Goal: Task Accomplishment & Management: Manage account settings

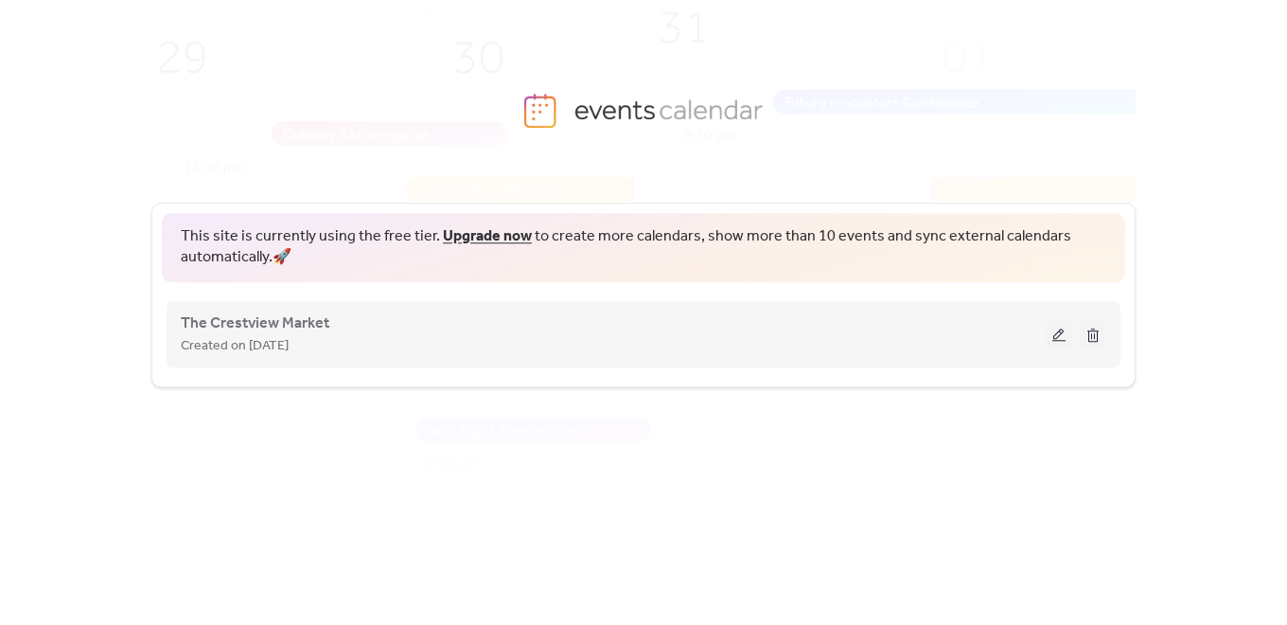
click at [289, 335] on span "Created on [DATE]" at bounding box center [235, 346] width 108 height 23
click at [280, 319] on span "The Crestview Market" at bounding box center [255, 323] width 149 height 23
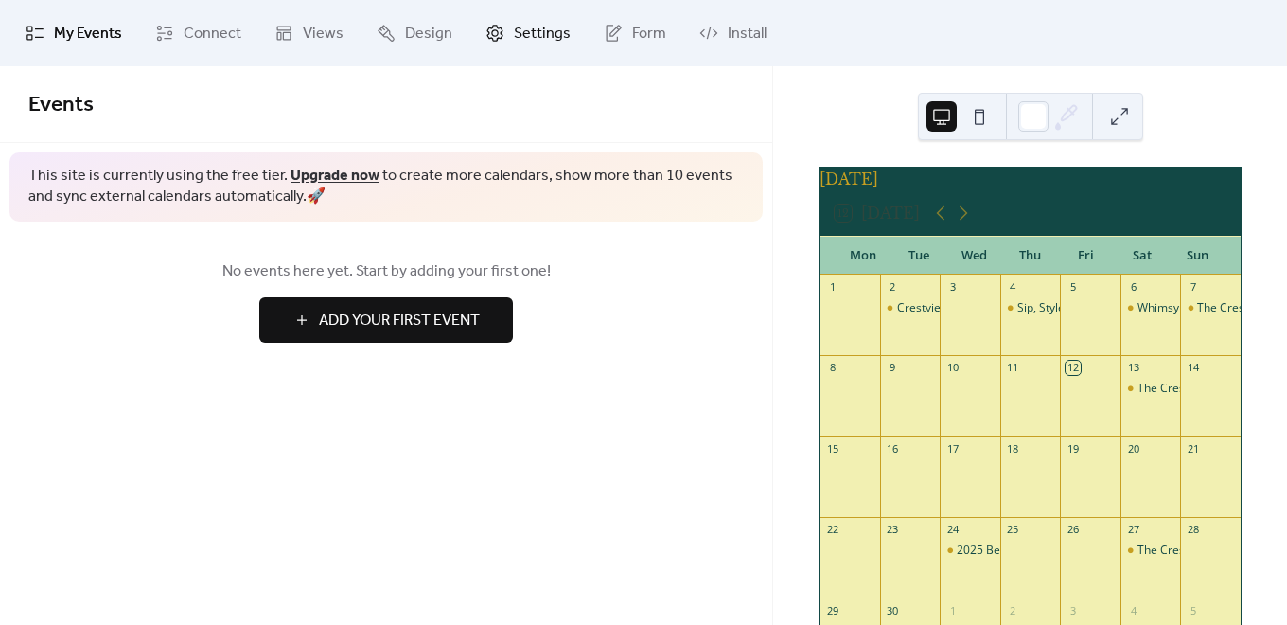
click at [535, 35] on span "Settings" at bounding box center [542, 34] width 57 height 23
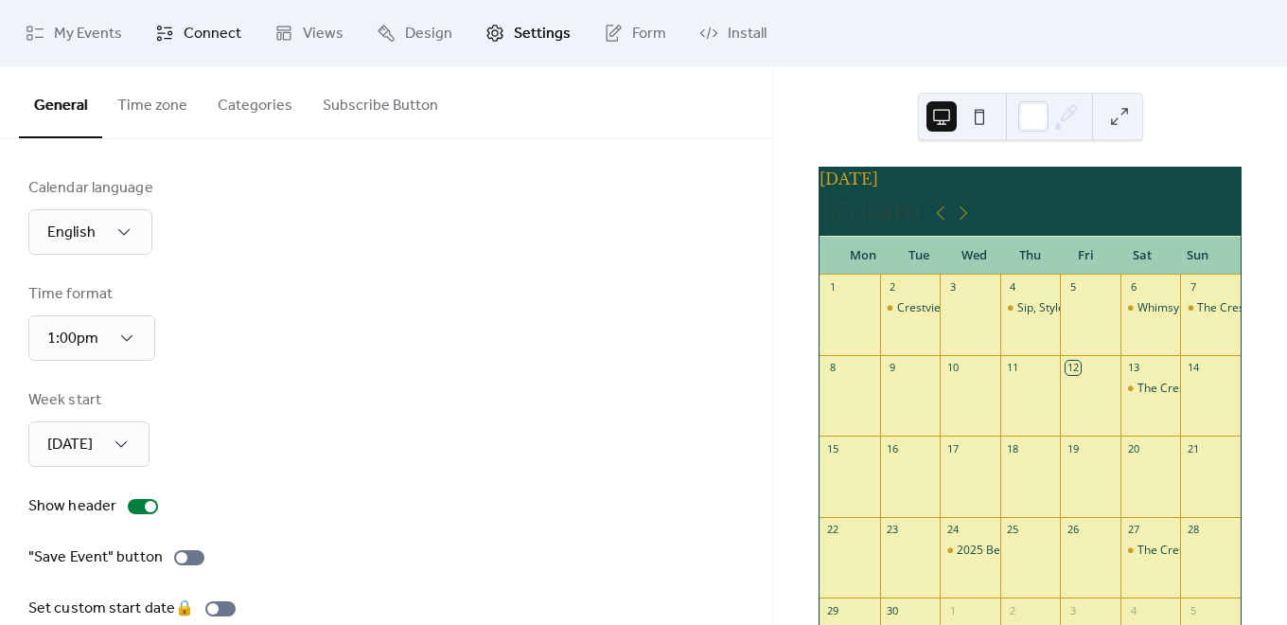
click at [212, 27] on span "Connect" at bounding box center [213, 34] width 58 height 23
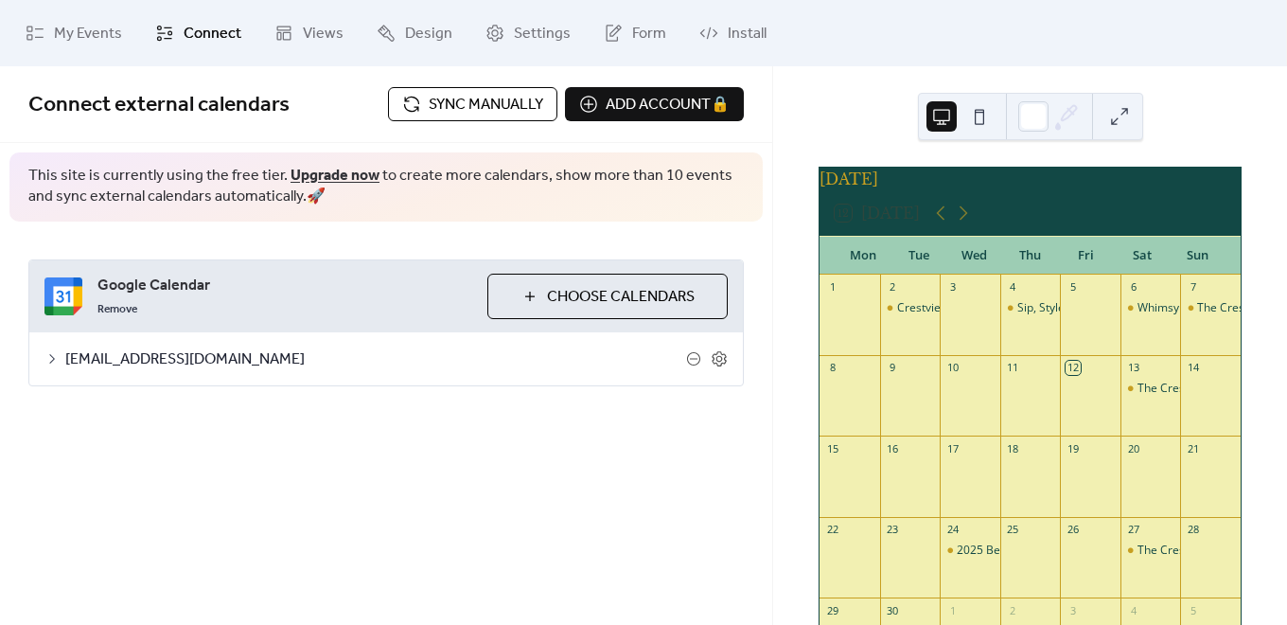
click at [430, 104] on span "Sync manually" at bounding box center [486, 105] width 115 height 23
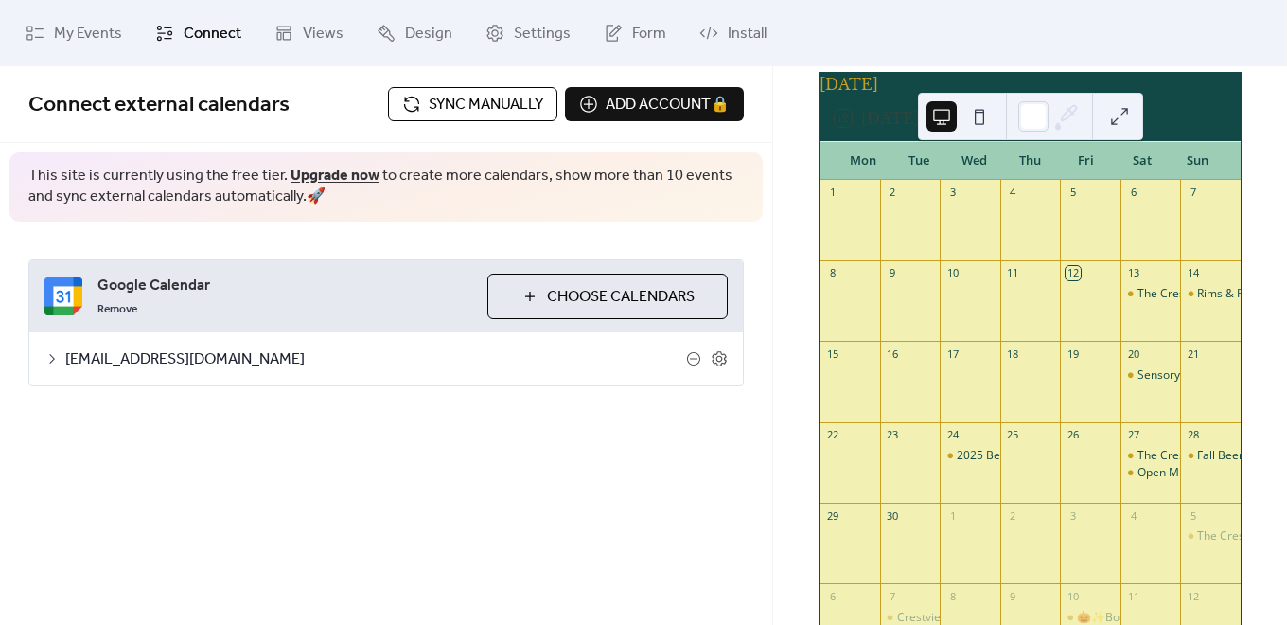
click at [853, 73] on div "[DATE]" at bounding box center [1030, 84] width 421 height 23
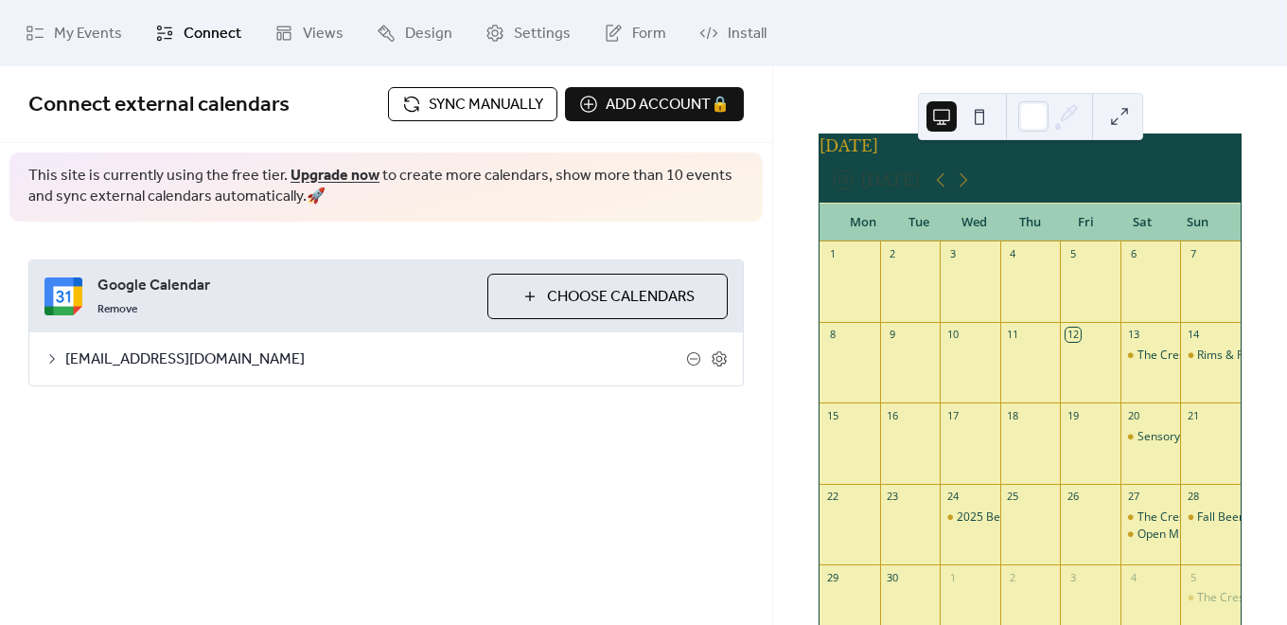
scroll to position [0, 0]
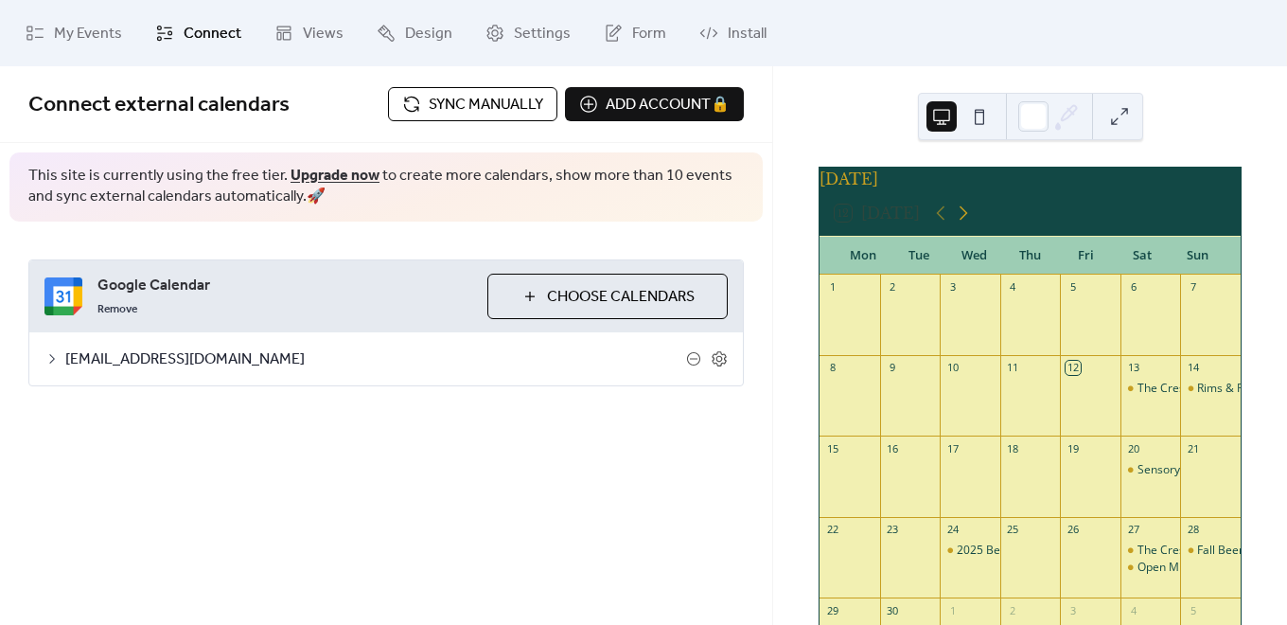
click at [968, 213] on icon at bounding box center [963, 213] width 23 height 23
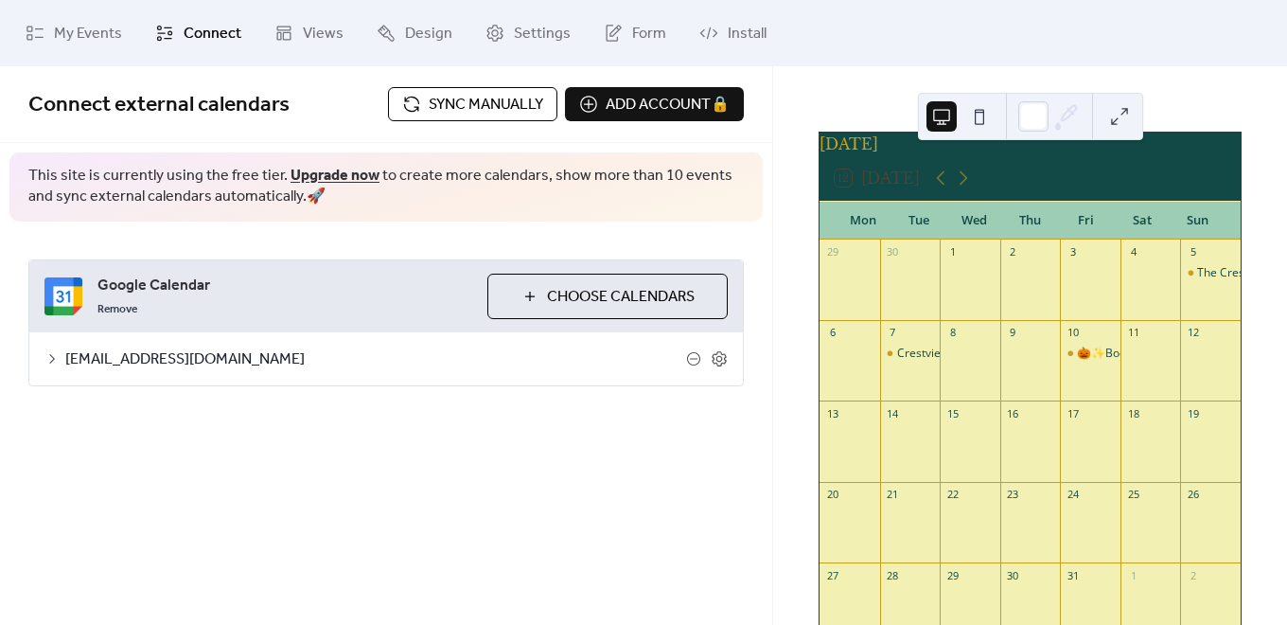
scroll to position [2, 0]
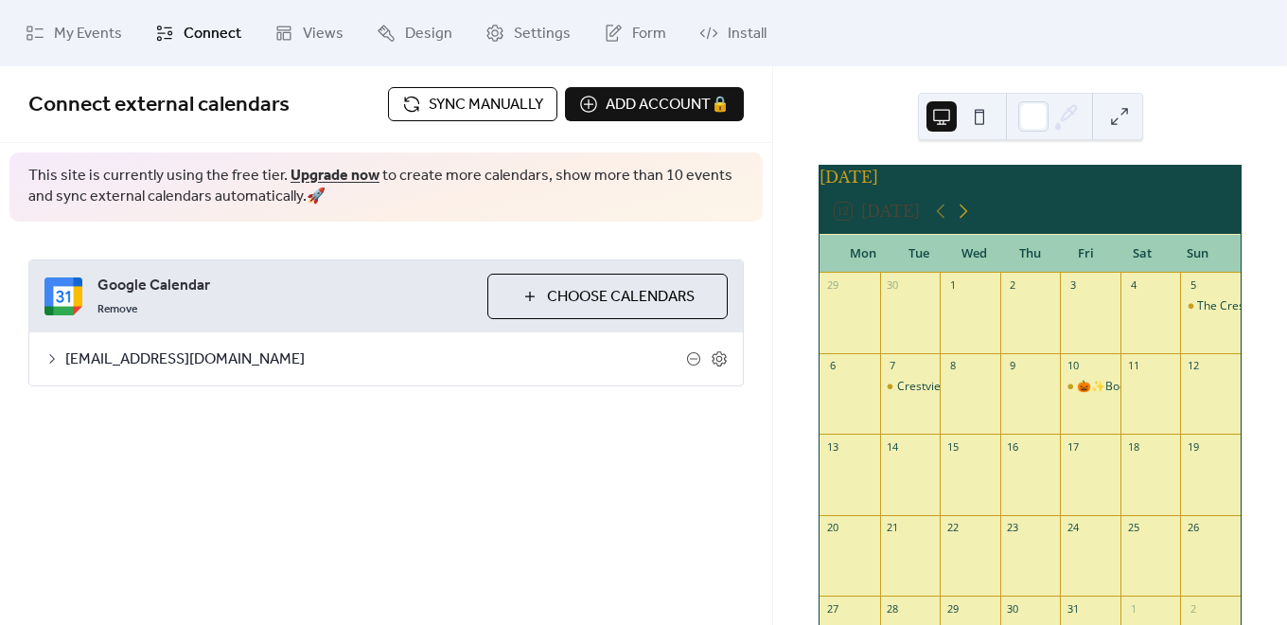
click at [965, 217] on icon at bounding box center [963, 211] width 23 height 23
click at [939, 220] on icon at bounding box center [940, 211] width 23 height 23
click at [464, 100] on span "Sync manually" at bounding box center [486, 105] width 115 height 23
click at [89, 32] on span "My Events" at bounding box center [88, 34] width 68 height 23
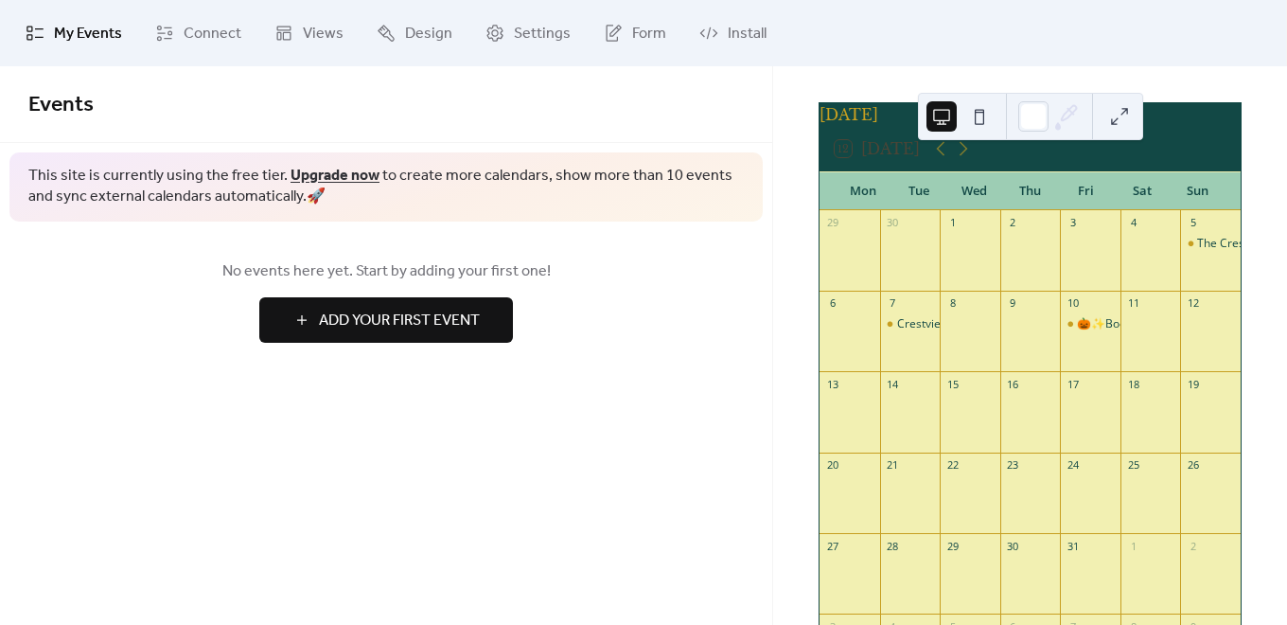
scroll to position [97, 0]
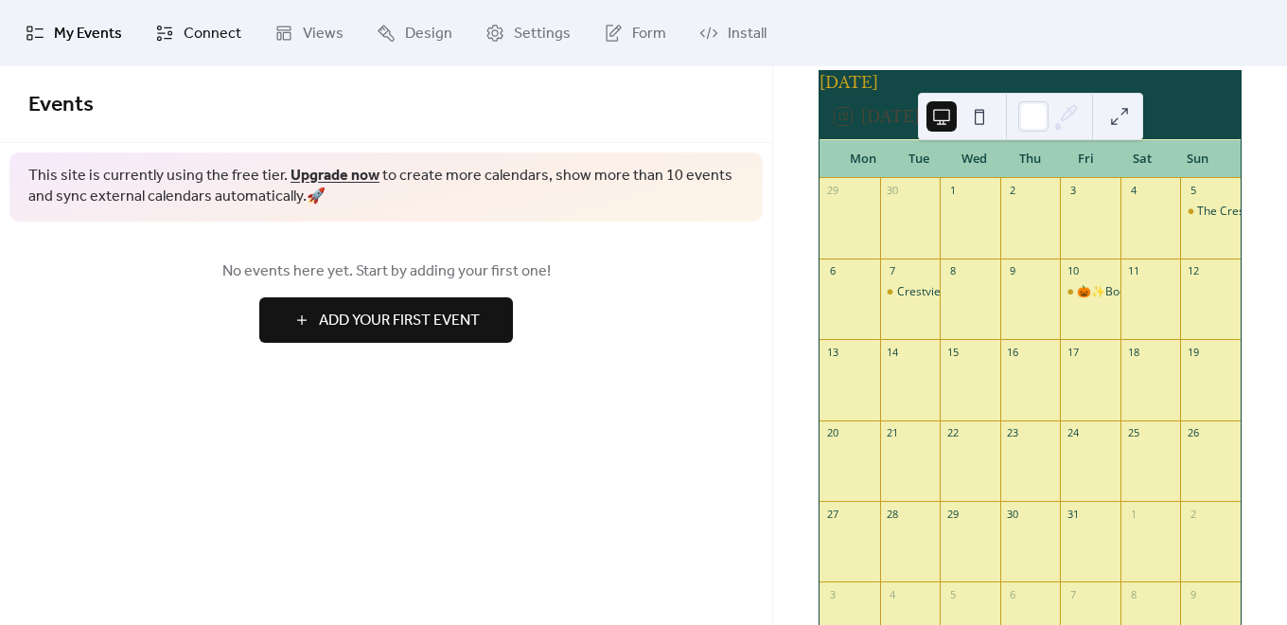
click at [184, 32] on span "Connect" at bounding box center [213, 34] width 58 height 23
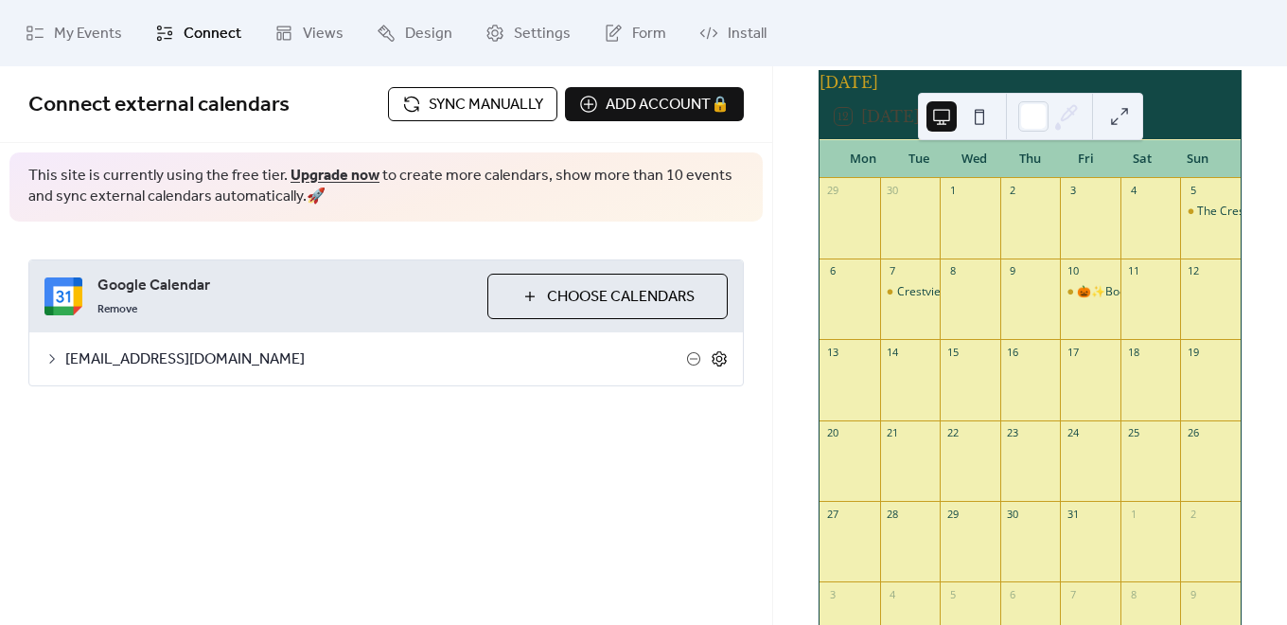
click at [723, 363] on icon at bounding box center [719, 358] width 17 height 17
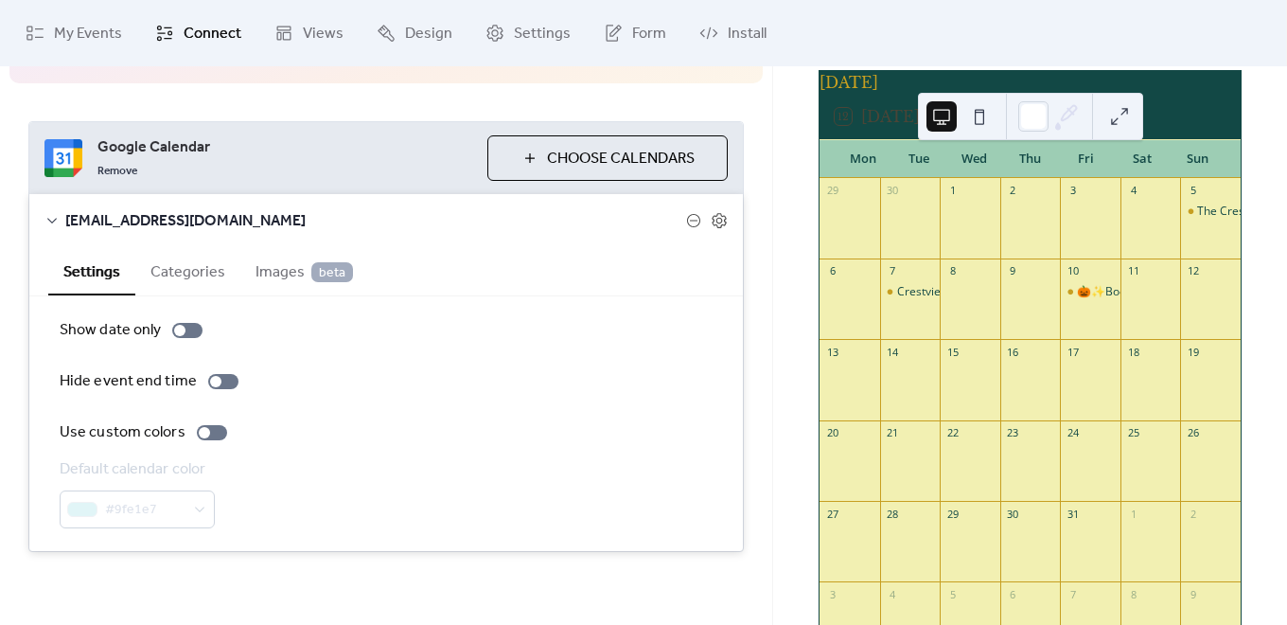
scroll to position [141, 0]
click at [121, 144] on span "Google Calendar" at bounding box center [284, 144] width 375 height 23
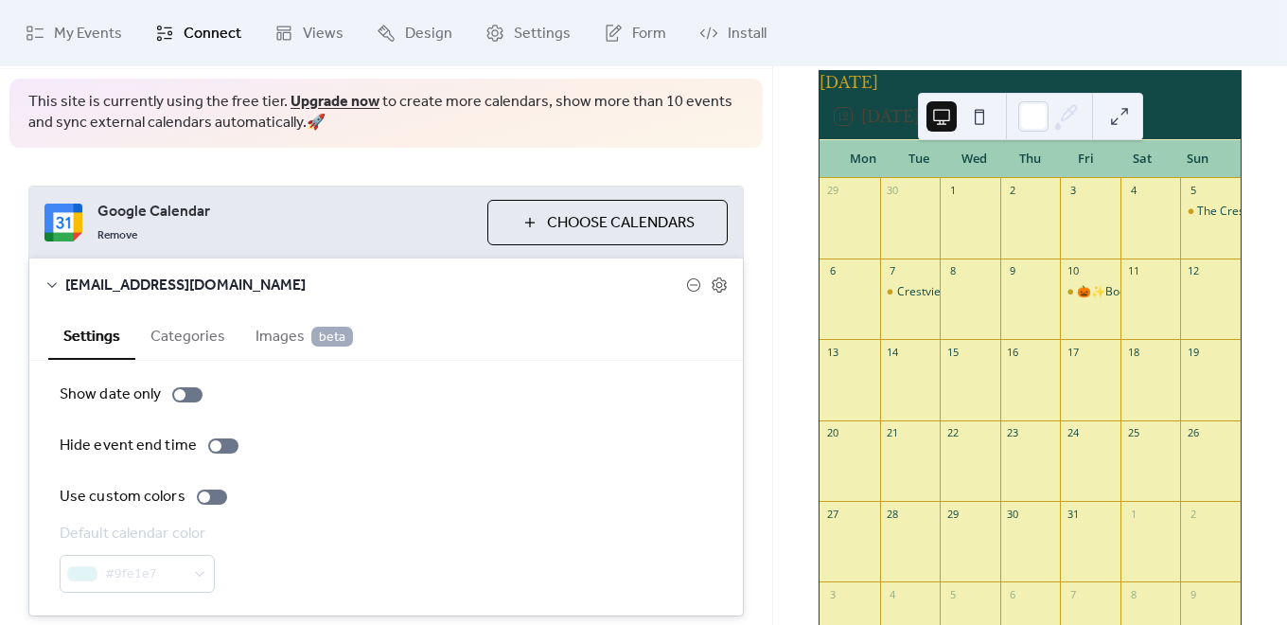
scroll to position [0, 0]
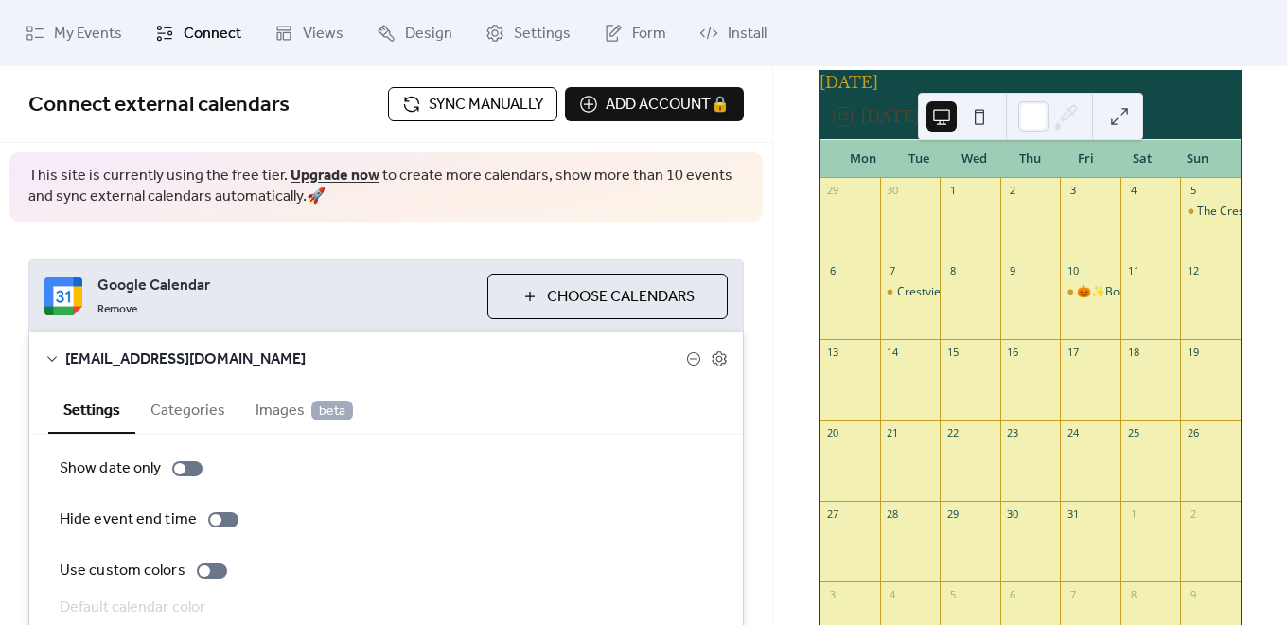
click at [475, 97] on span "Sync manually" at bounding box center [486, 105] width 115 height 23
click at [120, 302] on link "Remove" at bounding box center [117, 307] width 40 height 23
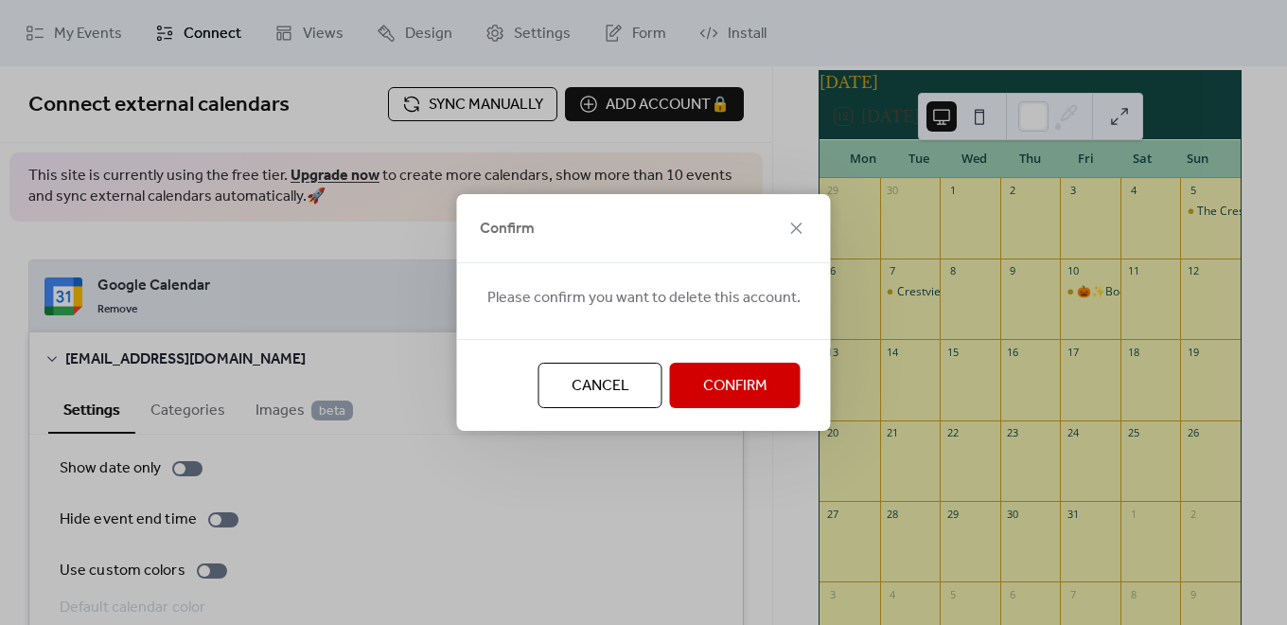
click at [559, 398] on button "Cancel" at bounding box center [600, 384] width 124 height 45
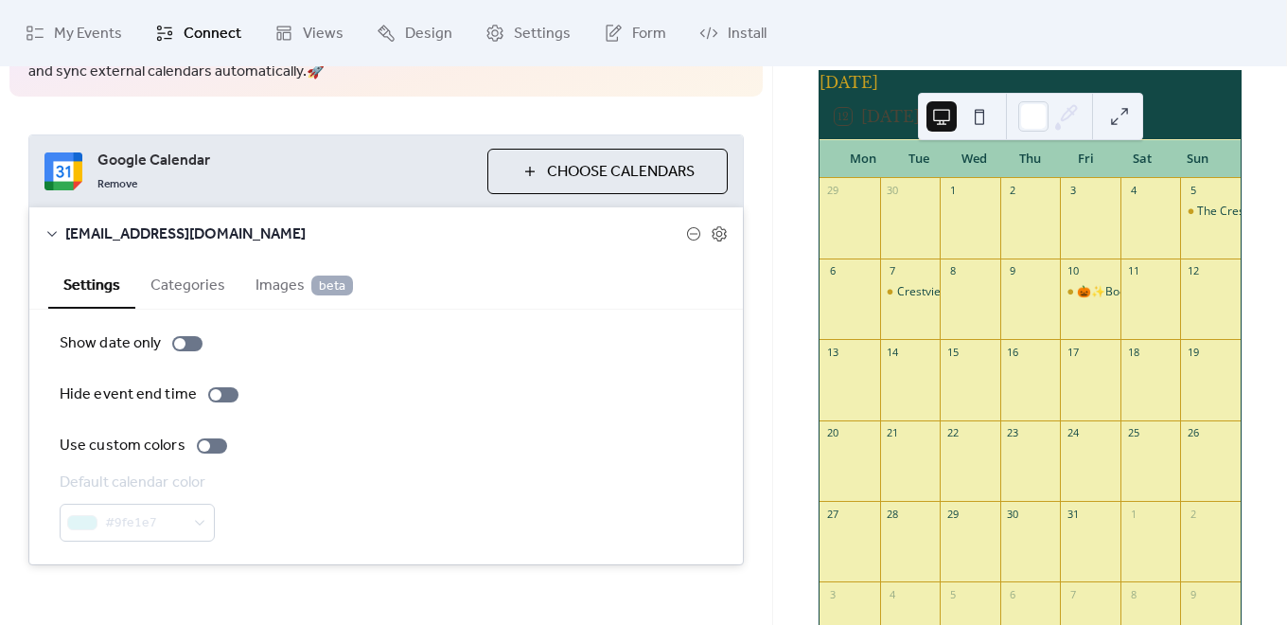
scroll to position [141, 0]
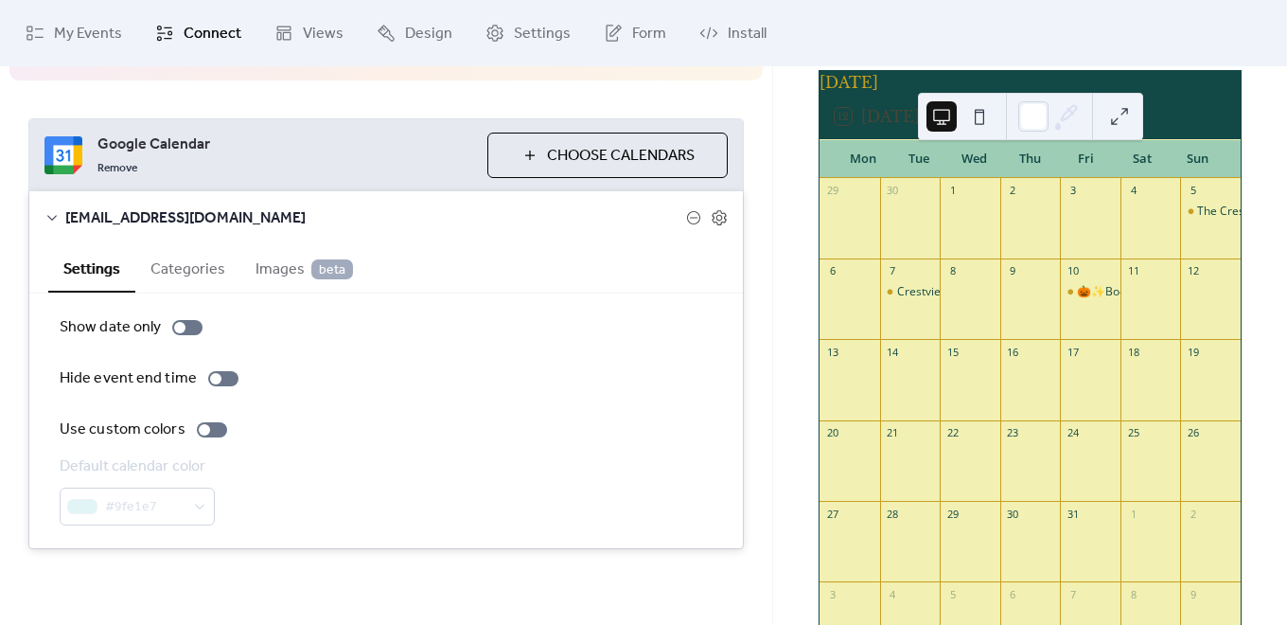
click at [187, 267] on button "Categories" at bounding box center [187, 267] width 105 height 46
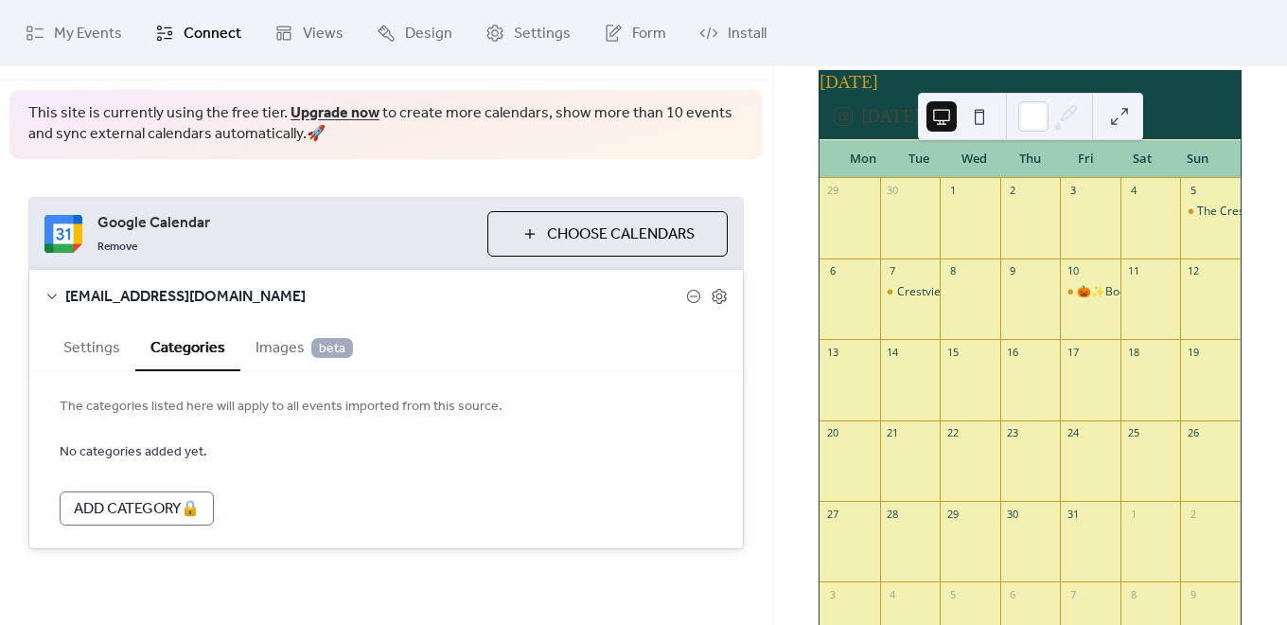
click at [284, 345] on span "Images beta" at bounding box center [304, 348] width 97 height 23
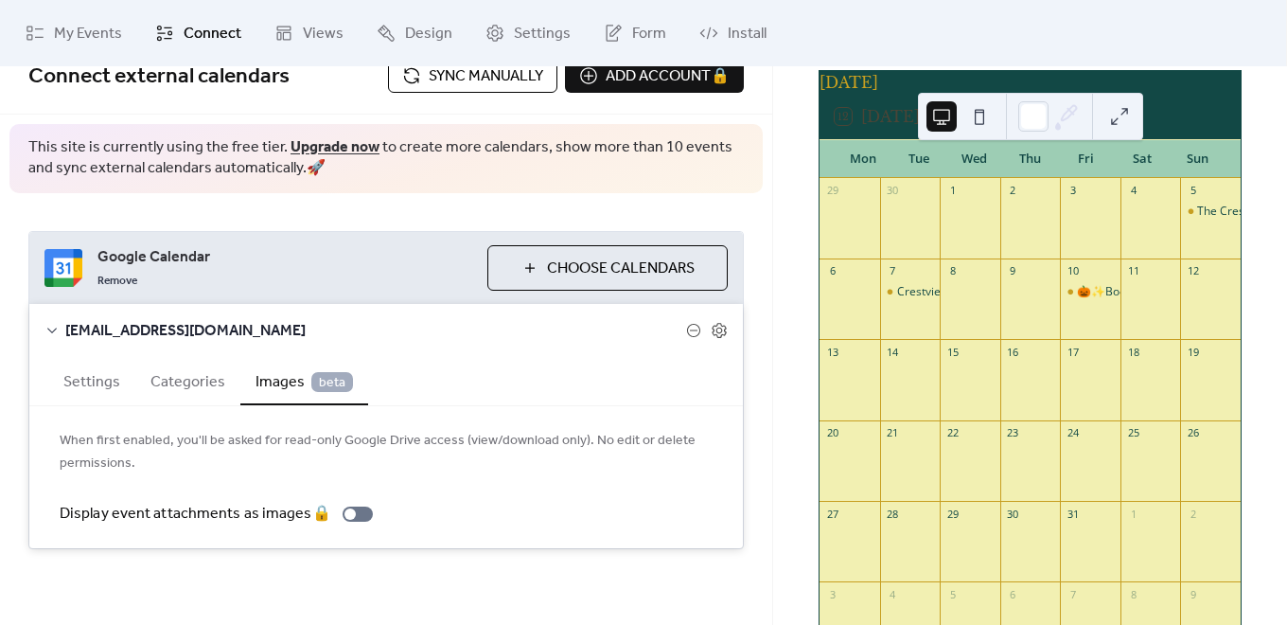
scroll to position [28, 0]
click at [90, 385] on button "Settings" at bounding box center [91, 380] width 87 height 46
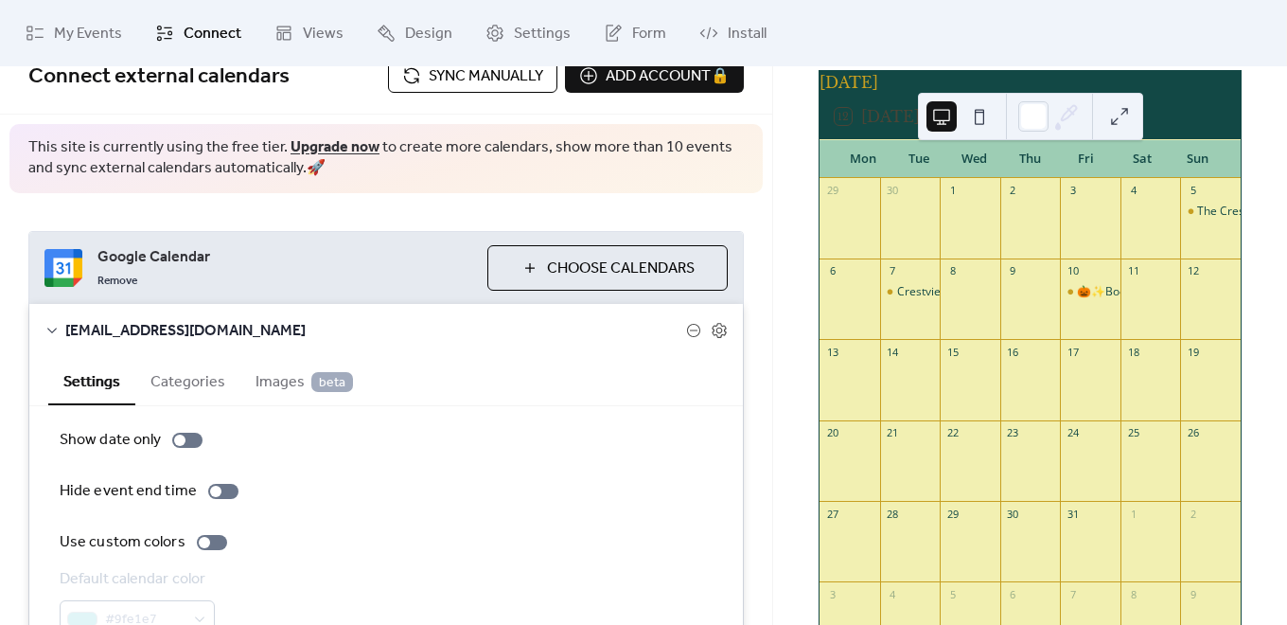
scroll to position [0, 0]
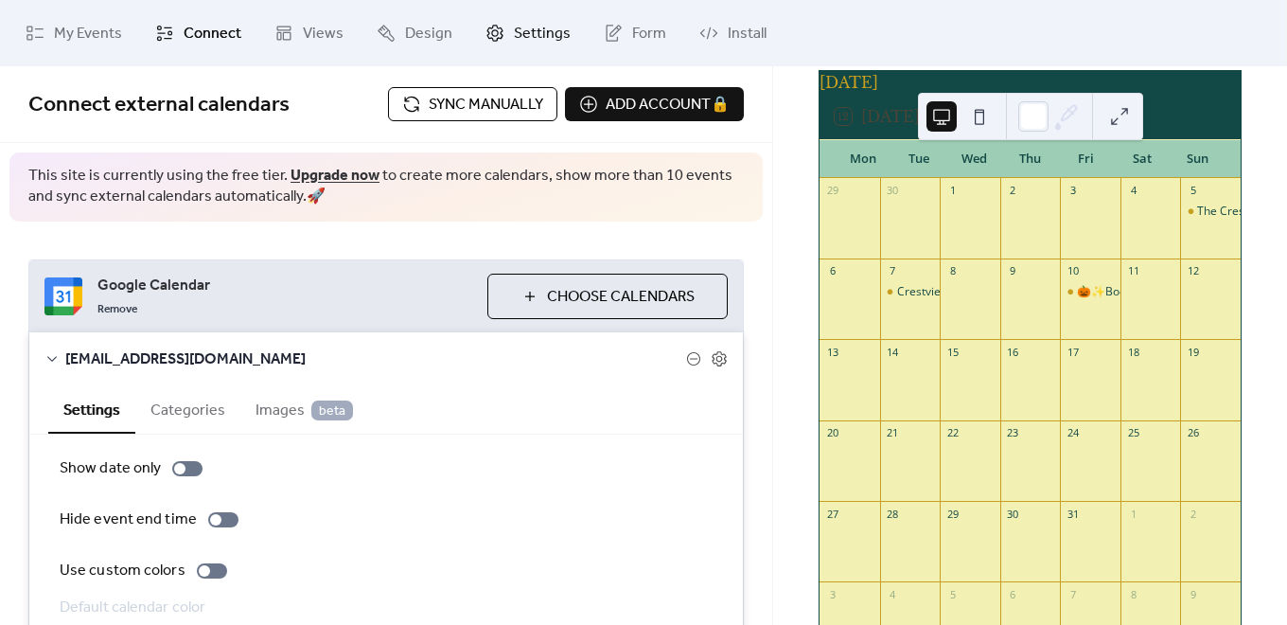
click at [548, 26] on span "Settings" at bounding box center [542, 34] width 57 height 23
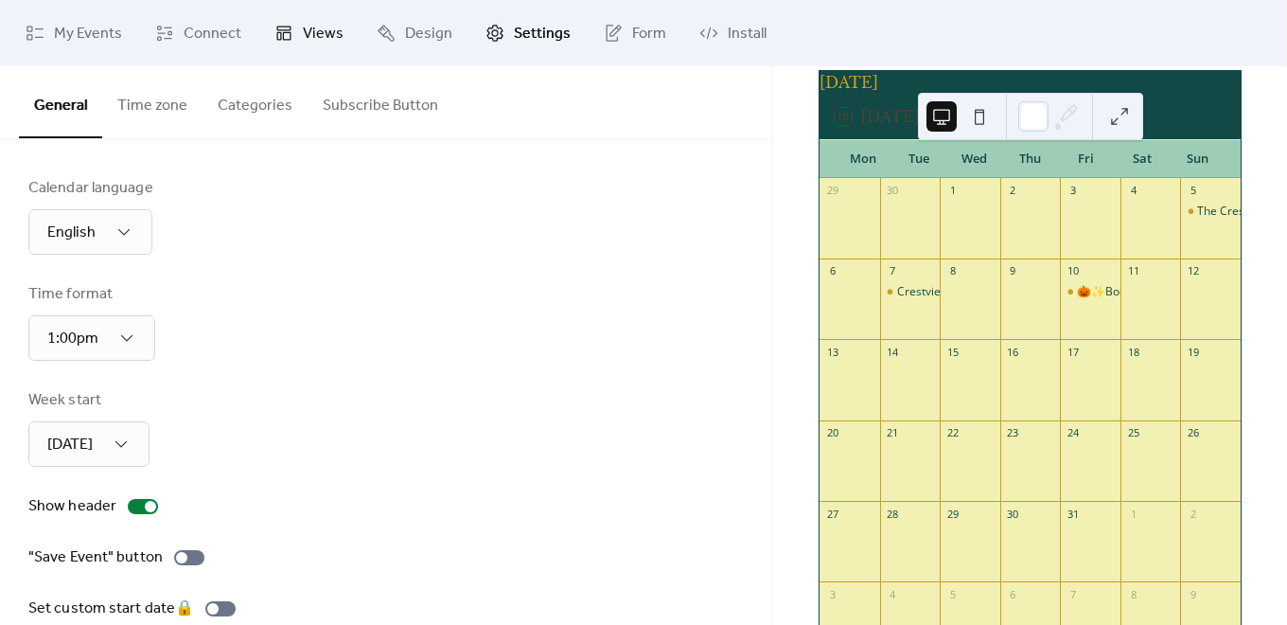
click at [298, 24] on link "Views" at bounding box center [308, 33] width 97 height 51
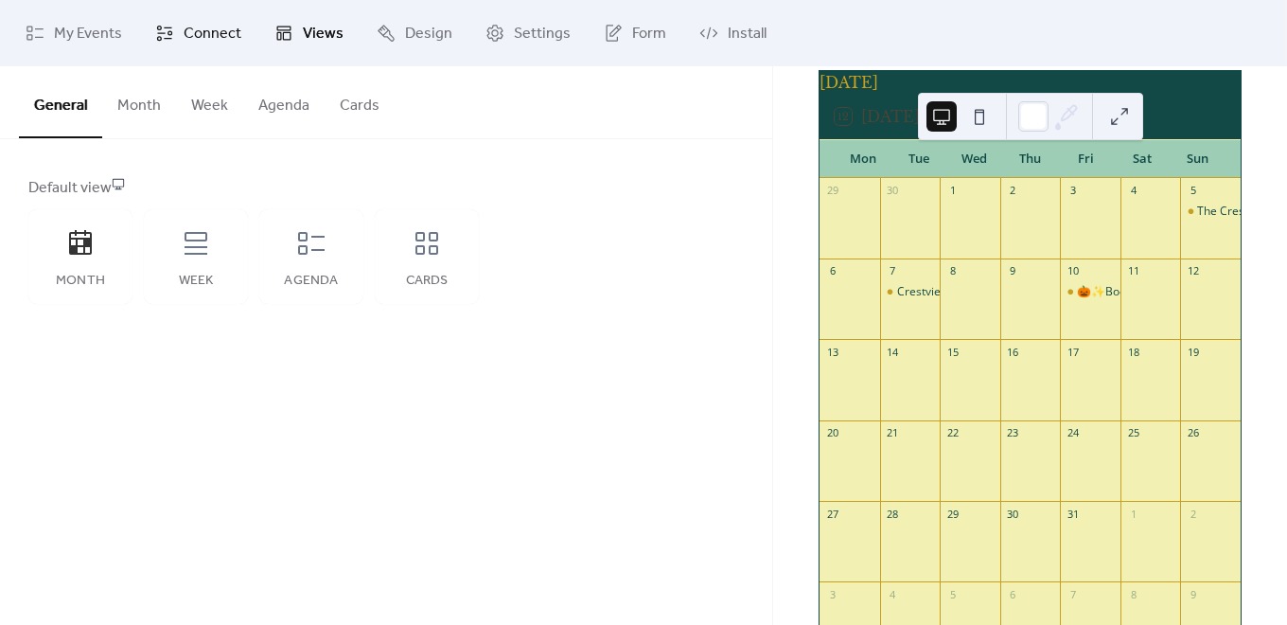
click at [217, 32] on span "Connect" at bounding box center [213, 34] width 58 height 23
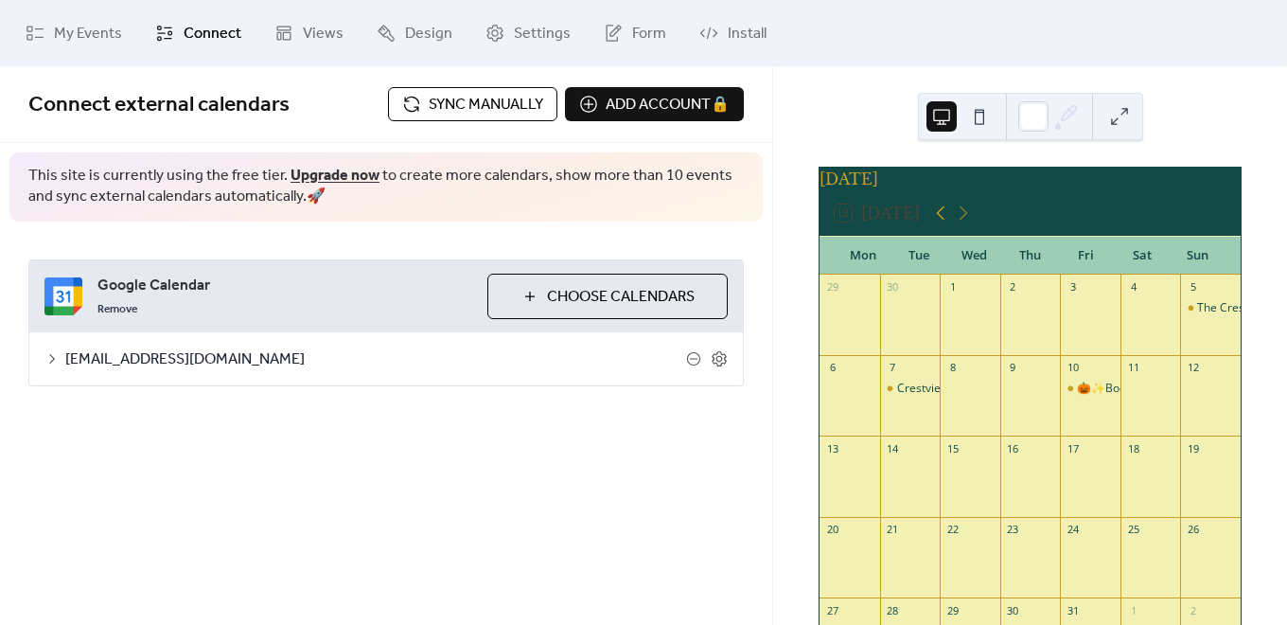
click at [941, 220] on icon at bounding box center [941, 213] width 9 height 14
click at [940, 220] on icon at bounding box center [941, 213] width 9 height 14
click at [973, 224] on icon at bounding box center [963, 213] width 23 height 23
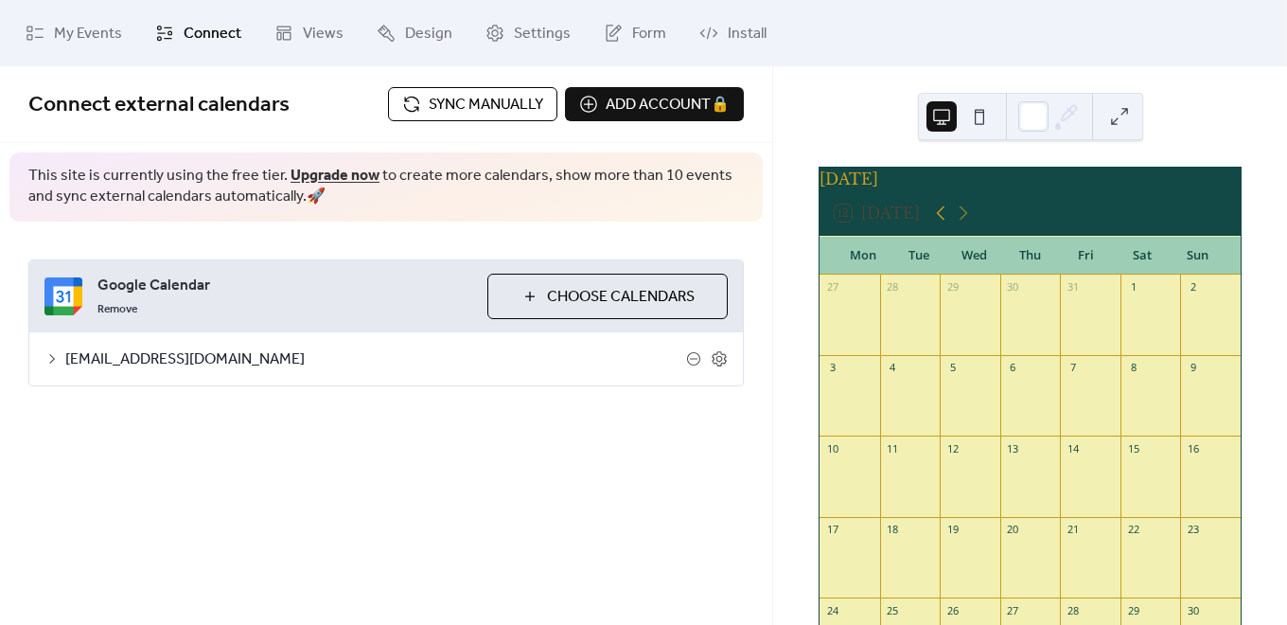
click at [943, 223] on icon at bounding box center [940, 213] width 23 height 23
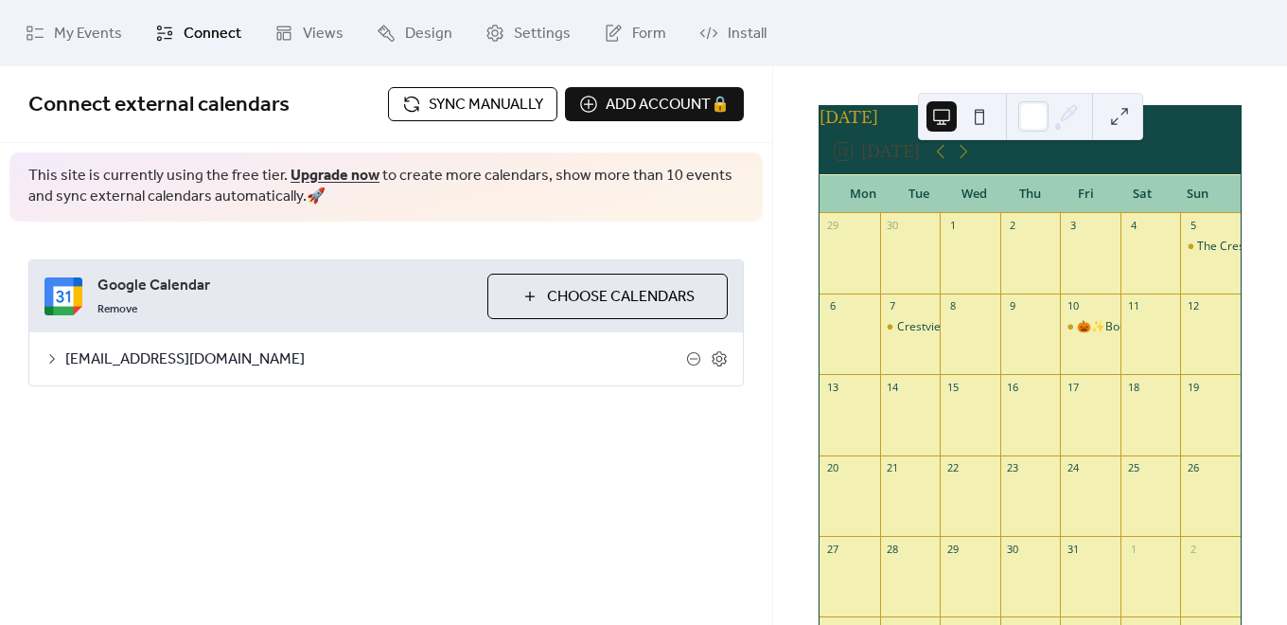
scroll to position [95, 0]
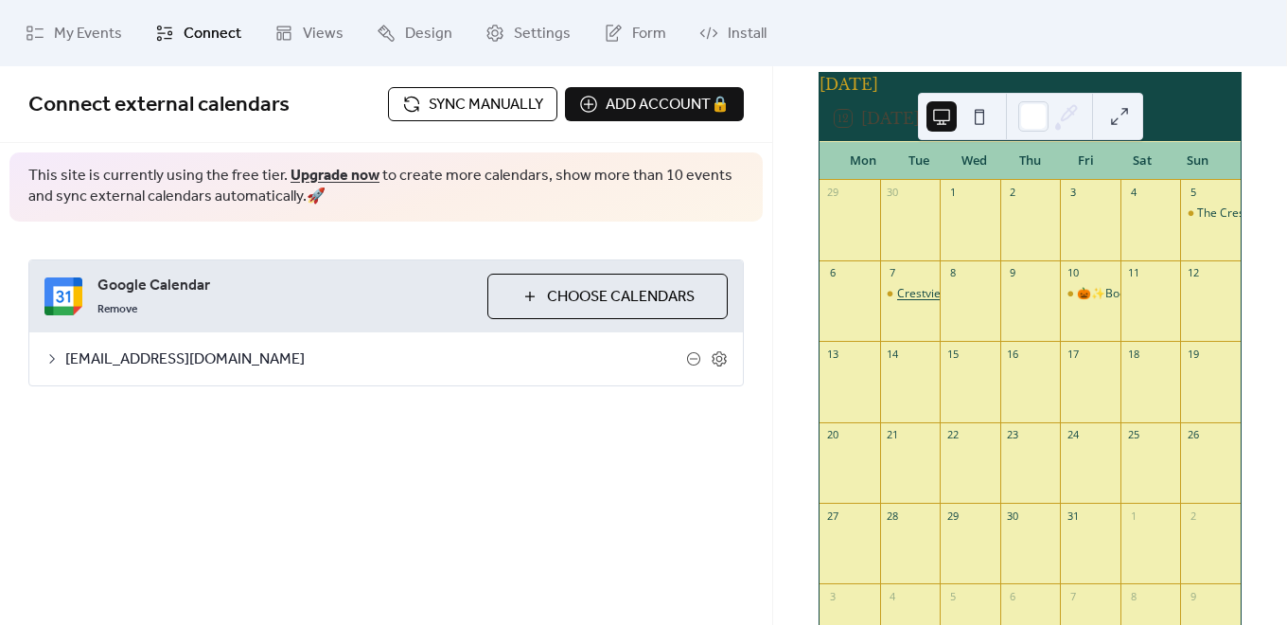
click at [929, 300] on div "Crestview Bike Night - [GEOGRAPHIC_DATA]" at bounding box center [1013, 294] width 233 height 16
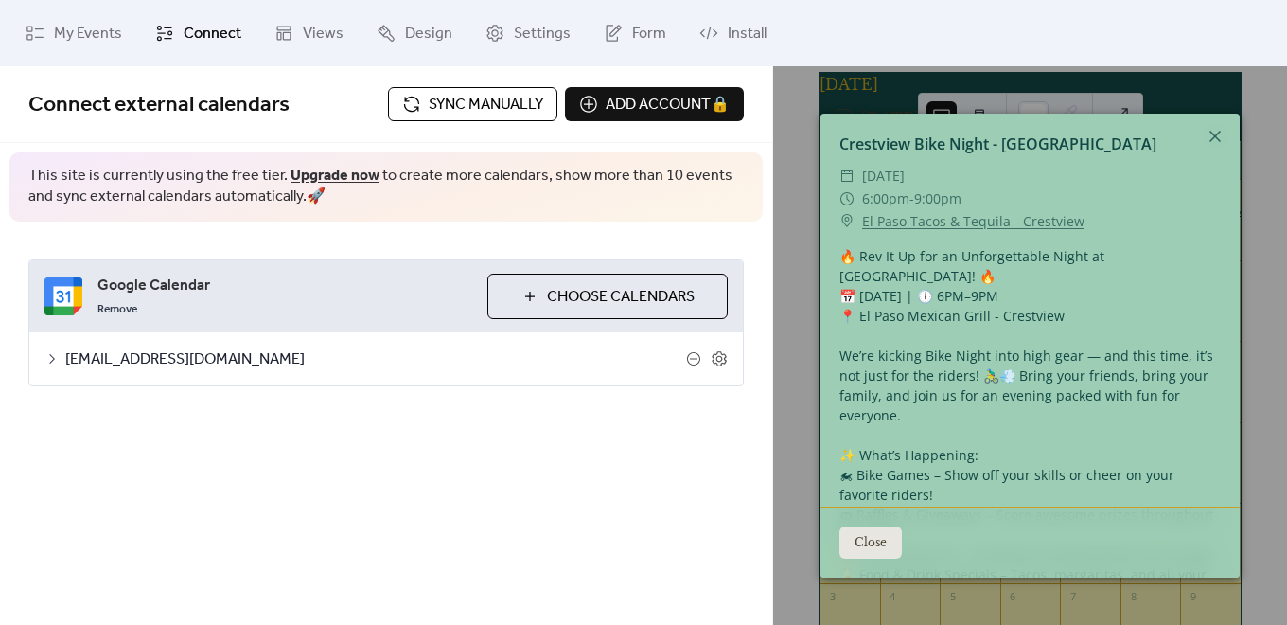
click at [868, 528] on button "Close" at bounding box center [870, 542] width 62 height 32
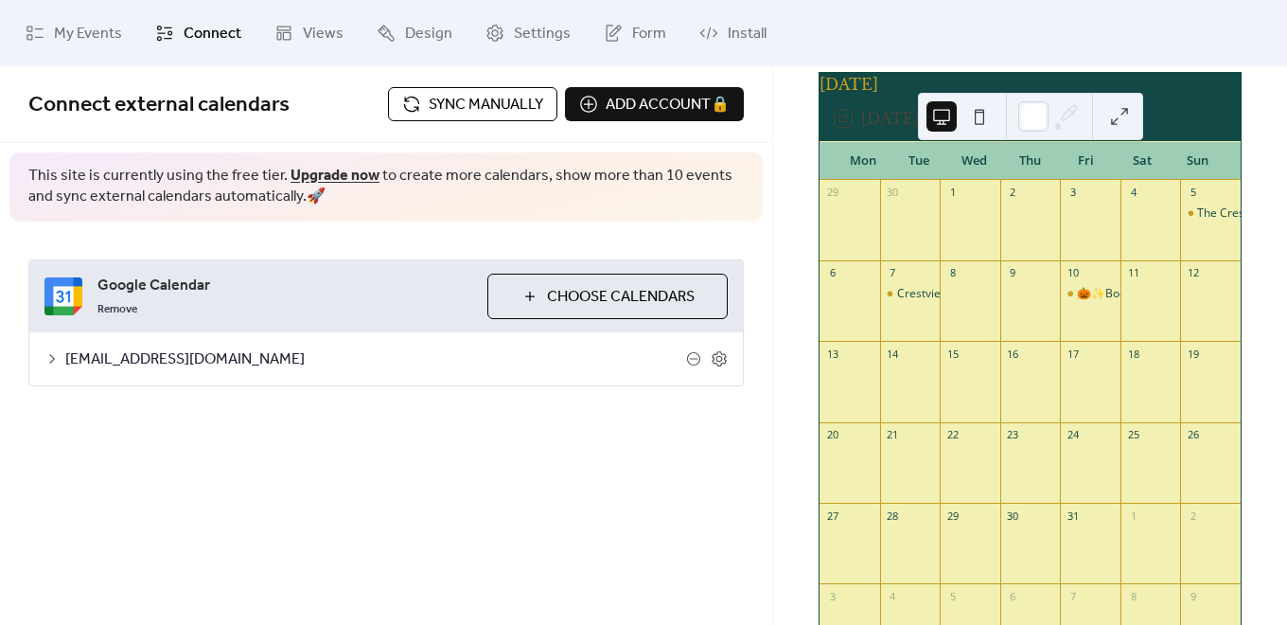
click at [1135, 313] on div at bounding box center [1150, 310] width 61 height 48
click at [1136, 286] on div "11" at bounding box center [1150, 273] width 61 height 26
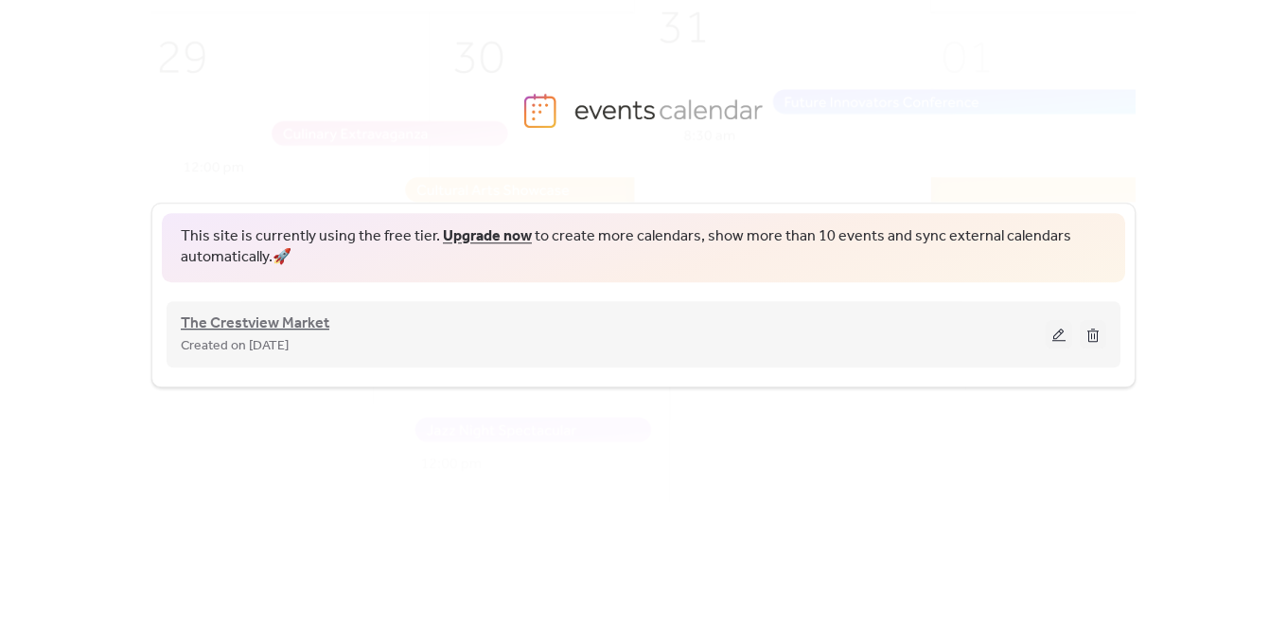
click at [278, 317] on span "The Crestview Market" at bounding box center [255, 323] width 149 height 23
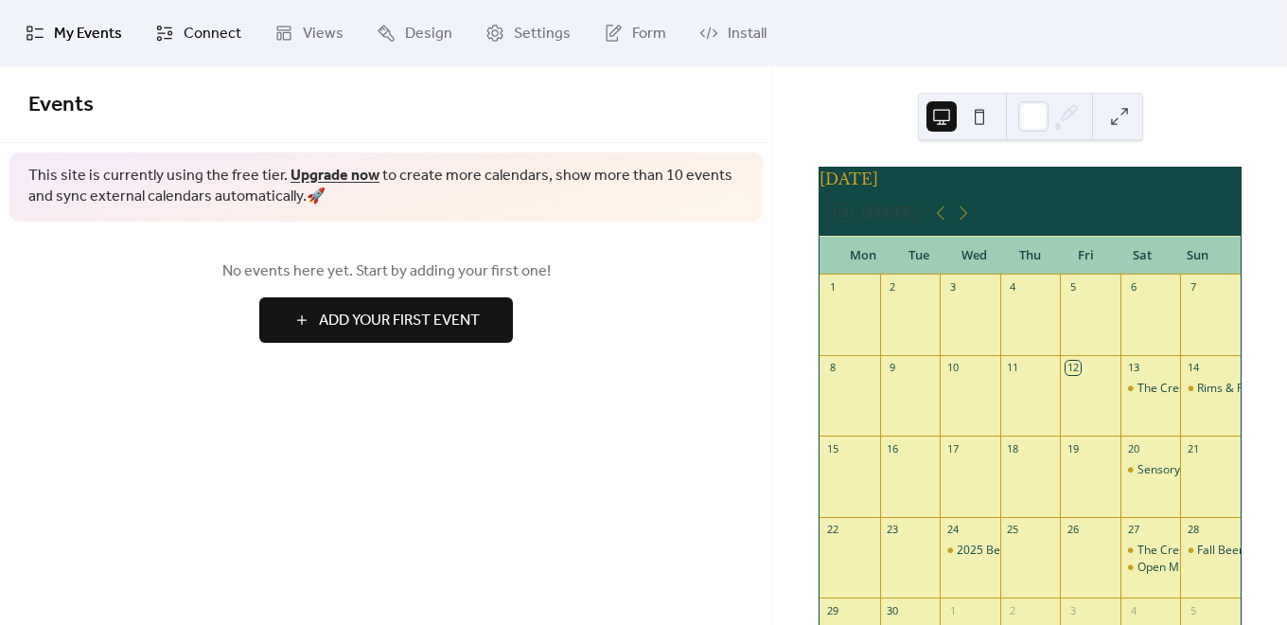
click at [209, 28] on span "Connect" at bounding box center [213, 34] width 58 height 23
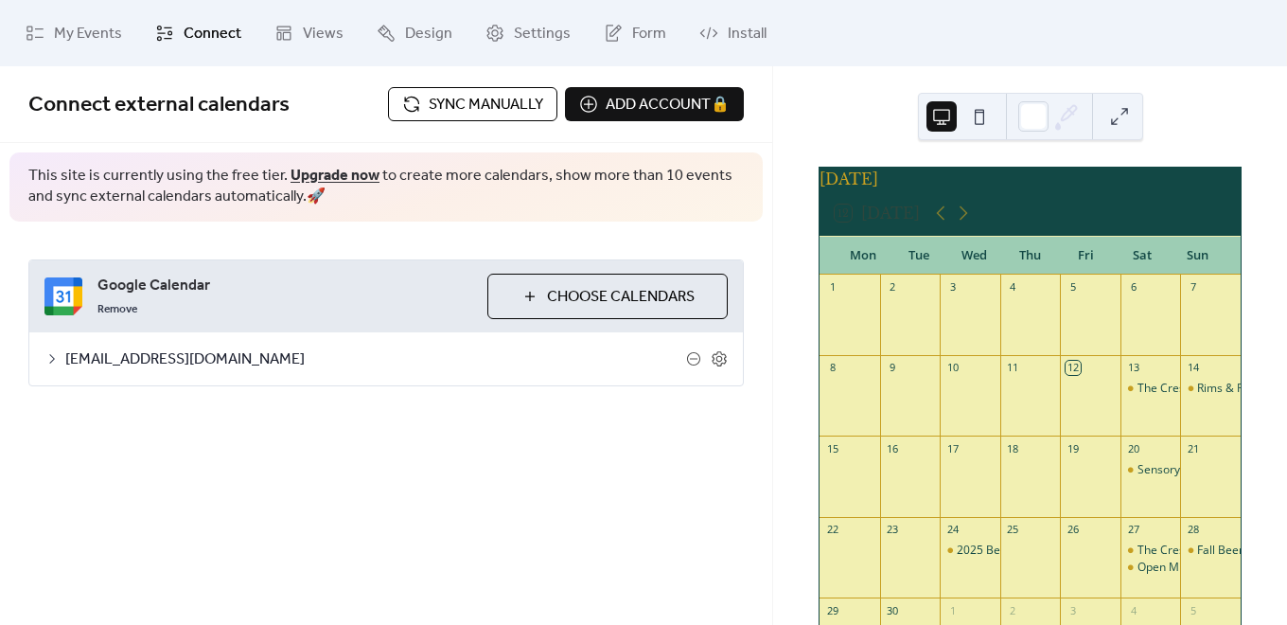
click at [176, 361] on span "[EMAIL_ADDRESS][DOMAIN_NAME]" at bounding box center [375, 359] width 621 height 23
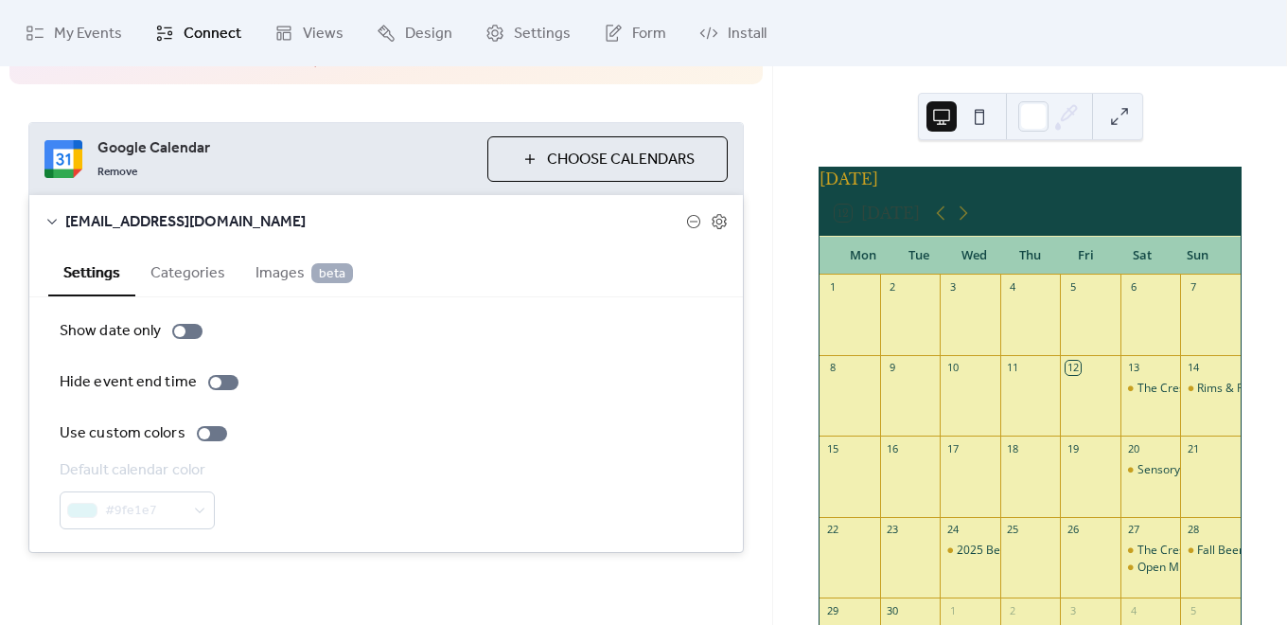
scroll to position [141, 0]
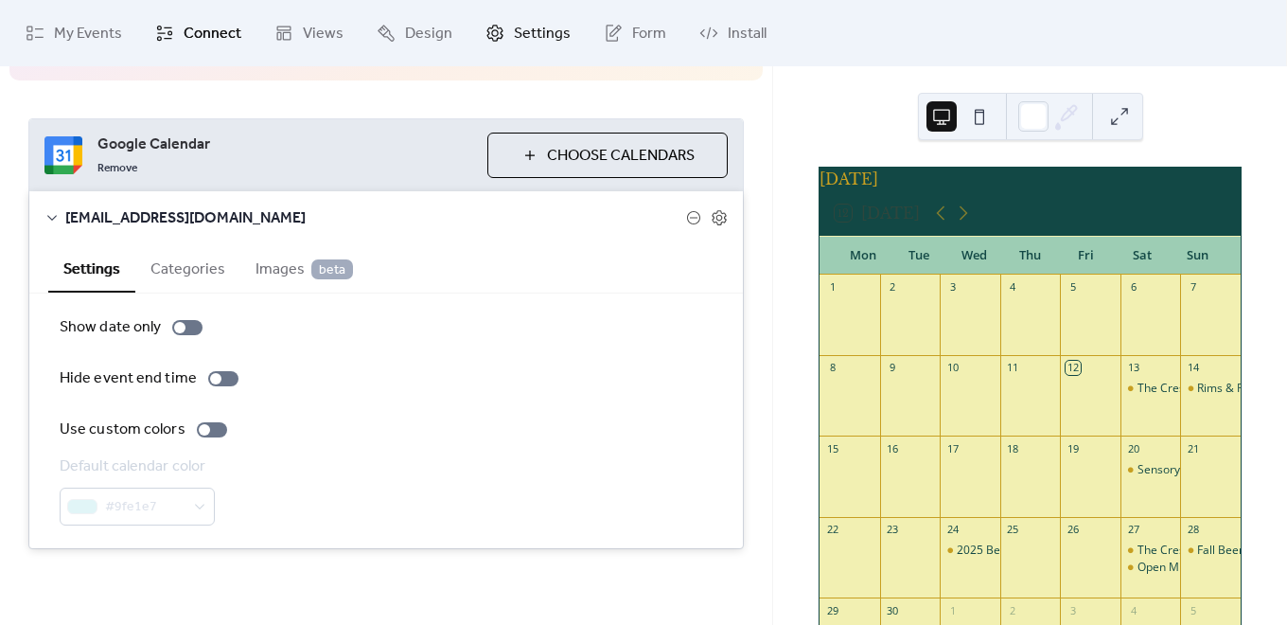
click at [514, 31] on span "Settings" at bounding box center [542, 34] width 57 height 23
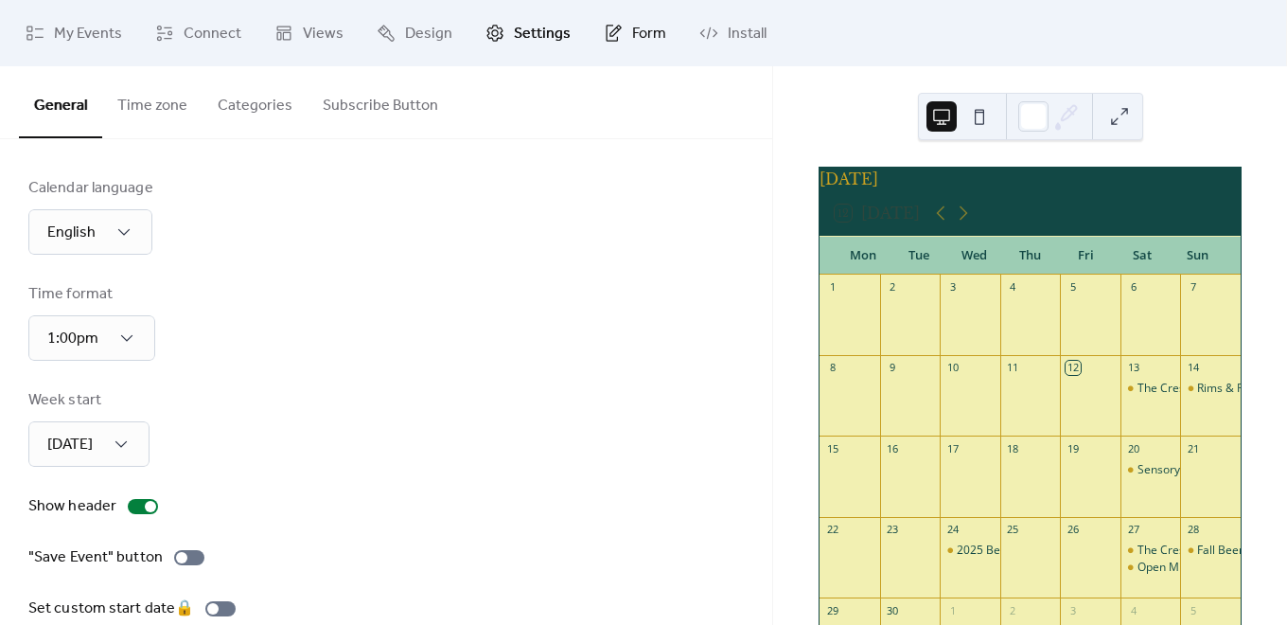
click at [643, 31] on span "Form" at bounding box center [649, 34] width 34 height 23
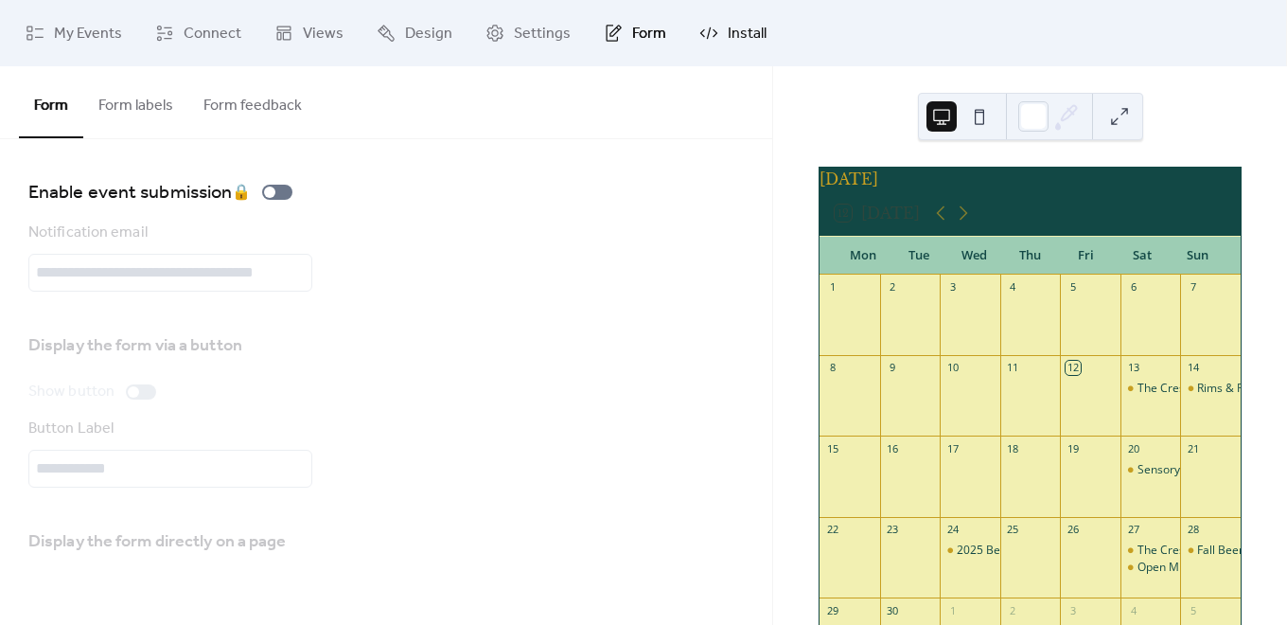
click at [711, 30] on link "Install" at bounding box center [733, 33] width 96 height 51
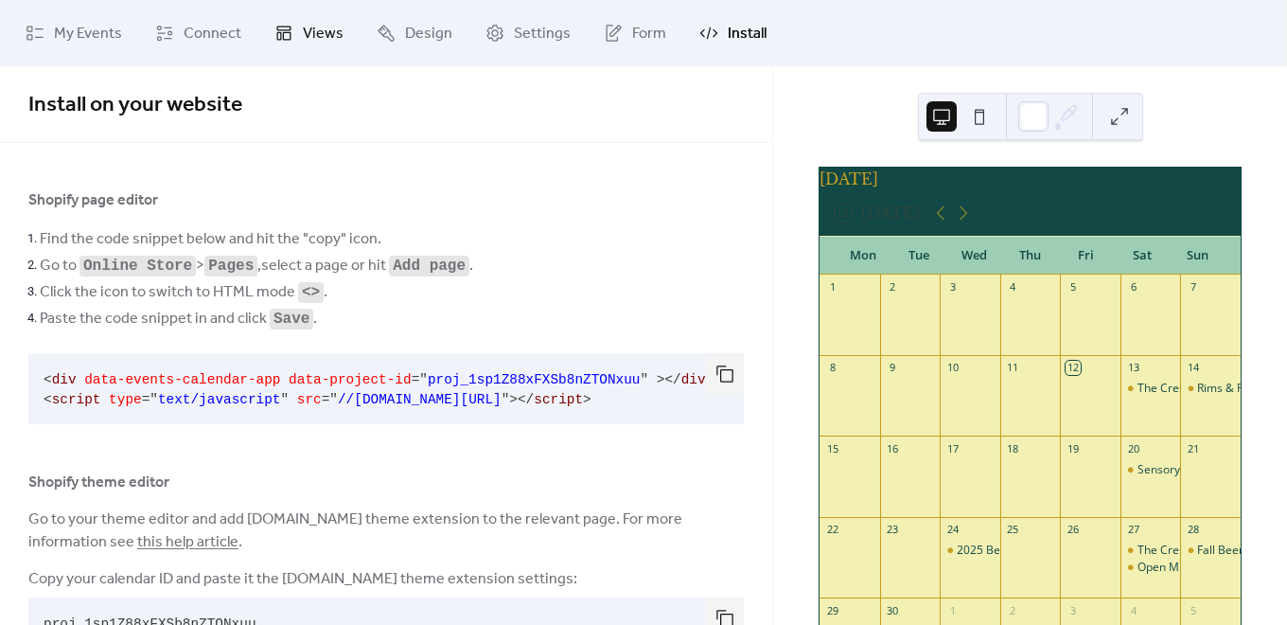
click at [293, 26] on link "Views" at bounding box center [308, 33] width 97 height 51
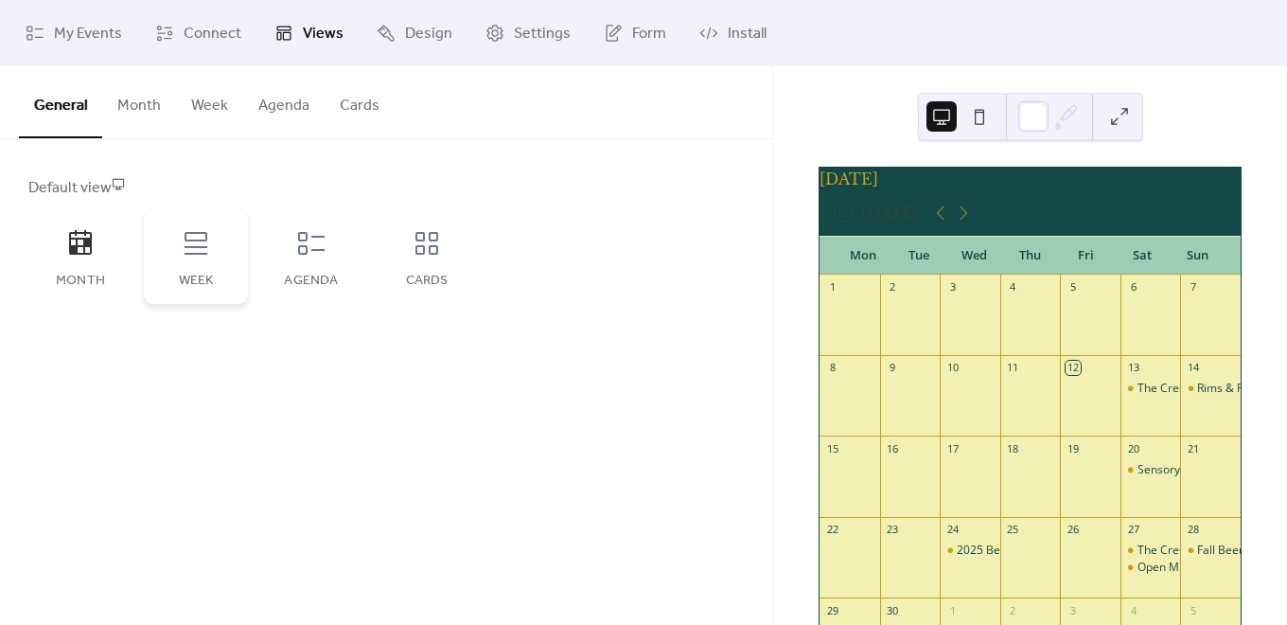
click at [192, 253] on icon at bounding box center [196, 243] width 30 height 30
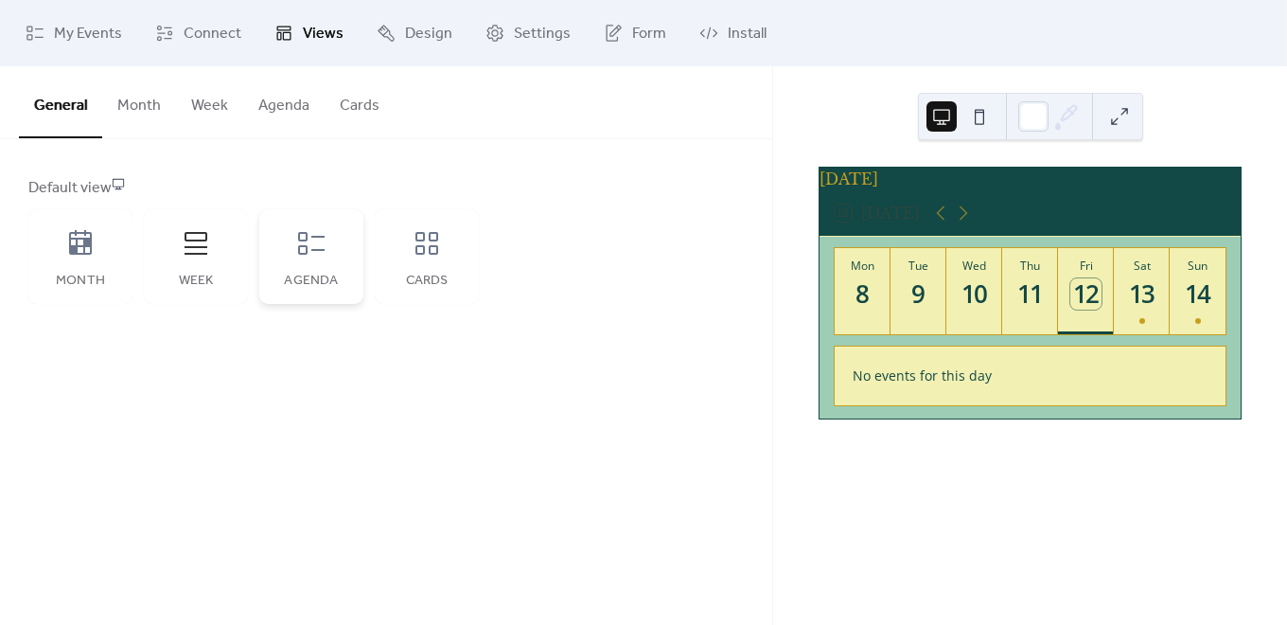
click at [312, 254] on icon at bounding box center [311, 243] width 30 height 30
click at [456, 262] on div "Cards" at bounding box center [427, 256] width 104 height 95
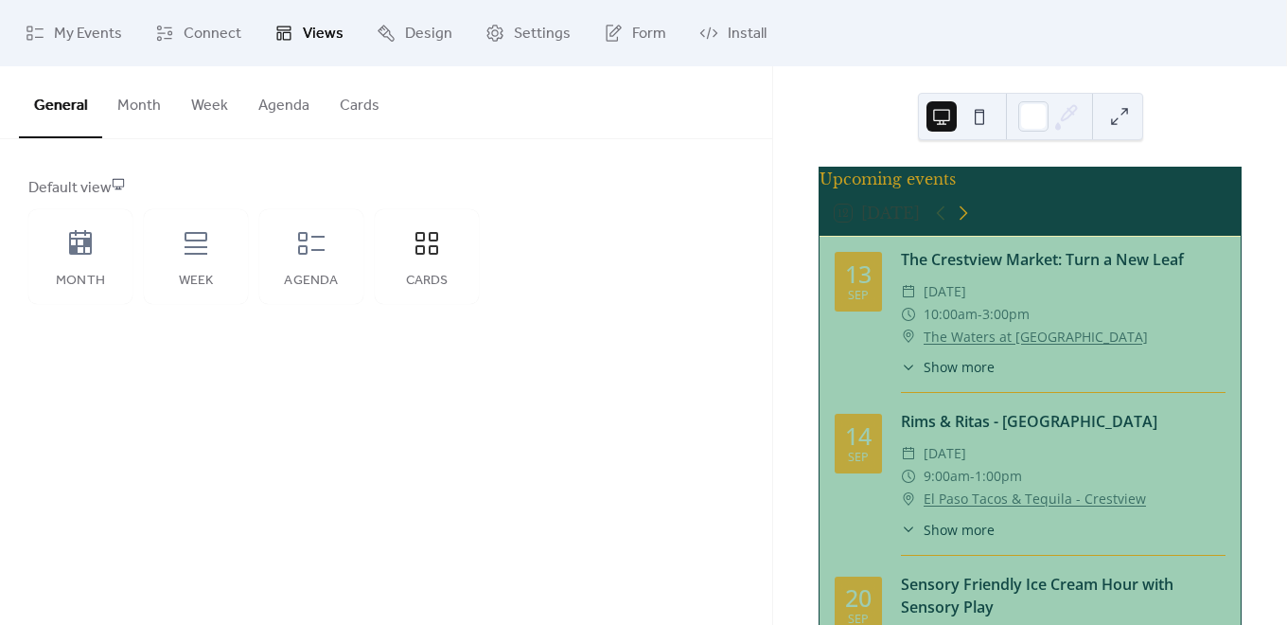
click at [963, 223] on icon at bounding box center [963, 213] width 23 height 23
click at [966, 220] on div at bounding box center [951, 213] width 45 height 23
click at [965, 224] on div at bounding box center [951, 213] width 45 height 23
click at [970, 220] on div at bounding box center [951, 213] width 45 height 23
click at [80, 254] on icon at bounding box center [80, 242] width 23 height 25
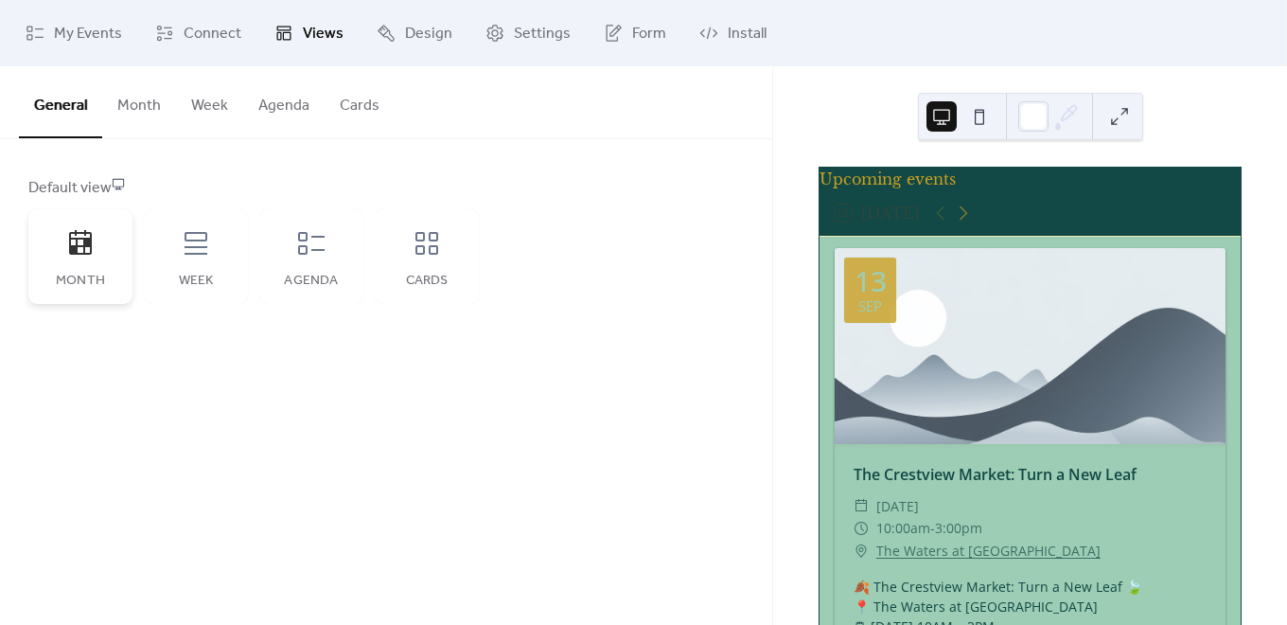
click at [98, 267] on div "Month" at bounding box center [80, 256] width 104 height 95
click at [103, 257] on div "Month" at bounding box center [80, 256] width 104 height 95
click at [968, 224] on icon at bounding box center [963, 213] width 23 height 23
click at [205, 266] on div "Week" at bounding box center [196, 256] width 104 height 95
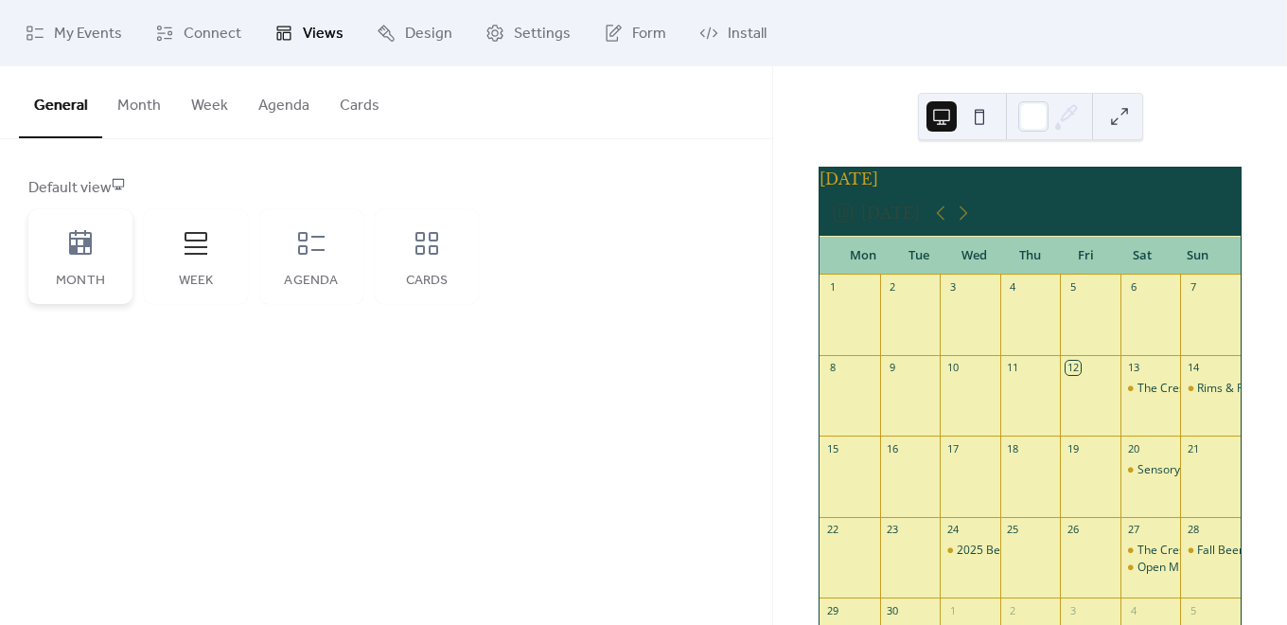
click at [102, 266] on div "Month" at bounding box center [80, 256] width 104 height 95
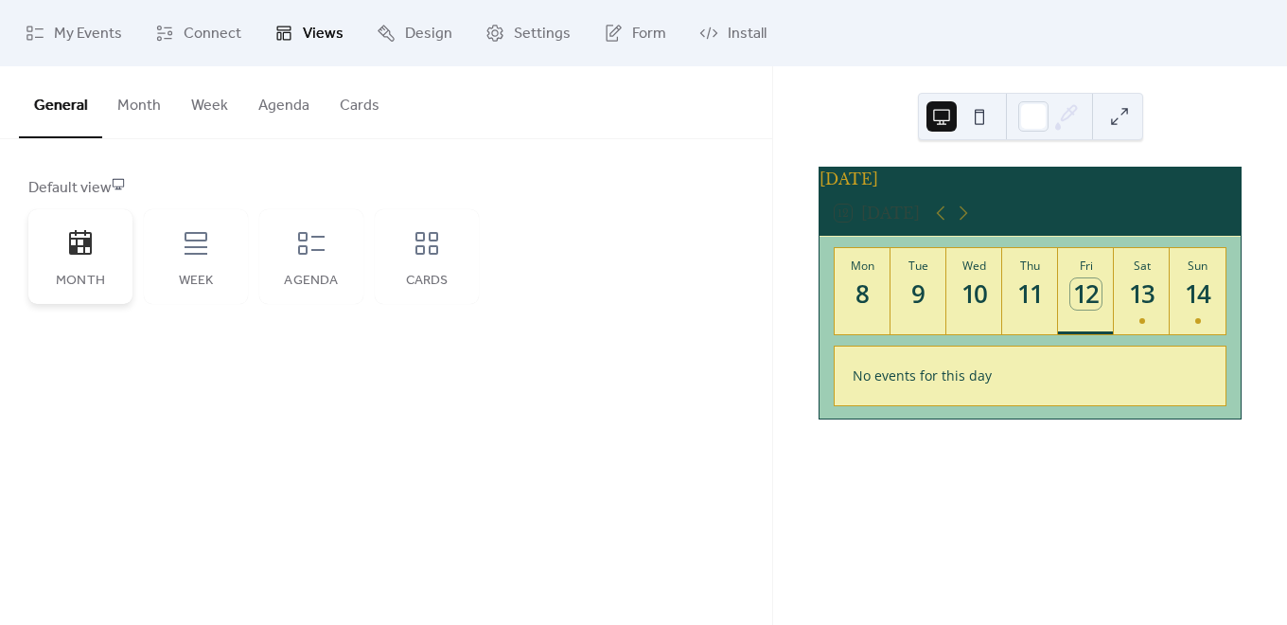
click at [112, 263] on div "Month" at bounding box center [80, 256] width 104 height 95
click at [131, 111] on button "Month" at bounding box center [139, 101] width 74 height 70
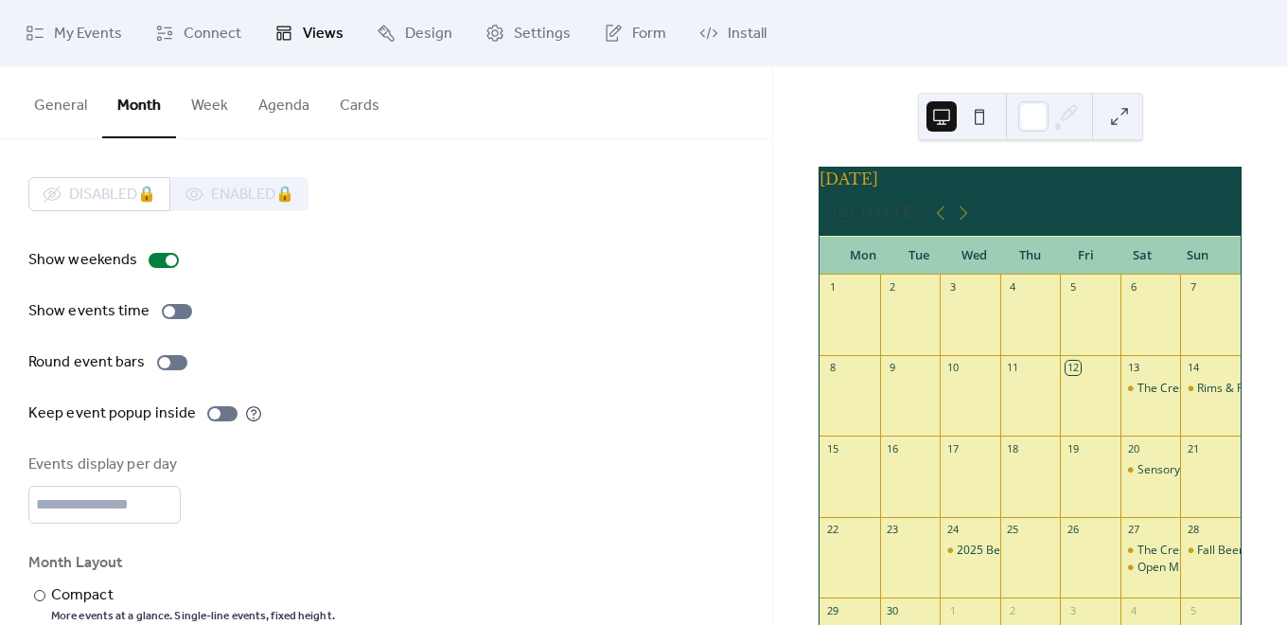
click at [66, 110] on button "General" at bounding box center [60, 101] width 83 height 70
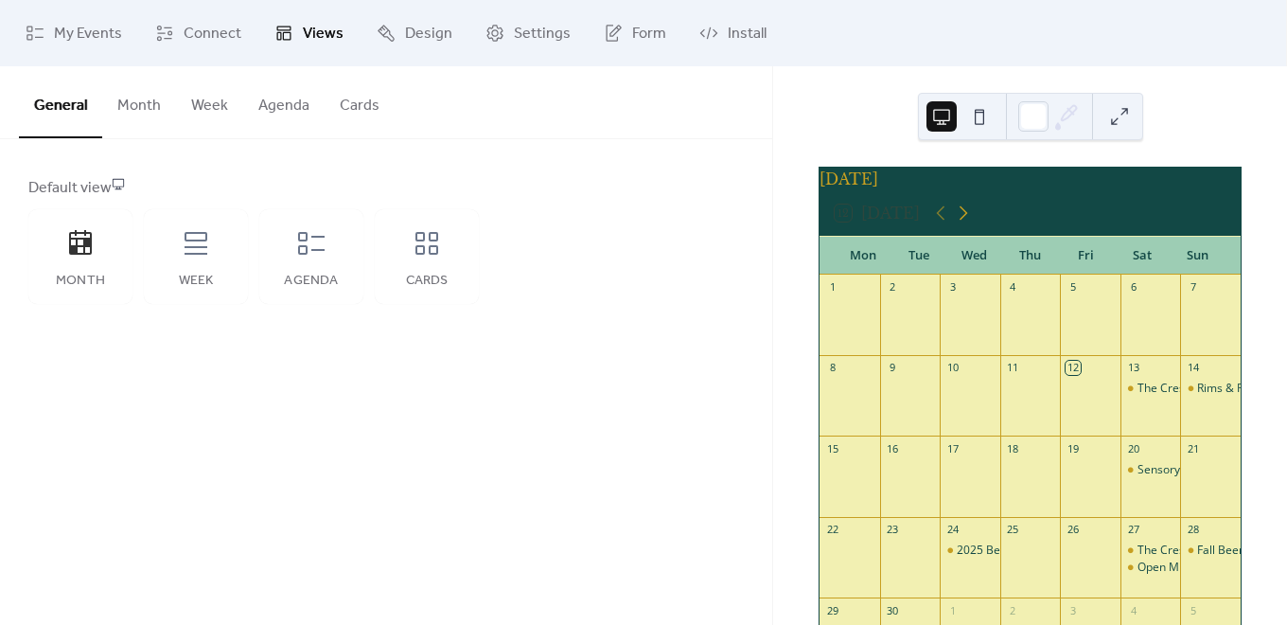
click at [958, 224] on icon at bounding box center [963, 213] width 23 height 23
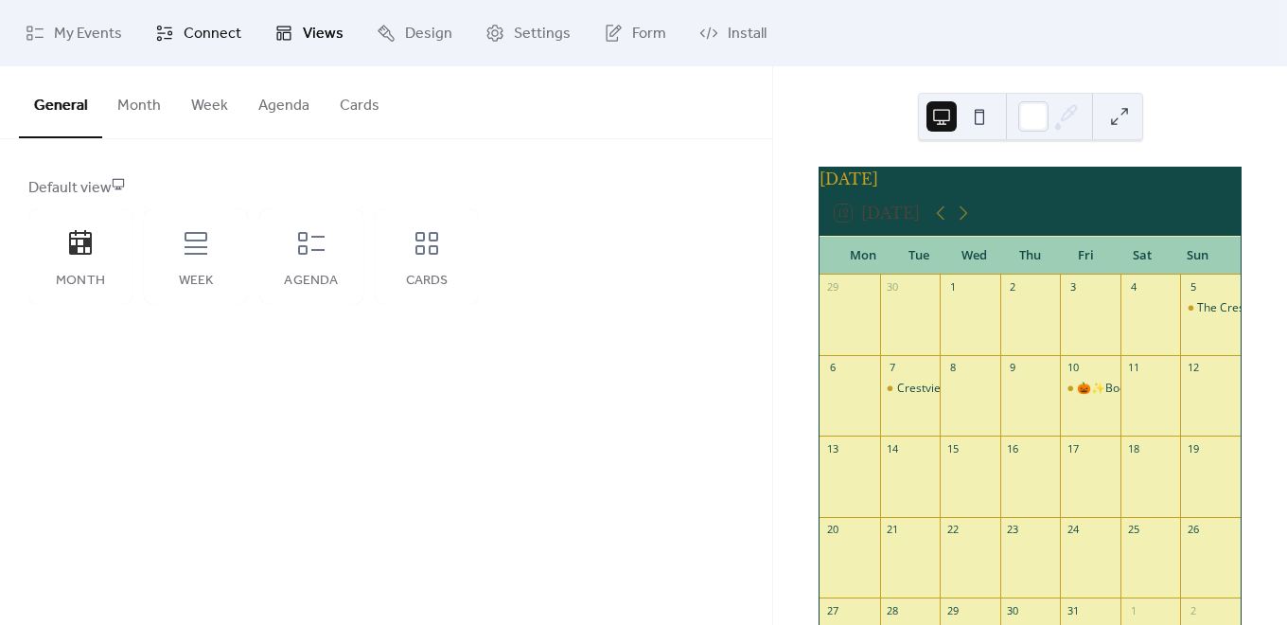
click at [206, 41] on span "Connect" at bounding box center [213, 34] width 58 height 23
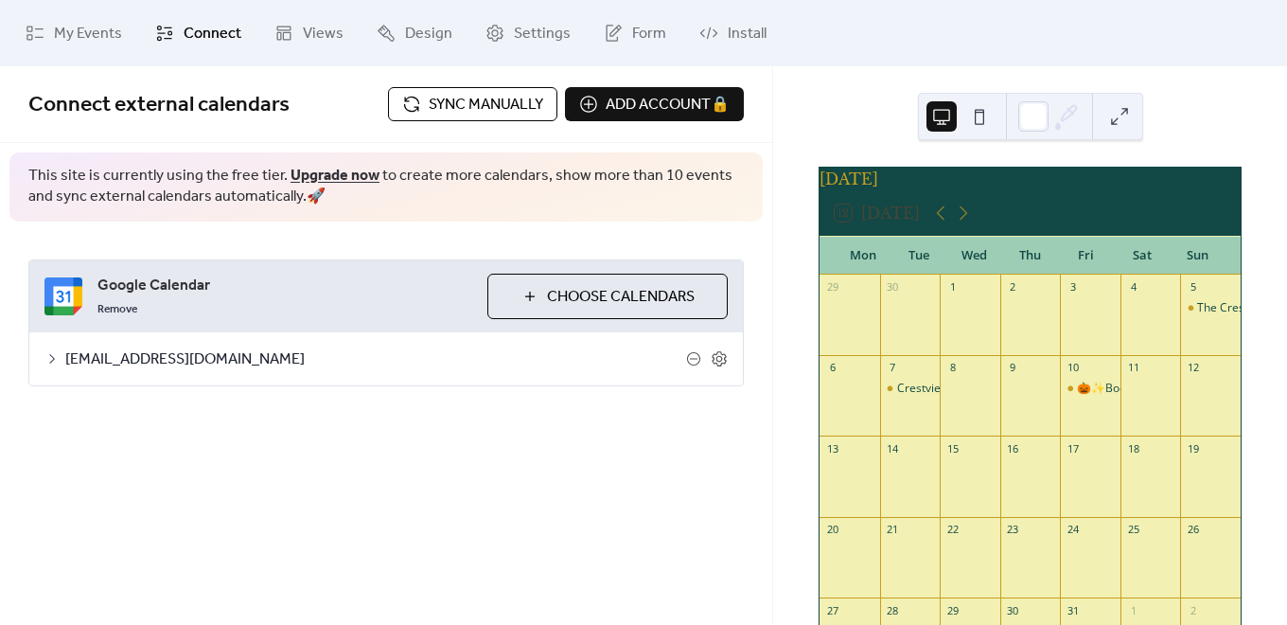
click at [479, 99] on span "Sync manually" at bounding box center [486, 105] width 115 height 23
click at [720, 361] on icon at bounding box center [719, 358] width 7 height 7
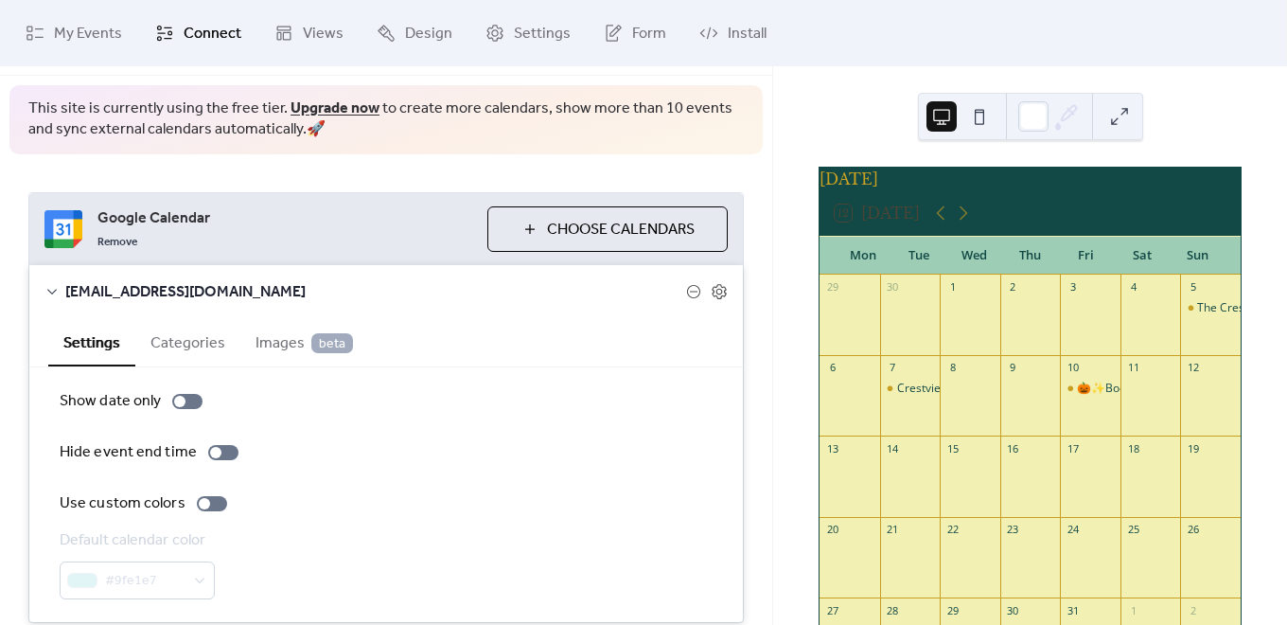
scroll to position [141, 0]
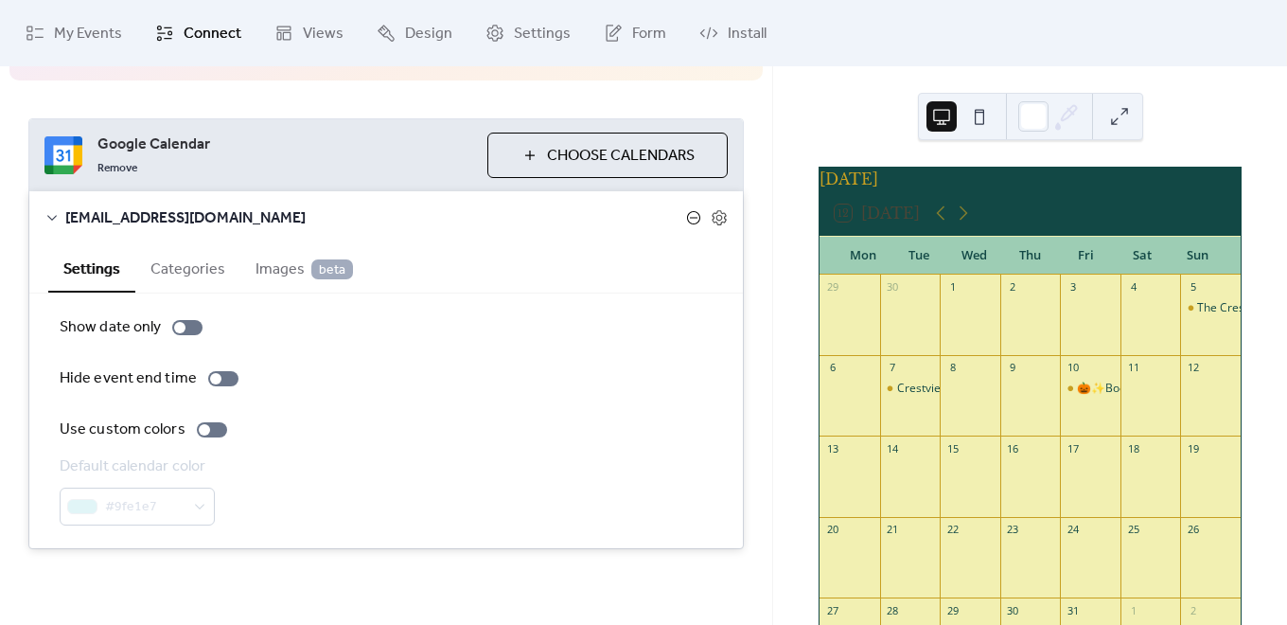
click at [692, 214] on icon at bounding box center [693, 217] width 15 height 15
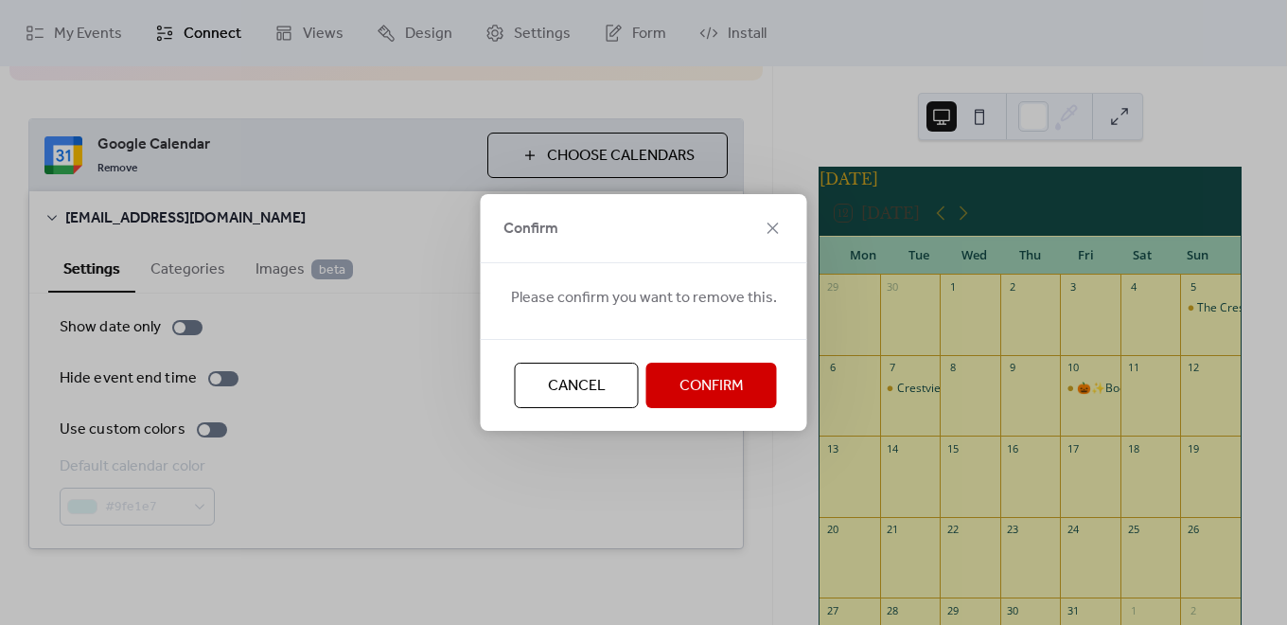
click at [680, 387] on span "Confirm" at bounding box center [711, 386] width 64 height 23
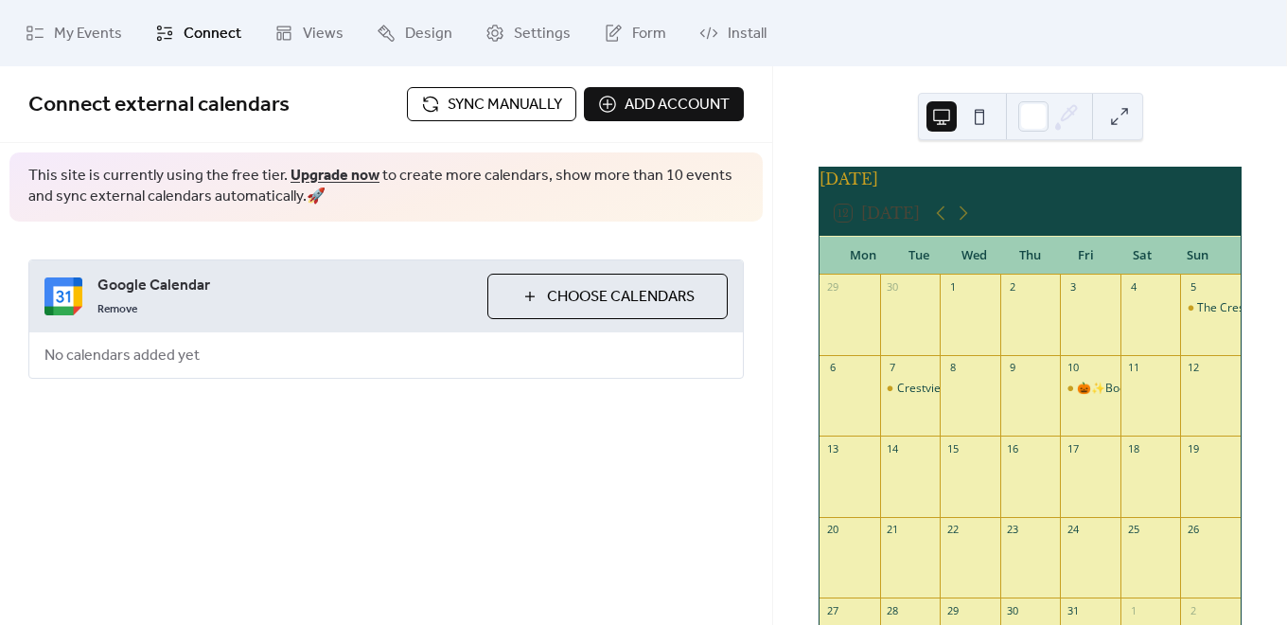
scroll to position [0, 0]
click at [519, 100] on span "Sync manually" at bounding box center [505, 105] width 115 height 23
click at [540, 292] on button "Choose Calendars" at bounding box center [607, 295] width 240 height 45
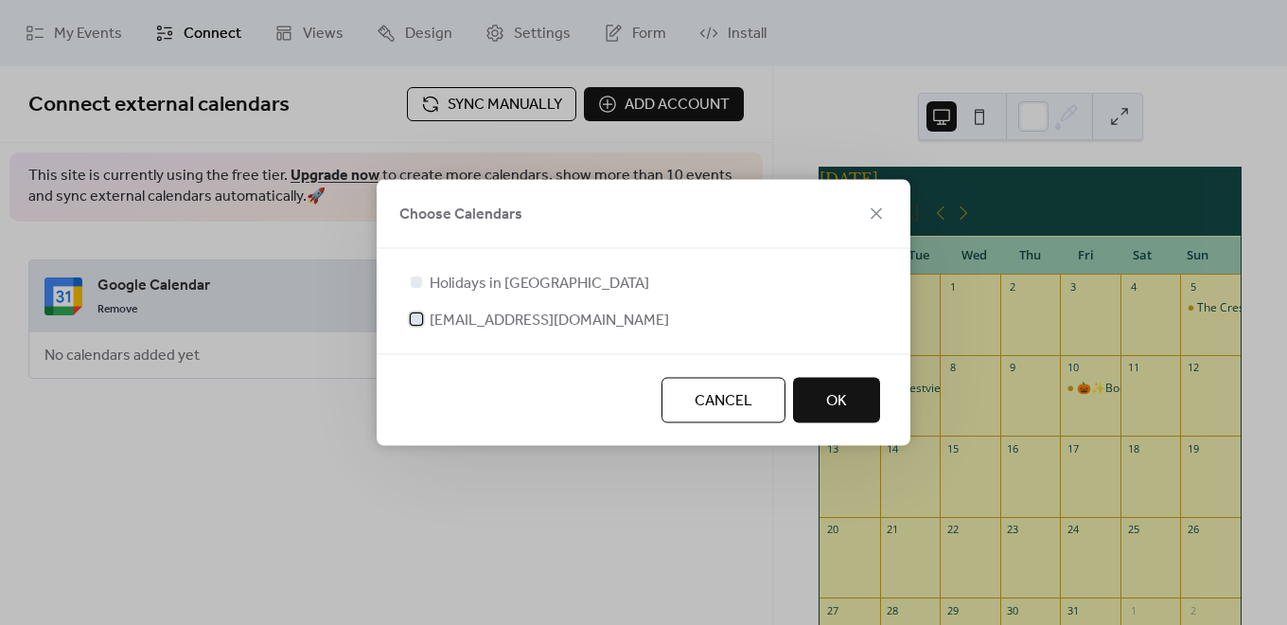
click at [425, 320] on div at bounding box center [416, 318] width 19 height 19
click at [848, 387] on button "OK" at bounding box center [836, 400] width 87 height 45
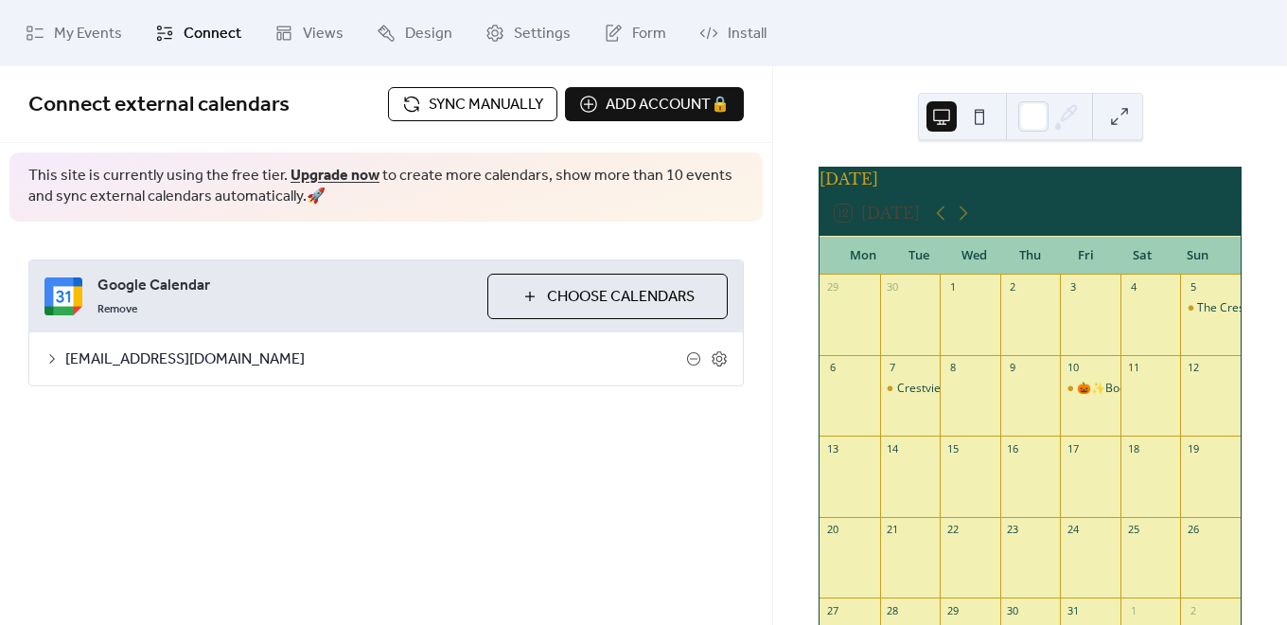
click at [253, 355] on span "[EMAIL_ADDRESS][DOMAIN_NAME]" at bounding box center [375, 359] width 621 height 23
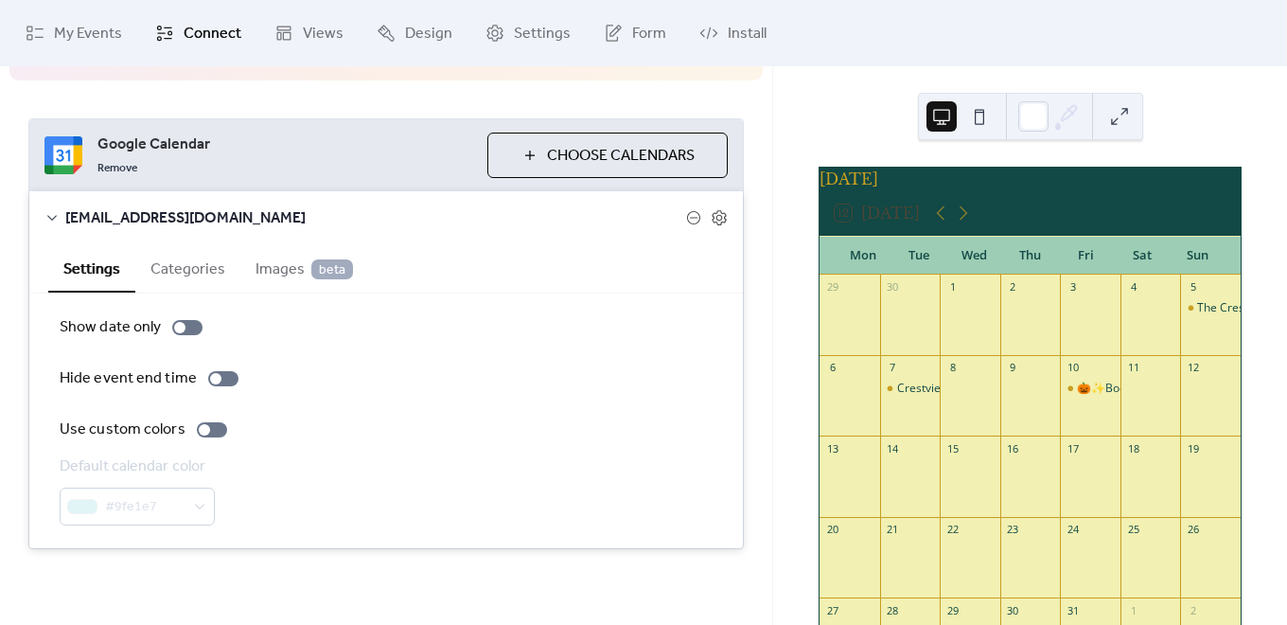
click at [206, 244] on button "Categories" at bounding box center [187, 267] width 105 height 46
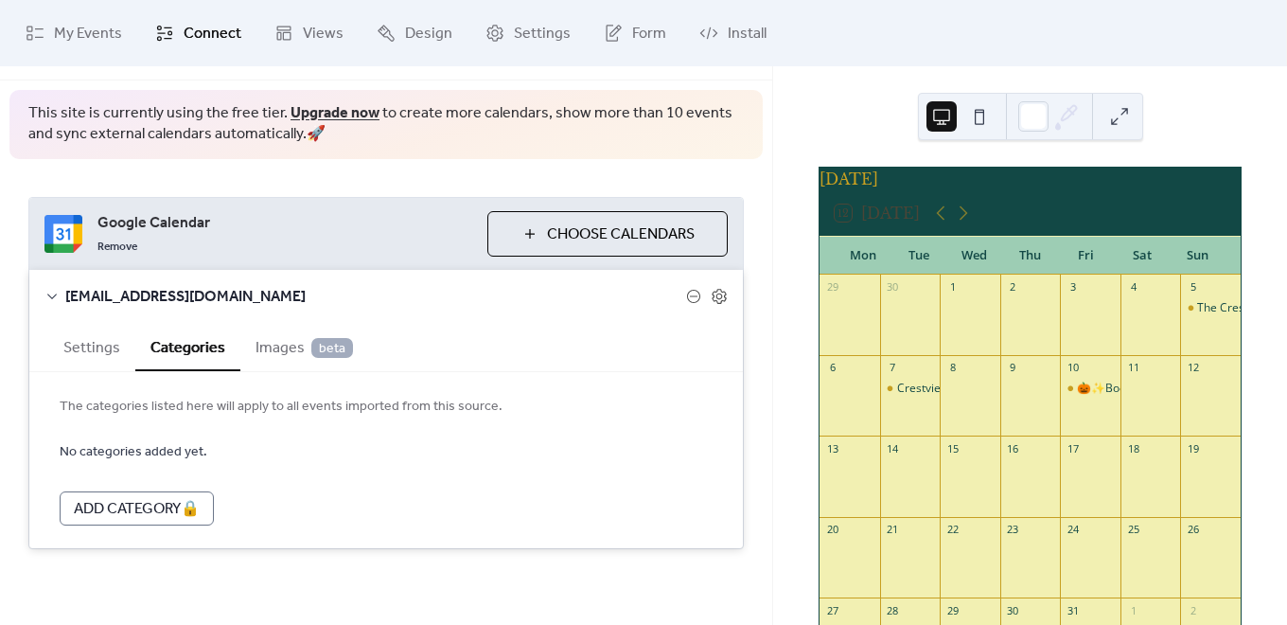
scroll to position [62, 0]
click at [287, 351] on span "Images beta" at bounding box center [304, 348] width 97 height 23
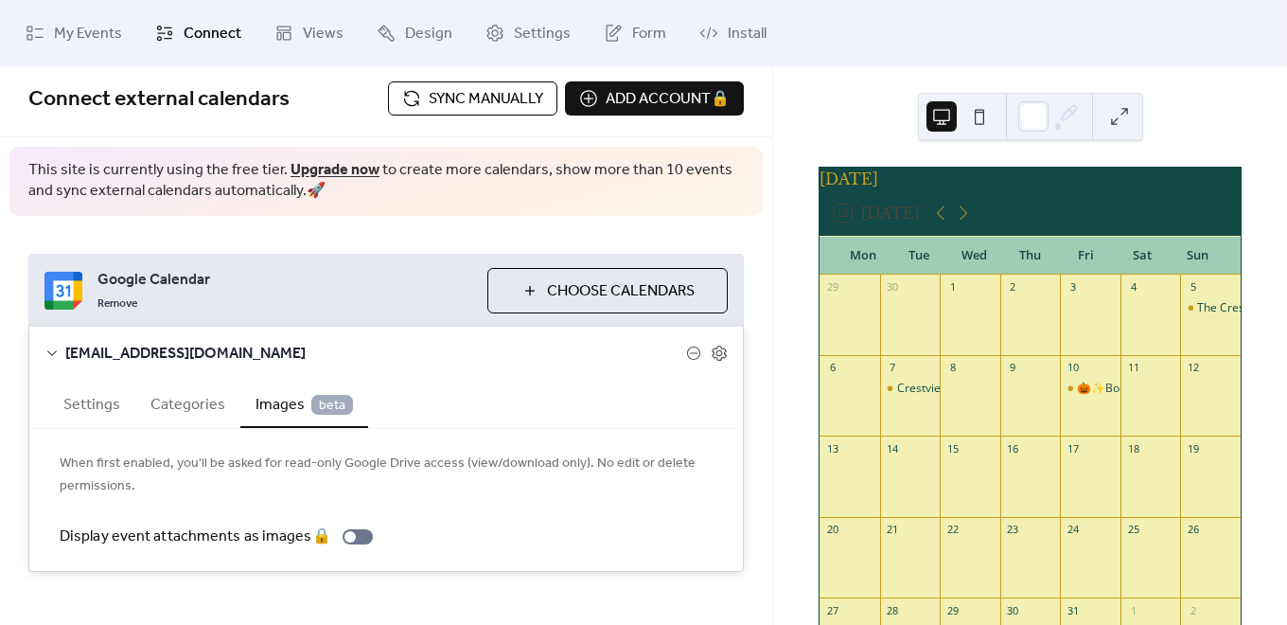
scroll to position [0, 0]
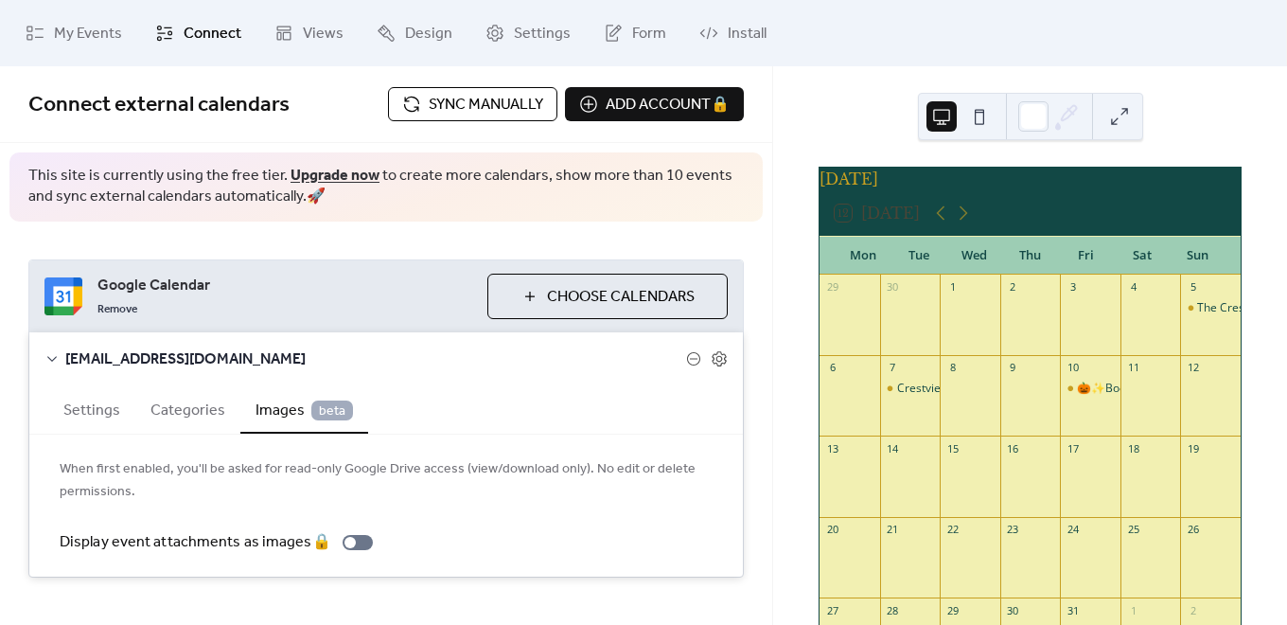
click at [444, 105] on span "Sync manually" at bounding box center [486, 105] width 115 height 23
click at [405, 31] on span "Design" at bounding box center [428, 34] width 47 height 23
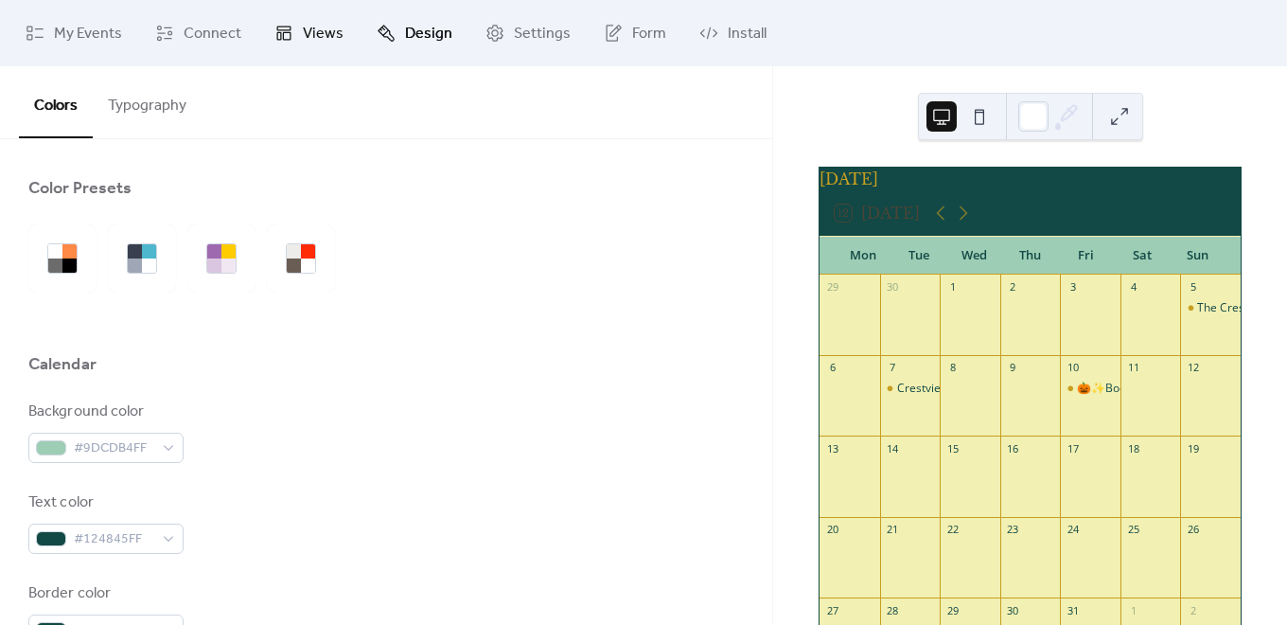
click at [322, 32] on span "Views" at bounding box center [323, 34] width 41 height 23
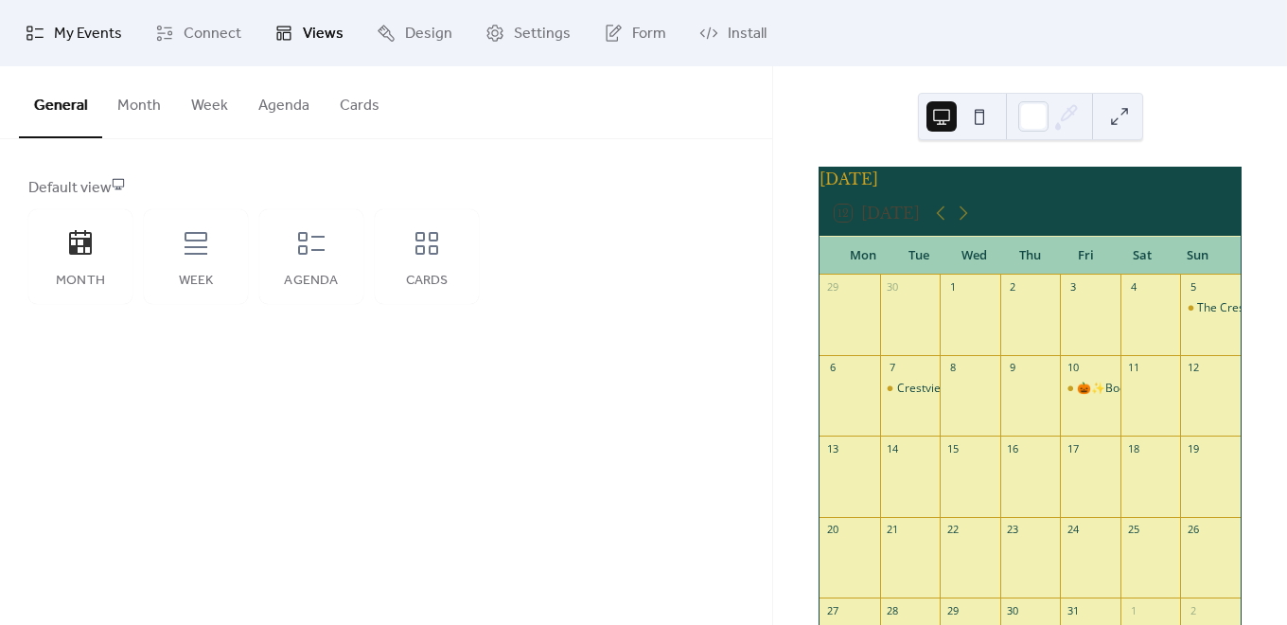
click at [92, 36] on span "My Events" at bounding box center [88, 34] width 68 height 23
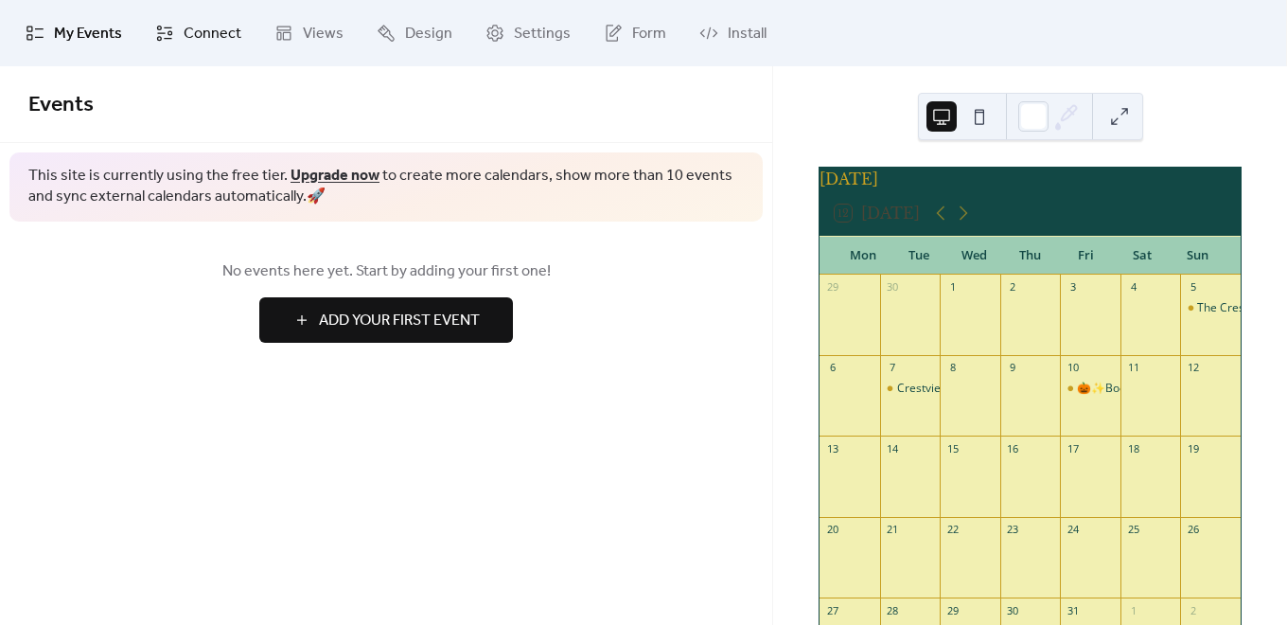
click at [190, 35] on span "Connect" at bounding box center [213, 34] width 58 height 23
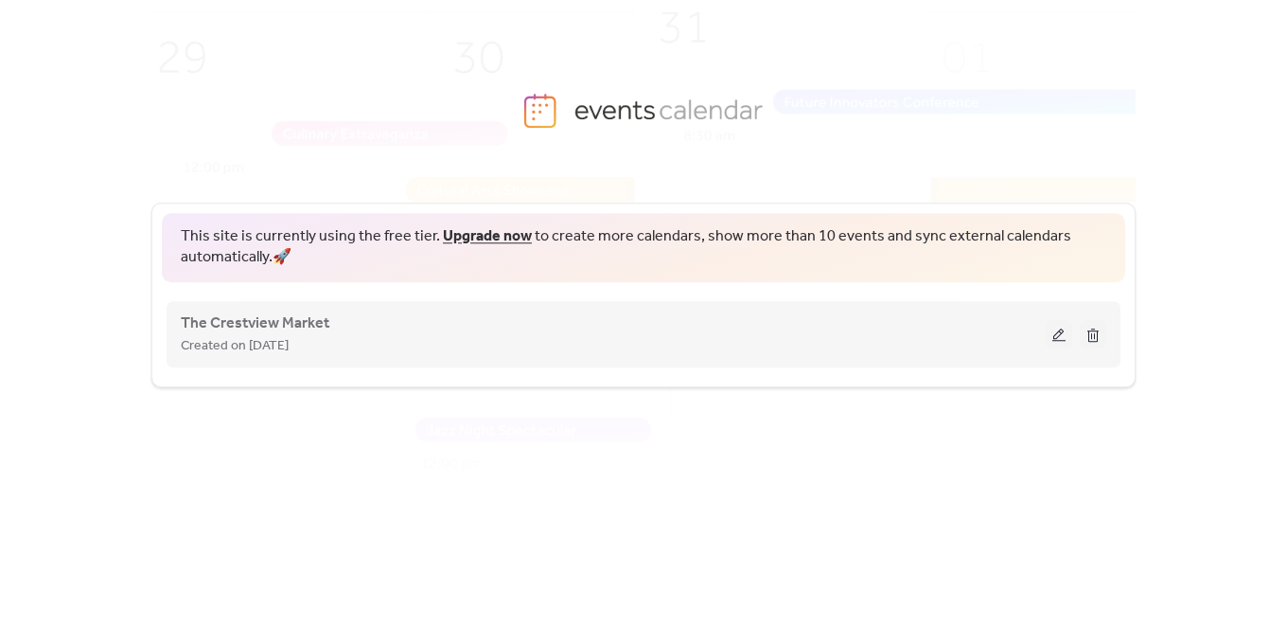
click at [266, 338] on span "Created on [DATE]" at bounding box center [235, 346] width 108 height 23
click at [267, 323] on span "The Crestview Market" at bounding box center [255, 323] width 149 height 23
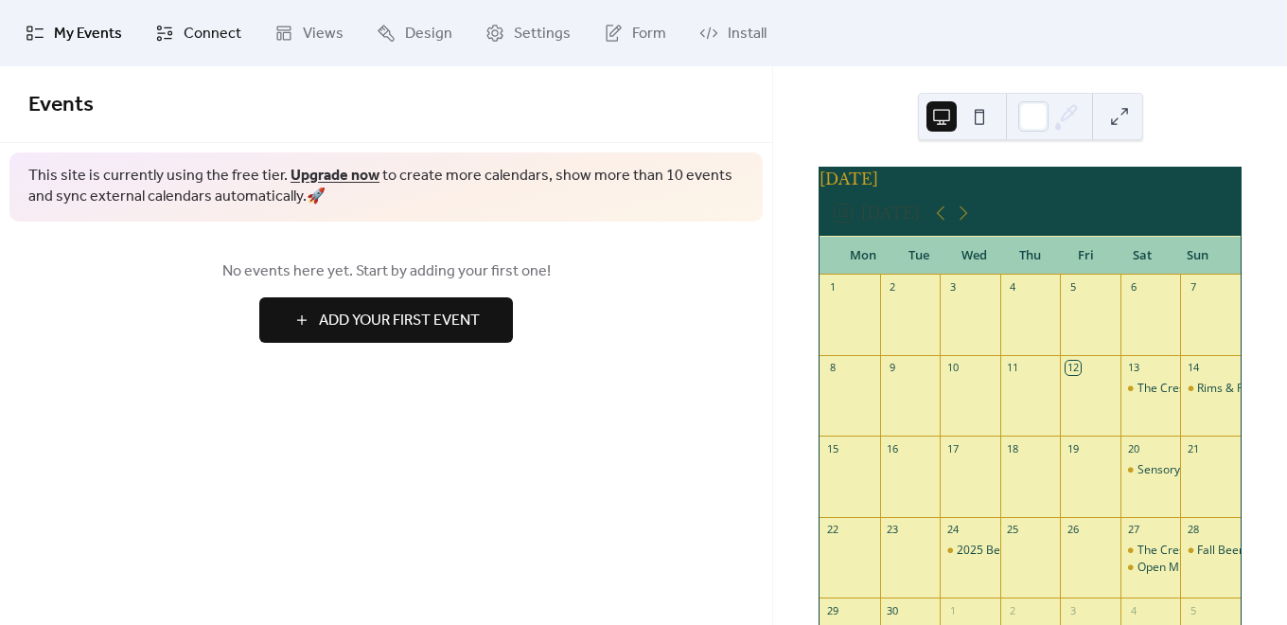
click at [202, 26] on span "Connect" at bounding box center [213, 34] width 58 height 23
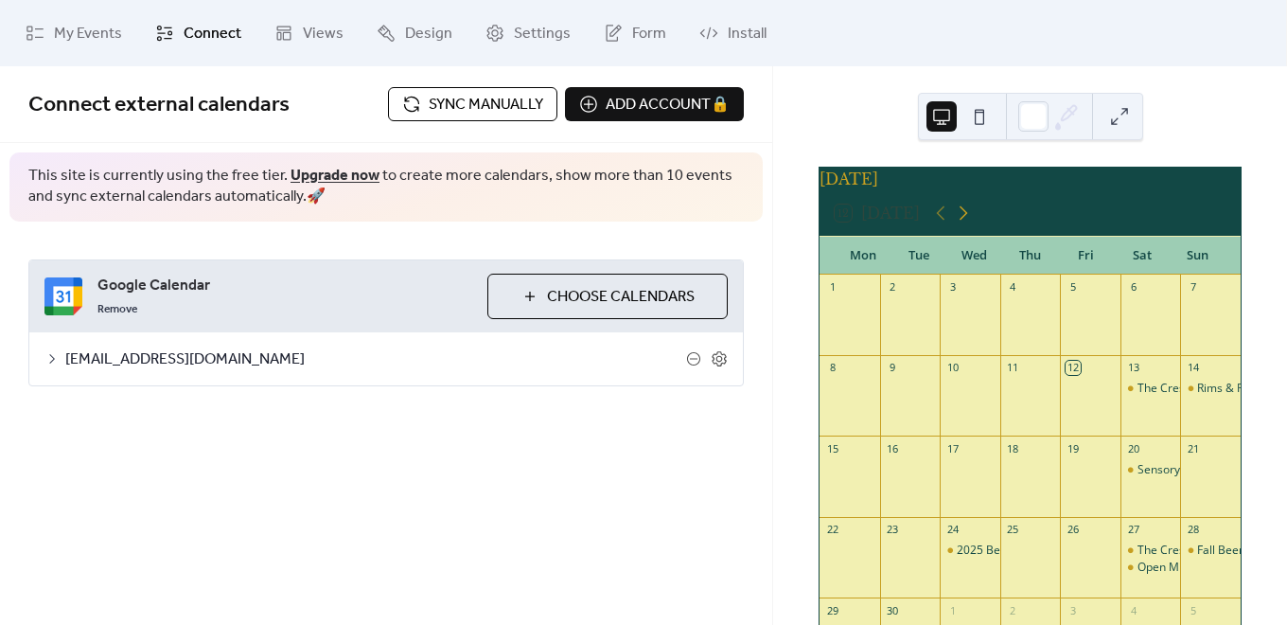
click at [966, 217] on icon at bounding box center [963, 213] width 23 height 23
click at [202, 292] on span "Google Calendar" at bounding box center [284, 285] width 375 height 23
click at [226, 377] on div "[EMAIL_ADDRESS][DOMAIN_NAME]" at bounding box center [386, 358] width 714 height 53
click at [226, 351] on span "[EMAIL_ADDRESS][DOMAIN_NAME]" at bounding box center [375, 359] width 621 height 23
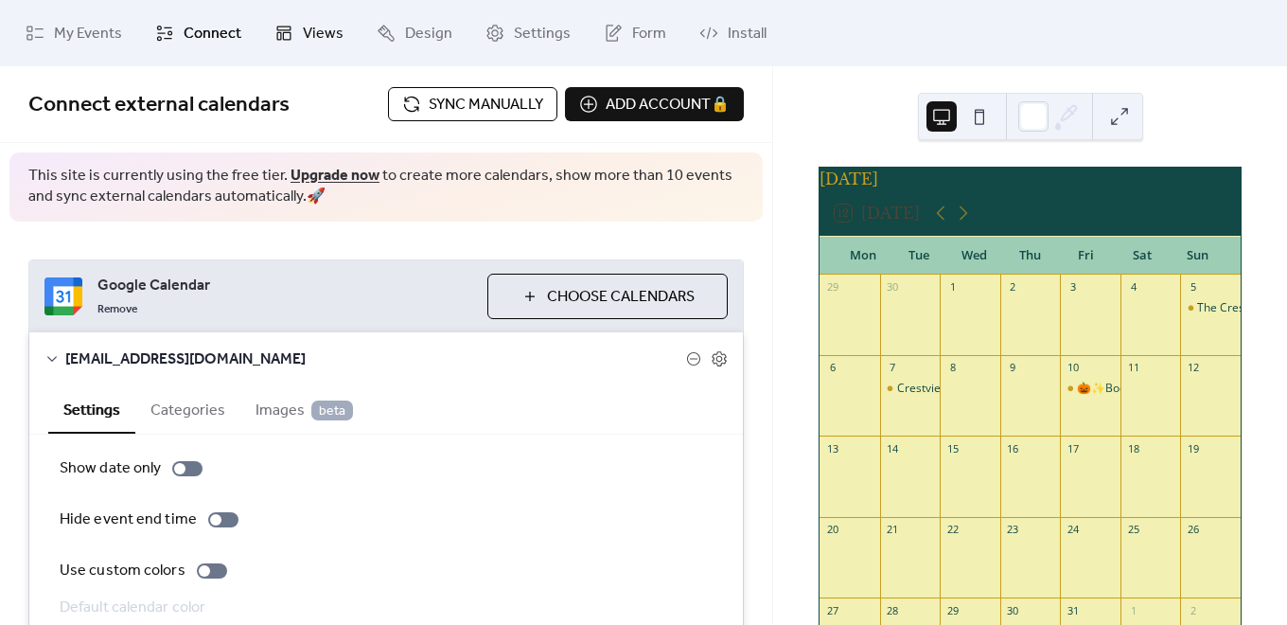
click at [307, 26] on span "Views" at bounding box center [323, 34] width 41 height 23
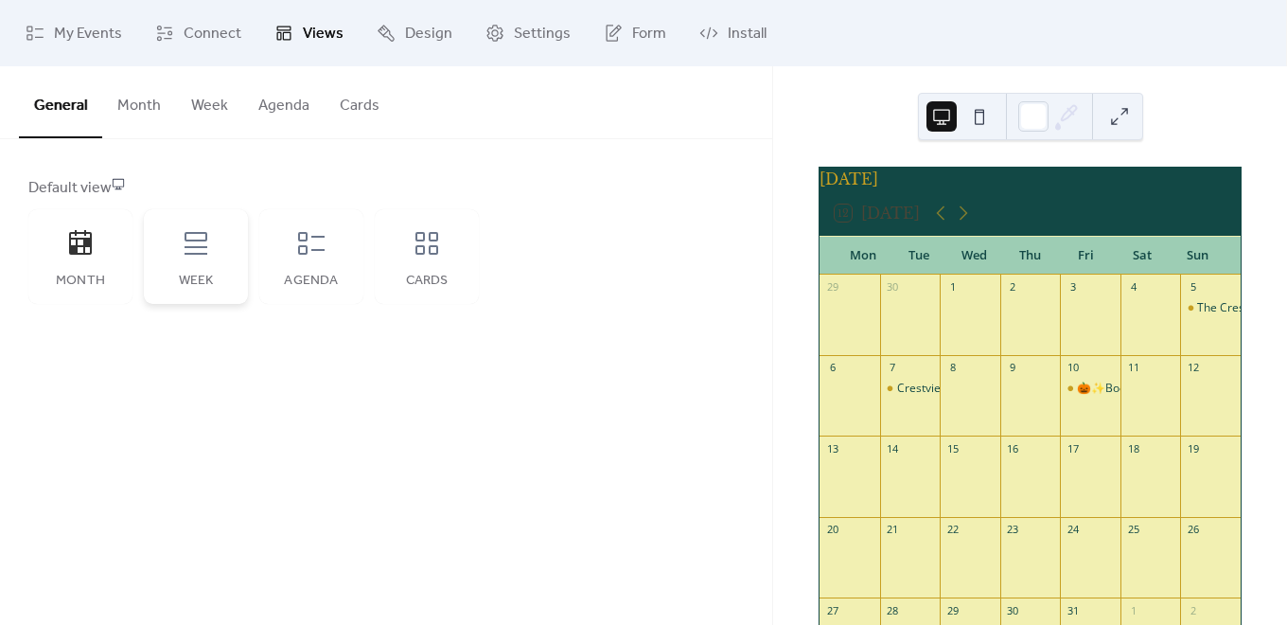
click at [188, 269] on div "Week" at bounding box center [196, 256] width 104 height 95
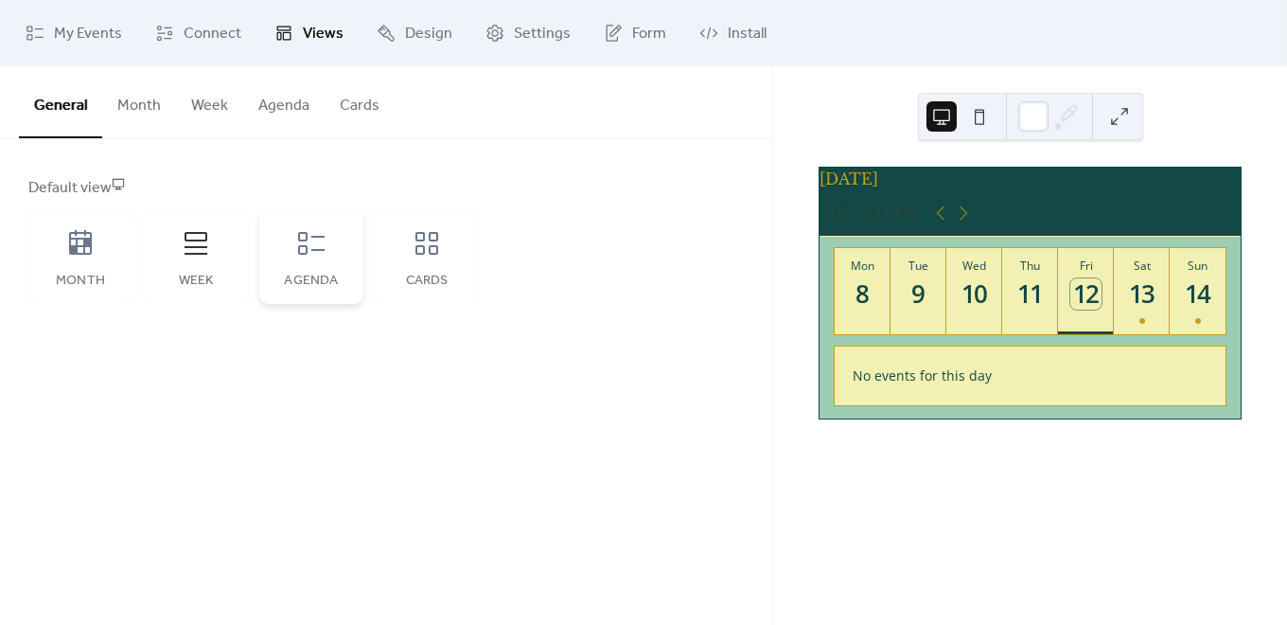
click at [302, 266] on div "Agenda" at bounding box center [311, 256] width 104 height 95
click at [281, 97] on button "Agenda" at bounding box center [283, 101] width 81 height 70
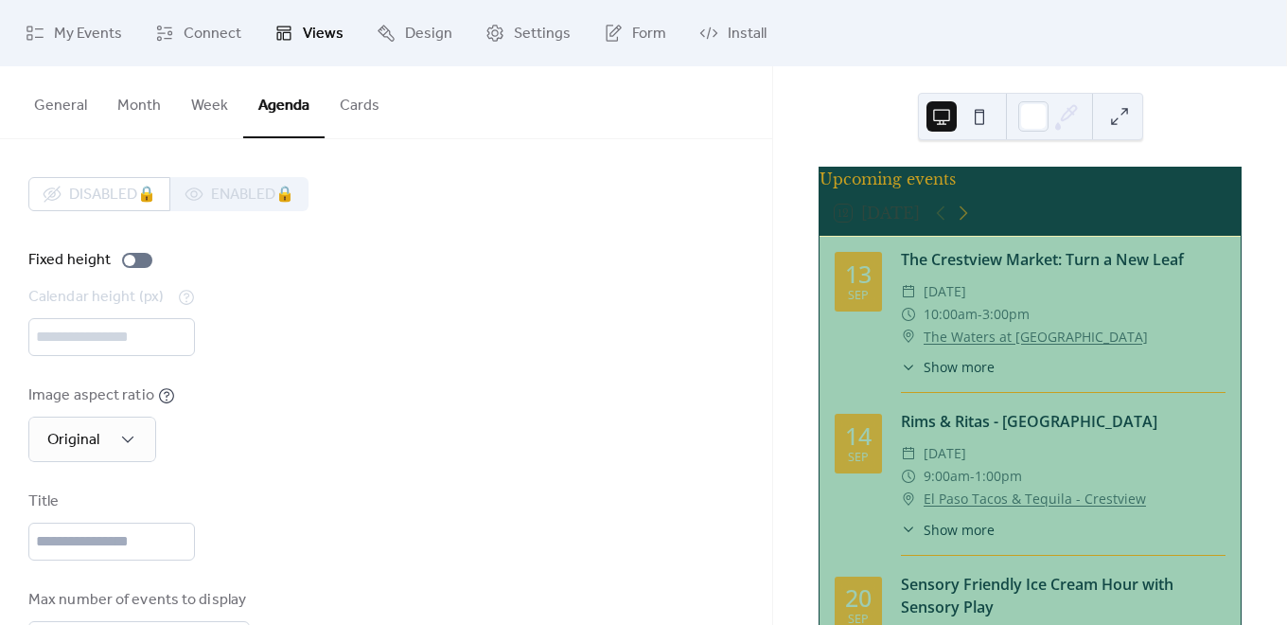
click at [368, 100] on button "Cards" at bounding box center [360, 101] width 70 height 70
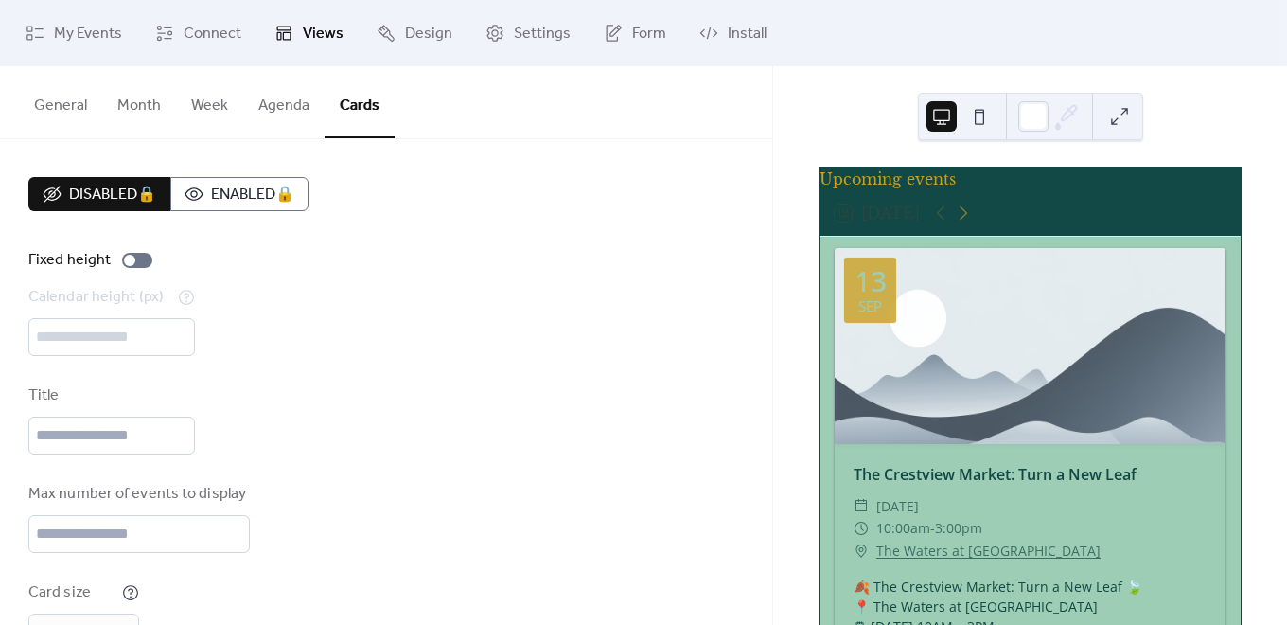
click at [306, 99] on button "Agenda" at bounding box center [283, 101] width 81 height 70
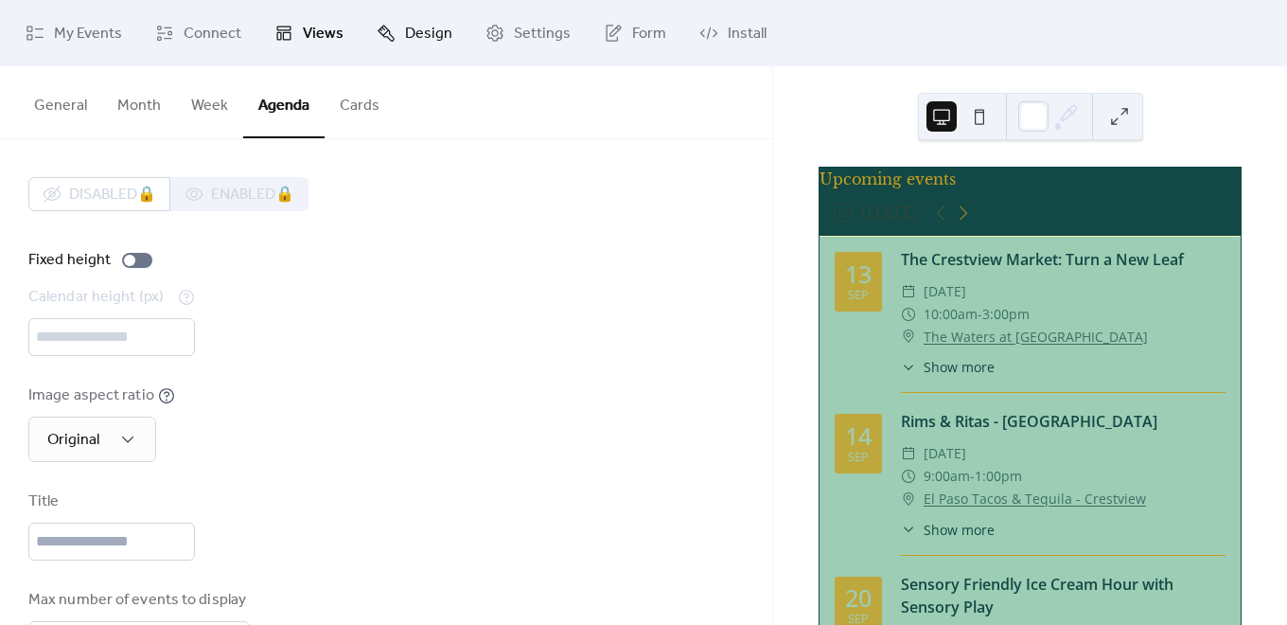
click at [425, 23] on span "Design" at bounding box center [428, 34] width 47 height 23
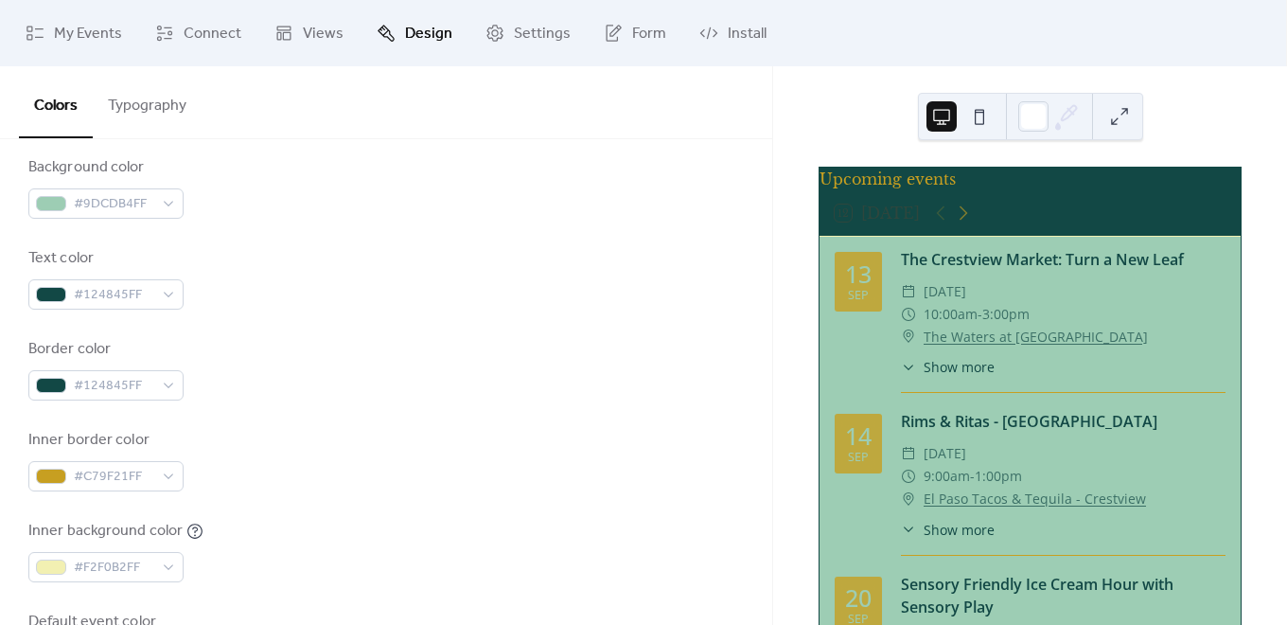
scroll to position [284, 0]
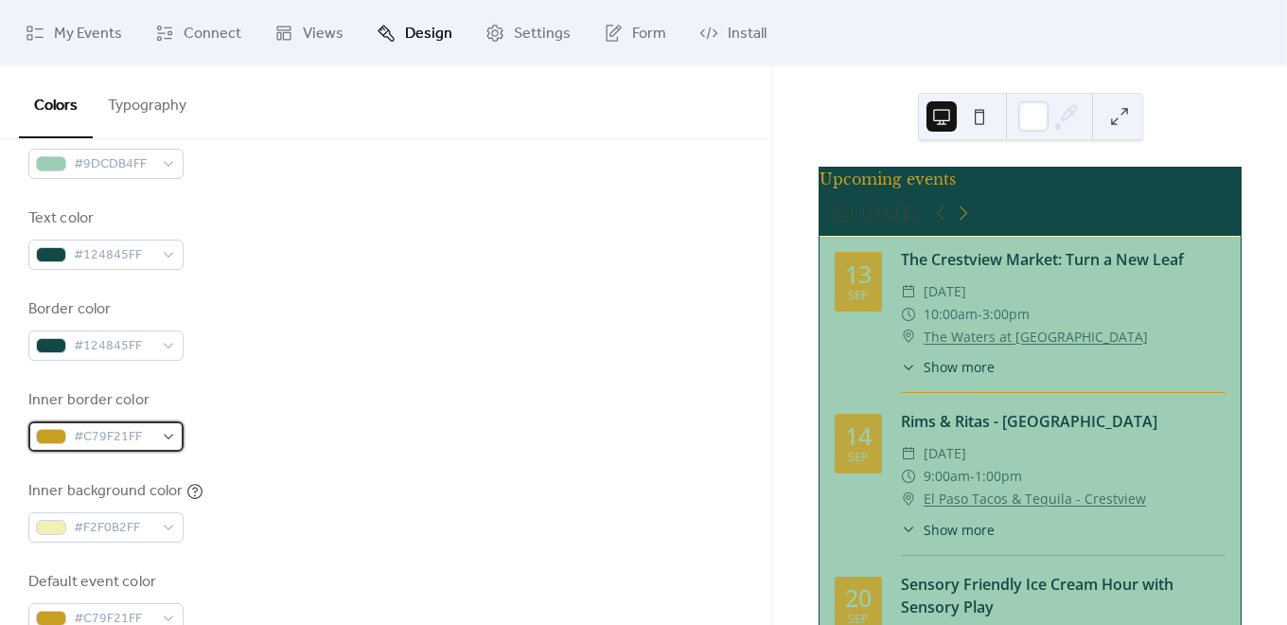
click at [166, 438] on div "#C79F21FF" at bounding box center [105, 436] width 155 height 30
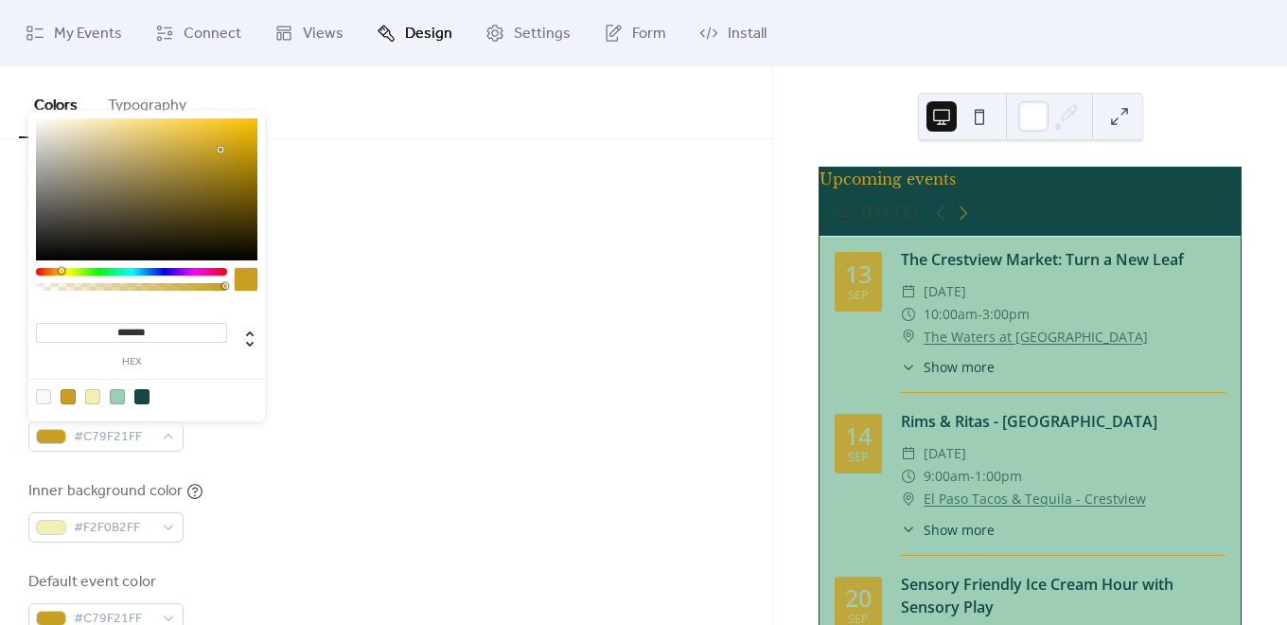
click at [94, 399] on div at bounding box center [92, 396] width 15 height 15
type input "*******"
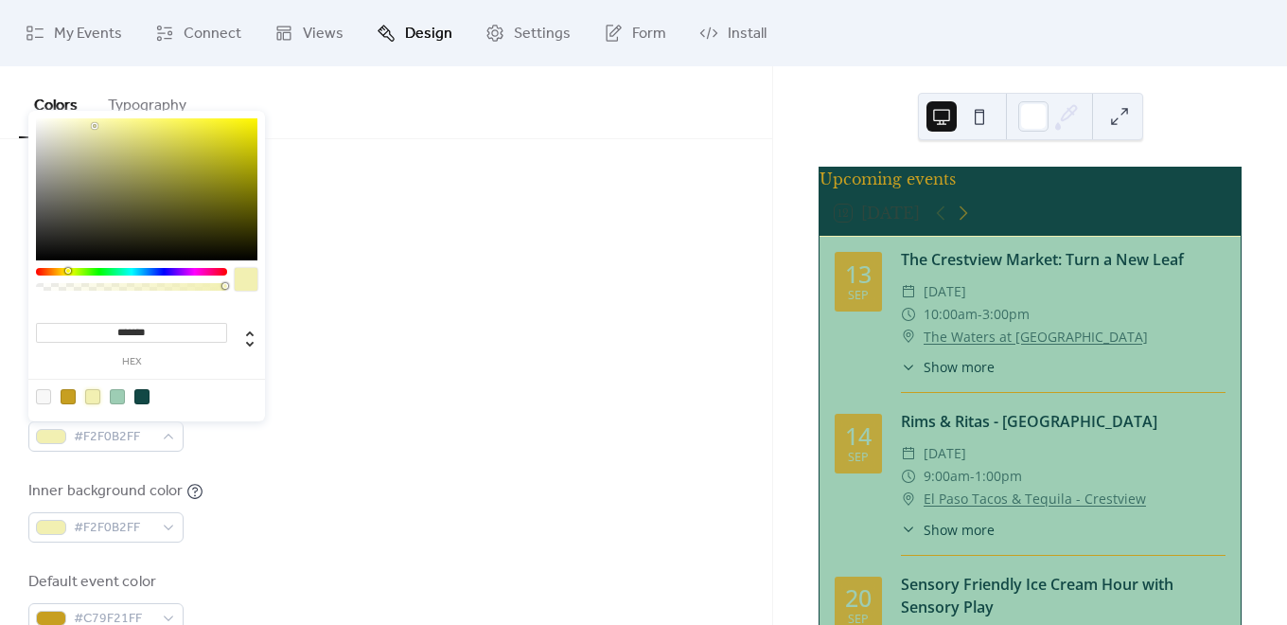
click at [96, 399] on div at bounding box center [92, 396] width 15 height 15
click at [287, 453] on div "Background color #9DCDB4FF Text color #124845FF Border color #124845FF Inner bo…" at bounding box center [385, 374] width 715 height 517
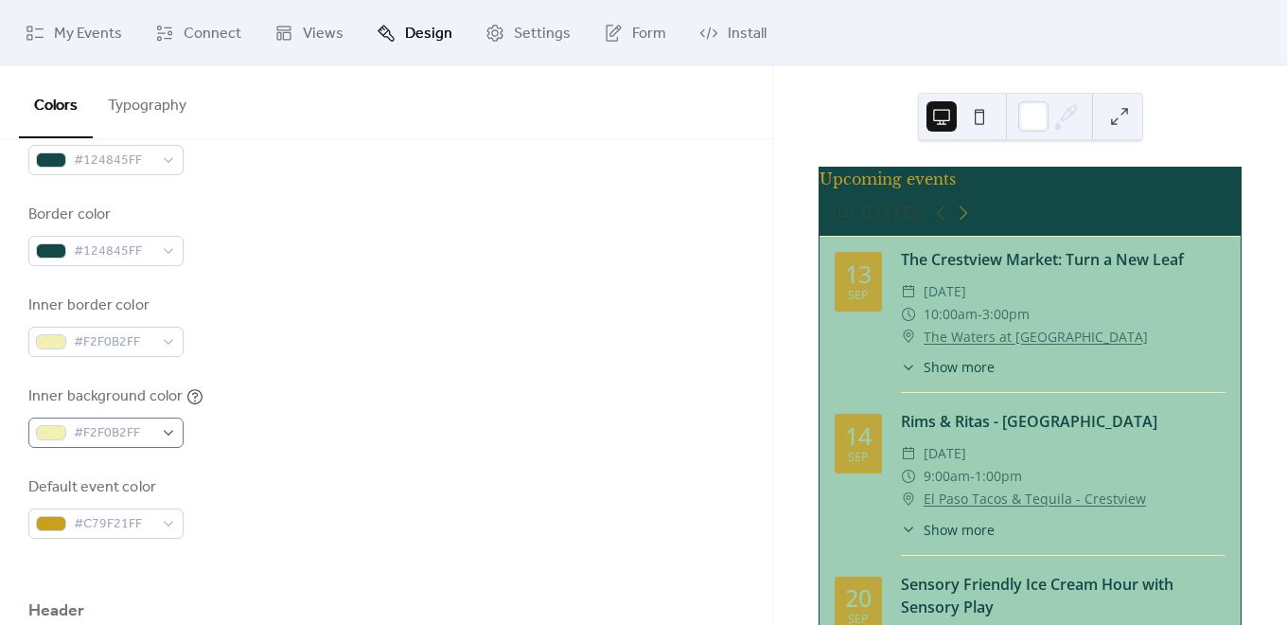
scroll to position [473, 0]
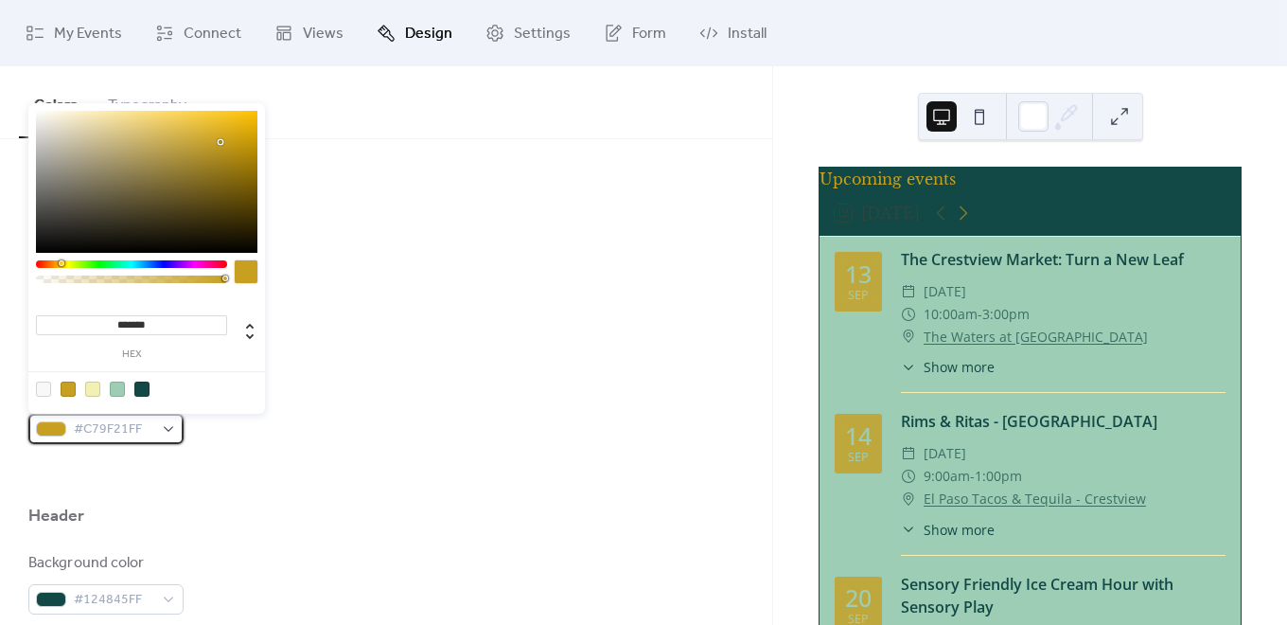
click at [167, 430] on div "#C79F21FF" at bounding box center [105, 429] width 155 height 30
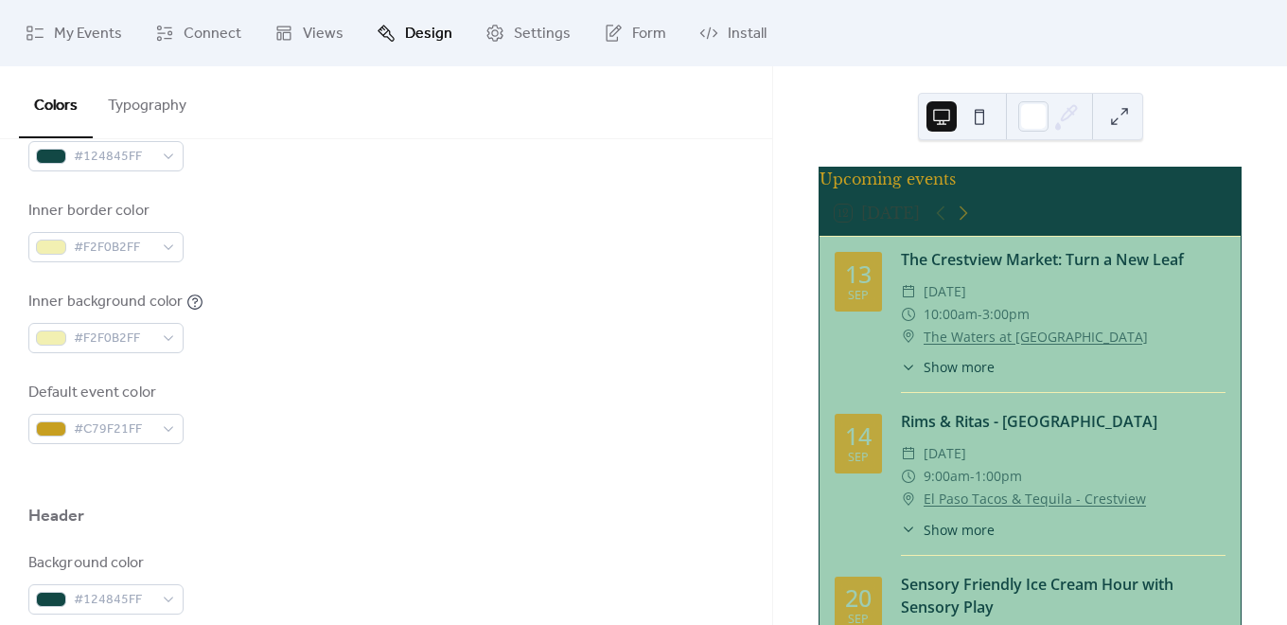
click at [299, 435] on div "Default event color #C79F21FF" at bounding box center [385, 412] width 715 height 62
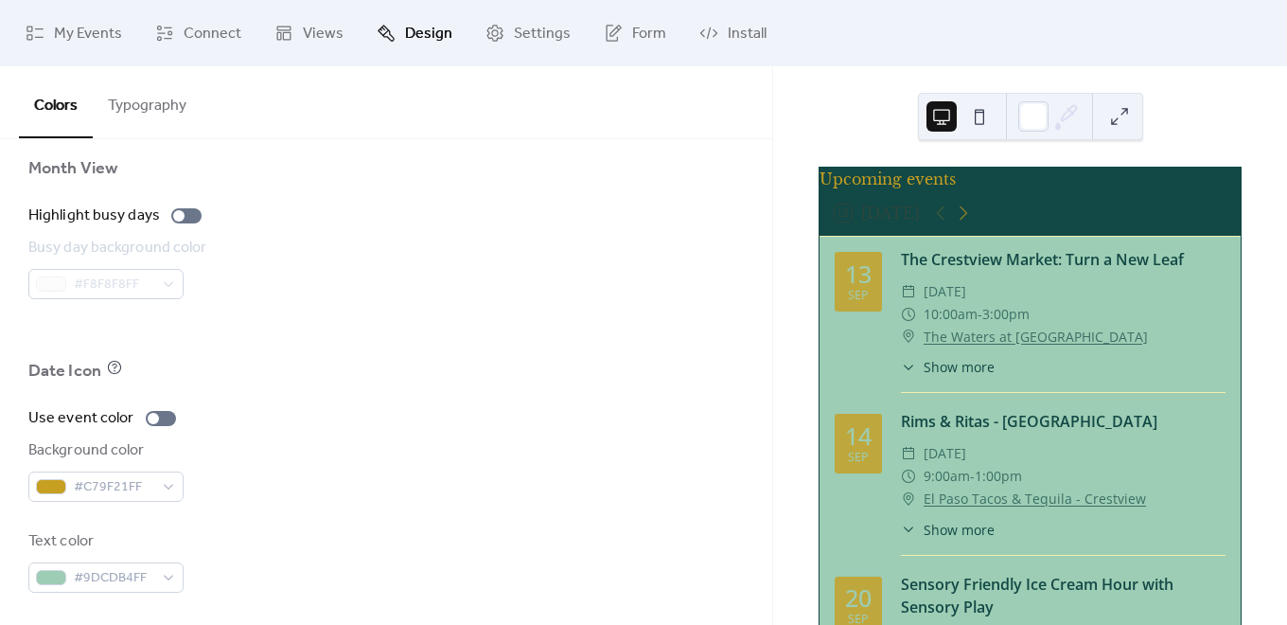
scroll to position [1349, 0]
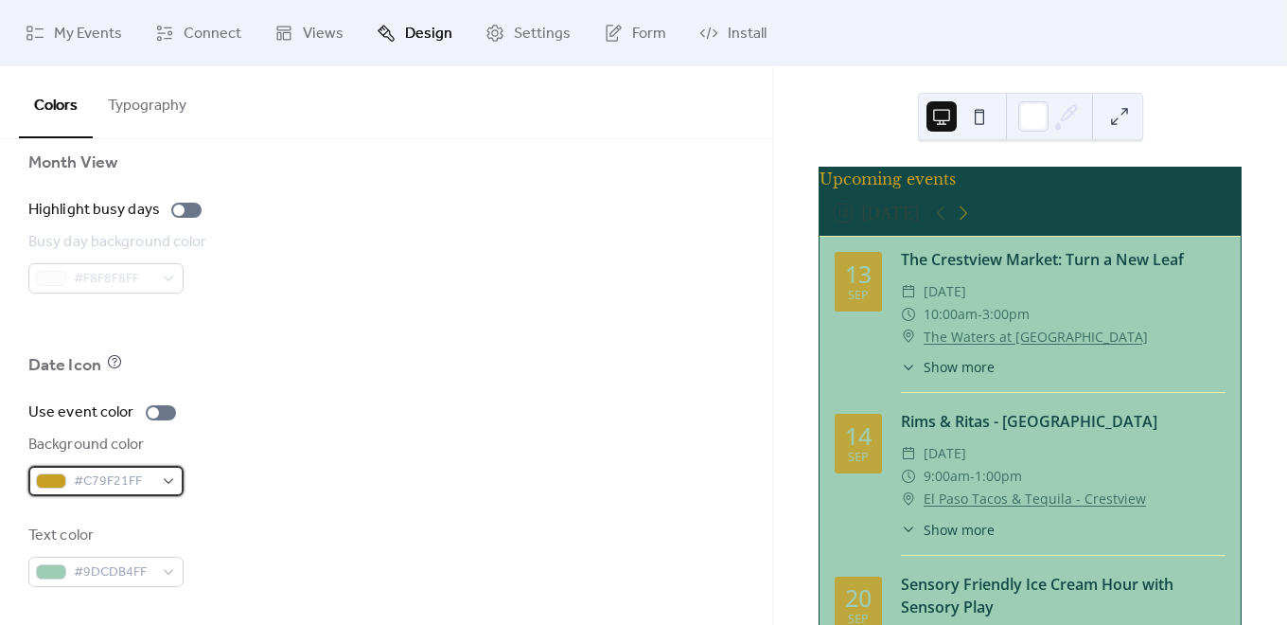
click at [170, 478] on div "#C79F21FF" at bounding box center [105, 481] width 155 height 30
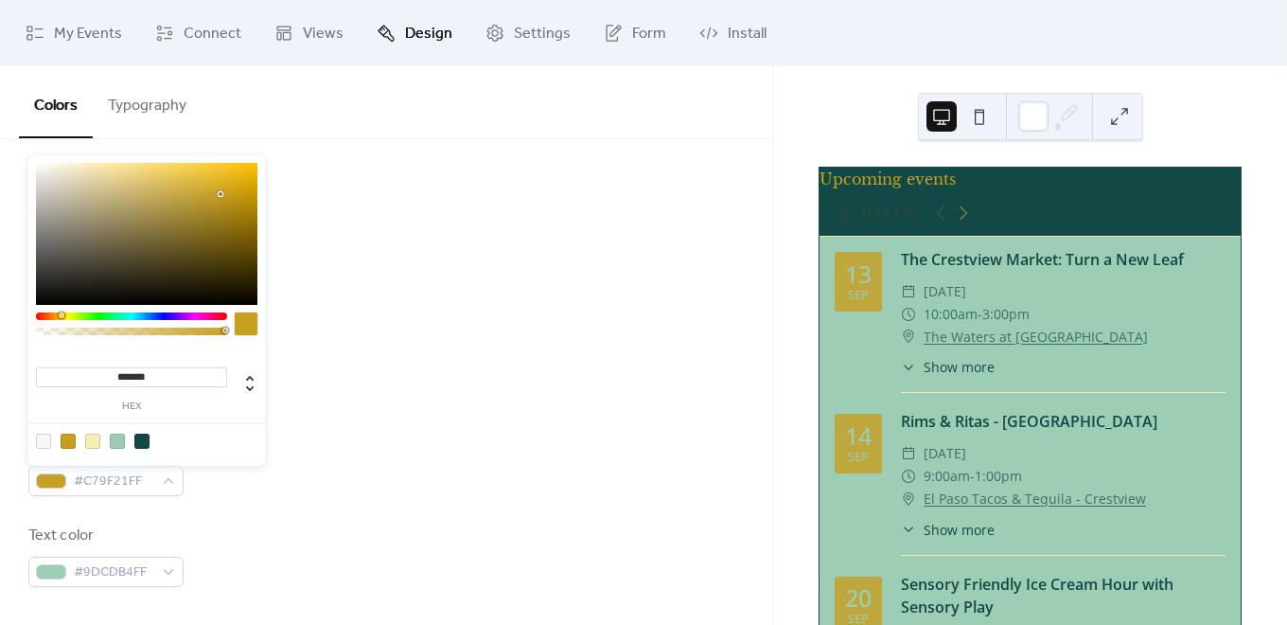
click at [93, 441] on div at bounding box center [92, 440] width 15 height 15
type input "*******"
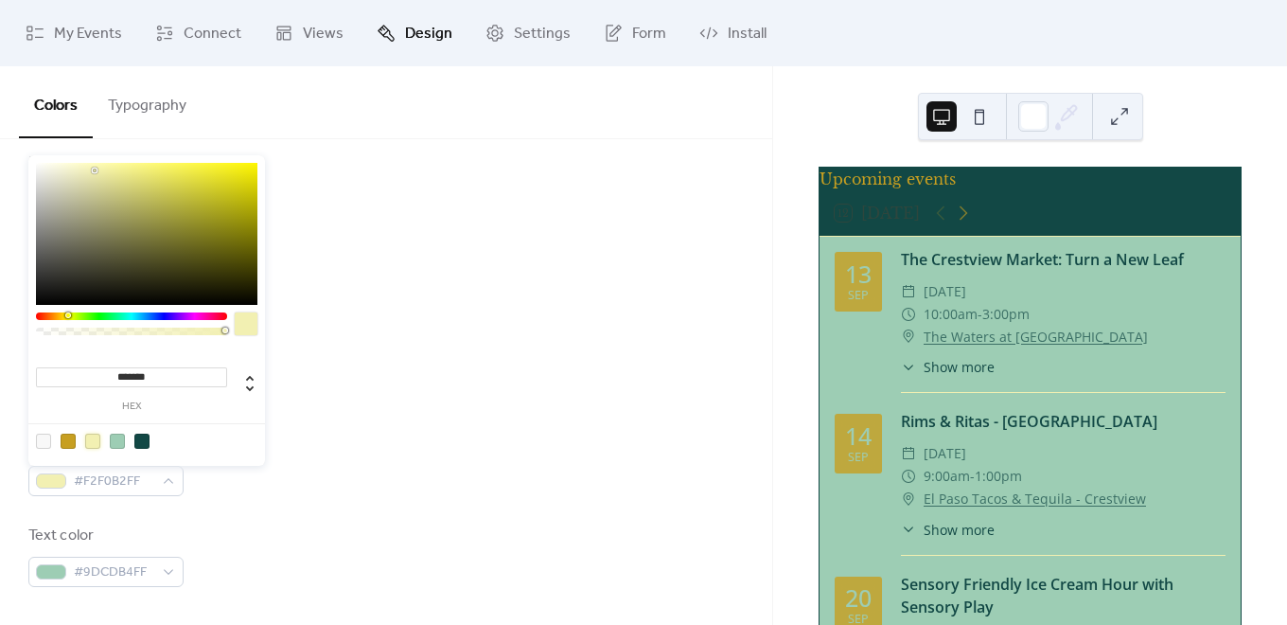
click at [245, 512] on div "Use event color Background color #F2F0B2FF Text color #9DCDB4FF" at bounding box center [385, 493] width 715 height 185
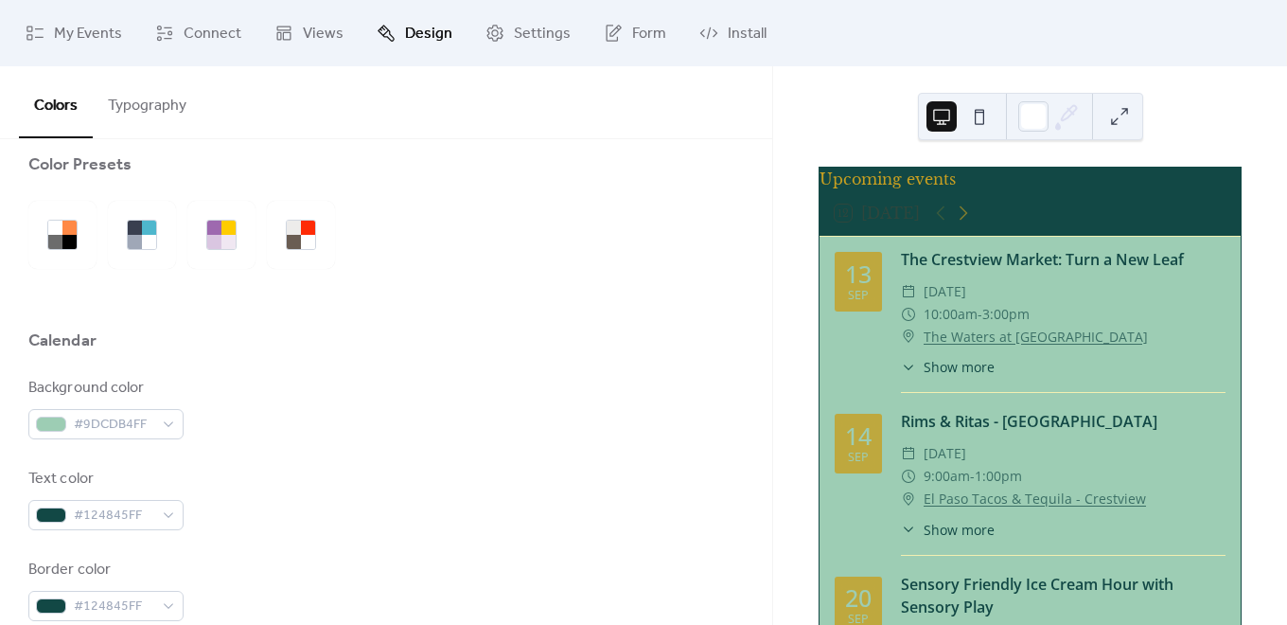
scroll to position [0, 0]
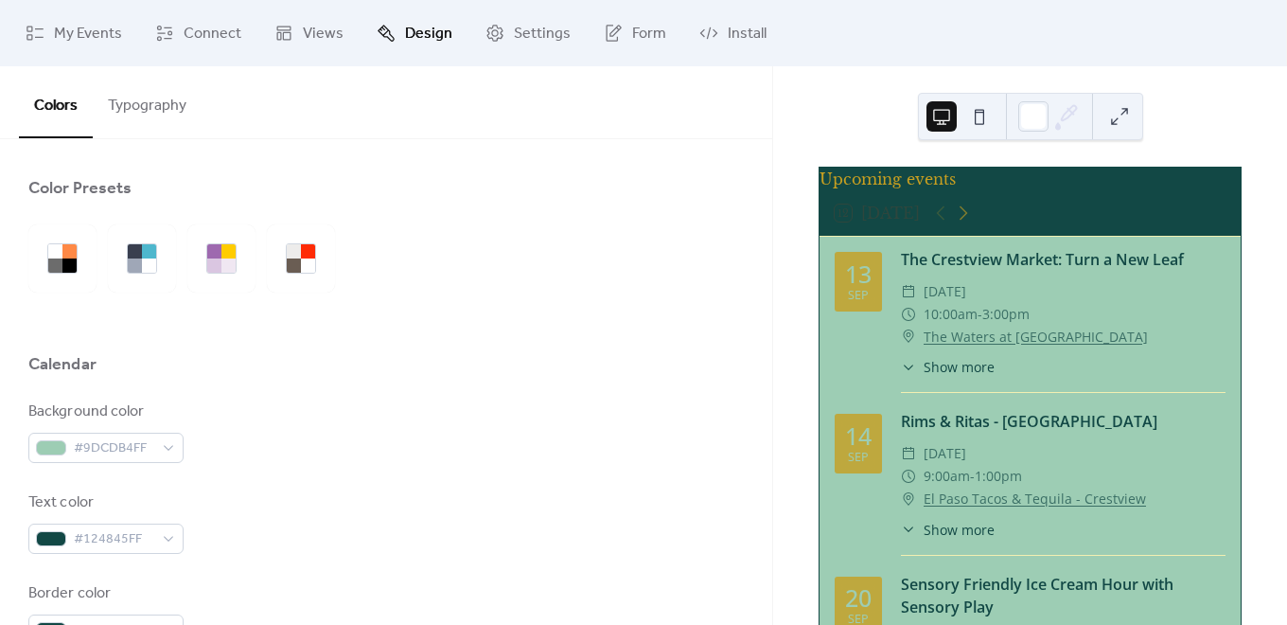
click at [152, 99] on button "Typography" at bounding box center [147, 101] width 109 height 70
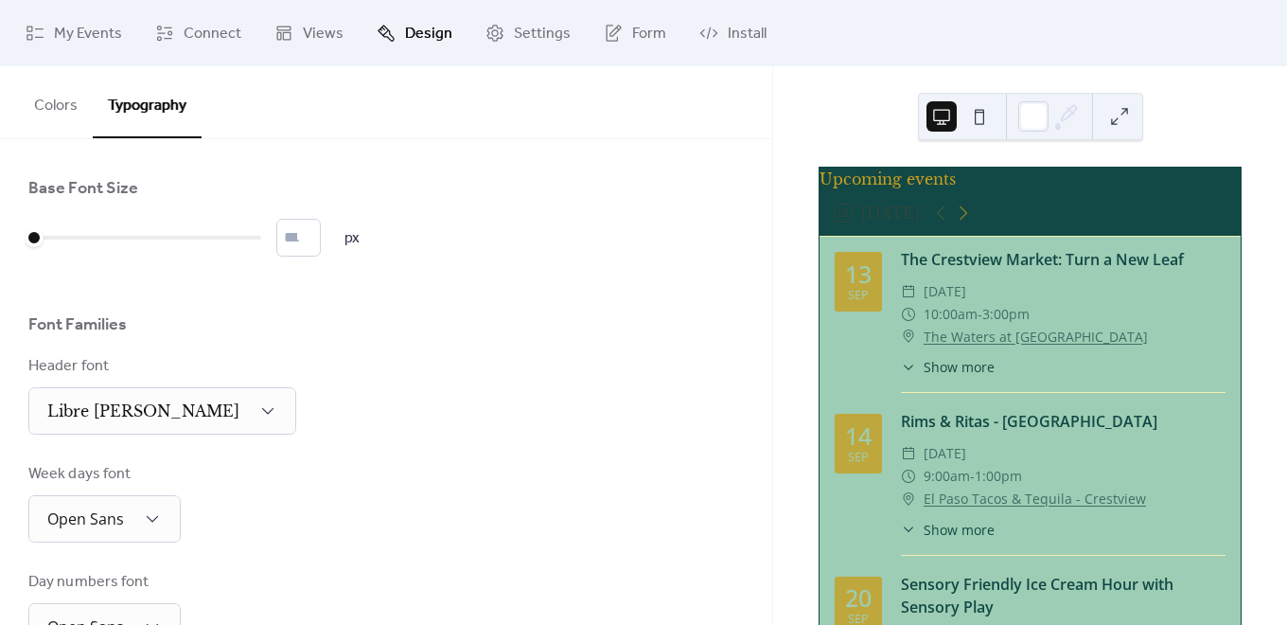
click at [57, 99] on button "Colors" at bounding box center [56, 101] width 74 height 70
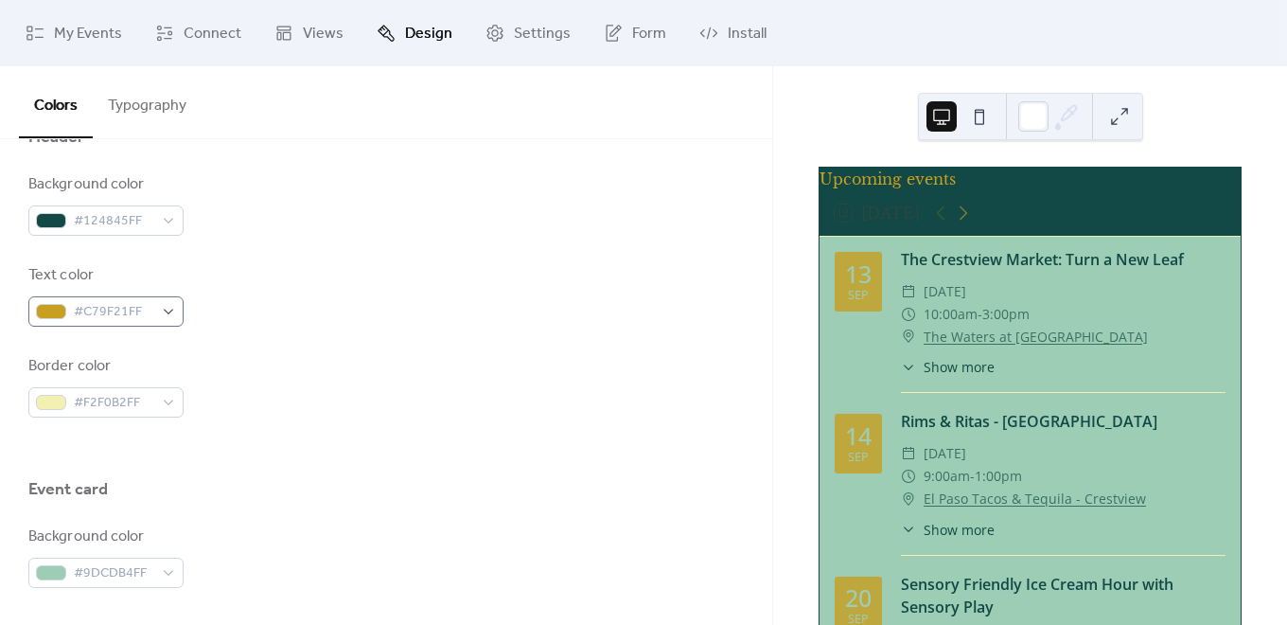
scroll to position [946, 0]
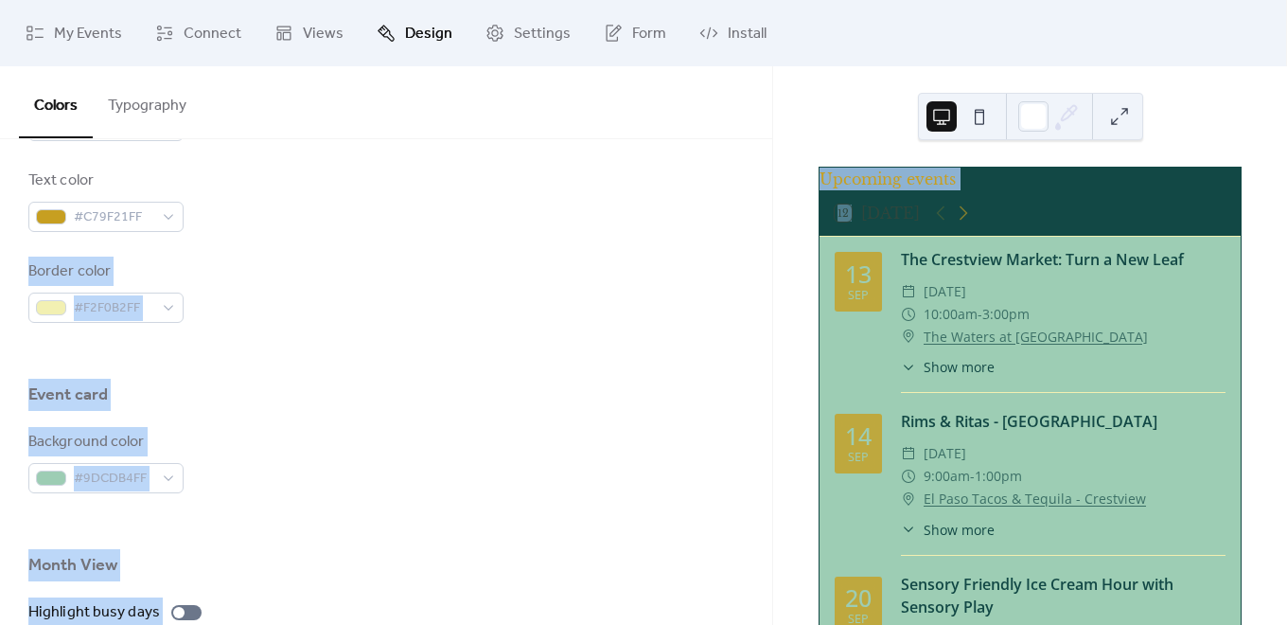
drag, startPoint x: 857, startPoint y: 226, endPoint x: 459, endPoint y: 286, distance: 402.8
click at [618, 239] on div "My Events Connect Views Design Settings Form Install Design Colors Typography C…" at bounding box center [643, 312] width 1287 height 625
click at [422, 447] on div "Background color #9DCDB4FF" at bounding box center [385, 462] width 715 height 62
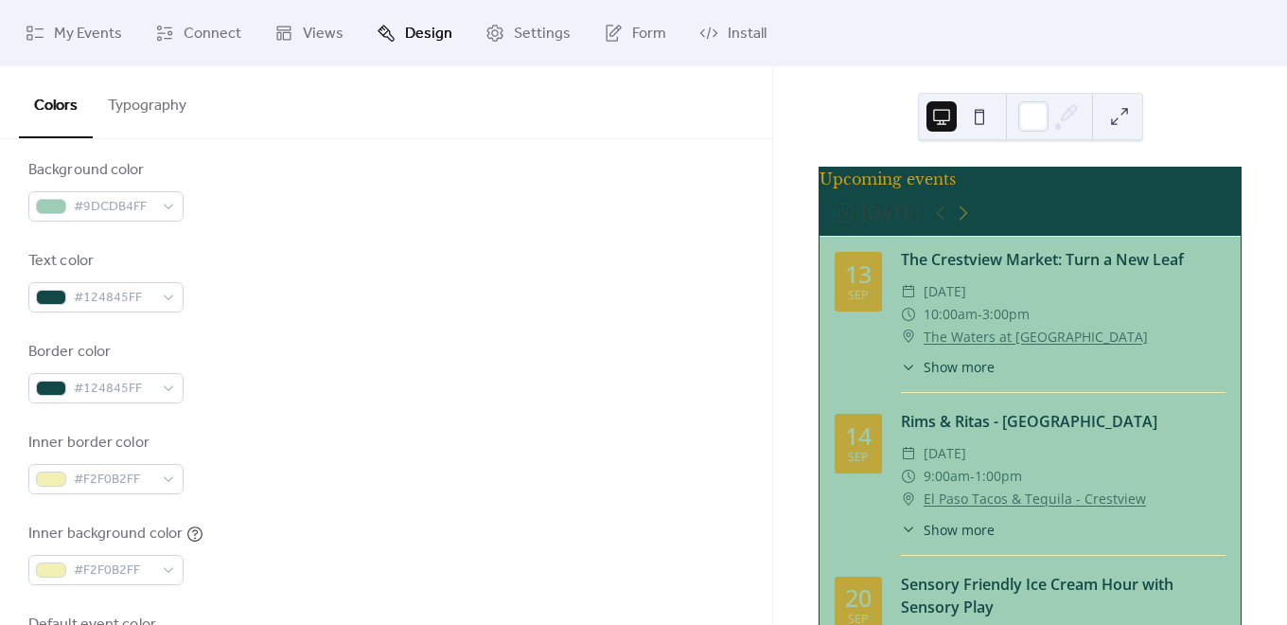
scroll to position [213, 0]
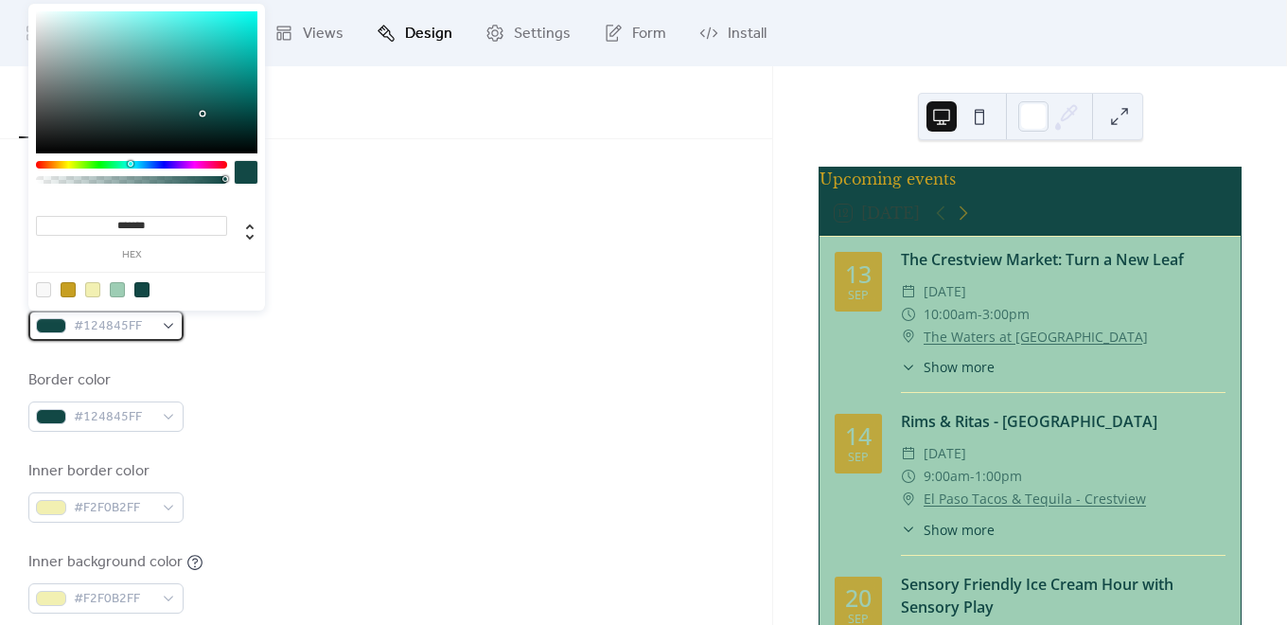
click at [168, 327] on div "#124845FF" at bounding box center [105, 325] width 155 height 30
click at [114, 291] on div at bounding box center [117, 289] width 15 height 15
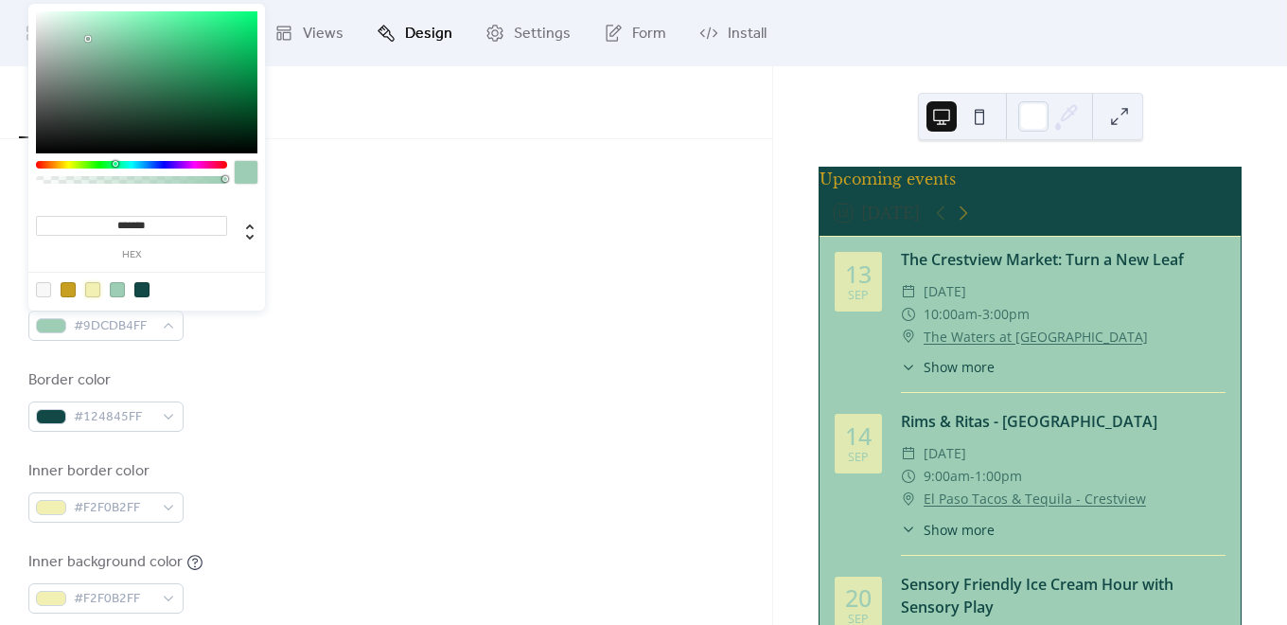
click at [93, 284] on div at bounding box center [92, 289] width 15 height 15
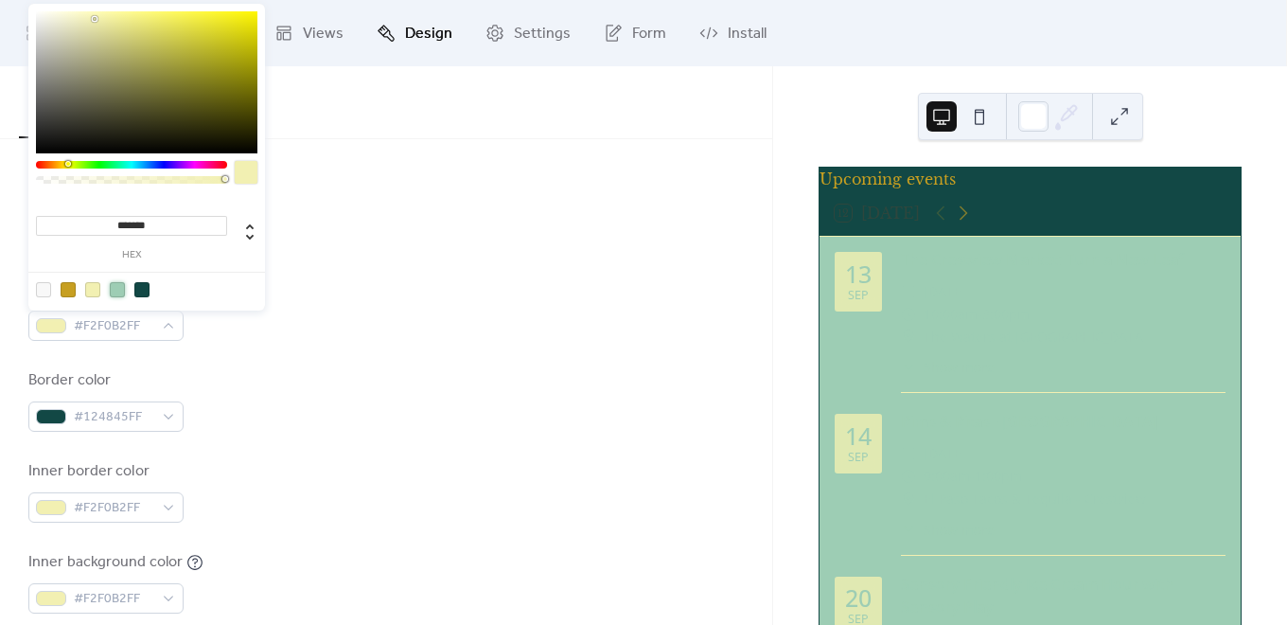
click at [116, 289] on div at bounding box center [117, 289] width 15 height 15
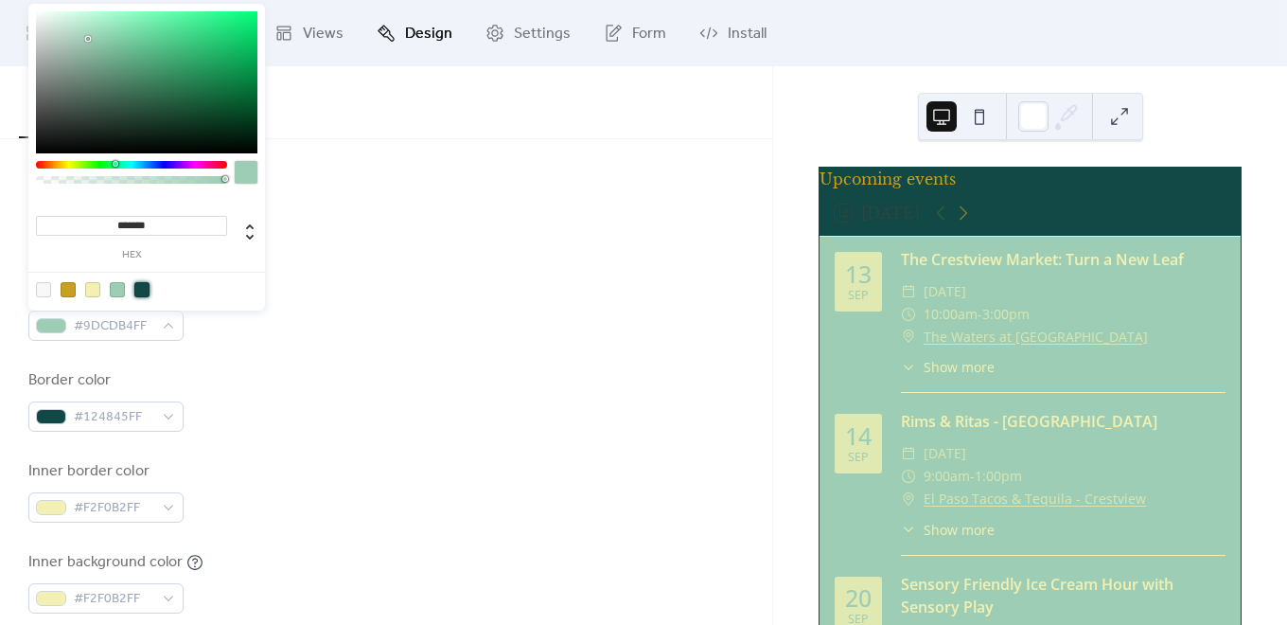
click at [147, 291] on div at bounding box center [141, 289] width 15 height 15
type input "*******"
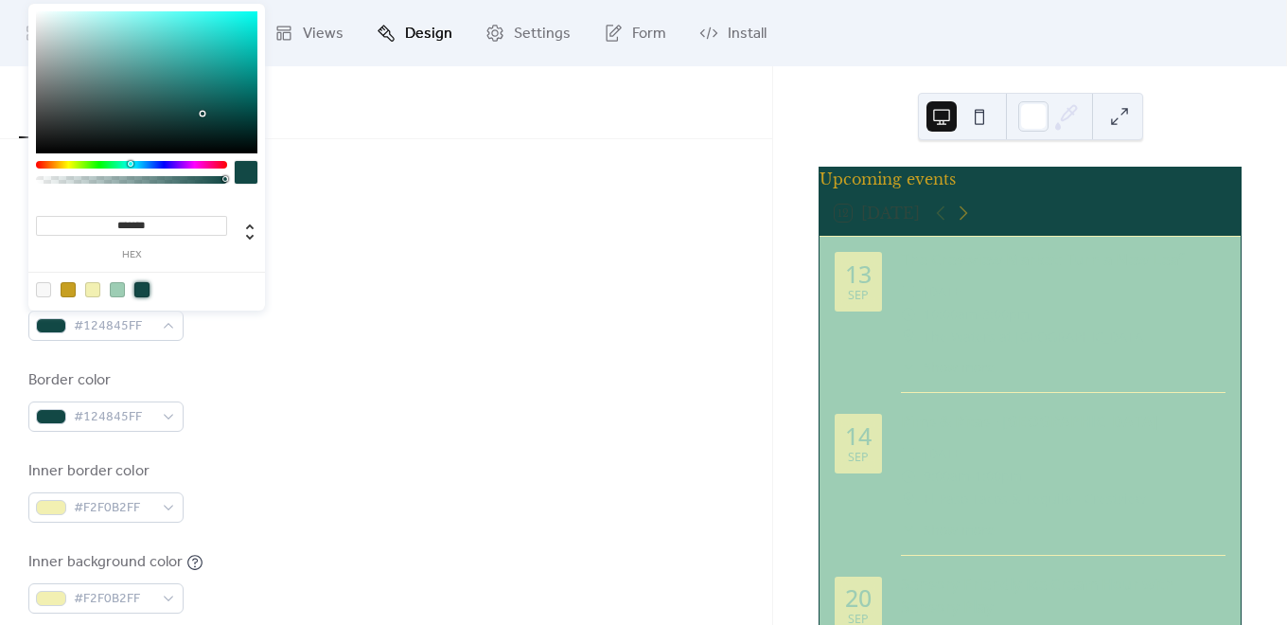
click at [143, 292] on div at bounding box center [141, 289] width 15 height 15
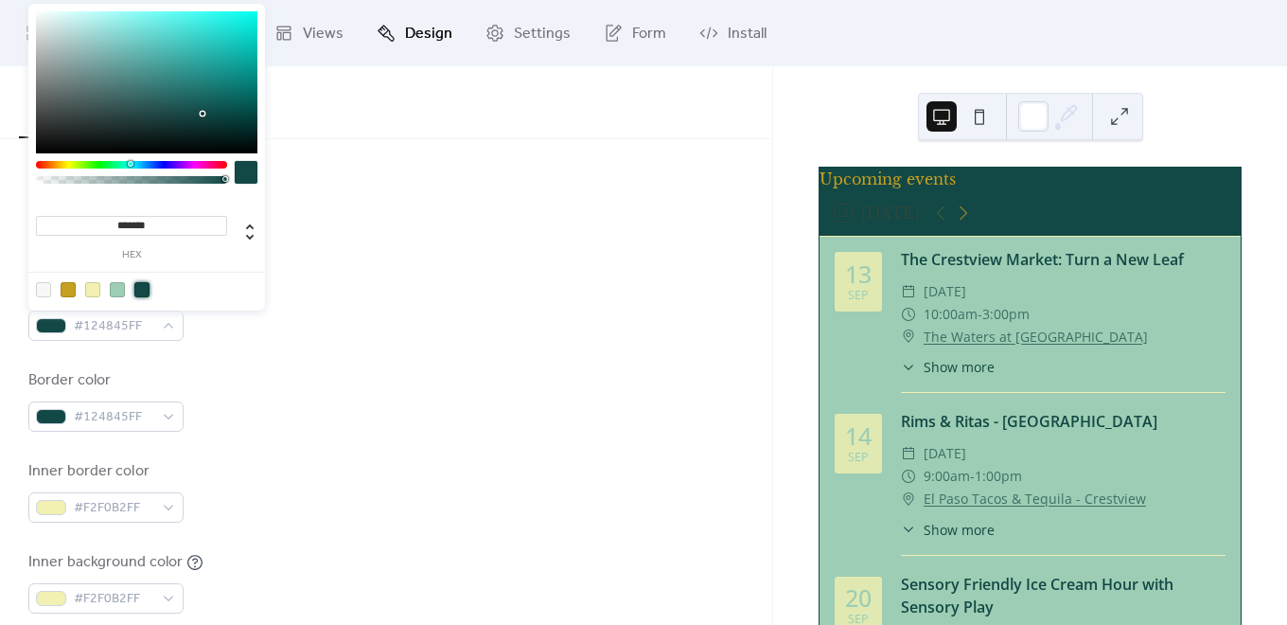
click at [234, 380] on div "Border color #124845FF" at bounding box center [385, 400] width 715 height 62
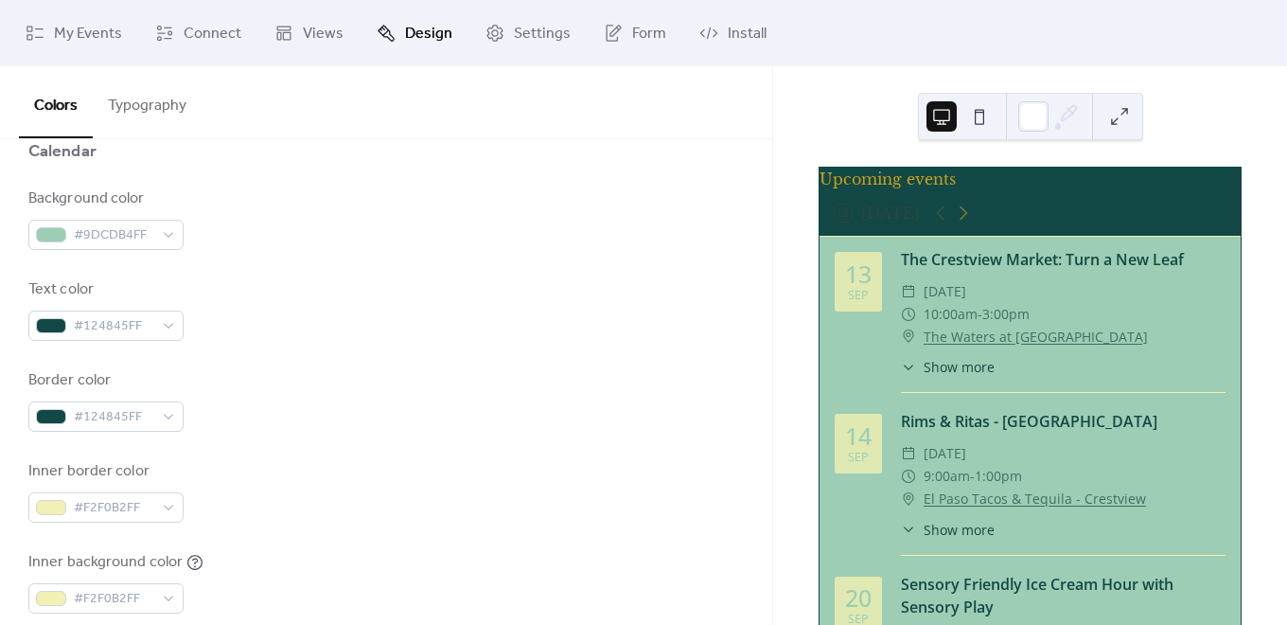
click at [309, 428] on div "Border color #124845FF" at bounding box center [385, 400] width 715 height 62
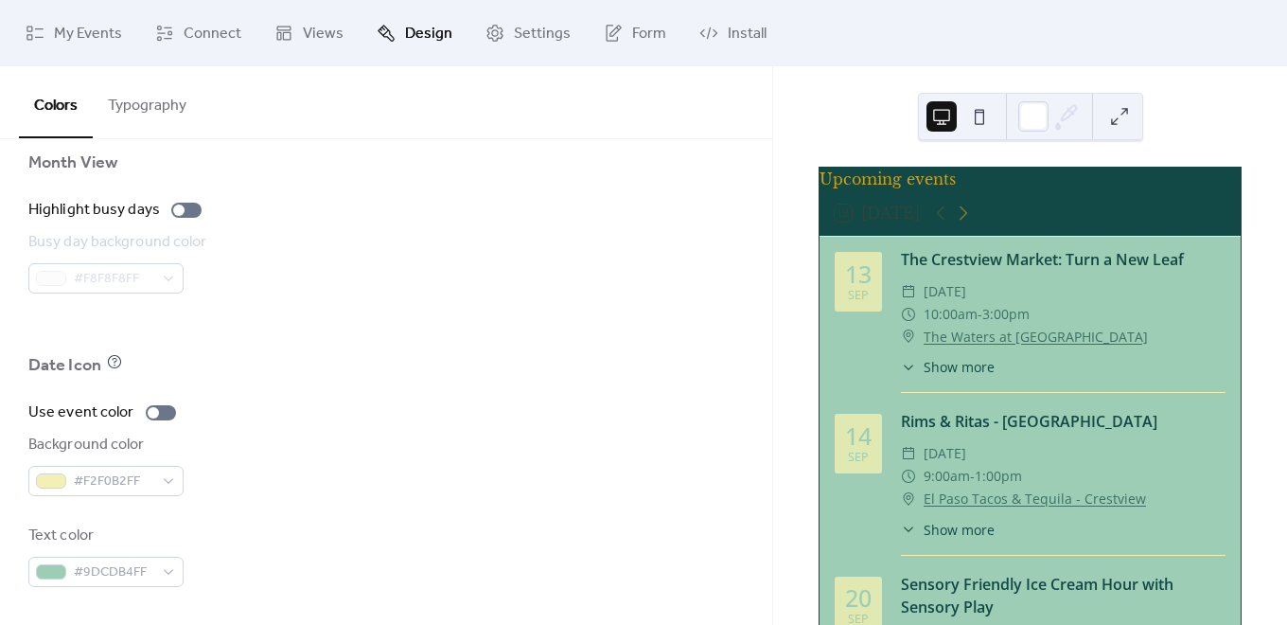
scroll to position [1159, 0]
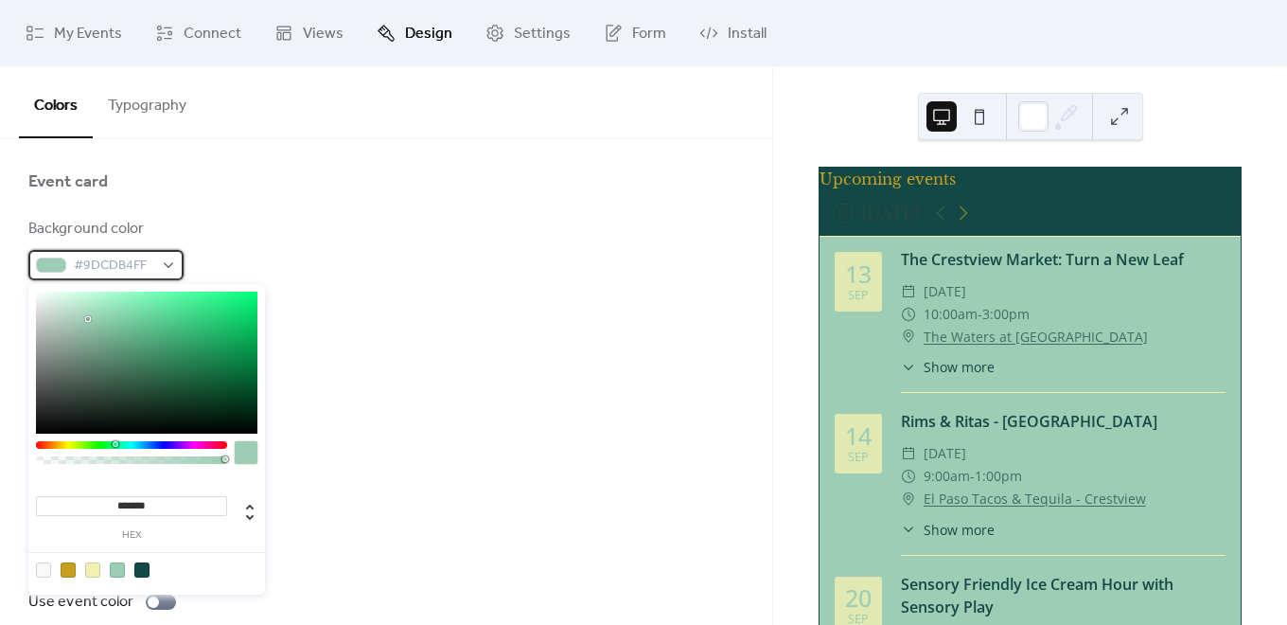
click at [177, 265] on div "#9DCDB4FF" at bounding box center [105, 265] width 155 height 30
click at [91, 572] on div at bounding box center [92, 569] width 15 height 15
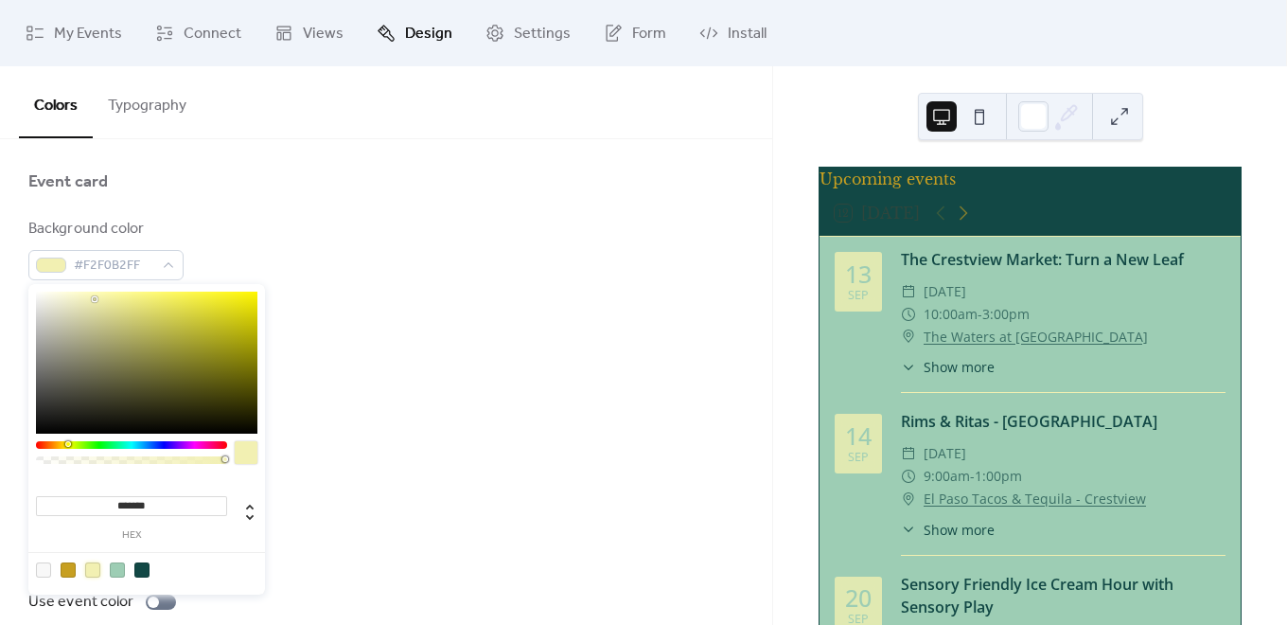
click at [69, 572] on div at bounding box center [68, 569] width 15 height 15
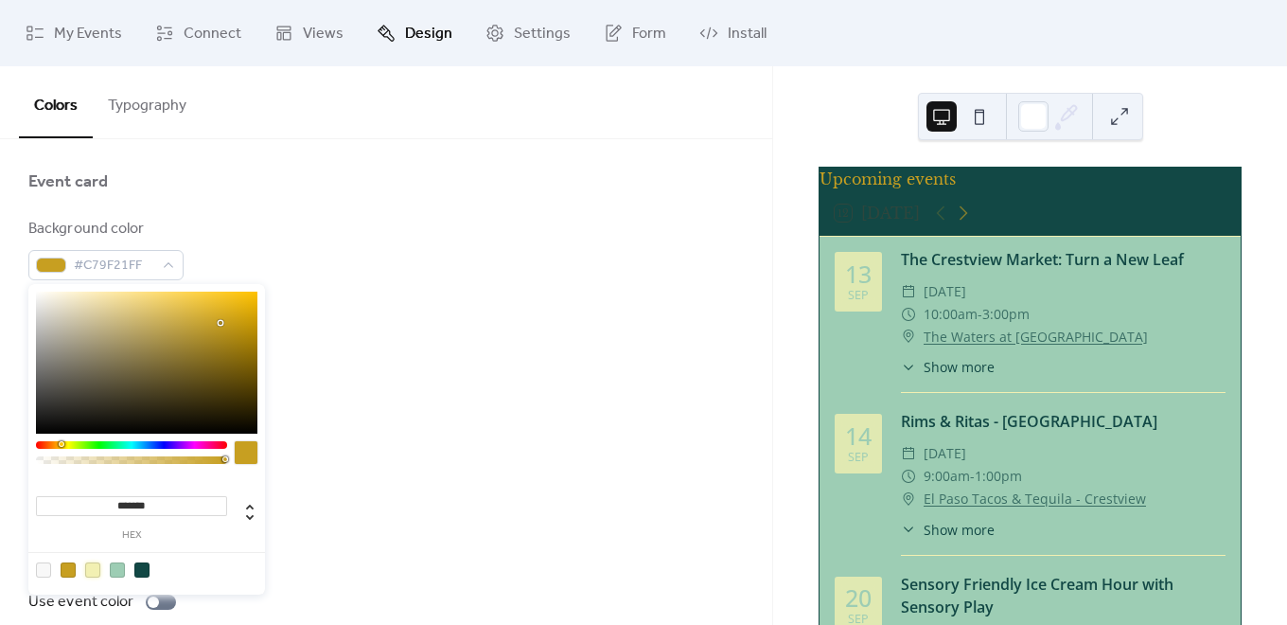
click at [99, 574] on div at bounding box center [92, 569] width 15 height 15
type input "*******"
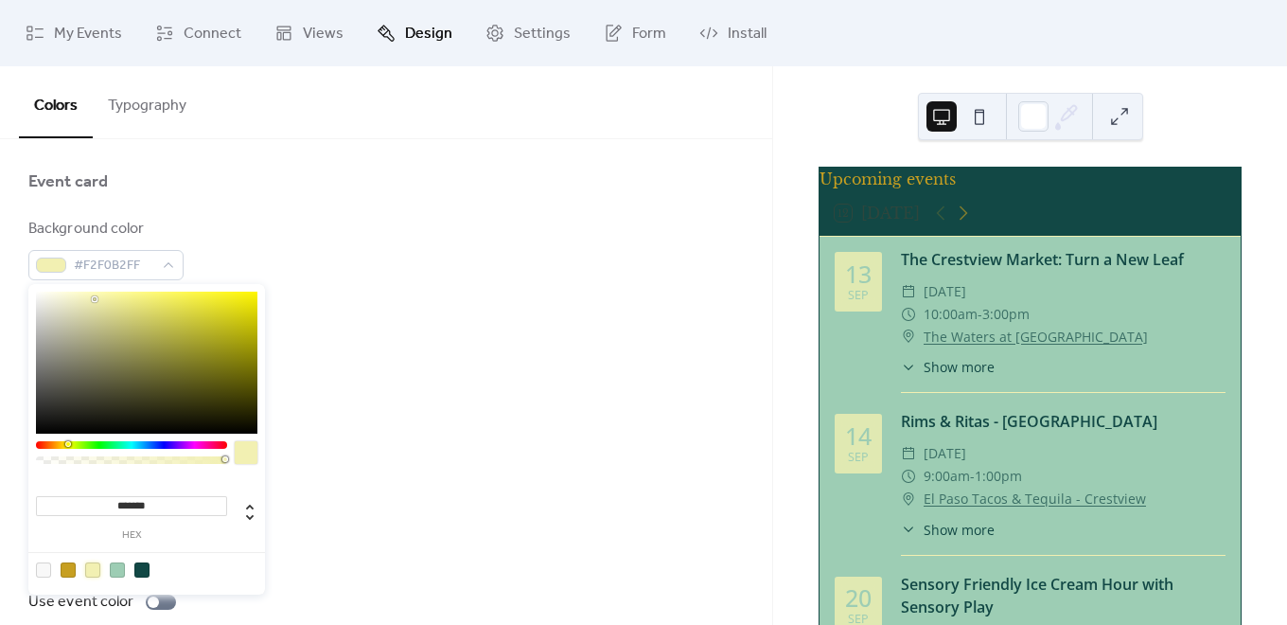
click at [418, 342] on div "Month View" at bounding box center [385, 357] width 715 height 32
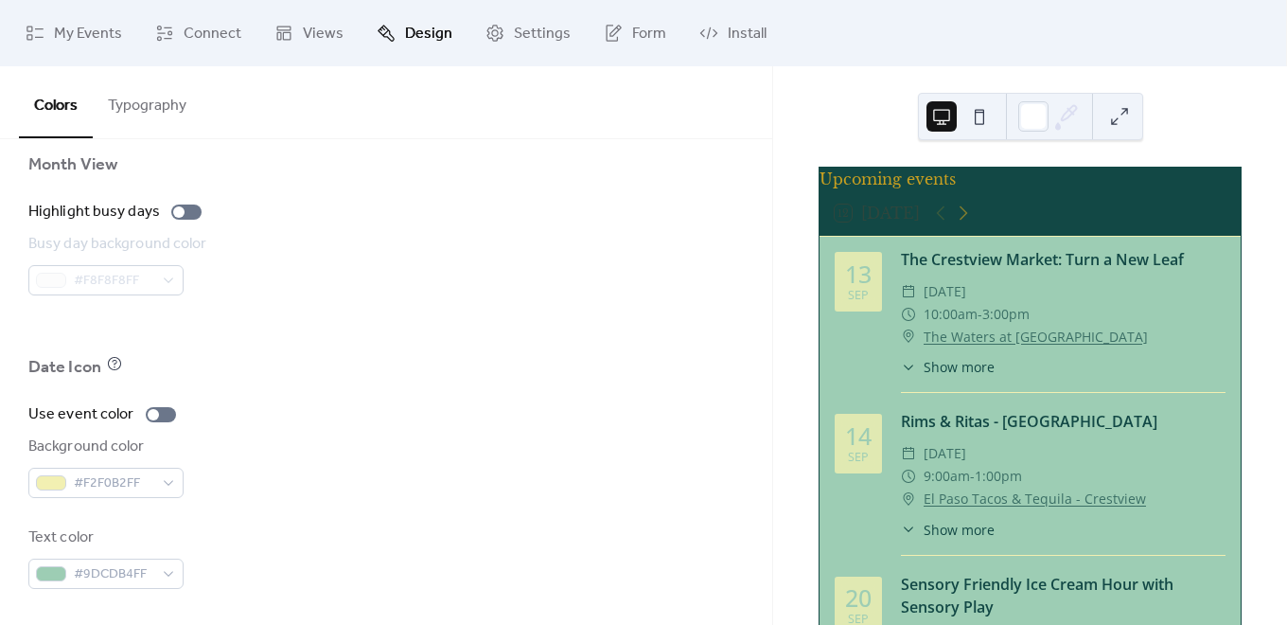
scroll to position [1349, 0]
click at [168, 570] on div "#9DCDB4FF" at bounding box center [105, 571] width 155 height 30
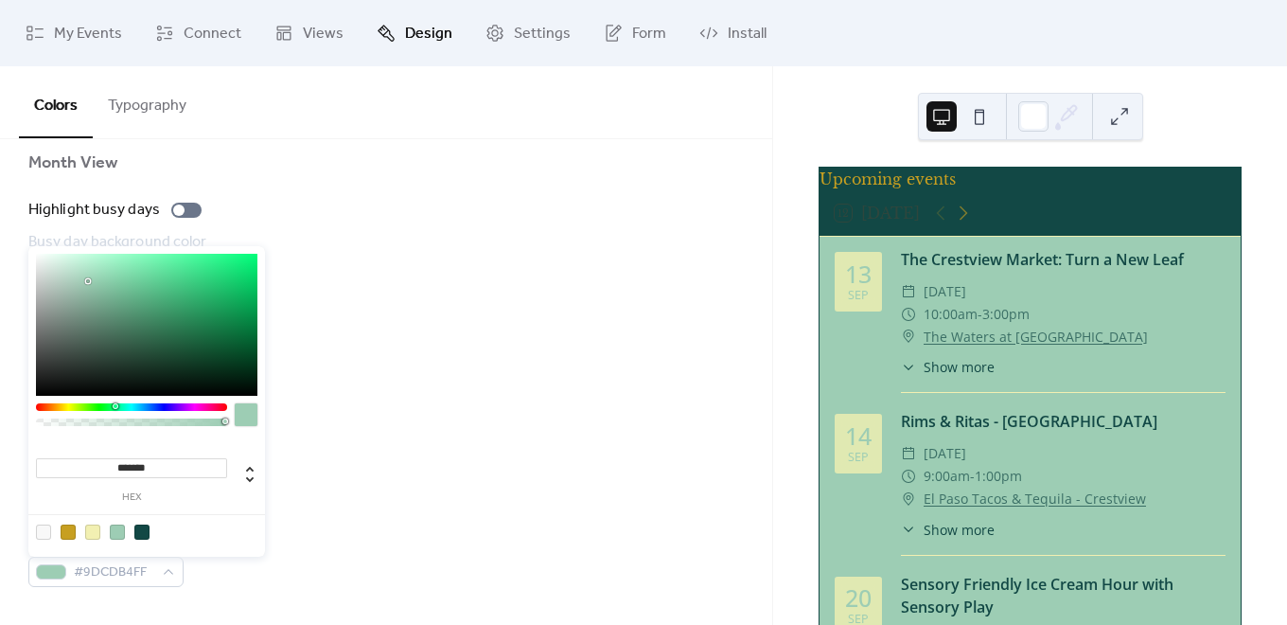
click at [148, 534] on div at bounding box center [141, 531] width 15 height 15
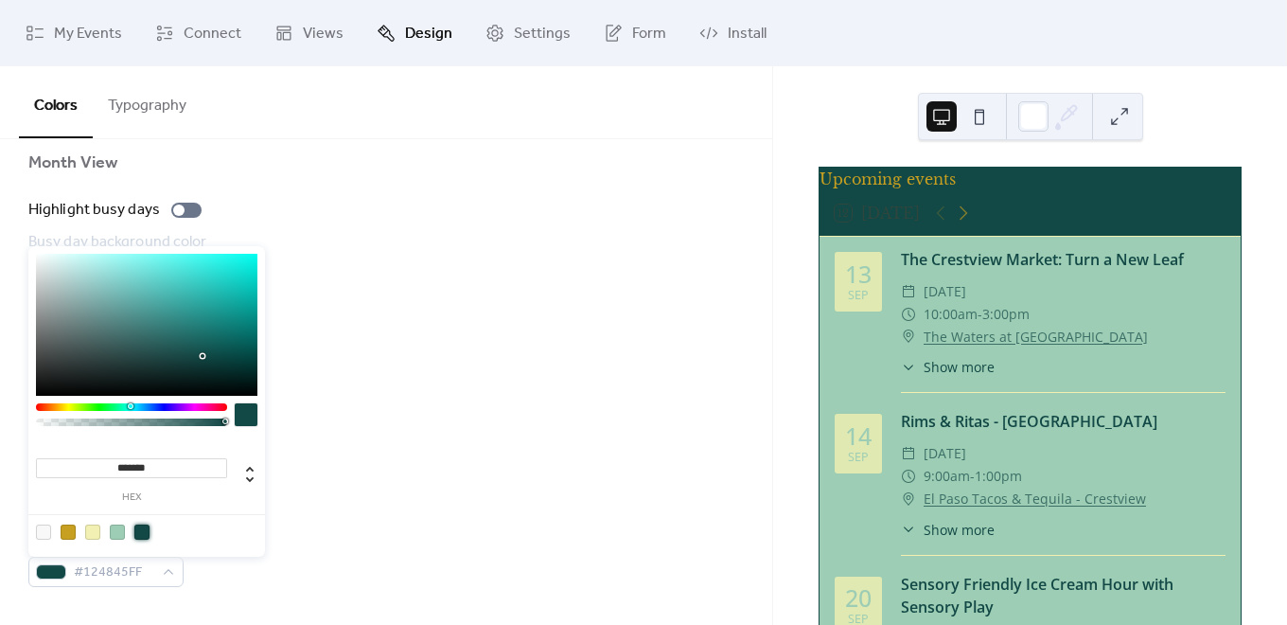
type input "*******"
click at [316, 528] on div "Text color #124845FF" at bounding box center [385, 555] width 715 height 62
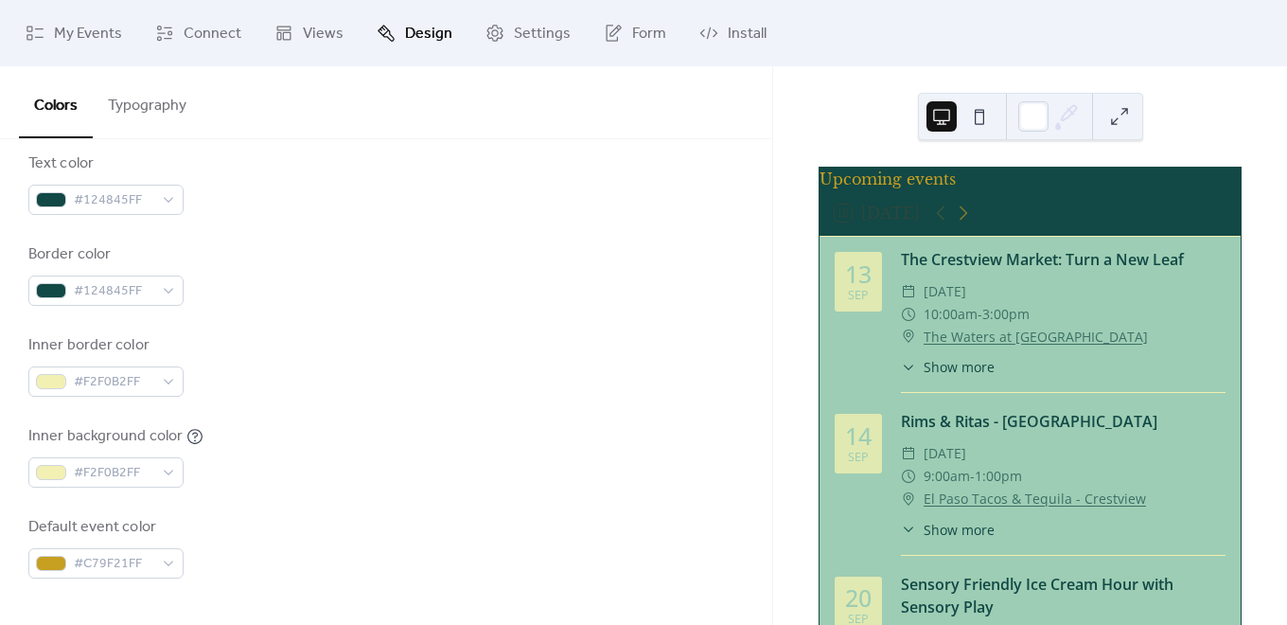
scroll to position [379, 0]
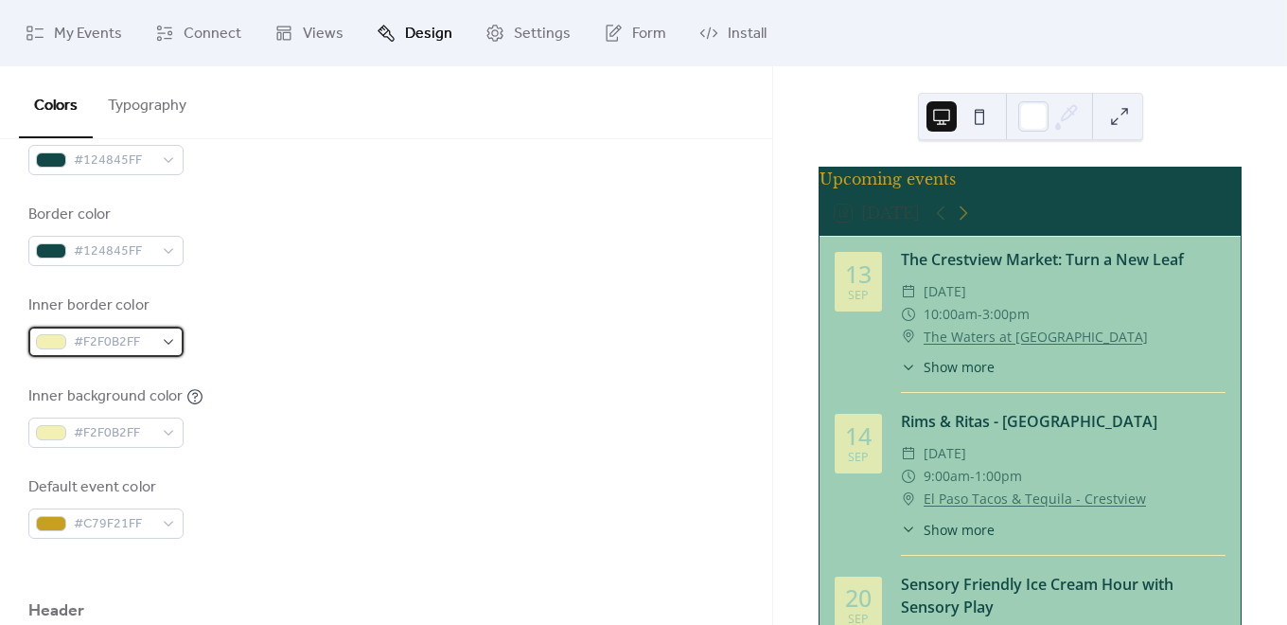
click at [155, 339] on div "#F2F0B2FF" at bounding box center [105, 341] width 155 height 30
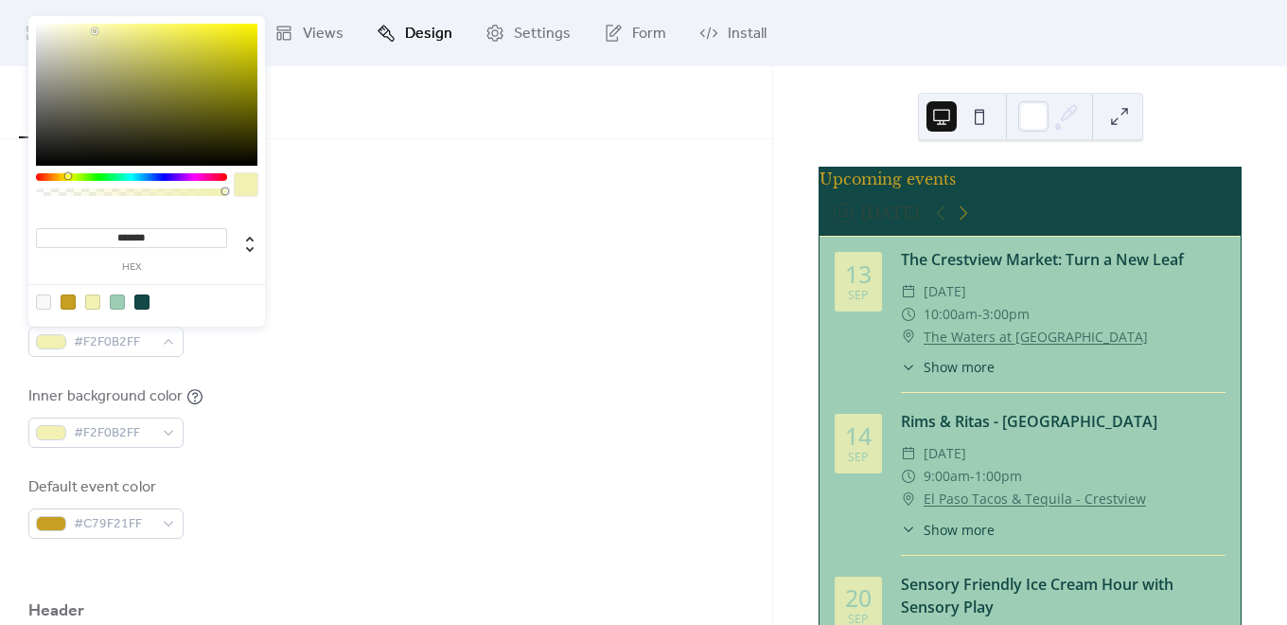
click at [147, 292] on div at bounding box center [146, 301] width 240 height 35
click at [146, 307] on div at bounding box center [141, 301] width 15 height 15
type input "*******"
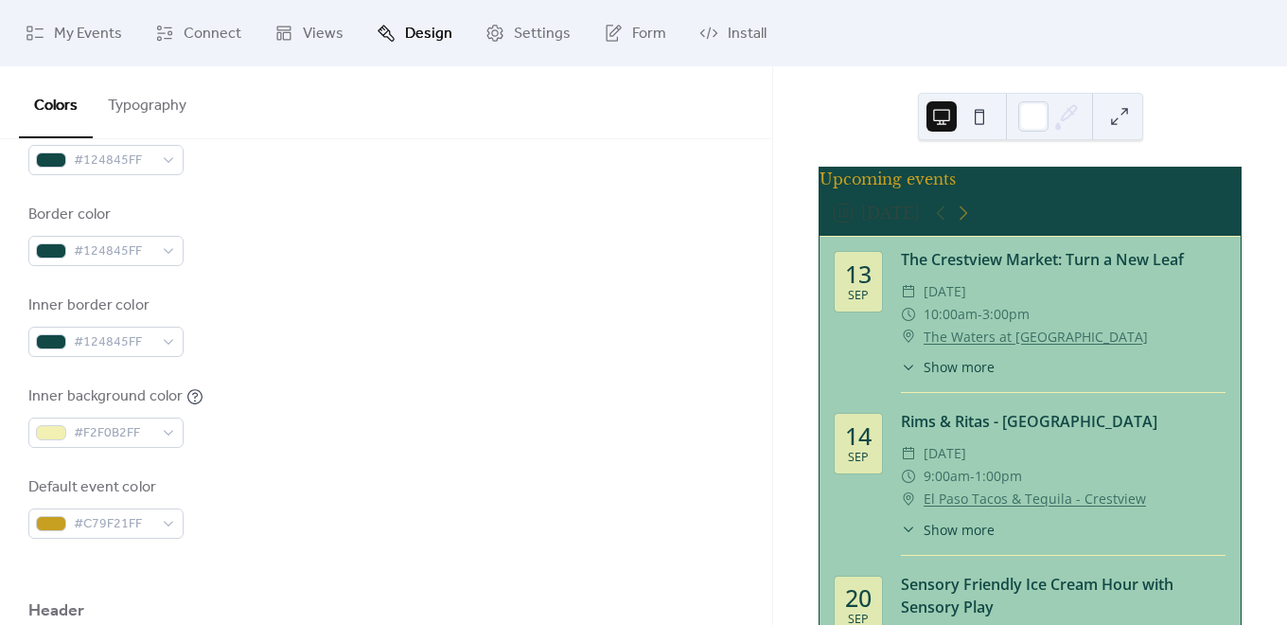
click at [298, 438] on div "Inner background color #F2F0B2FF" at bounding box center [385, 416] width 715 height 62
click at [168, 523] on div "#C79F21FF" at bounding box center [105, 523] width 155 height 30
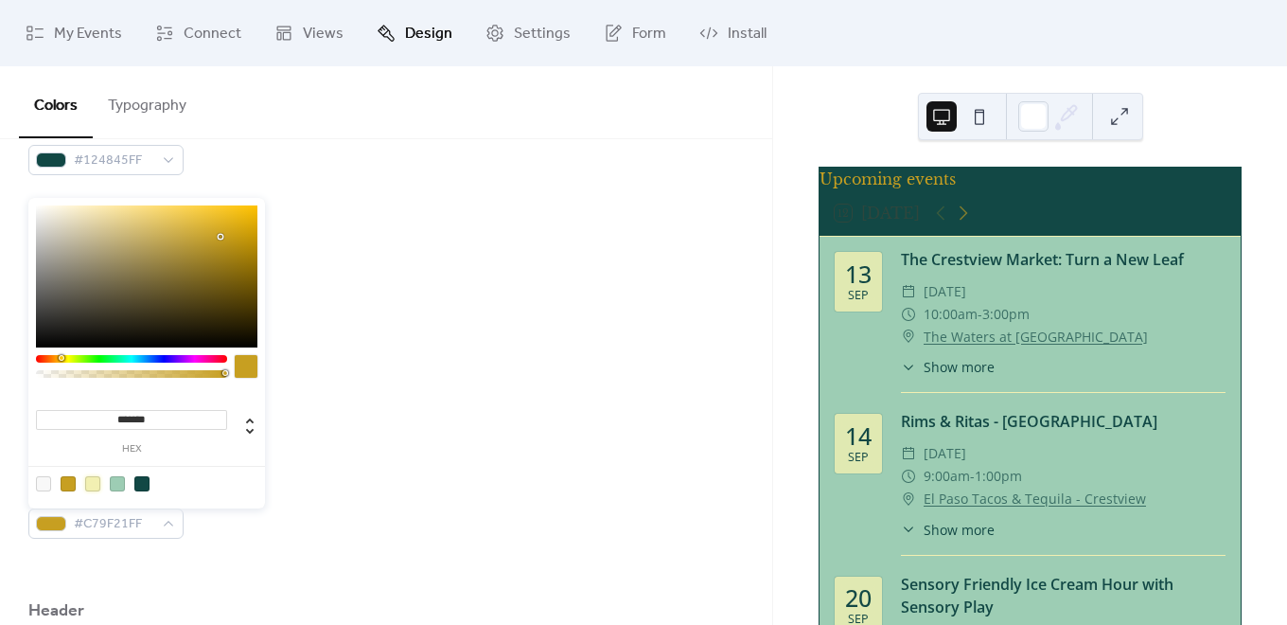
click at [92, 488] on div at bounding box center [92, 483] width 15 height 15
type input "*******"
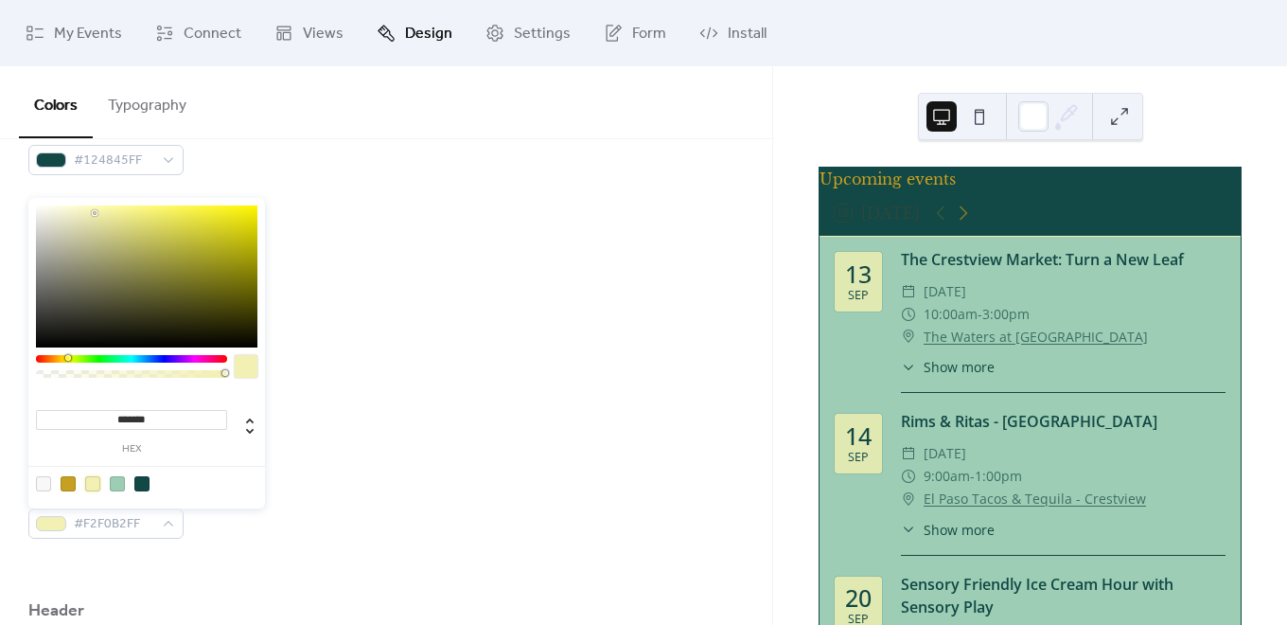
click at [302, 504] on div "Default event color #F2F0B2FF" at bounding box center [385, 507] width 715 height 62
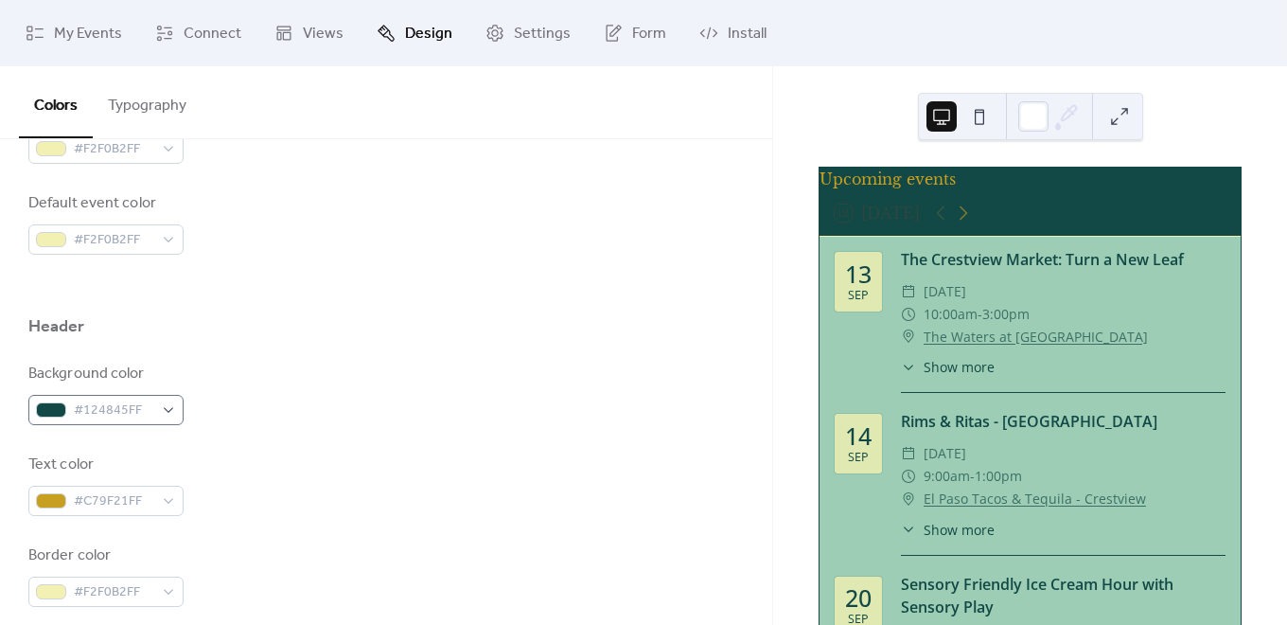
scroll to position [757, 0]
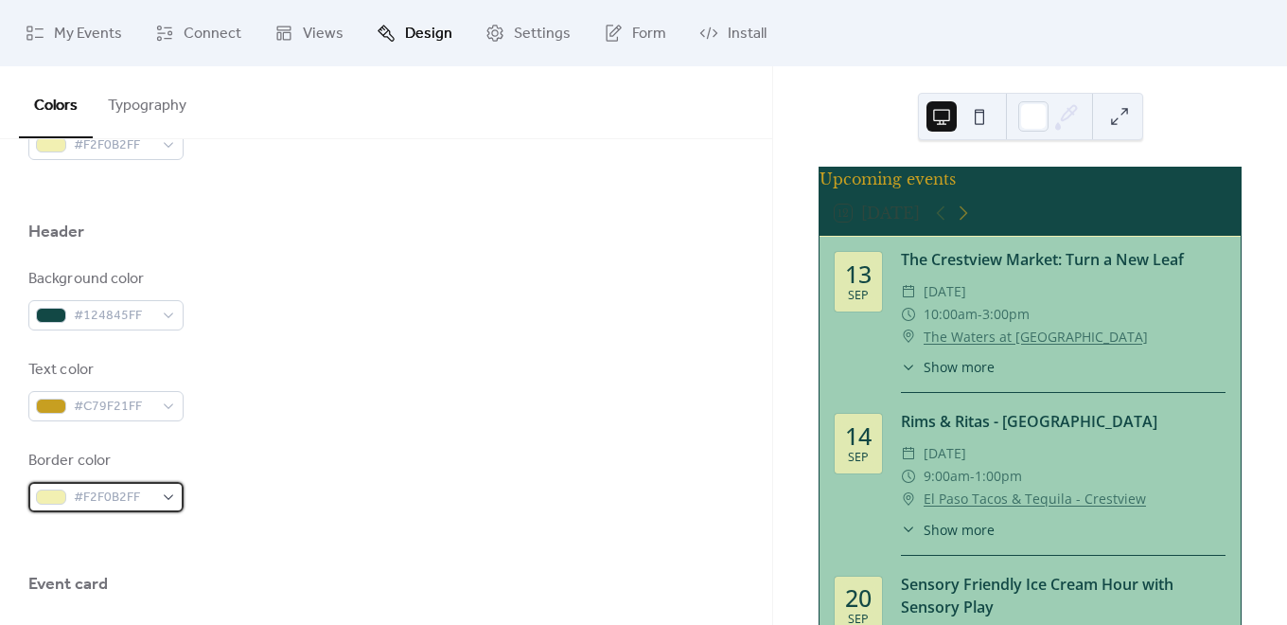
click at [168, 494] on div "#F2F0B2FF" at bounding box center [105, 497] width 155 height 30
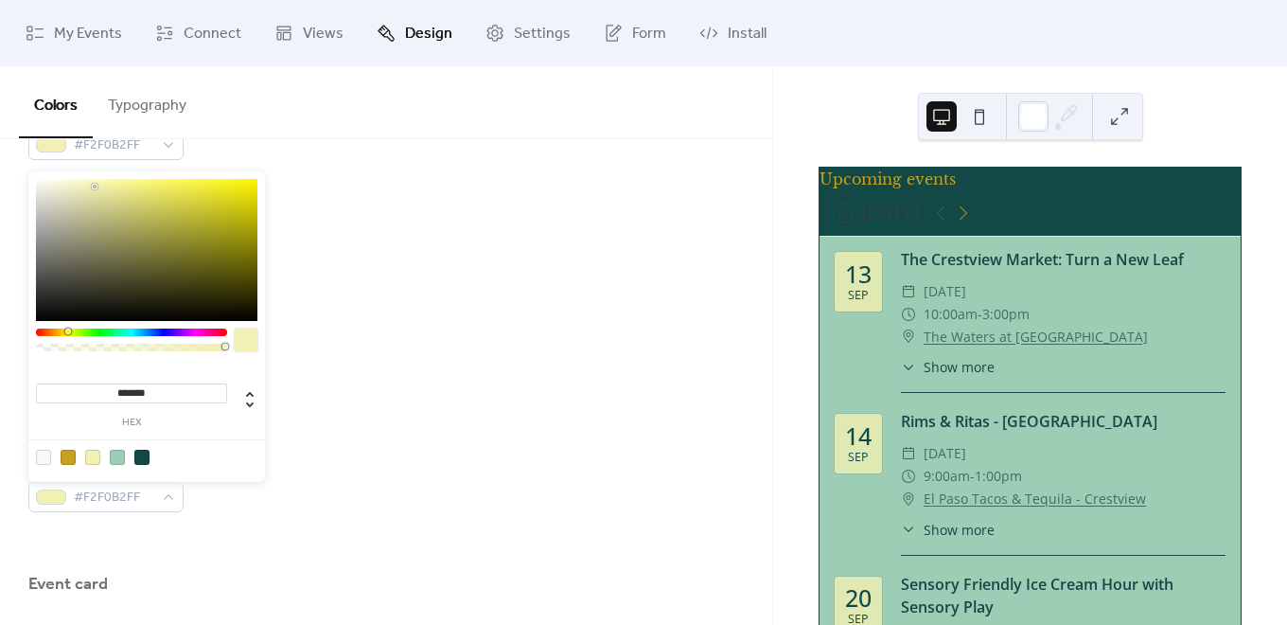
click at [67, 459] on div at bounding box center [68, 457] width 15 height 15
type input "*******"
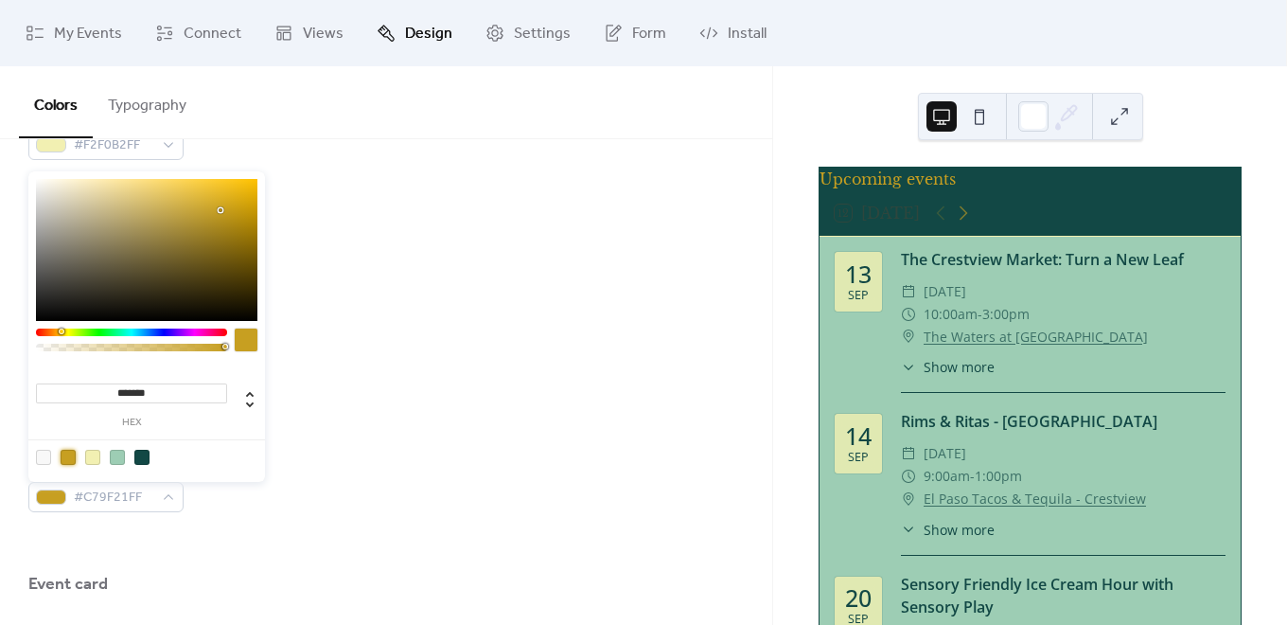
click at [309, 432] on div "Background color #124845FF Text color #C79F21FF Border color #C79F21FF" at bounding box center [385, 390] width 715 height 244
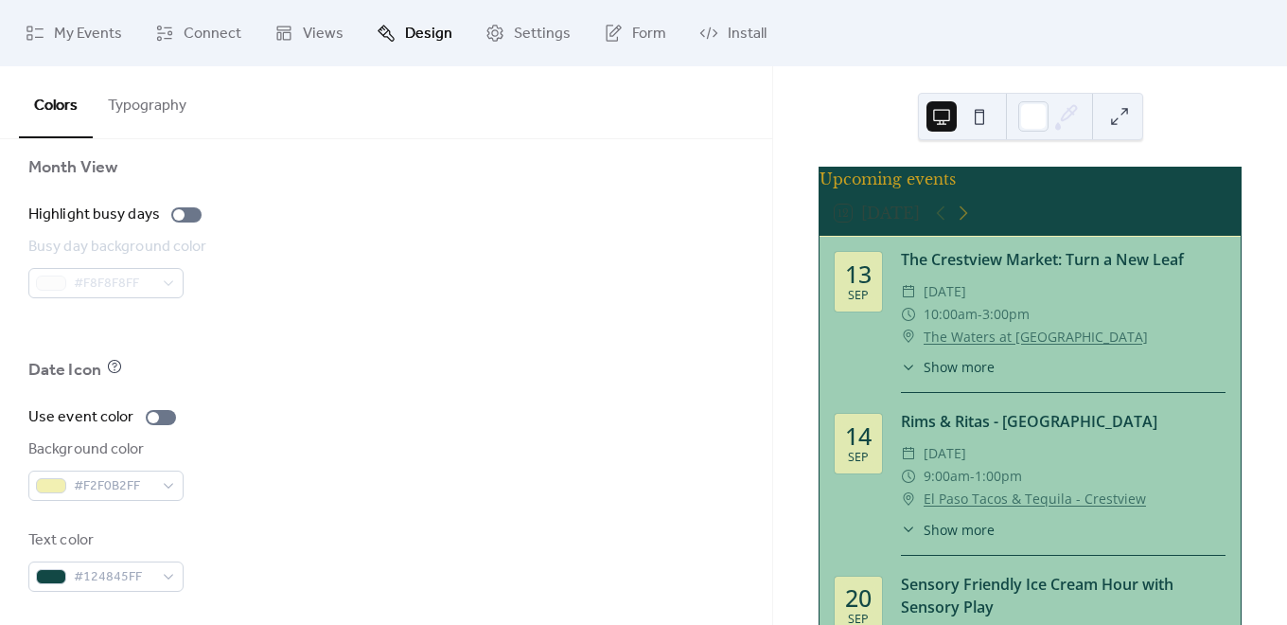
scroll to position [1349, 0]
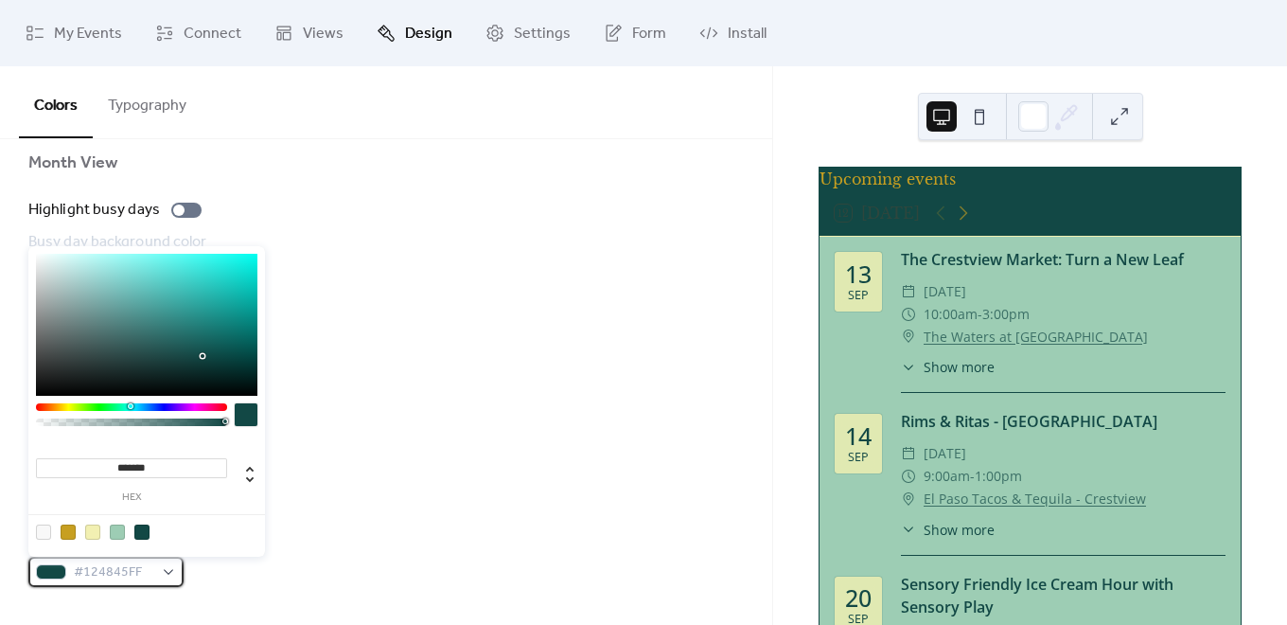
click at [168, 571] on div "#124845FF" at bounding box center [105, 571] width 155 height 30
click at [93, 530] on div at bounding box center [92, 531] width 15 height 15
type input "*******"
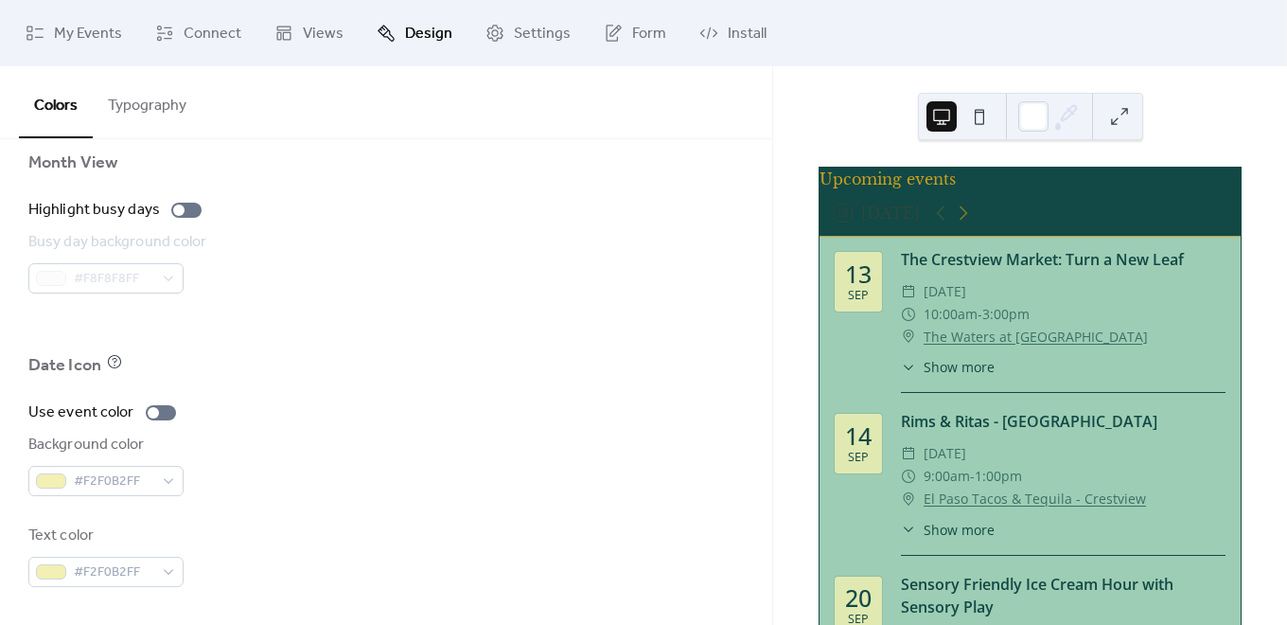
click at [293, 537] on div "Text color #F2F0B2FF" at bounding box center [385, 555] width 715 height 62
click at [252, 522] on div "Use event color Background color #F2F0B2FF Text color #F2F0B2FF" at bounding box center [385, 493] width 715 height 185
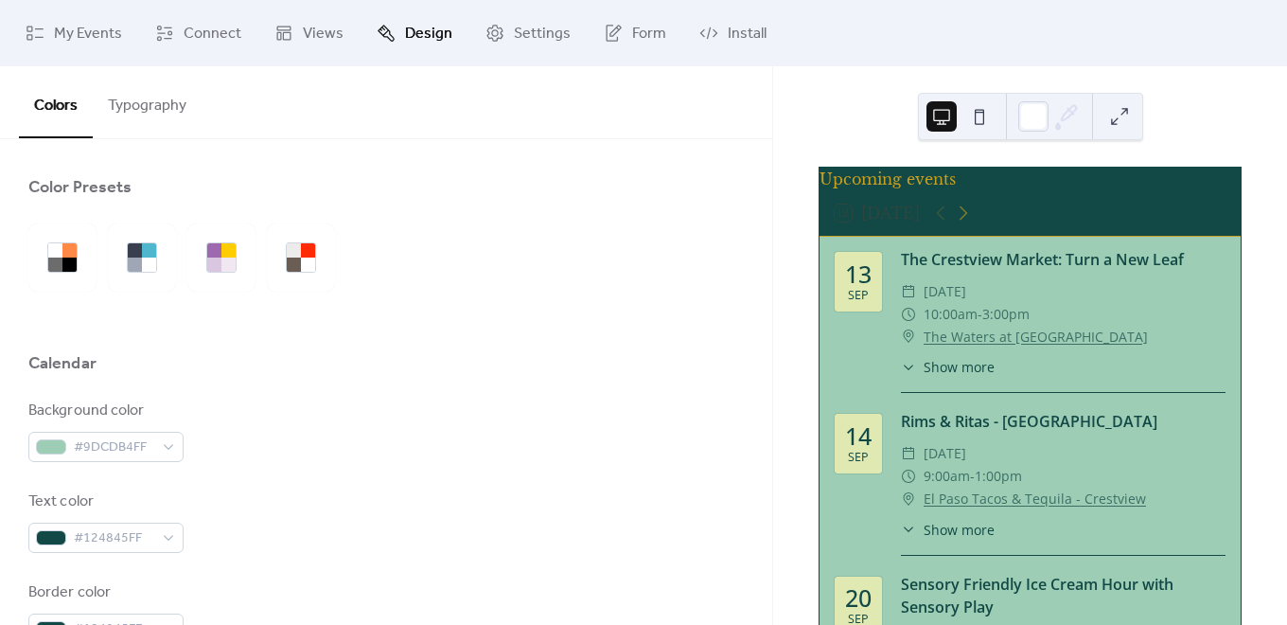
scroll to position [0, 0]
click at [297, 35] on link "Views" at bounding box center [308, 33] width 97 height 51
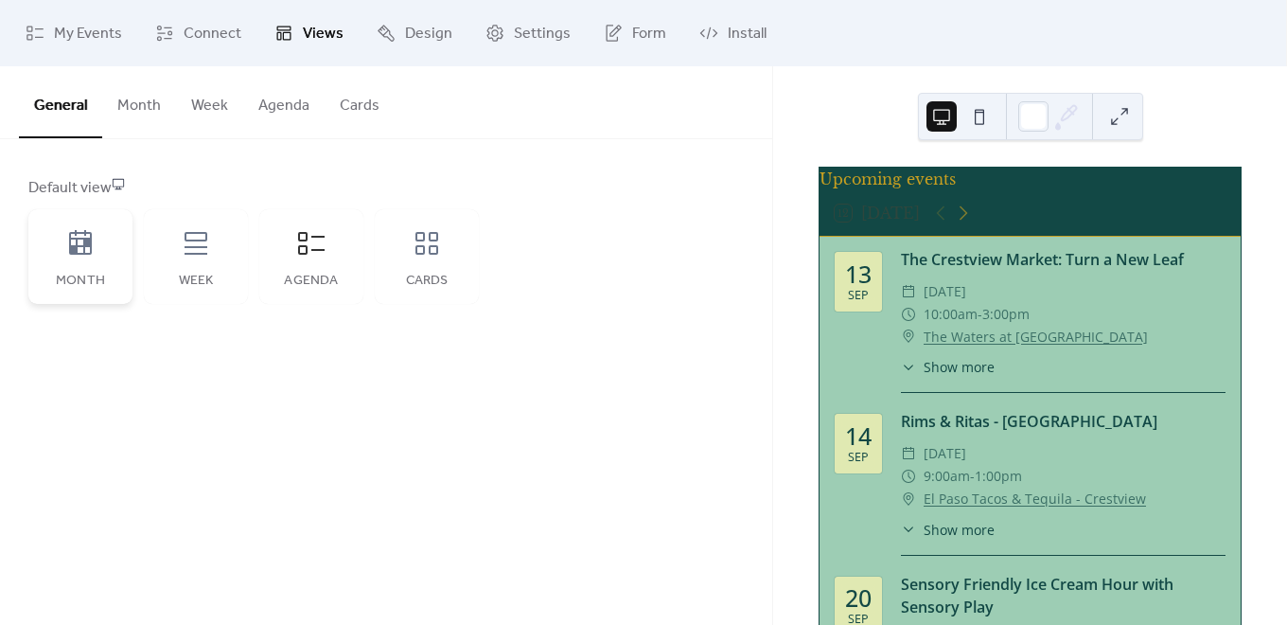
click at [107, 273] on div "Month" at bounding box center [80, 280] width 66 height 15
click at [328, 264] on div "Agenda" at bounding box center [311, 256] width 104 height 95
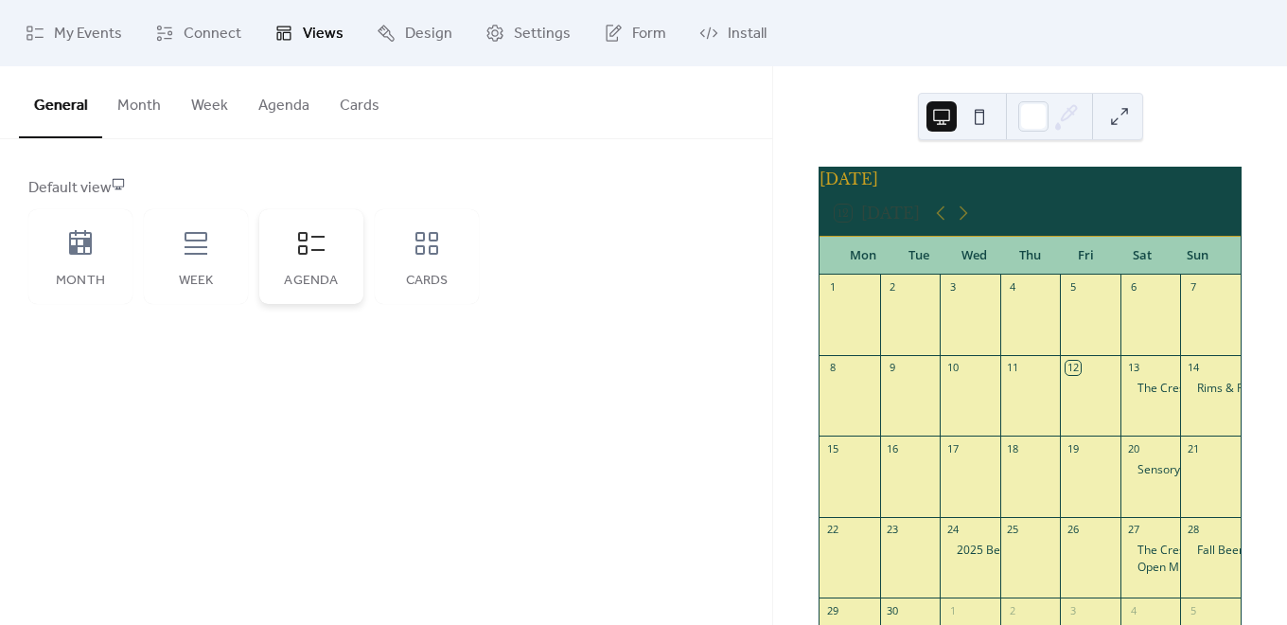
click at [349, 272] on div "Agenda" at bounding box center [311, 256] width 104 height 95
click at [274, 102] on button "Agenda" at bounding box center [283, 101] width 81 height 70
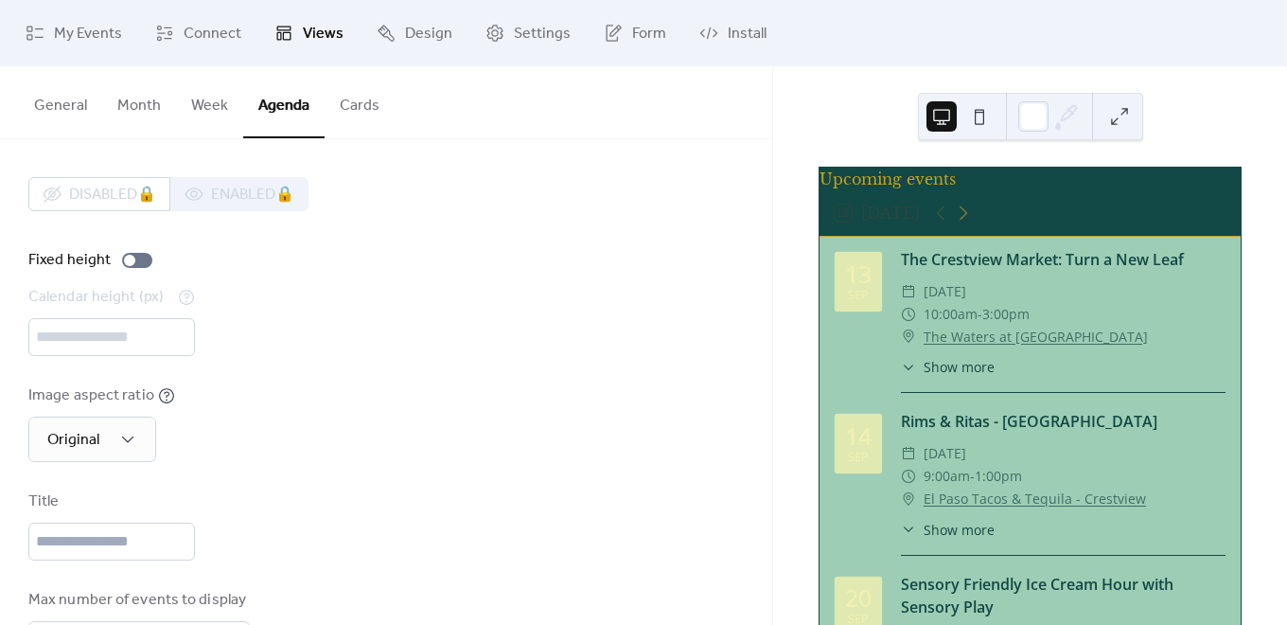
click at [296, 101] on button "Agenda" at bounding box center [283, 102] width 81 height 72
click at [429, 28] on span "Design" at bounding box center [428, 34] width 47 height 23
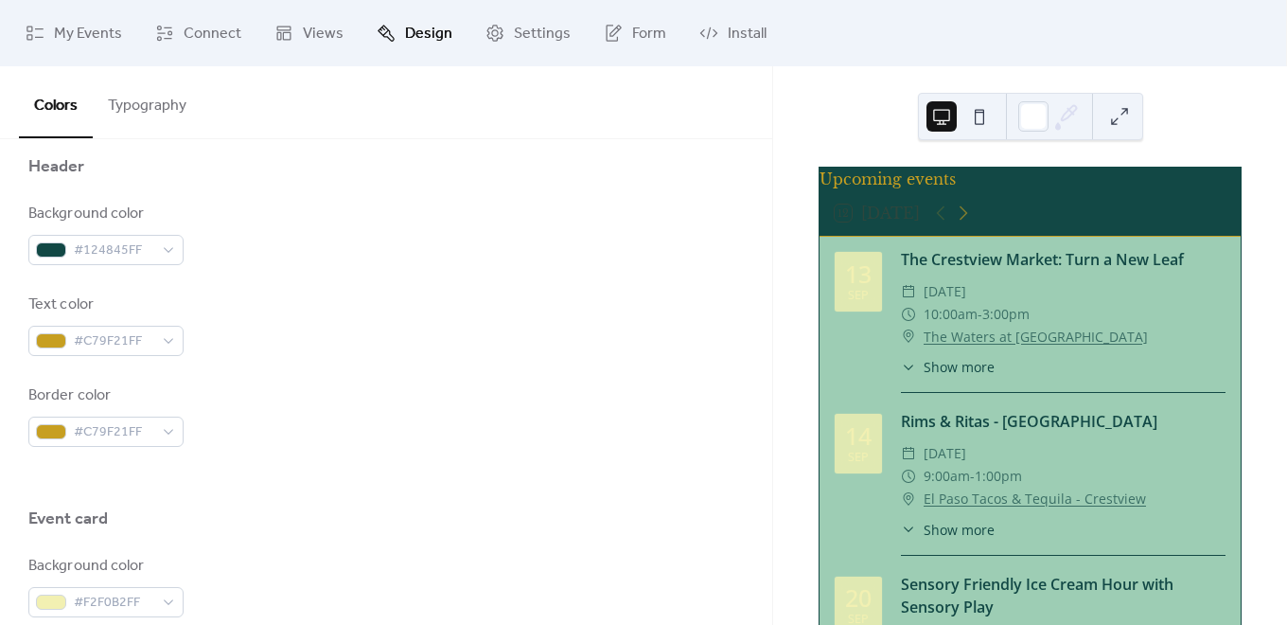
scroll to position [852, 0]
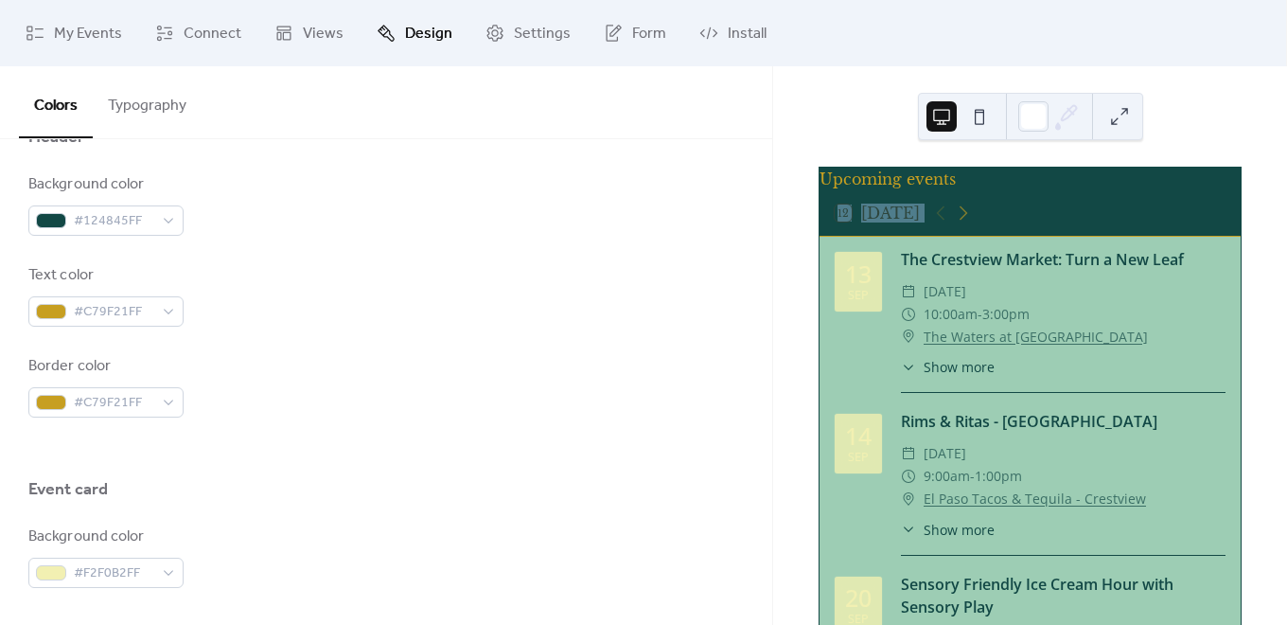
drag, startPoint x: 825, startPoint y: 227, endPoint x: 1026, endPoint y: 233, distance: 200.7
click at [1026, 233] on div "12 [DATE]" at bounding box center [1030, 212] width 421 height 45
click at [1027, 233] on div "12 [DATE]" at bounding box center [1030, 212] width 421 height 45
drag, startPoint x: 928, startPoint y: 228, endPoint x: 750, endPoint y: 234, distance: 179.0
click at [782, 227] on div "Upcoming events 12 [DATE] [DATE] The Crestview Market: Turn a New Leaf ​ [DATE]…" at bounding box center [1030, 345] width 514 height 558
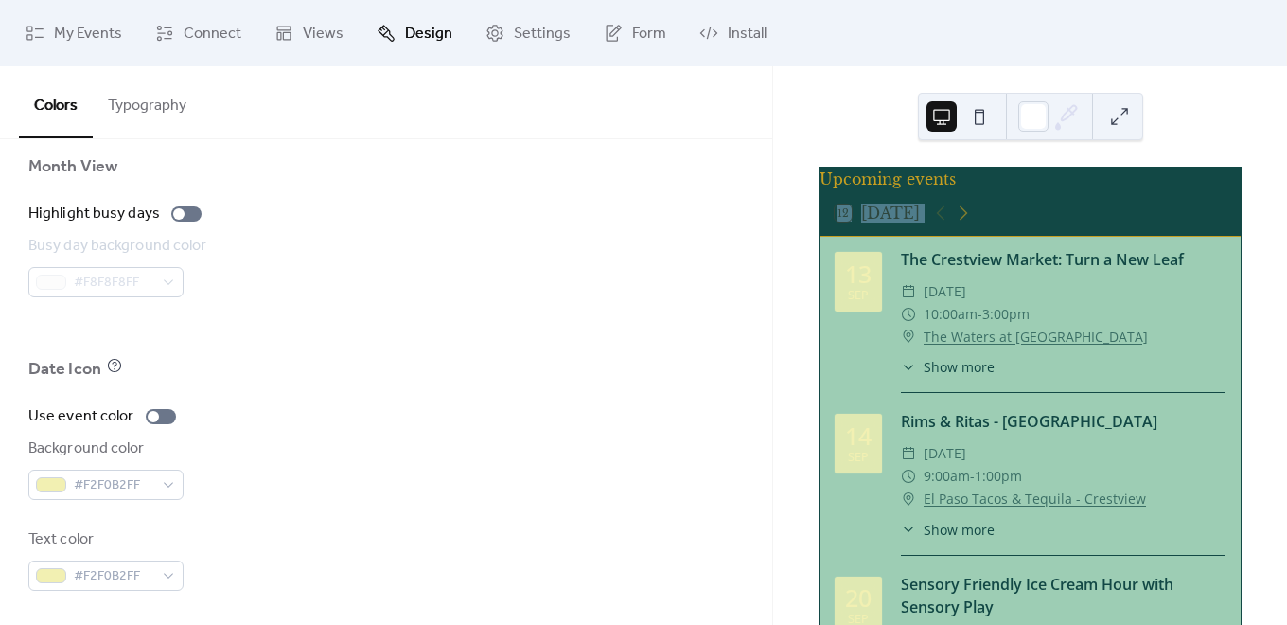
scroll to position [1349, 0]
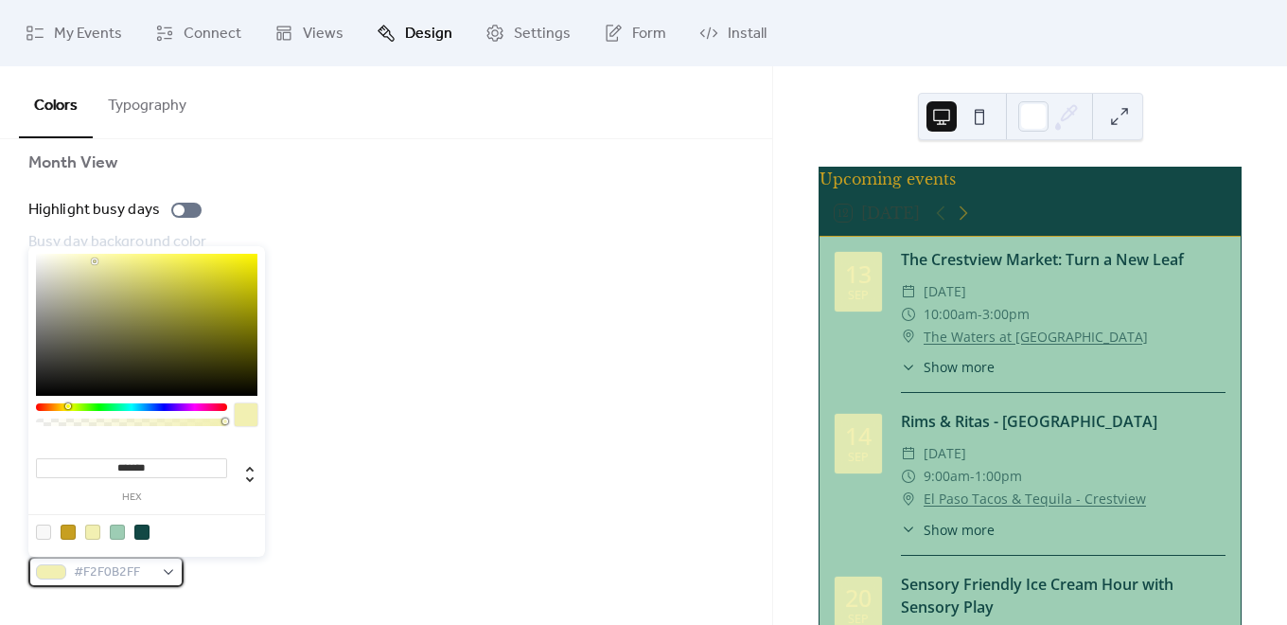
click at [162, 578] on div "#F2F0B2FF" at bounding box center [105, 571] width 155 height 30
click at [143, 526] on div at bounding box center [141, 531] width 15 height 15
type input "*******"
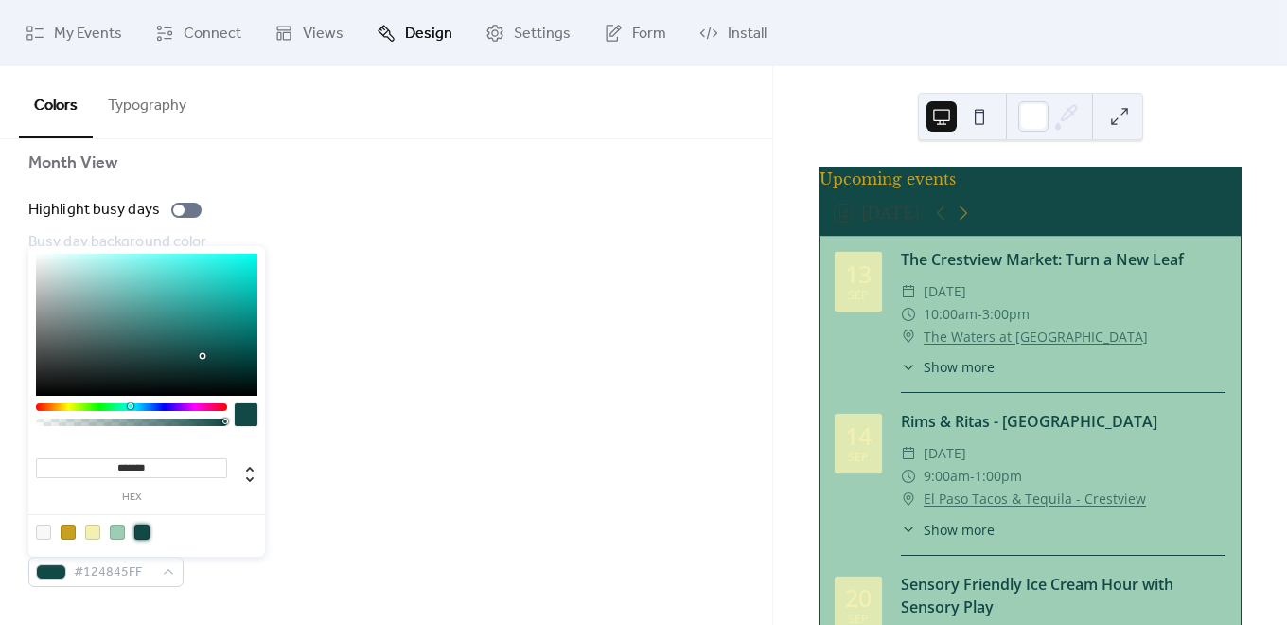
click at [363, 456] on div "Background color #F2F0B2FF" at bounding box center [385, 464] width 715 height 62
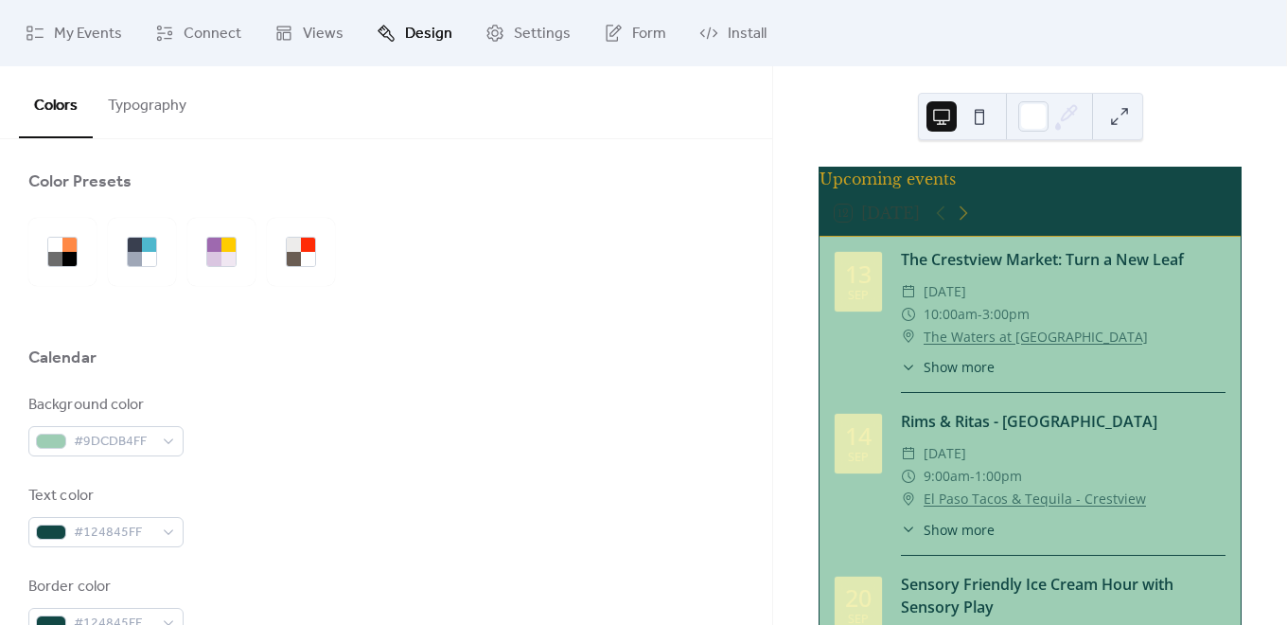
scroll to position [0, 0]
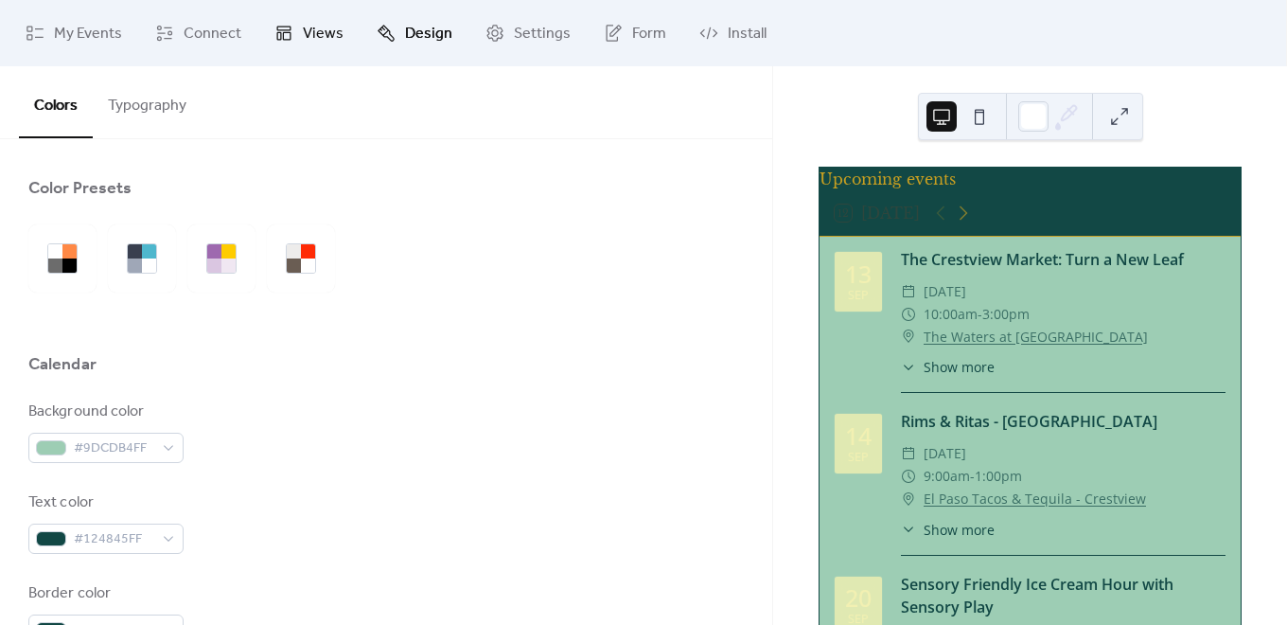
click at [319, 28] on span "Views" at bounding box center [323, 34] width 41 height 23
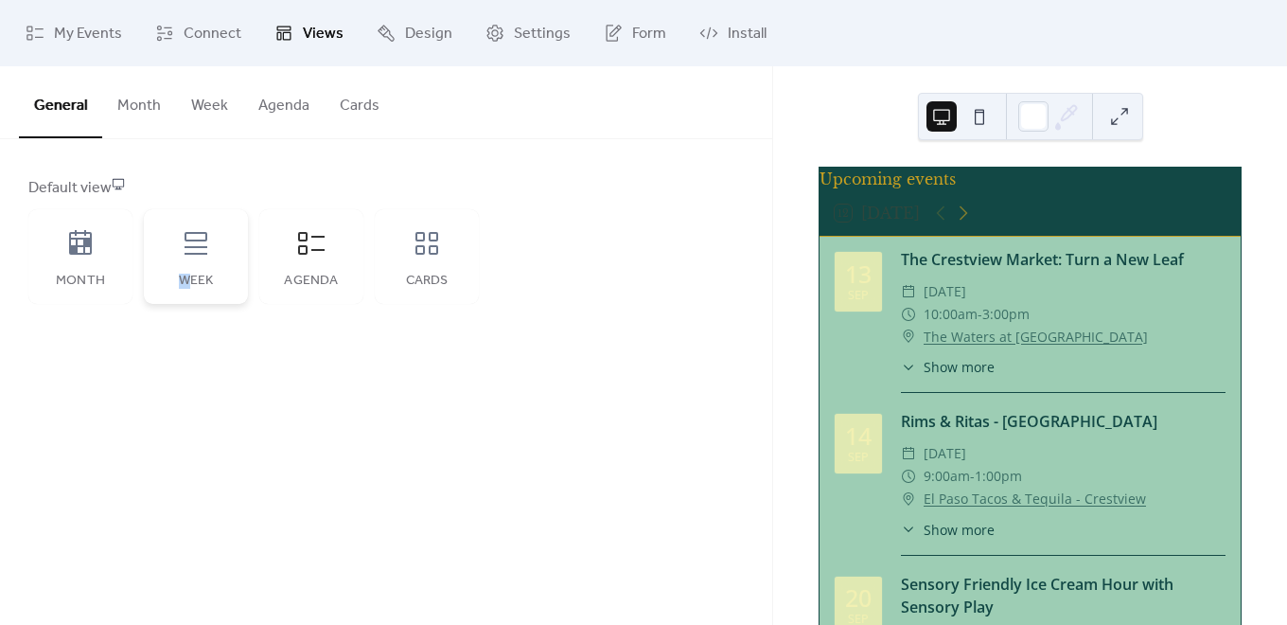
click at [184, 282] on div "Week" at bounding box center [196, 280] width 66 height 15
click at [225, 265] on div "Week" at bounding box center [196, 256] width 104 height 95
click at [80, 259] on div "Month" at bounding box center [80, 256] width 104 height 95
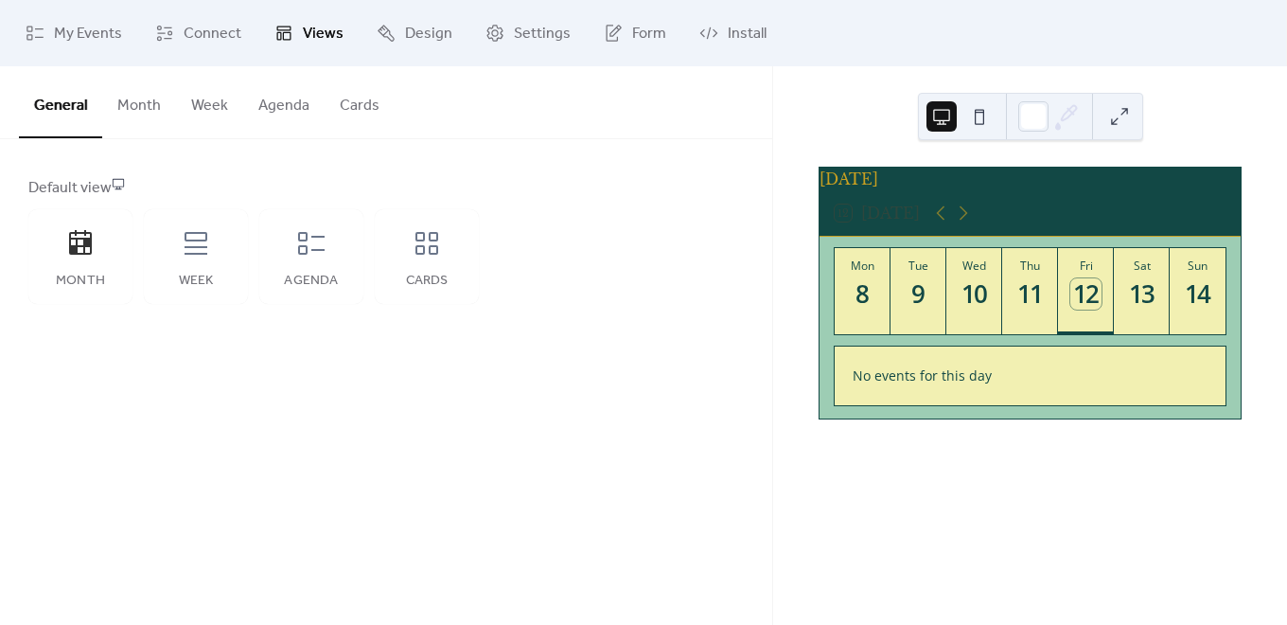
click at [62, 101] on button "General" at bounding box center [60, 102] width 83 height 72
click at [145, 98] on button "Month" at bounding box center [139, 101] width 74 height 70
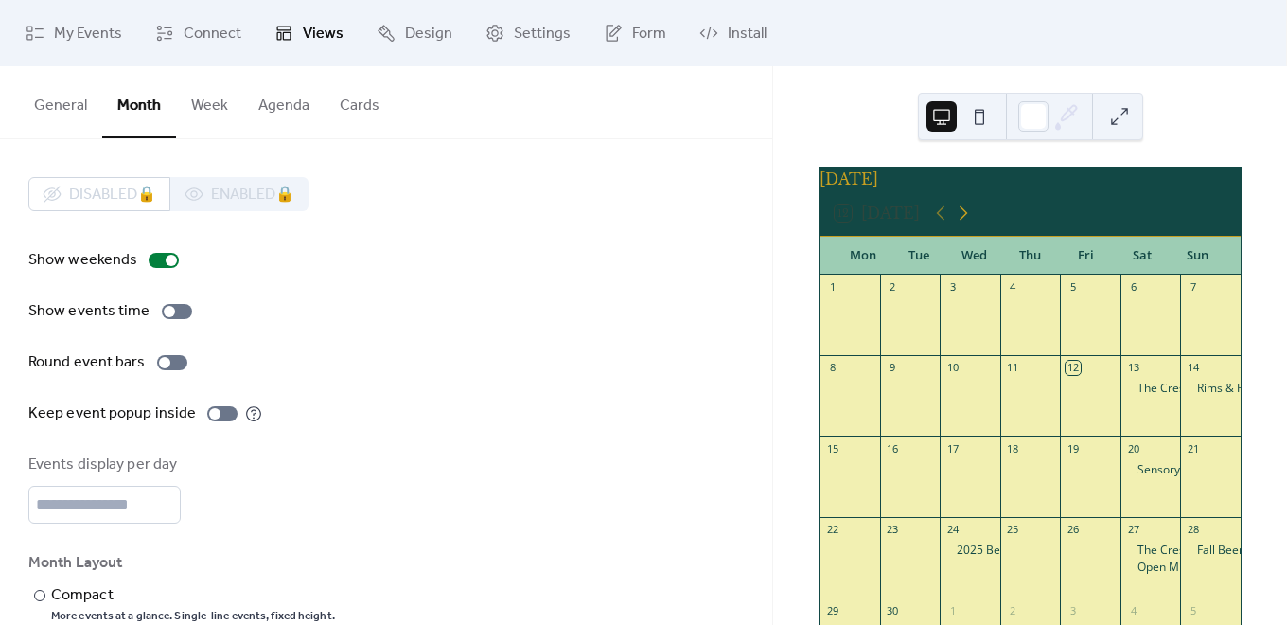
click at [963, 220] on icon at bounding box center [964, 213] width 9 height 14
click at [1138, 398] on div at bounding box center [1150, 404] width 61 height 48
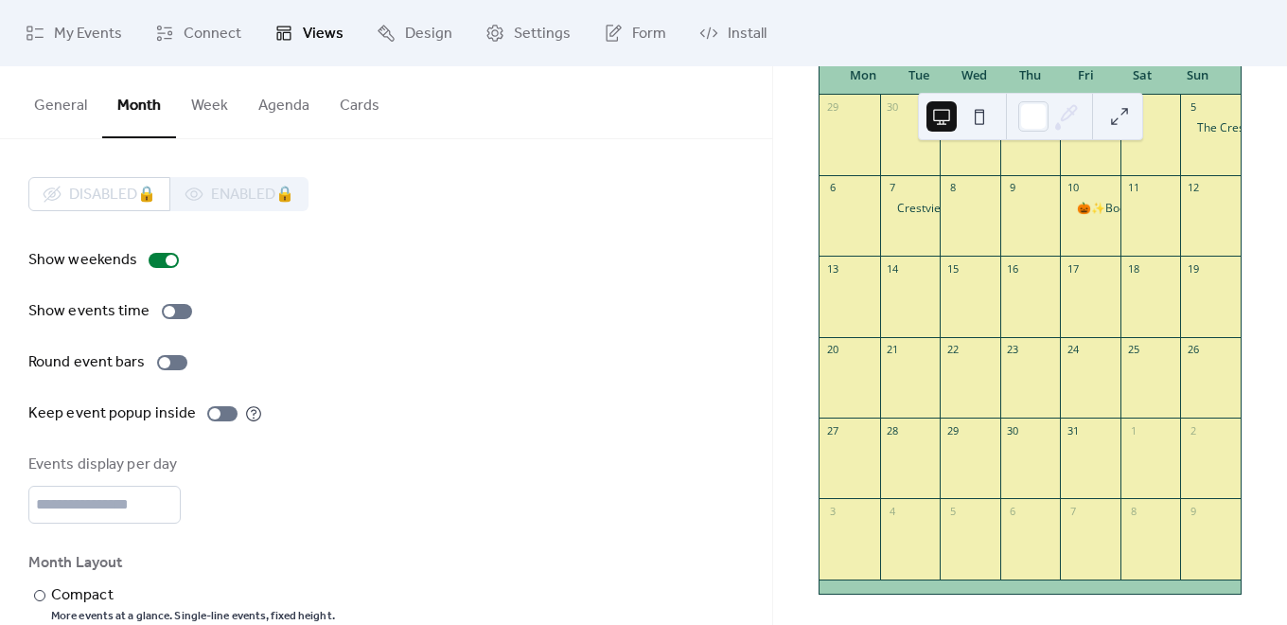
scroll to position [191, 0]
click at [300, 88] on button "Agenda" at bounding box center [283, 101] width 81 height 70
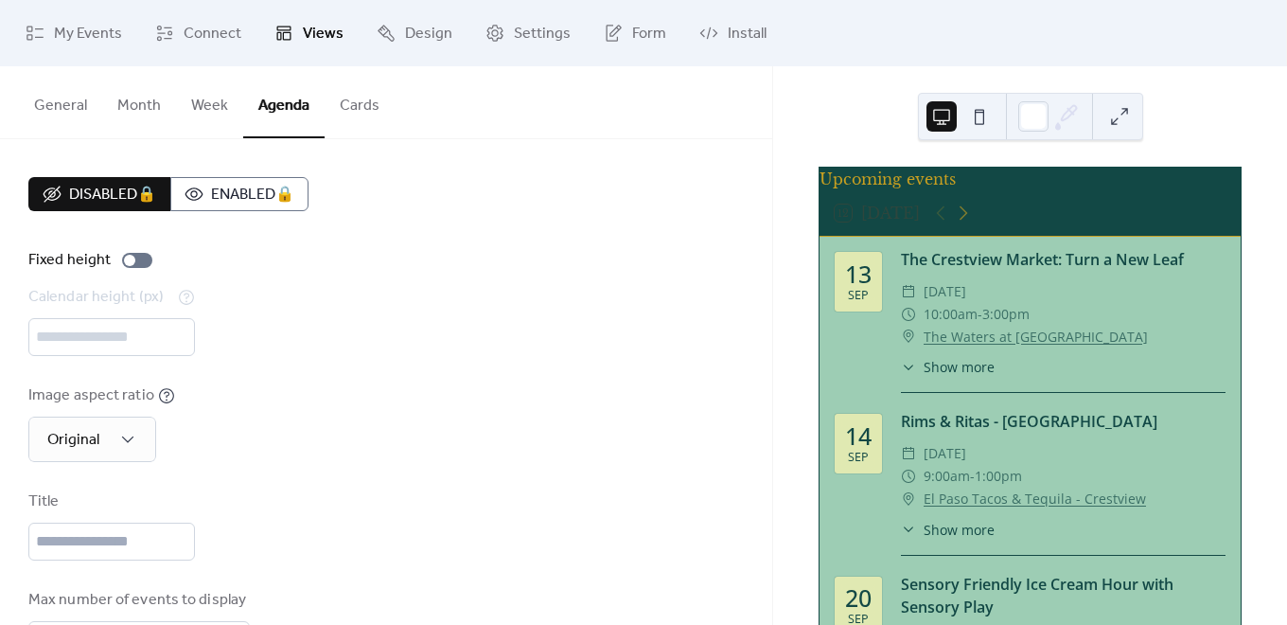
click at [154, 104] on button "Month" at bounding box center [139, 101] width 74 height 70
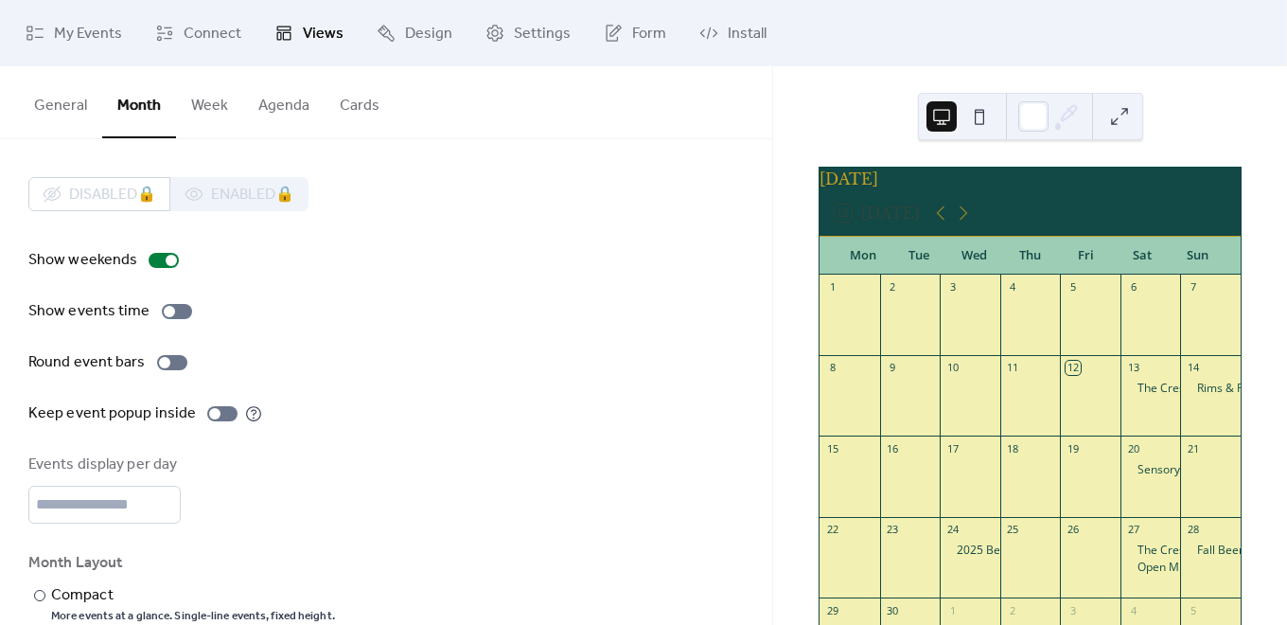
click at [207, 104] on button "Week" at bounding box center [209, 101] width 67 height 70
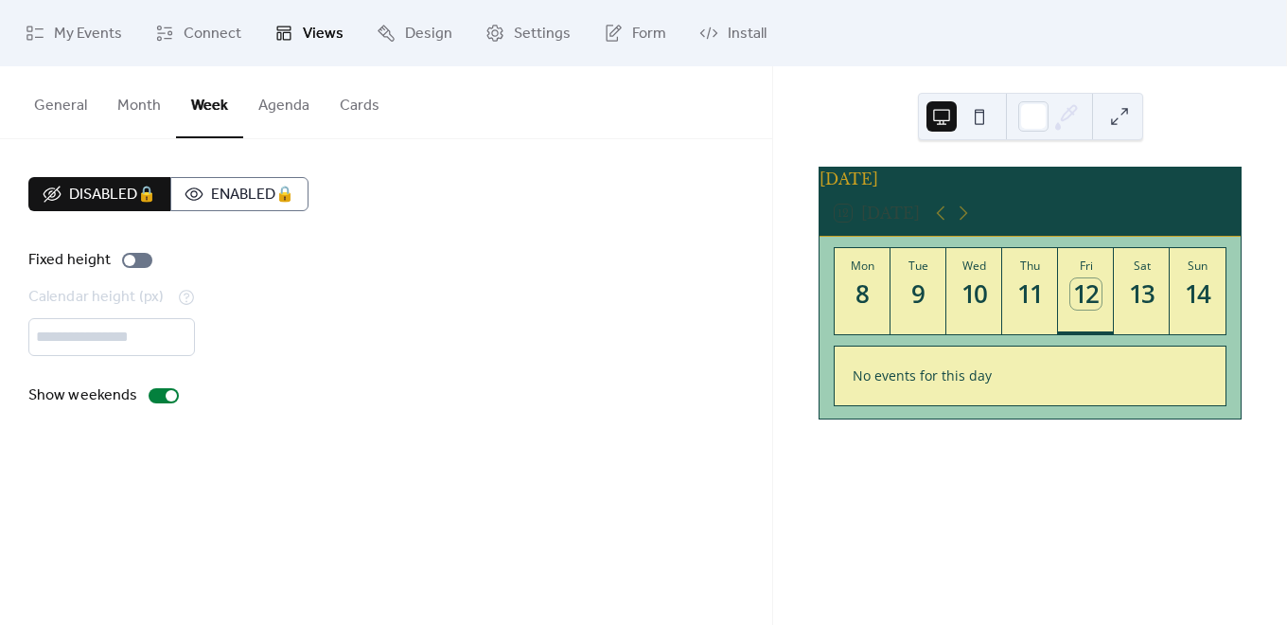
click at [34, 102] on button "General" at bounding box center [60, 101] width 83 height 70
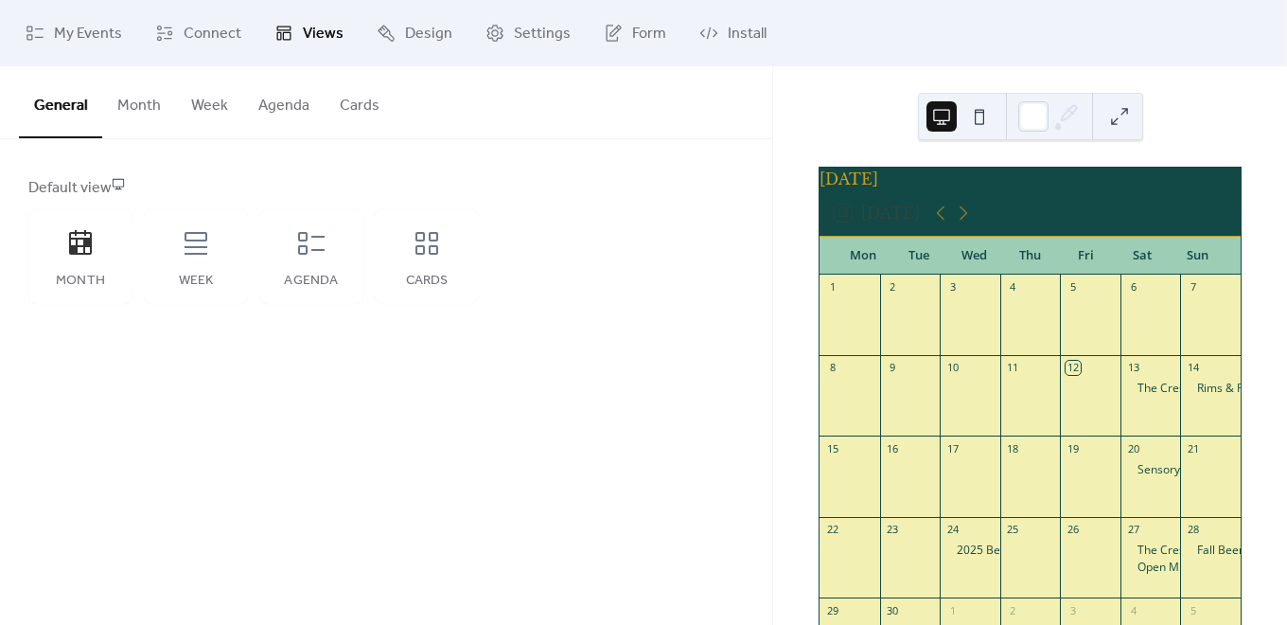
click at [132, 102] on button "Month" at bounding box center [139, 101] width 74 height 70
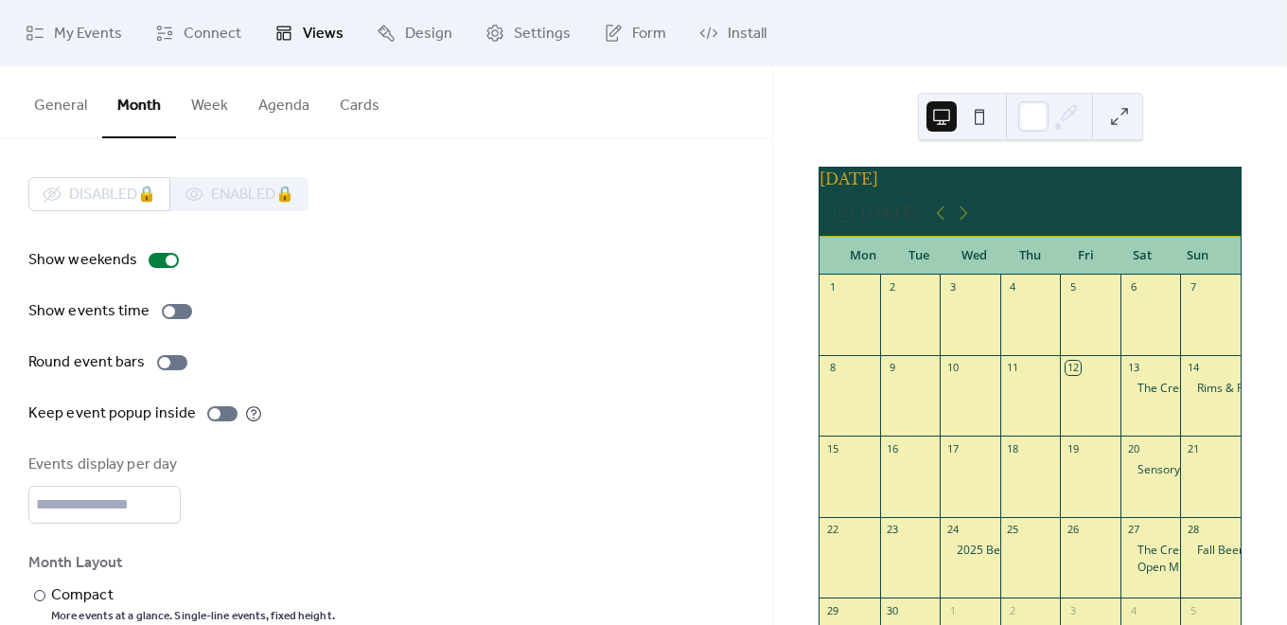
click at [206, 95] on button "Week" at bounding box center [209, 101] width 67 height 70
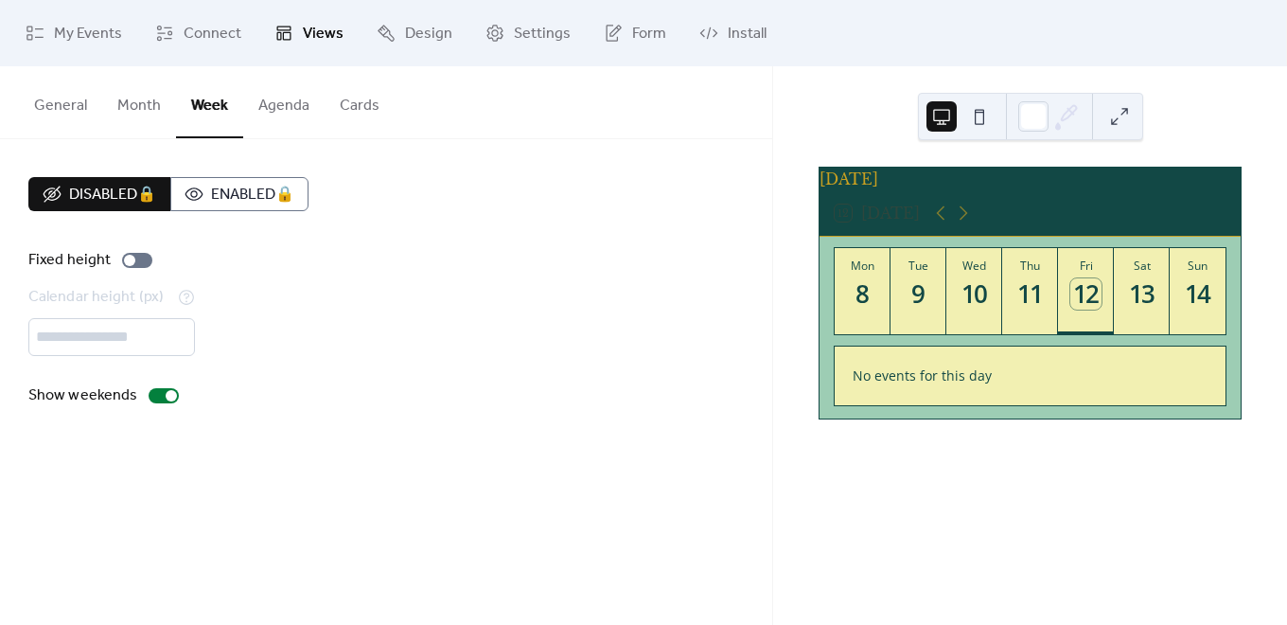
click at [275, 99] on button "Agenda" at bounding box center [283, 101] width 81 height 70
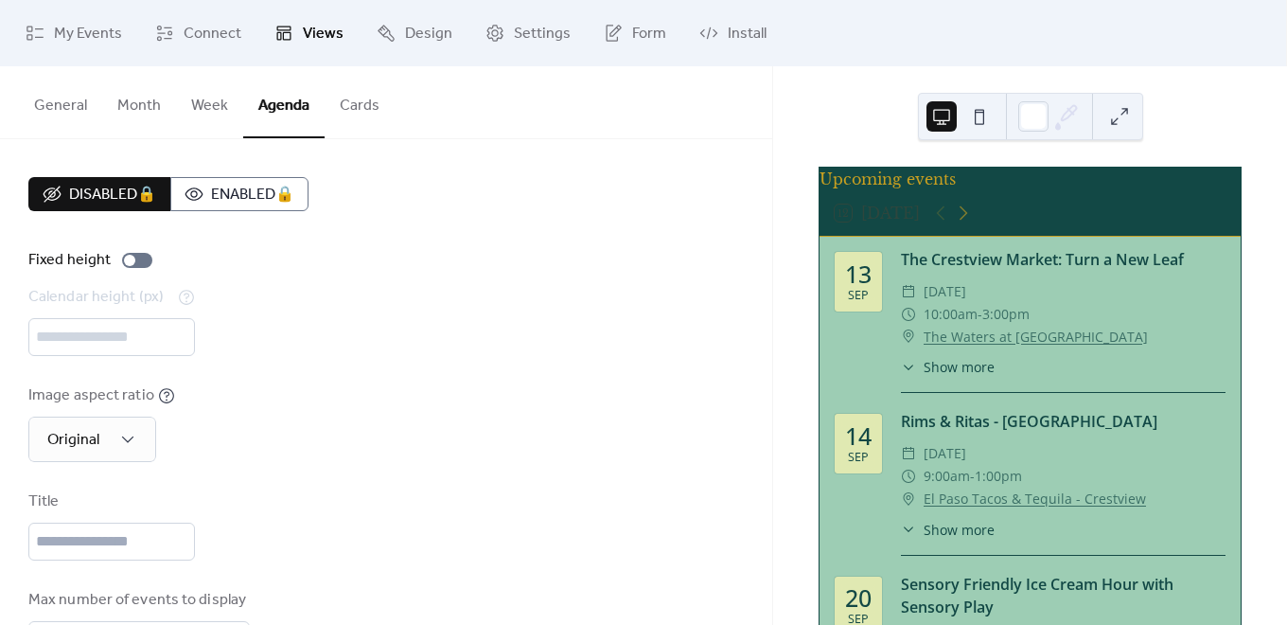
click at [344, 100] on button "Cards" at bounding box center [360, 101] width 70 height 70
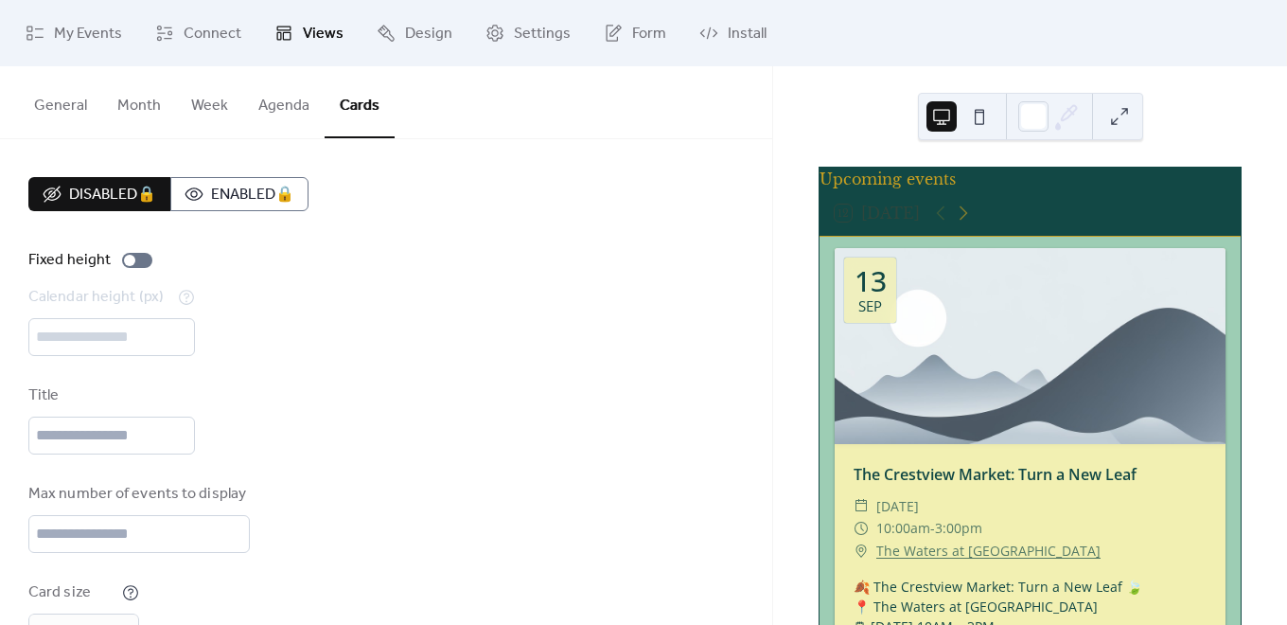
click at [71, 102] on button "General" at bounding box center [60, 101] width 83 height 70
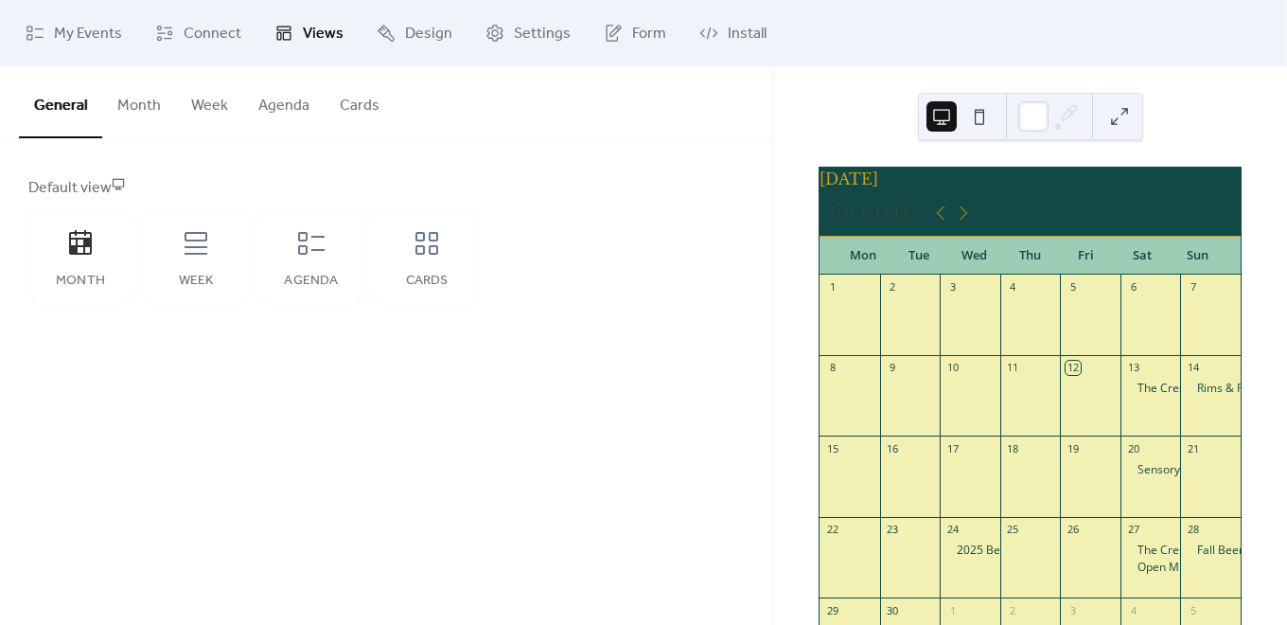
click at [128, 110] on button "Month" at bounding box center [139, 101] width 74 height 70
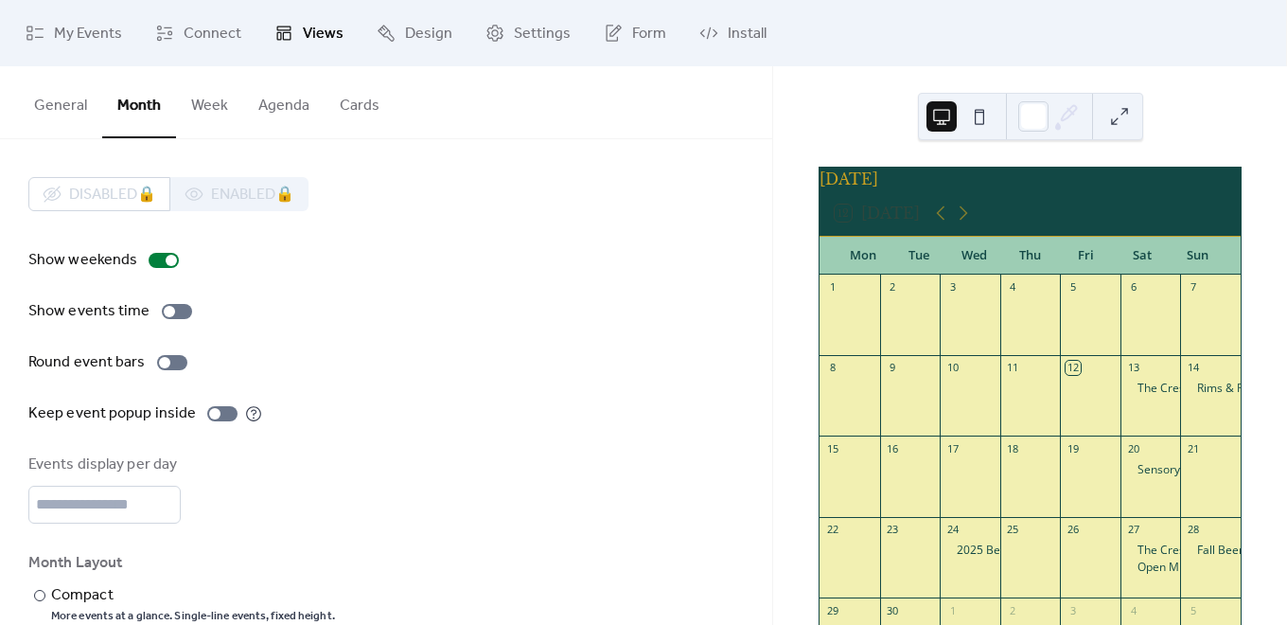
click at [65, 99] on button "General" at bounding box center [60, 101] width 83 height 70
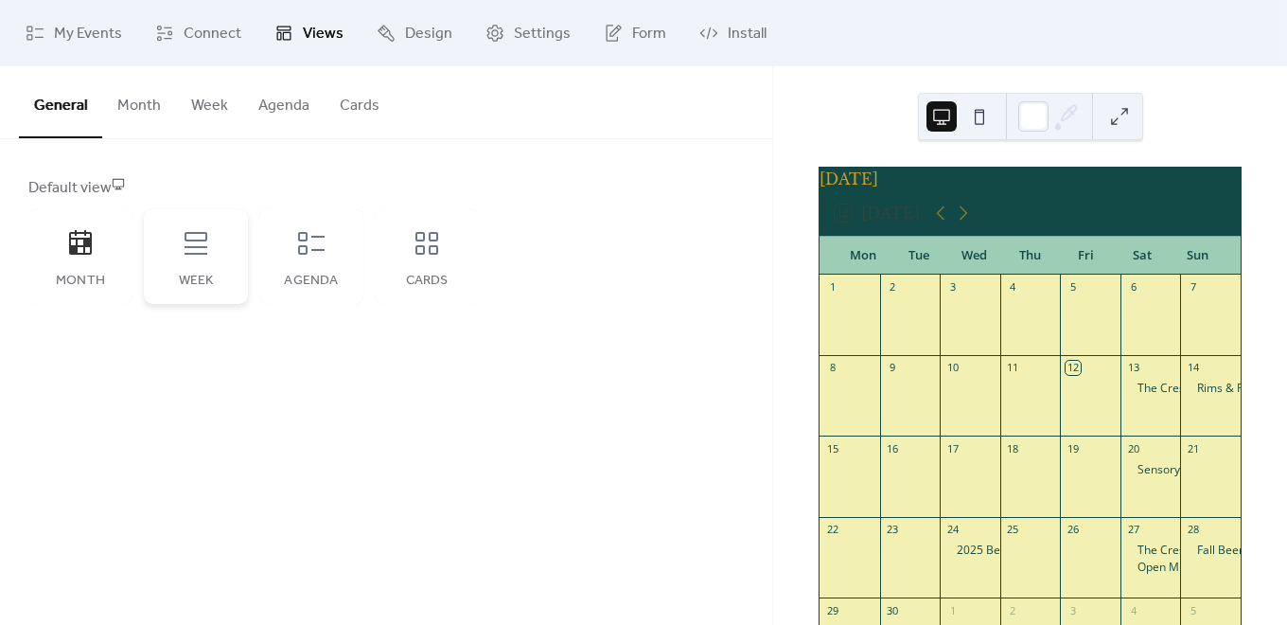
click at [162, 262] on div "Week" at bounding box center [196, 256] width 104 height 95
click at [90, 254] on icon at bounding box center [80, 242] width 23 height 25
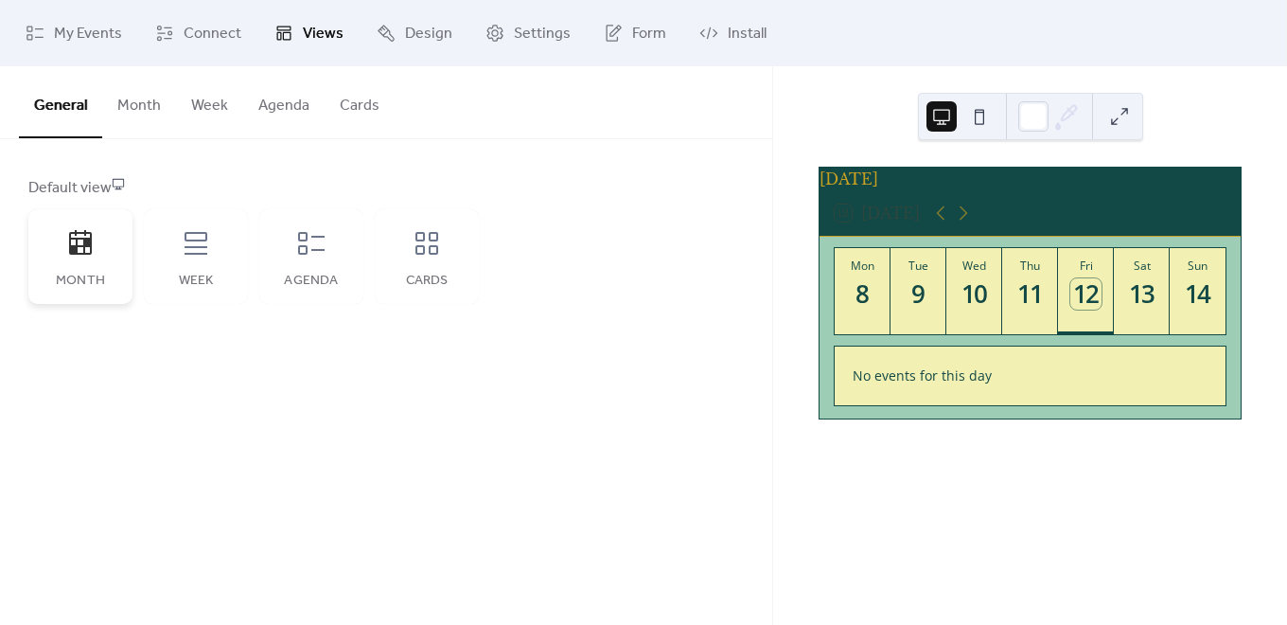
click at [90, 254] on icon at bounding box center [80, 242] width 23 height 25
click at [430, 25] on span "Design" at bounding box center [428, 34] width 47 height 23
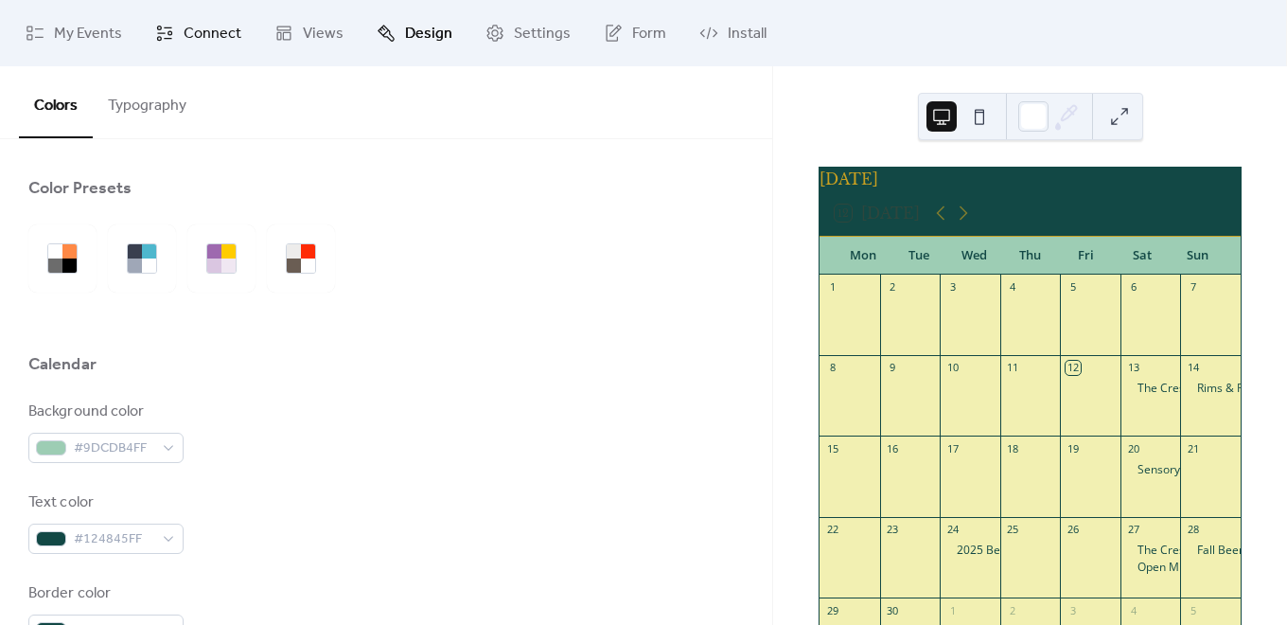
click at [165, 32] on icon at bounding box center [164, 33] width 19 height 19
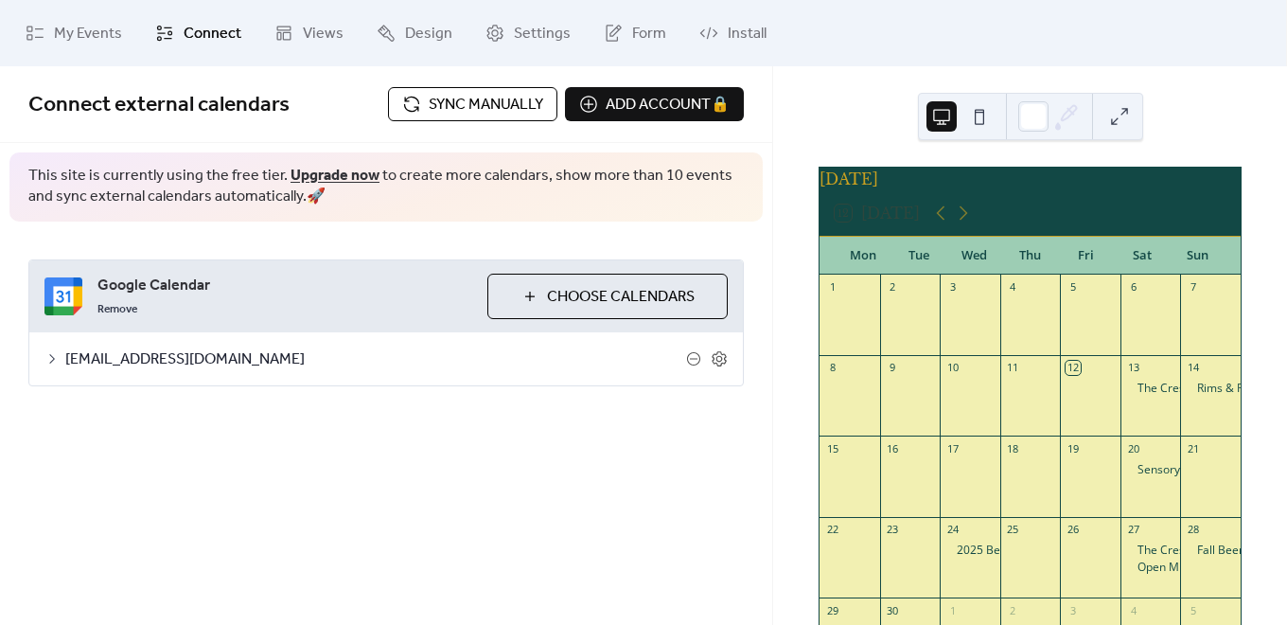
click at [442, 101] on span "Sync manually" at bounding box center [486, 105] width 115 height 23
click at [968, 217] on icon at bounding box center [963, 213] width 23 height 23
click at [944, 220] on icon at bounding box center [941, 213] width 9 height 14
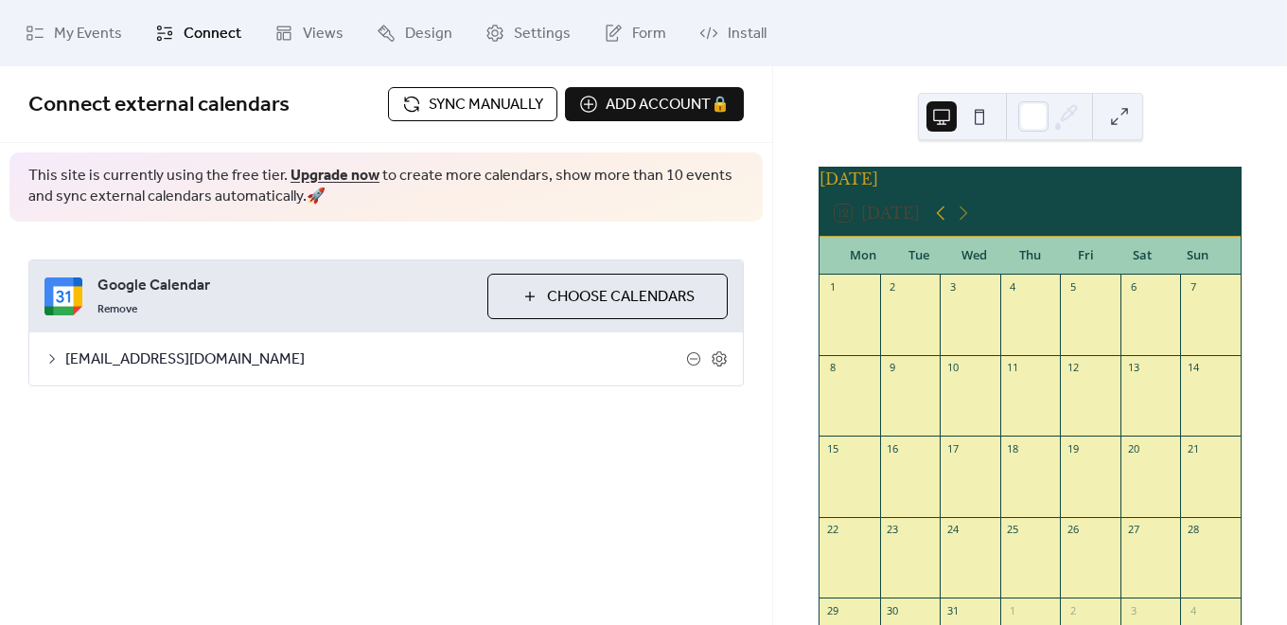
click at [944, 220] on icon at bounding box center [941, 213] width 9 height 14
click at [494, 96] on span "Sync manually" at bounding box center [486, 105] width 115 height 23
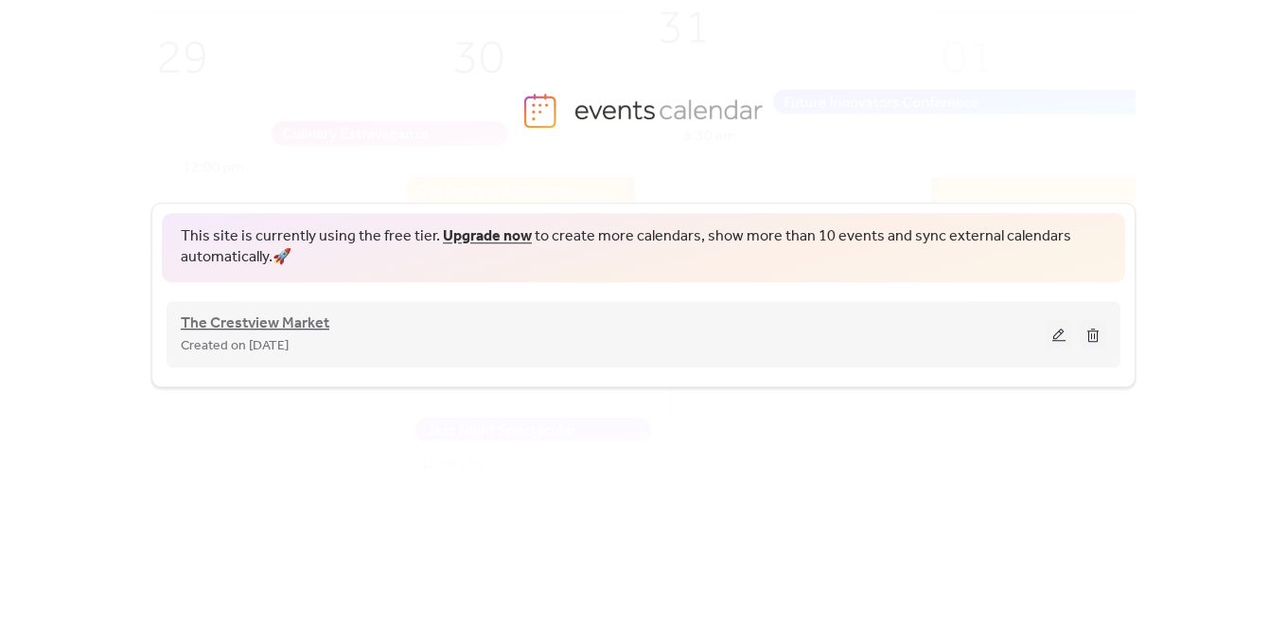
click at [273, 320] on span "The Crestview Market" at bounding box center [255, 323] width 149 height 23
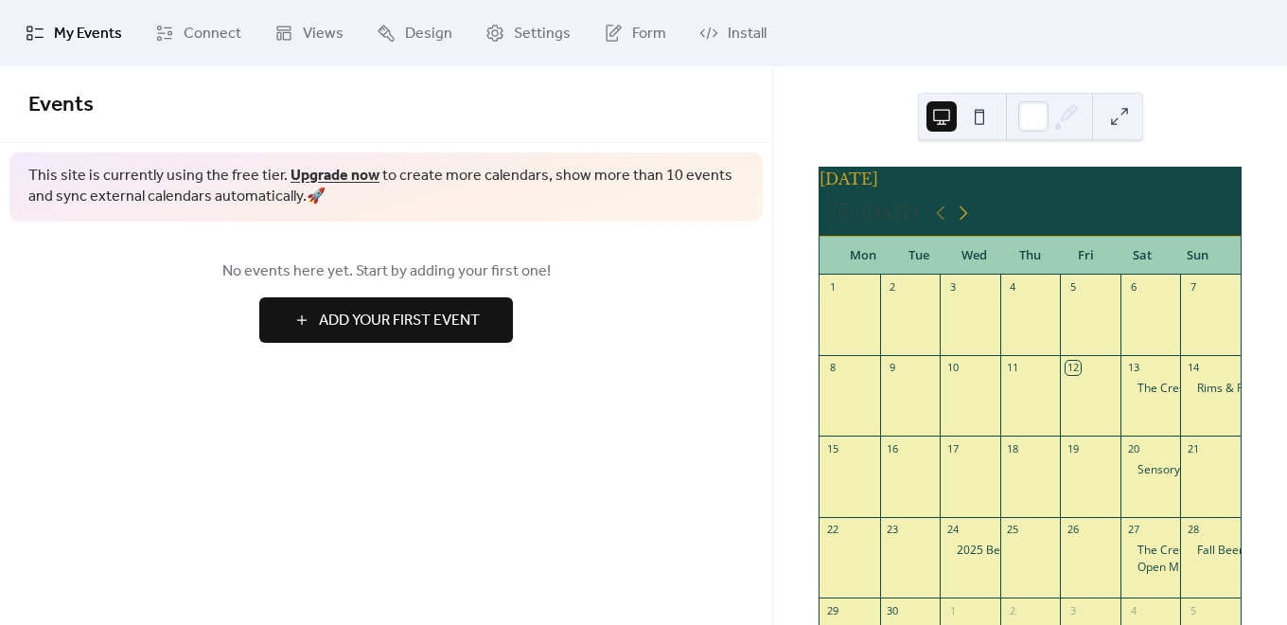
click at [968, 224] on icon at bounding box center [963, 213] width 23 height 23
click at [942, 224] on icon at bounding box center [940, 213] width 23 height 23
click at [981, 224] on div "12 Today" at bounding box center [1030, 212] width 421 height 45
click at [965, 224] on icon at bounding box center [963, 213] width 23 height 23
click at [942, 220] on icon at bounding box center [941, 213] width 9 height 14
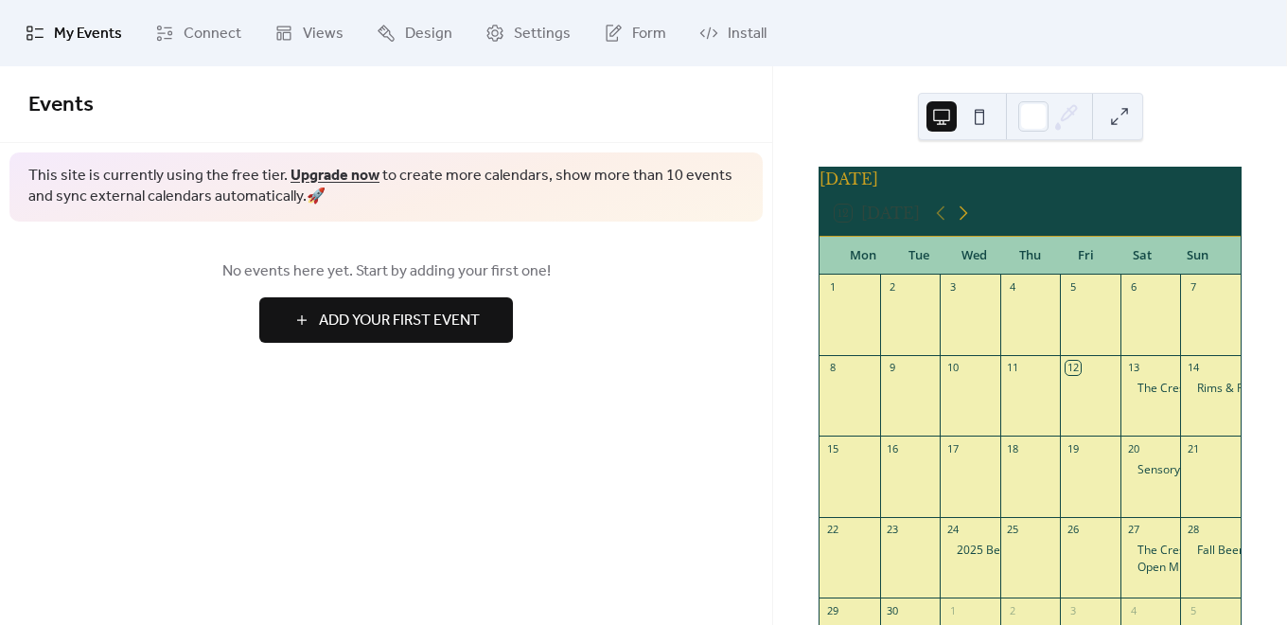
click at [967, 220] on icon at bounding box center [963, 213] width 23 height 23
click at [196, 42] on span "Connect" at bounding box center [213, 34] width 58 height 23
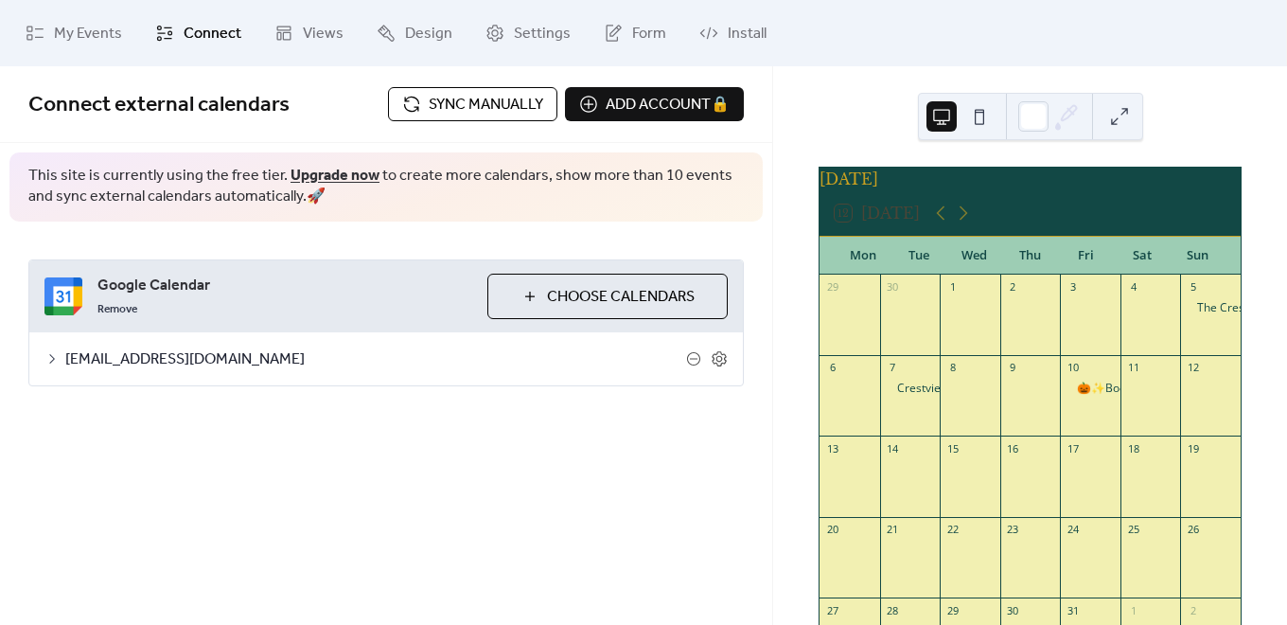
click at [148, 359] on span "[EMAIL_ADDRESS][DOMAIN_NAME]" at bounding box center [375, 359] width 621 height 23
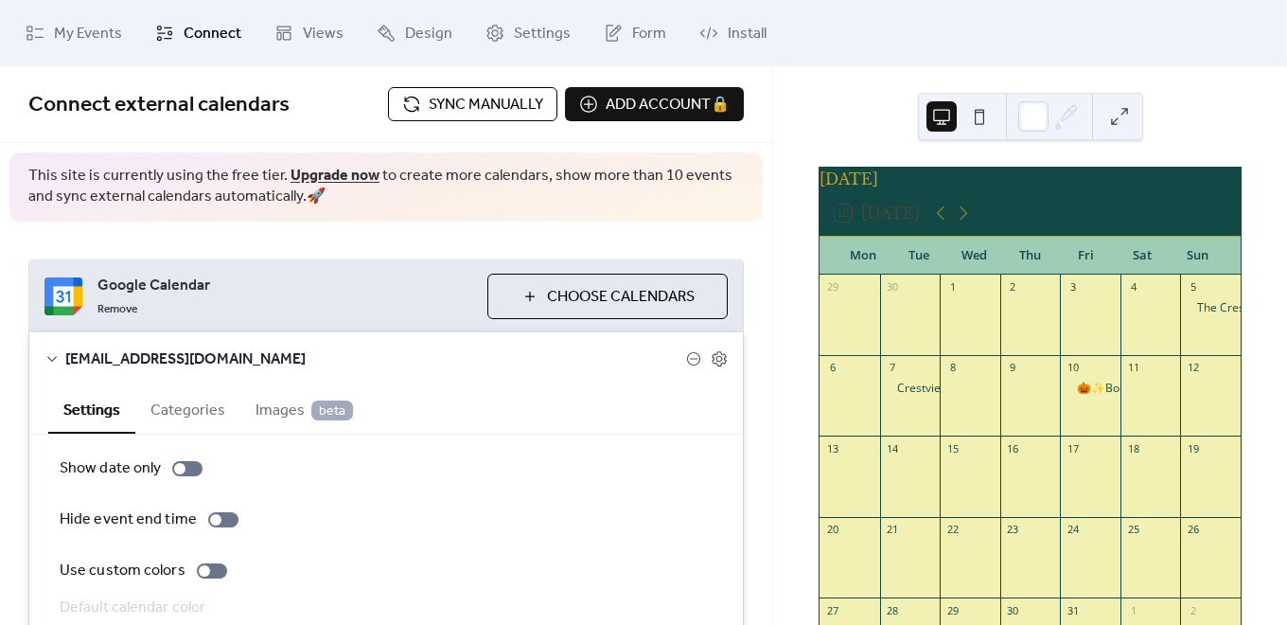
click at [507, 101] on span "Sync manually" at bounding box center [486, 105] width 115 height 23
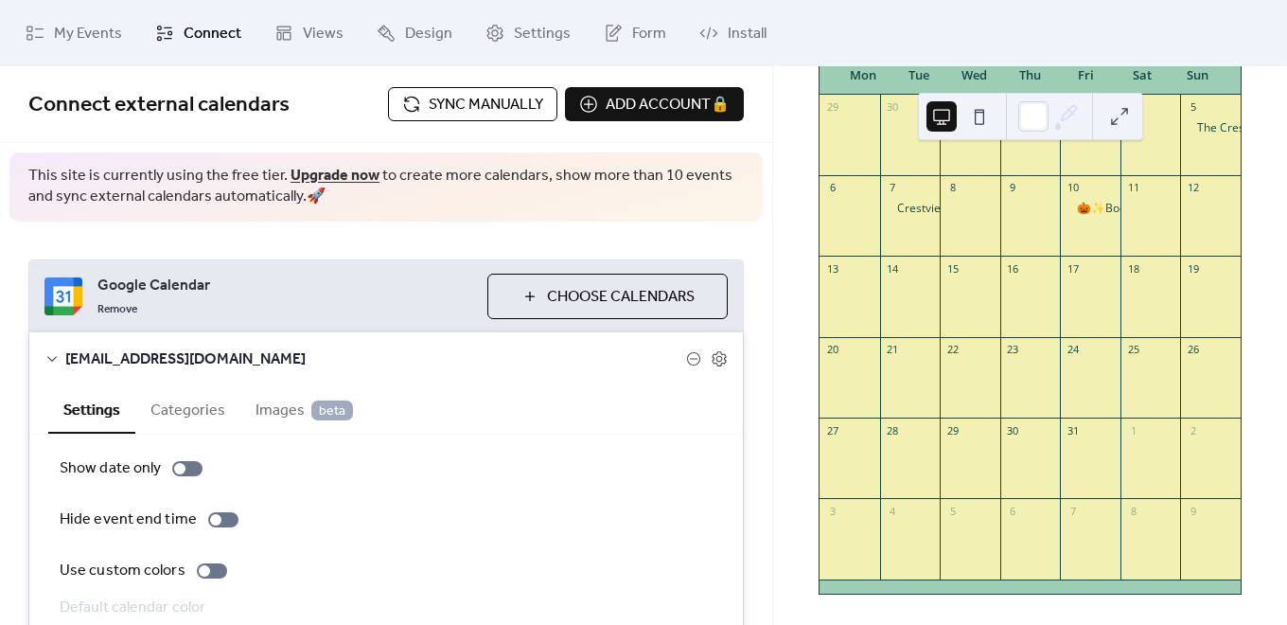
scroll to position [191, 0]
click at [171, 354] on span "[EMAIL_ADDRESS][DOMAIN_NAME]" at bounding box center [375, 359] width 621 height 23
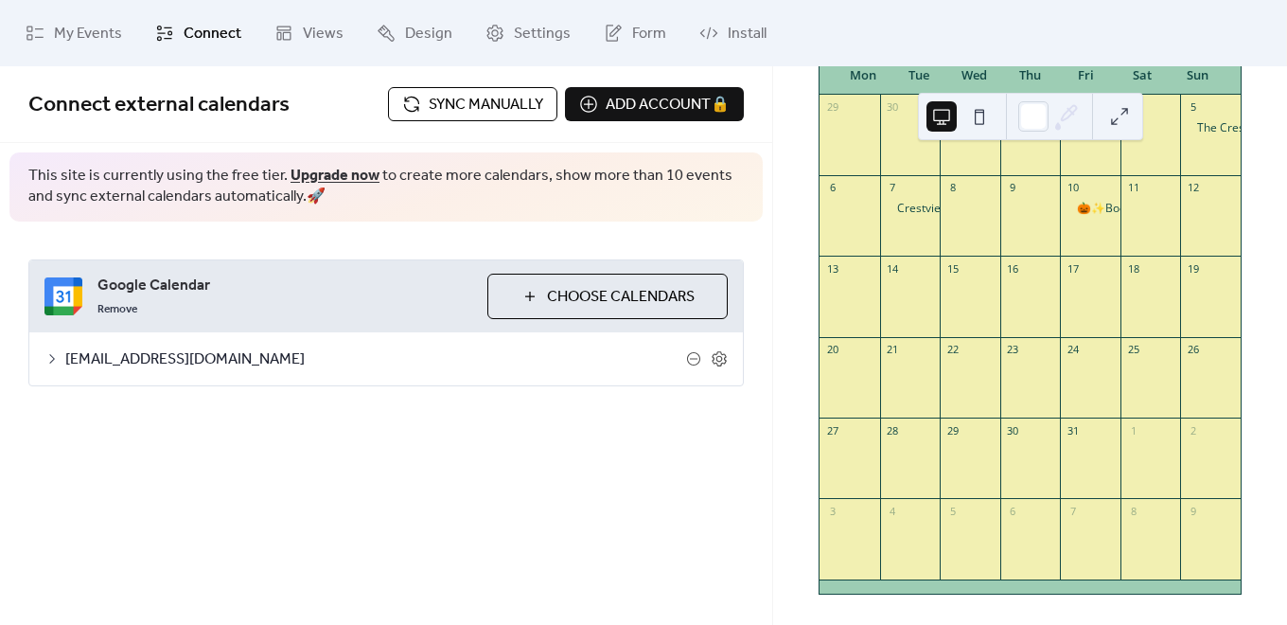
click at [171, 354] on span "[EMAIL_ADDRESS][DOMAIN_NAME]" at bounding box center [375, 359] width 621 height 23
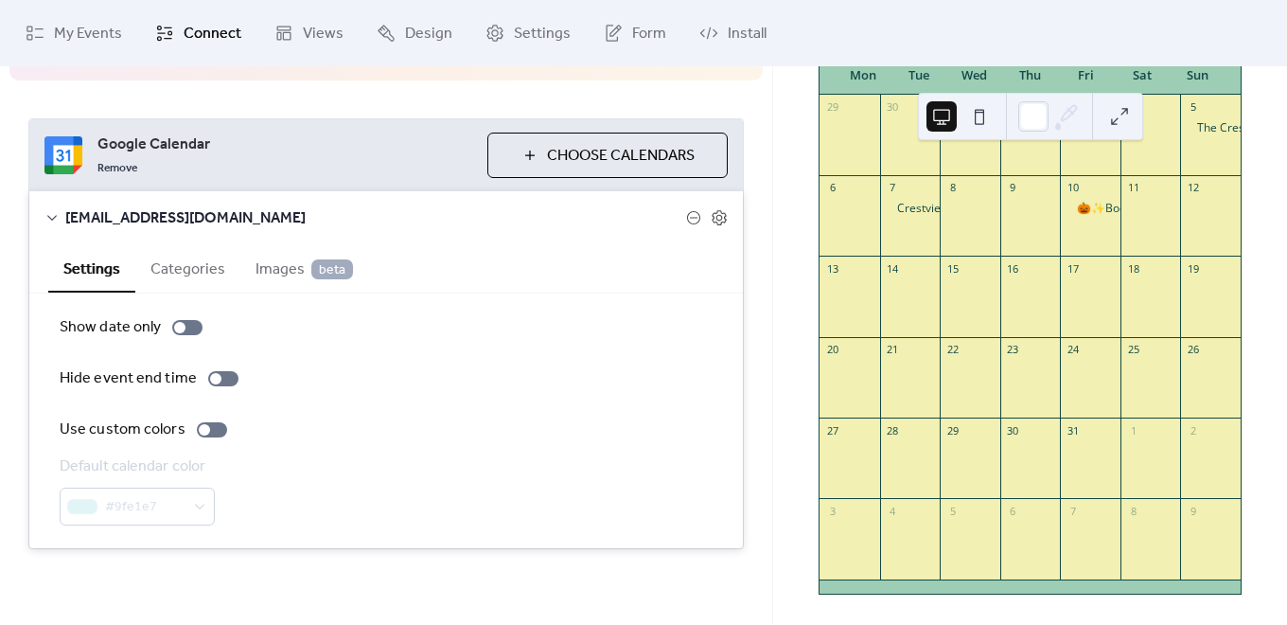
click at [203, 267] on button "Categories" at bounding box center [187, 267] width 105 height 46
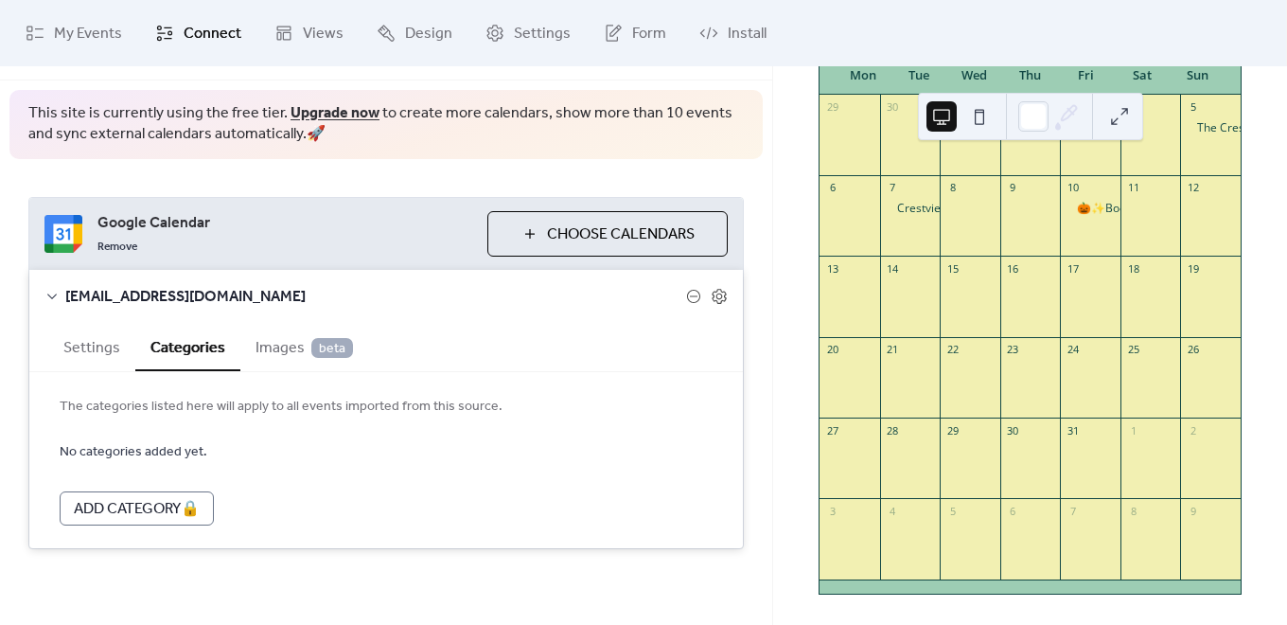
scroll to position [62, 0]
click at [282, 349] on span "Images beta" at bounding box center [304, 348] width 97 height 23
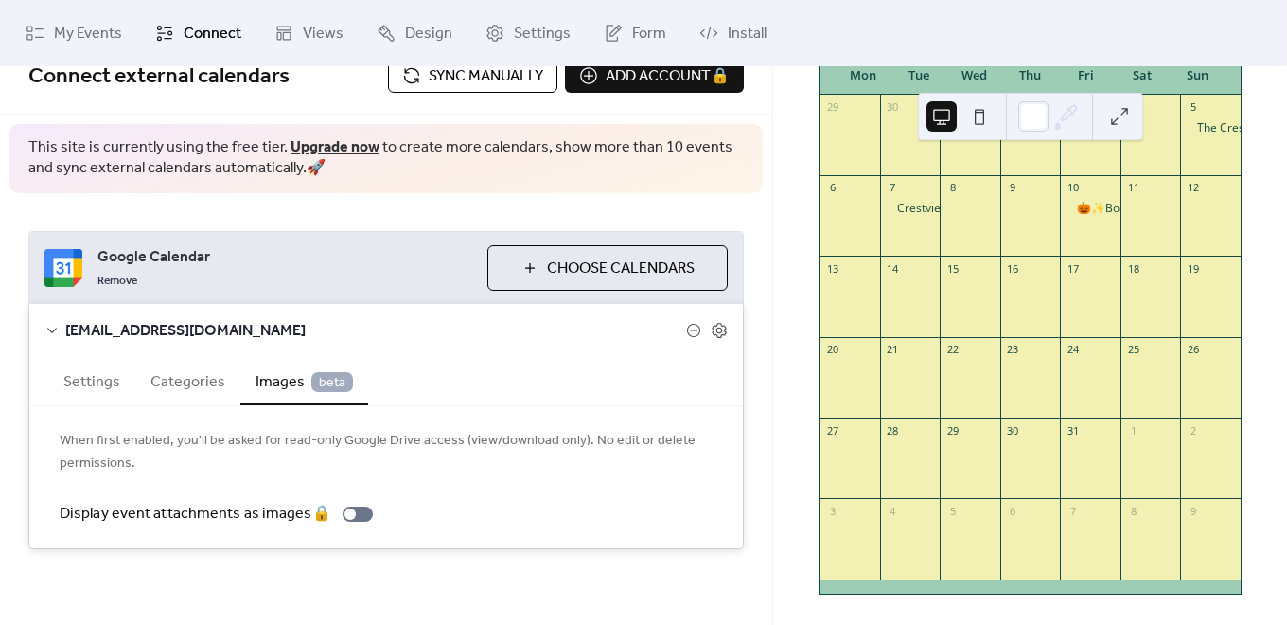
click at [92, 383] on button "Settings" at bounding box center [91, 380] width 87 height 46
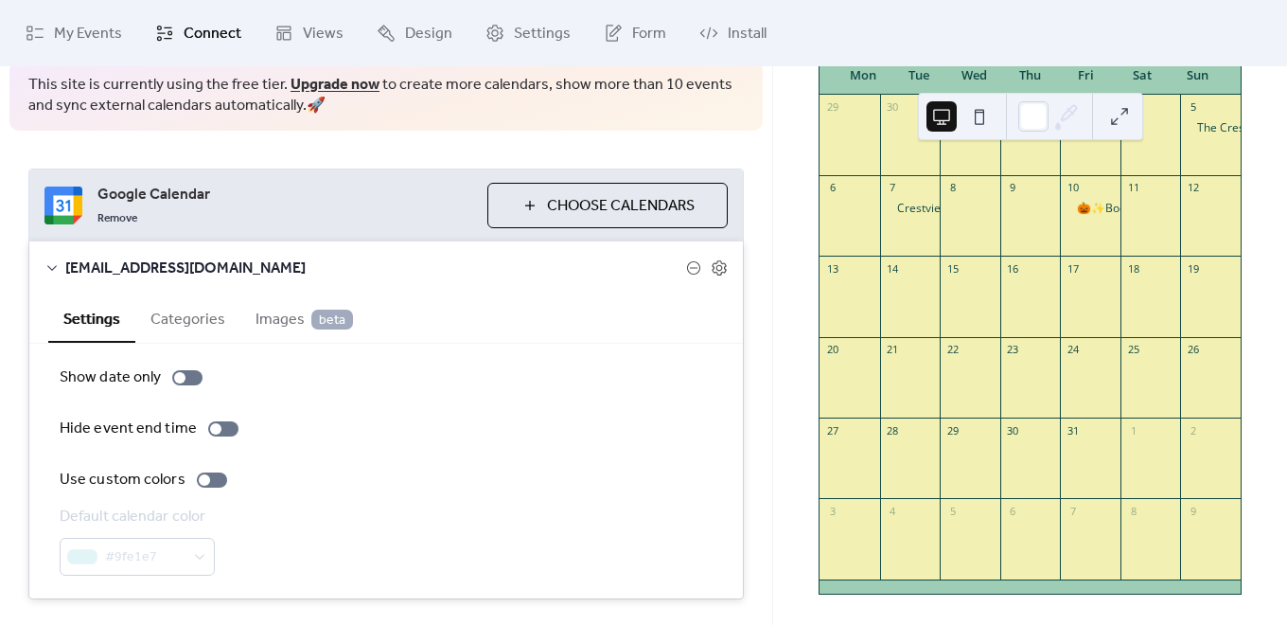
scroll to position [123, 0]
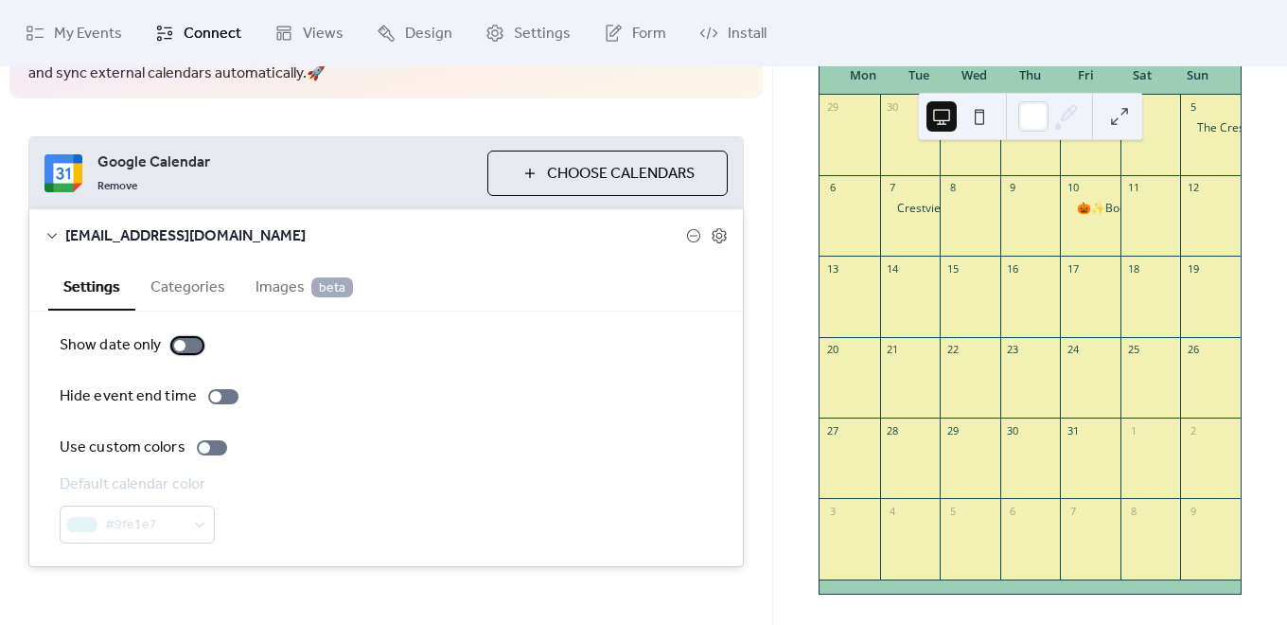
click at [179, 344] on div at bounding box center [179, 345] width 11 height 11
click at [189, 348] on div at bounding box center [194, 345] width 11 height 11
click at [161, 331] on div "Show date only Hide event end time Use custom colors Default calendar color #9f…" at bounding box center [386, 438] width 714 height 255
click at [183, 345] on div at bounding box center [179, 345] width 11 height 11
click at [186, 345] on div at bounding box center [187, 345] width 30 height 15
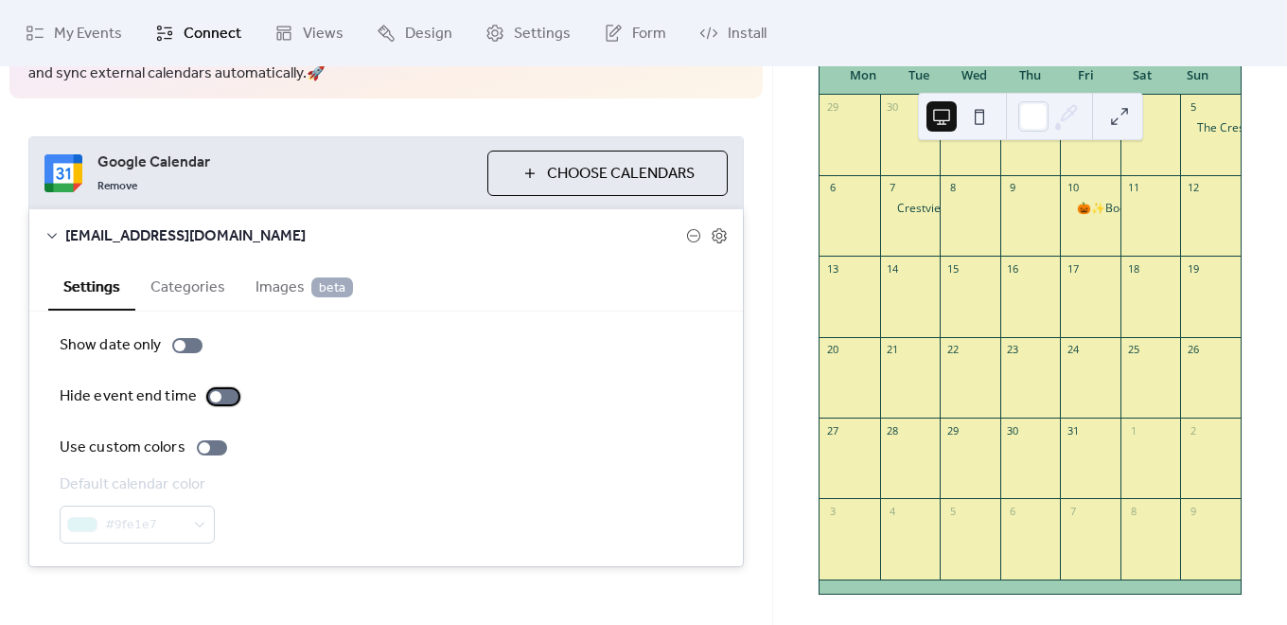
click at [210, 398] on div at bounding box center [215, 396] width 11 height 11
click at [225, 398] on div at bounding box center [230, 396] width 11 height 11
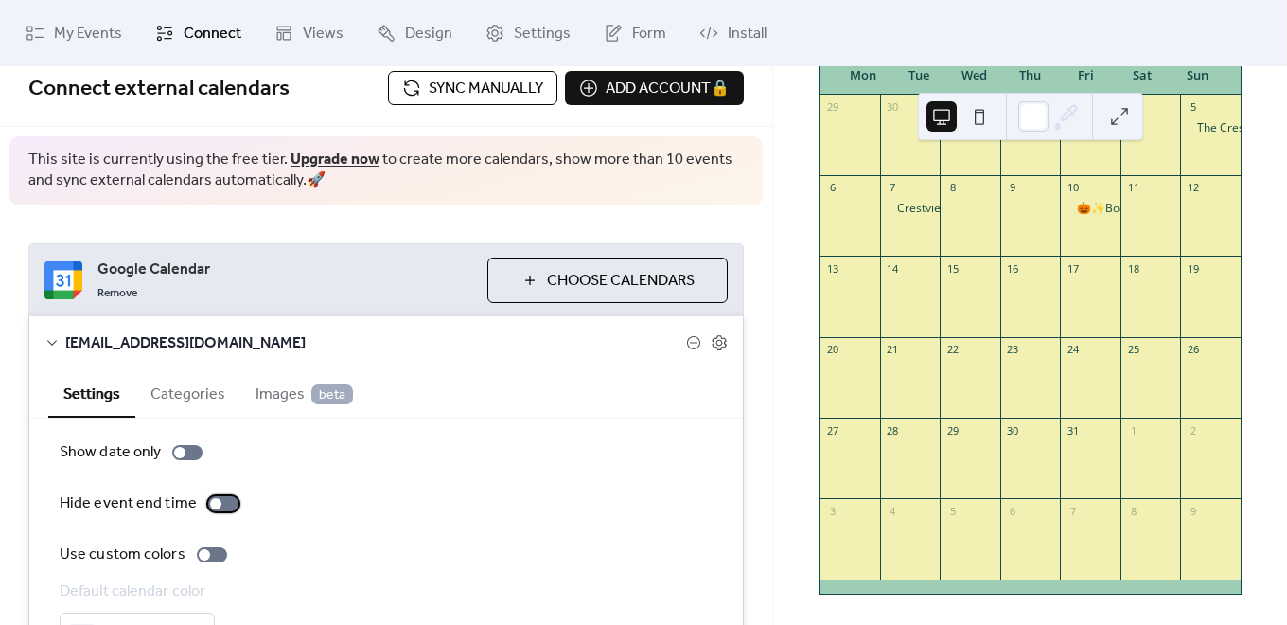
scroll to position [0, 0]
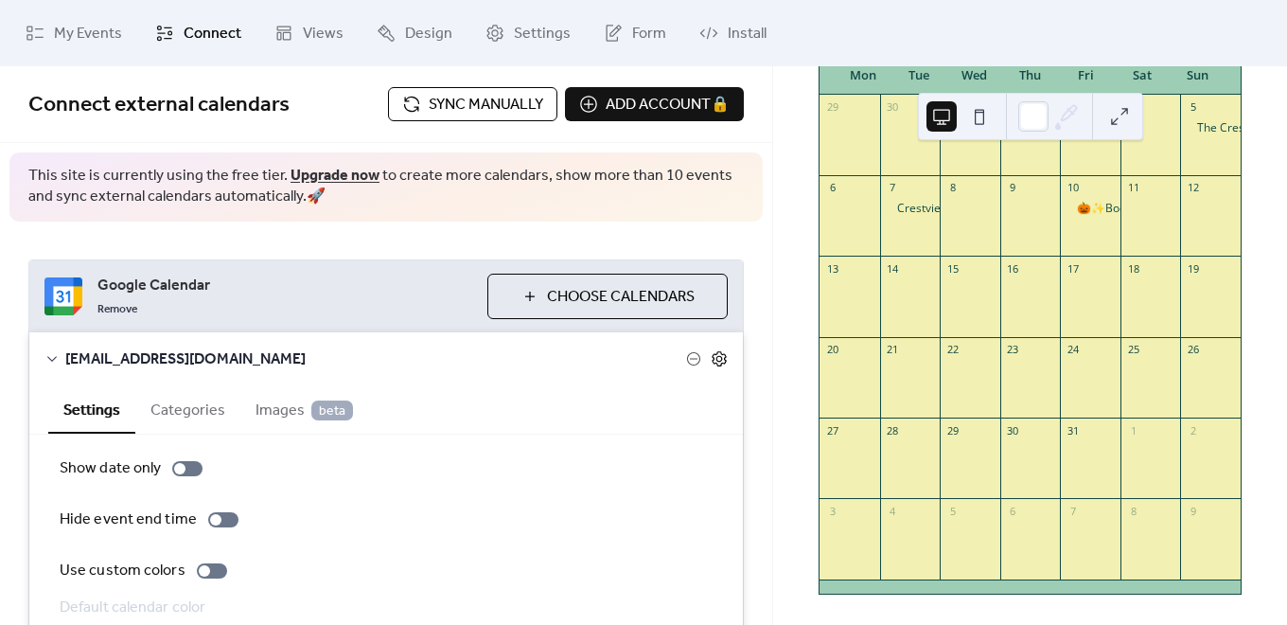
click at [713, 355] on icon at bounding box center [719, 358] width 17 height 17
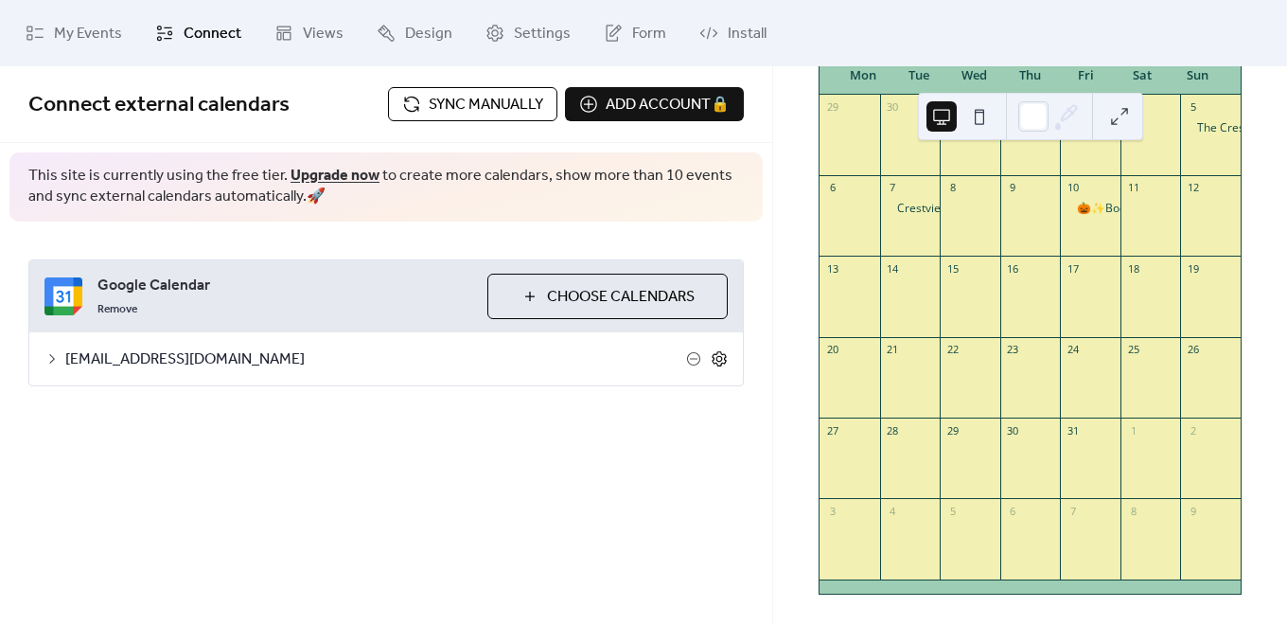
click at [717, 355] on icon at bounding box center [719, 358] width 17 height 17
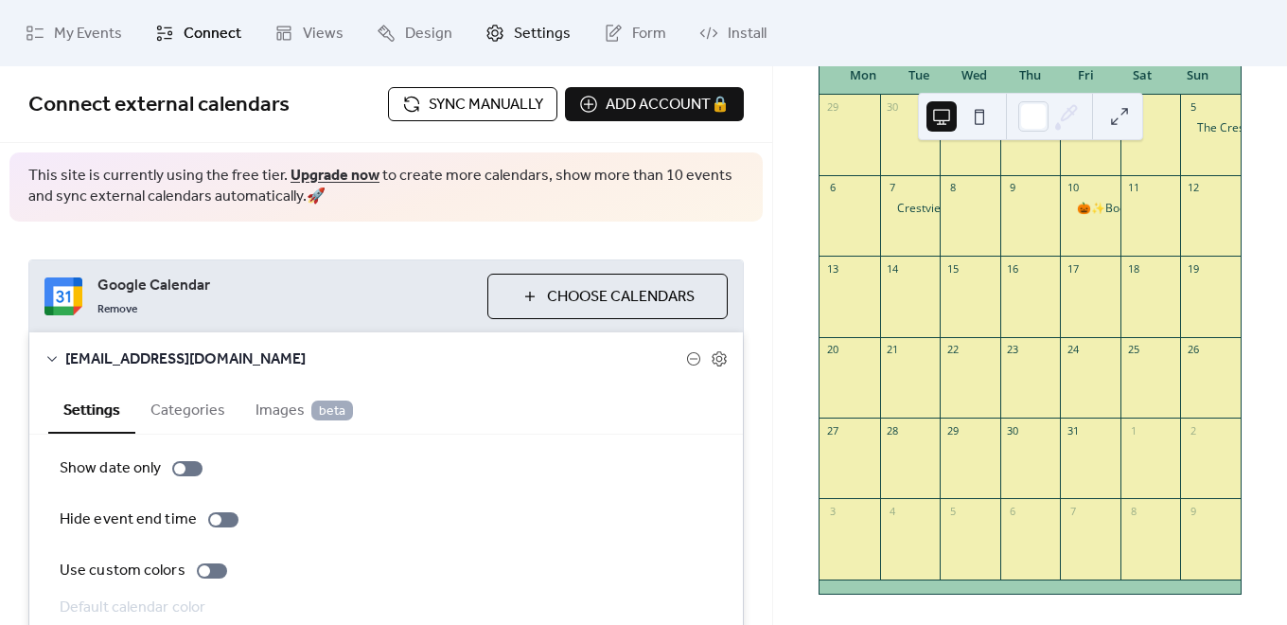
click at [501, 31] on link "Settings" at bounding box center [528, 33] width 114 height 51
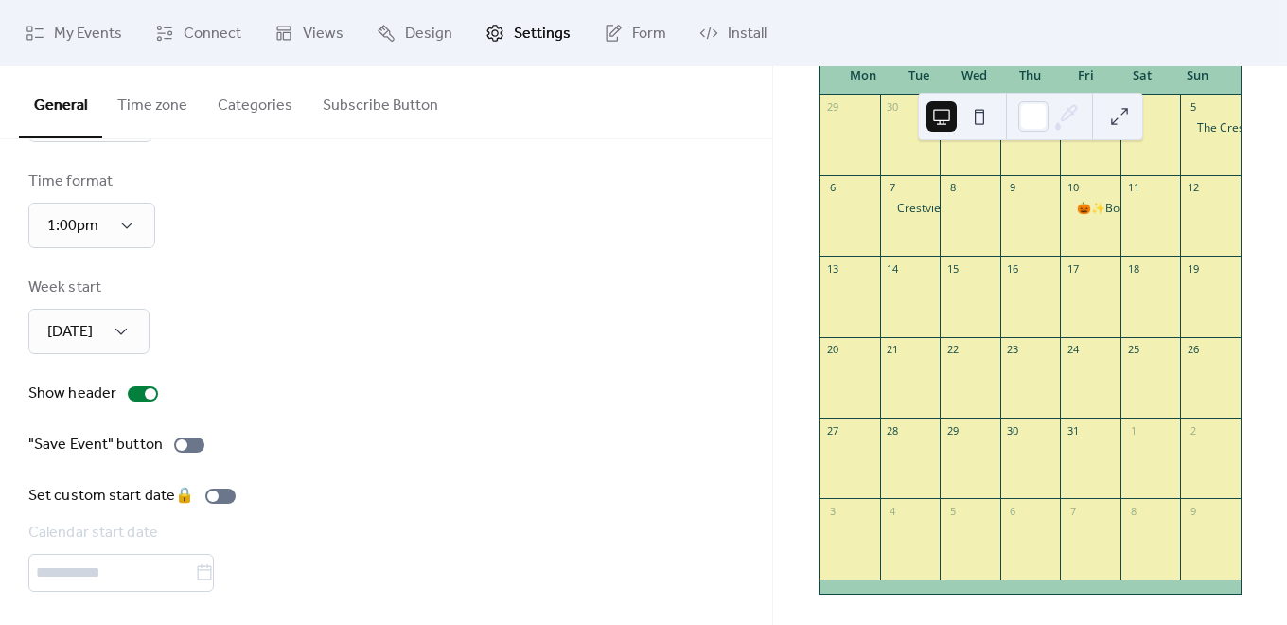
scroll to position [117, 0]
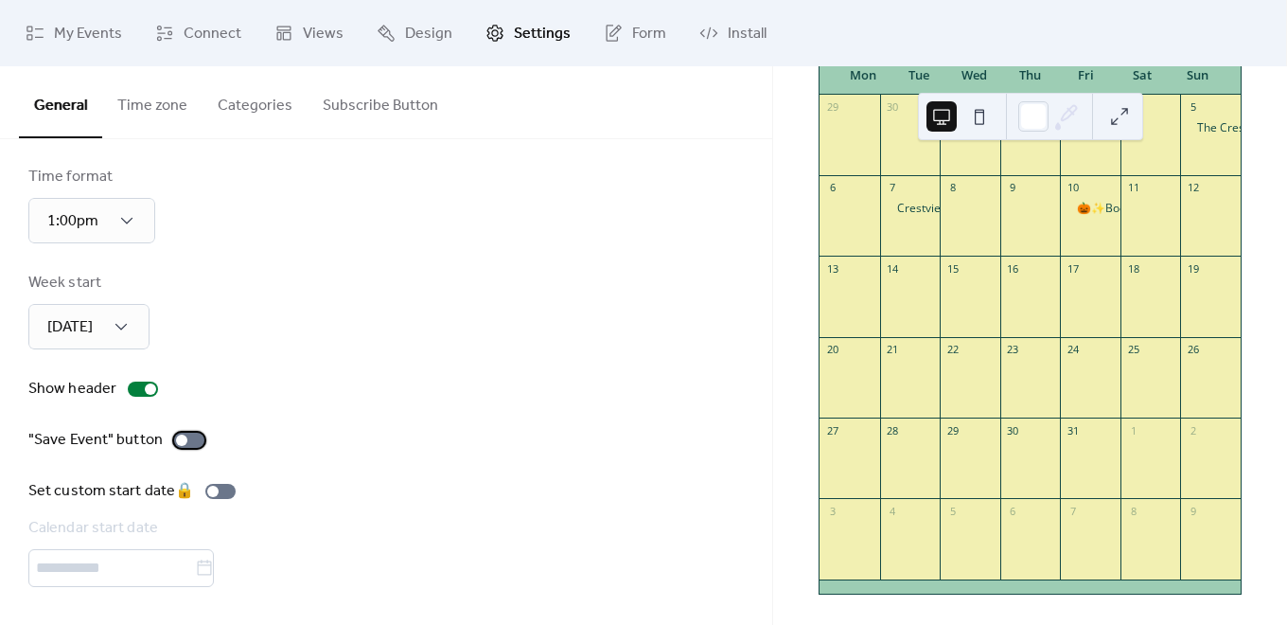
click at [181, 442] on div at bounding box center [181, 439] width 11 height 11
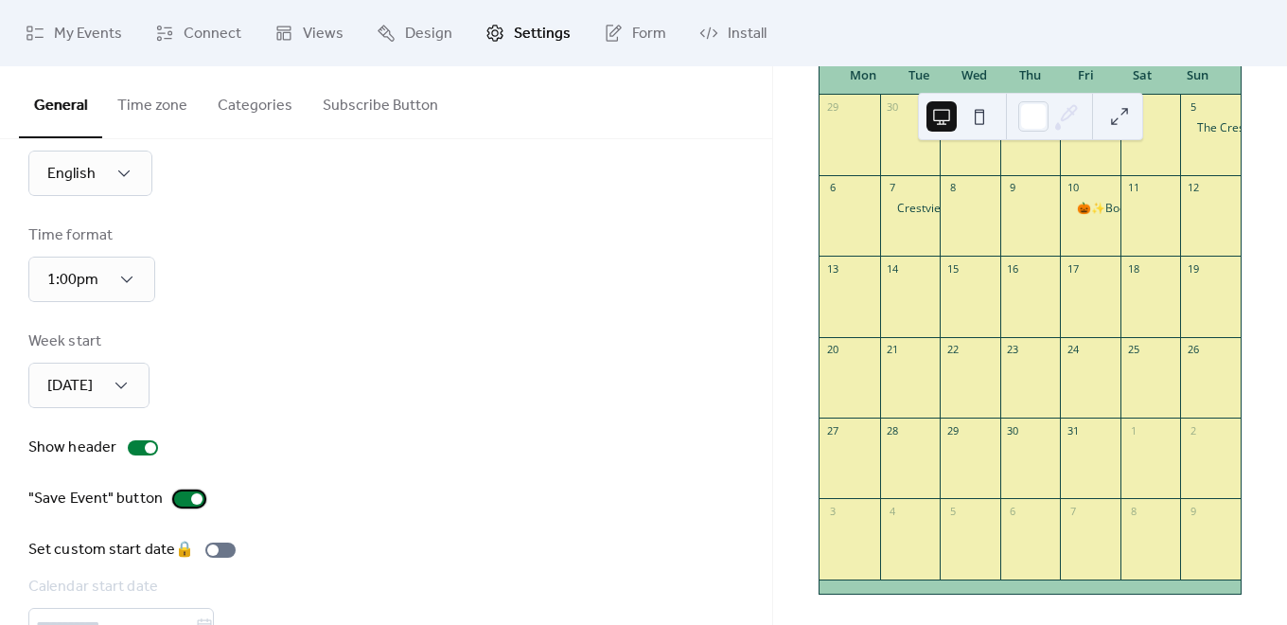
scroll to position [0, 0]
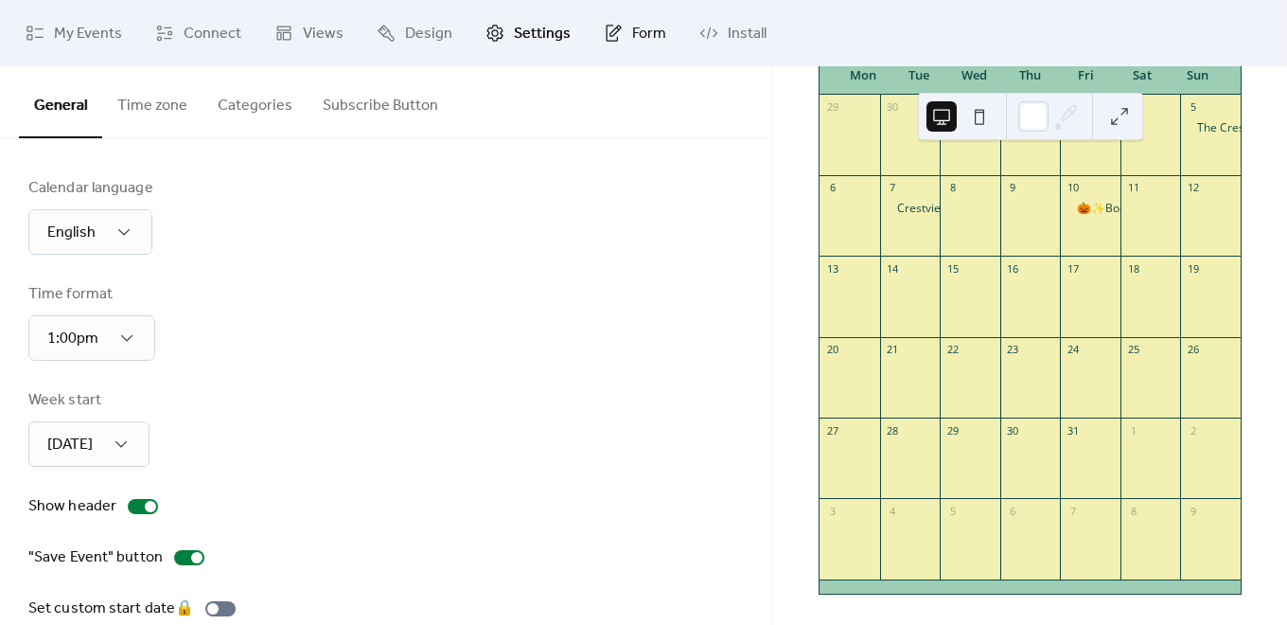
click at [632, 27] on span "Form" at bounding box center [649, 34] width 34 height 23
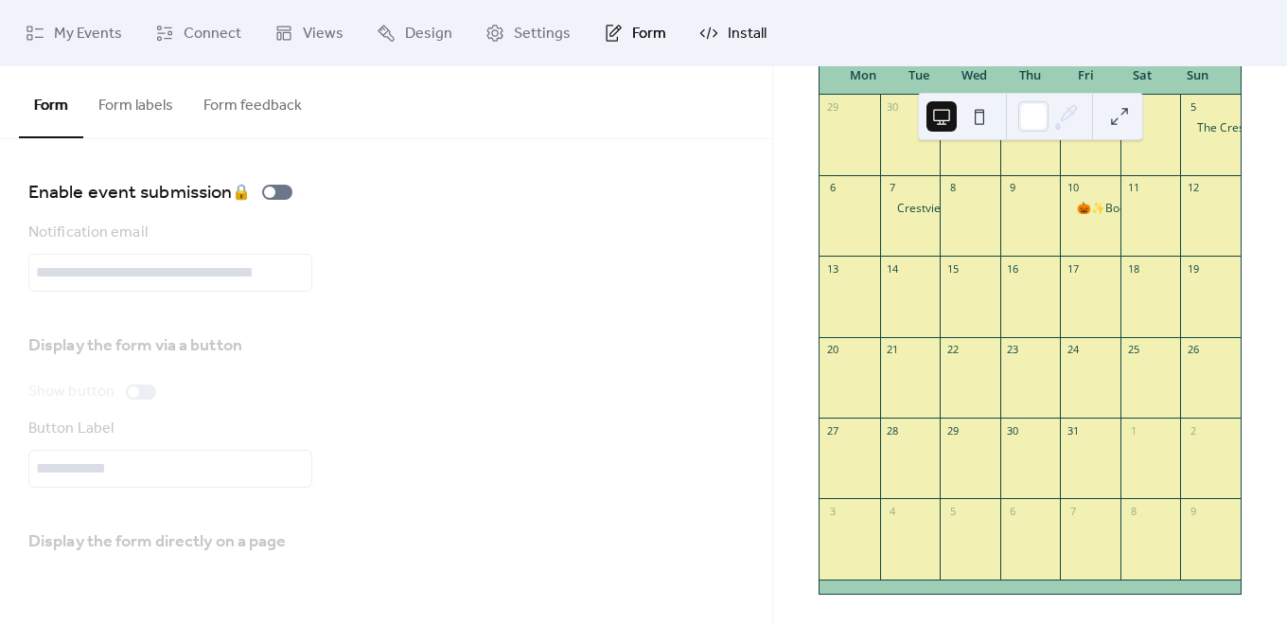
click at [745, 29] on span "Install" at bounding box center [747, 34] width 39 height 23
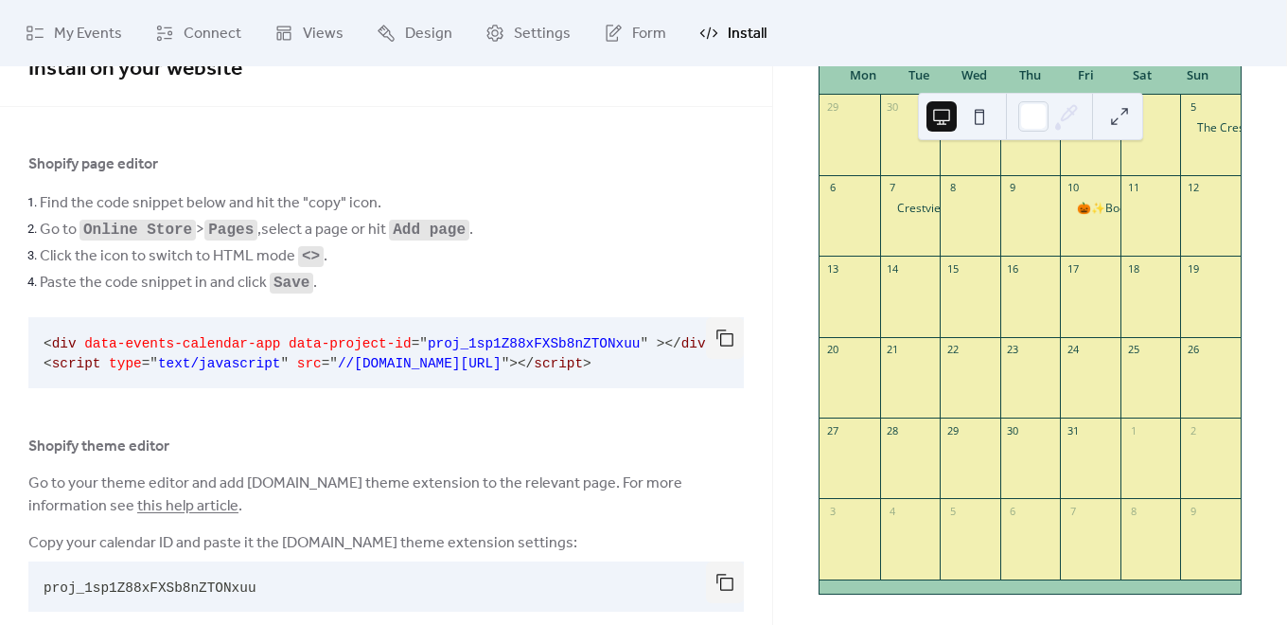
scroll to position [67, 0]
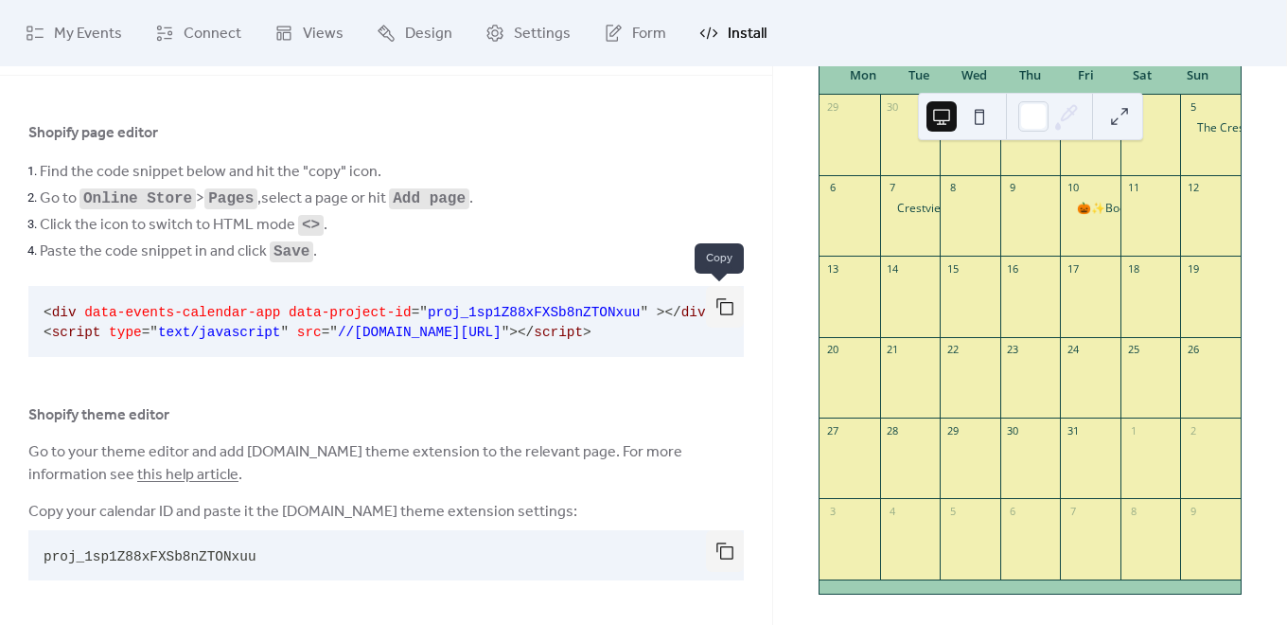
click at [716, 303] on button "button" at bounding box center [725, 307] width 38 height 42
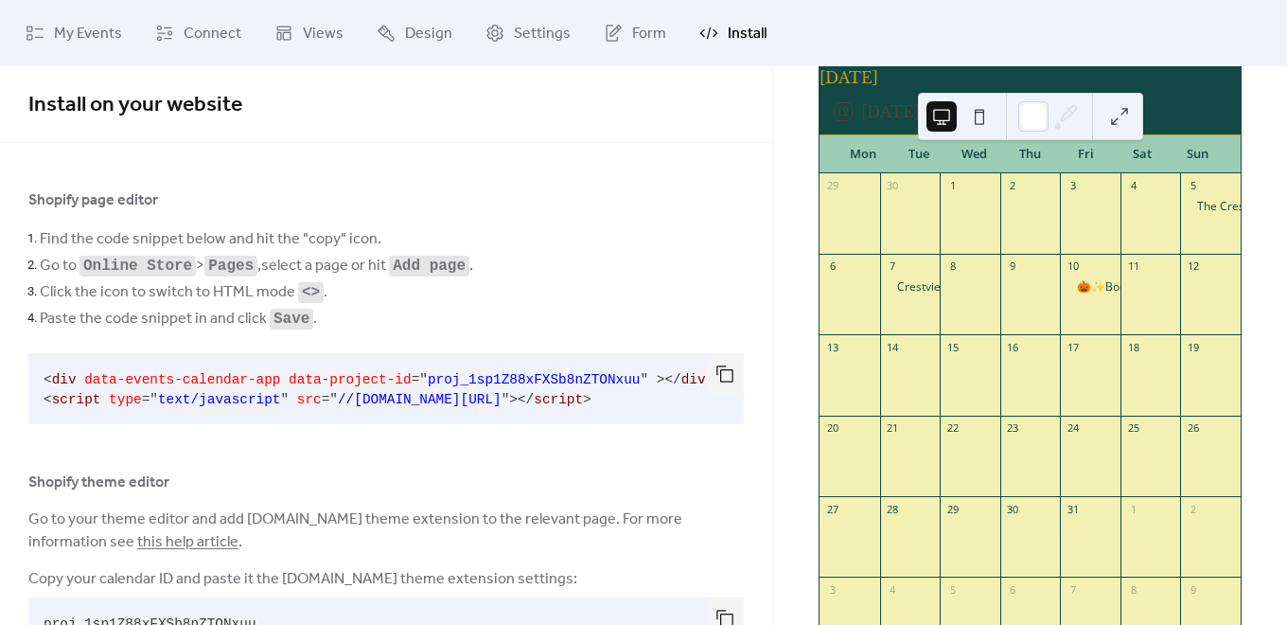
scroll to position [0, 0]
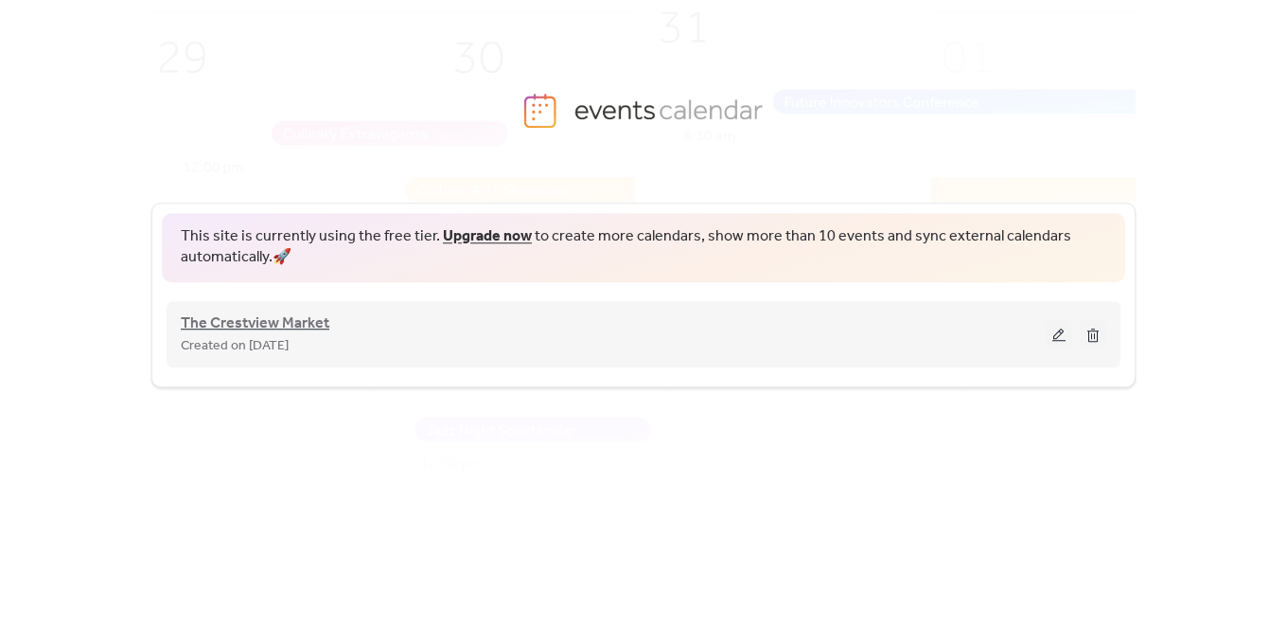
click at [312, 330] on span "The Crestview Market" at bounding box center [255, 323] width 149 height 23
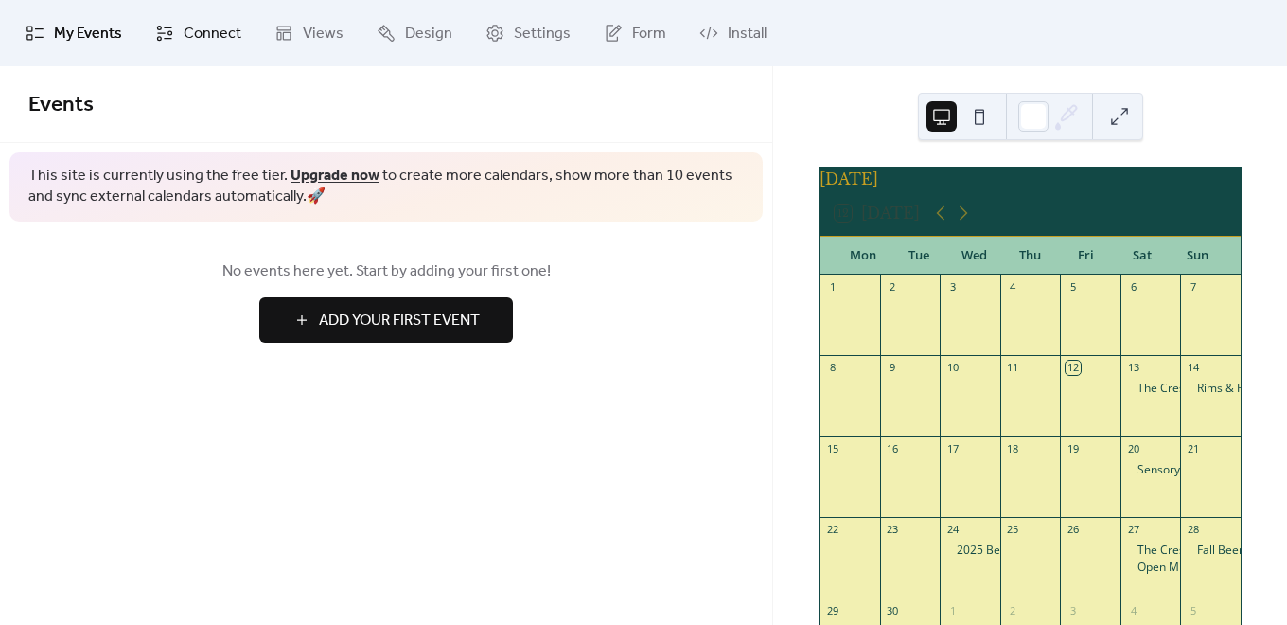
click at [206, 24] on span "Connect" at bounding box center [213, 34] width 58 height 23
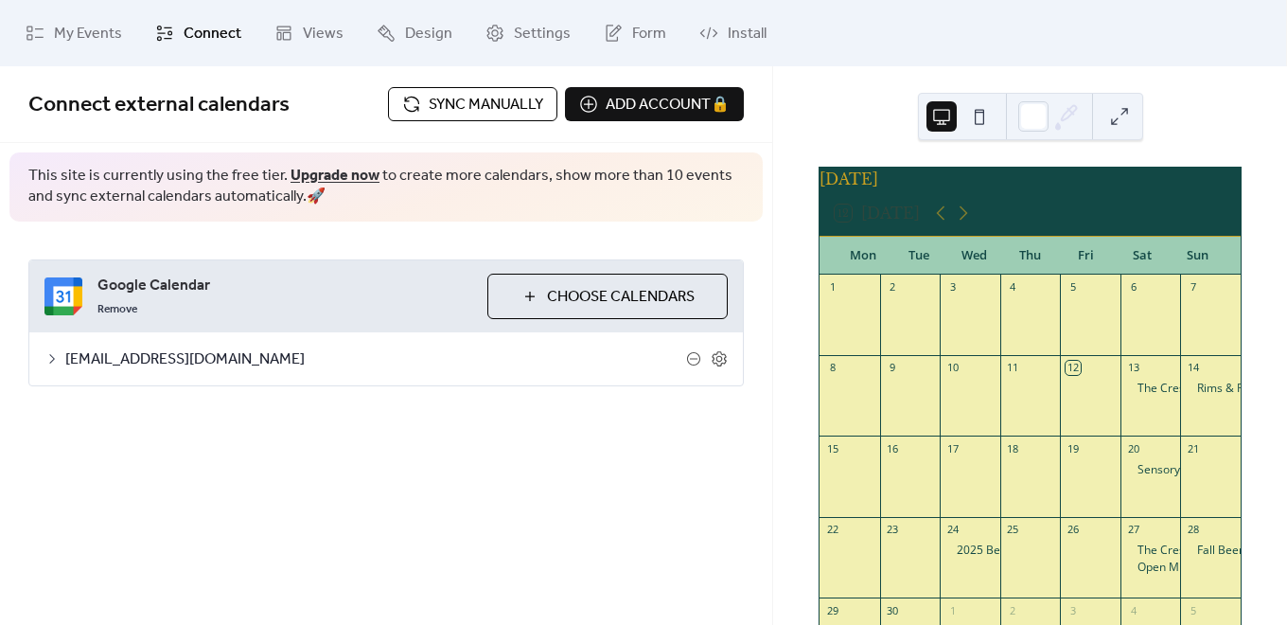
click at [521, 96] on span "Sync manually" at bounding box center [486, 105] width 115 height 23
click at [966, 220] on icon at bounding box center [963, 213] width 23 height 23
click at [941, 209] on div "12 Today" at bounding box center [1030, 212] width 421 height 45
click at [944, 224] on icon at bounding box center [940, 213] width 23 height 23
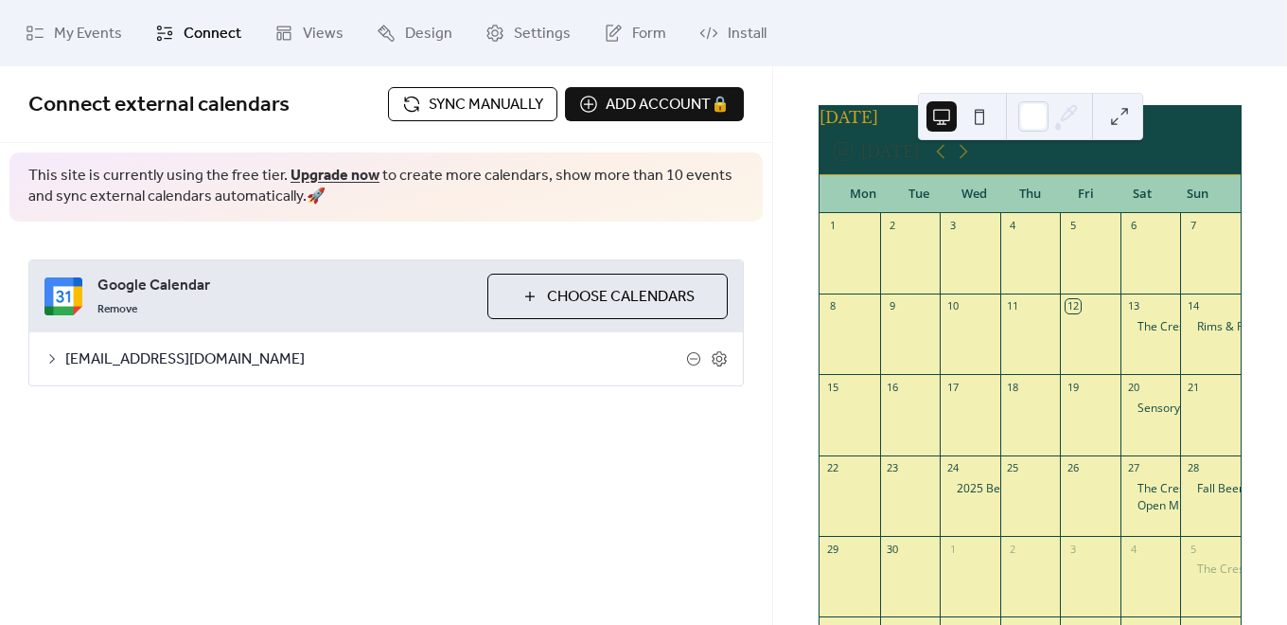
scroll to position [95, 0]
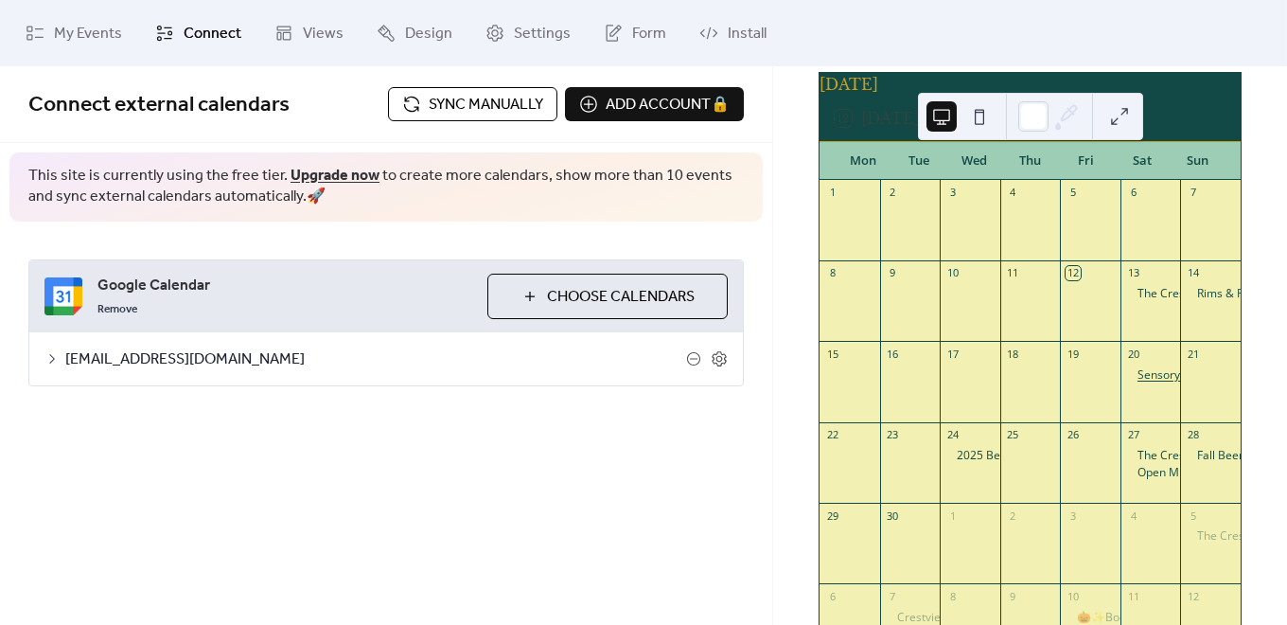
click at [1149, 382] on div "Sensory Friendly Ice Cream Hour with Sensory Play" at bounding box center [1272, 375] width 268 height 16
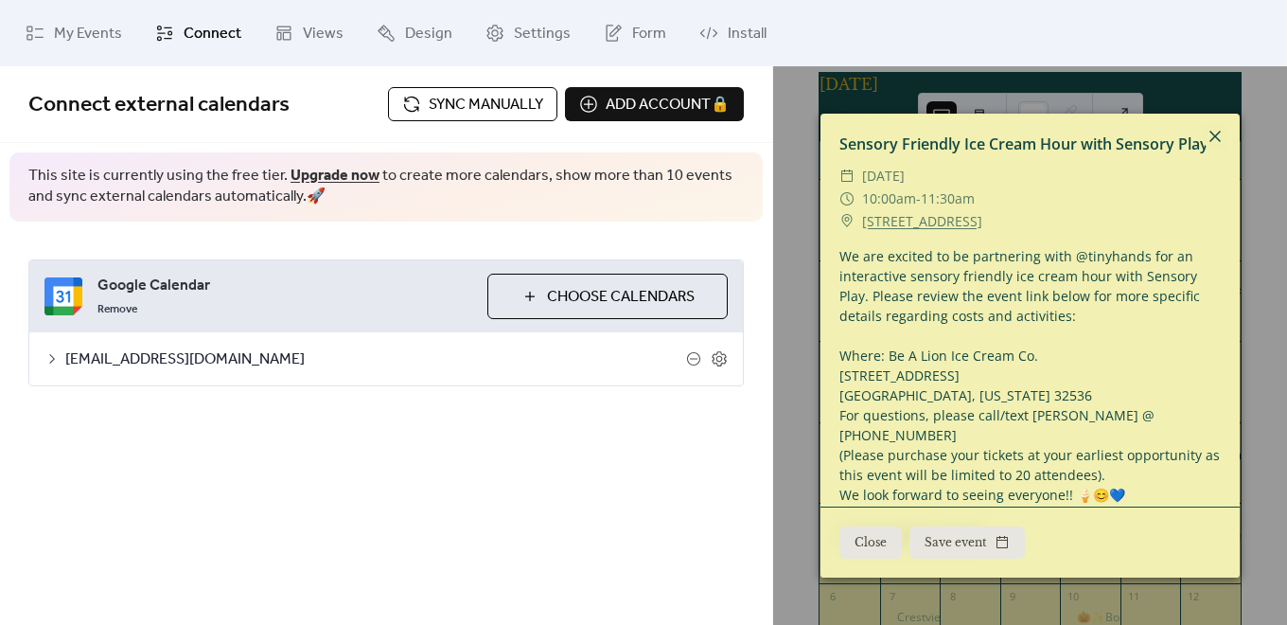
click at [1218, 127] on icon at bounding box center [1215, 136] width 23 height 23
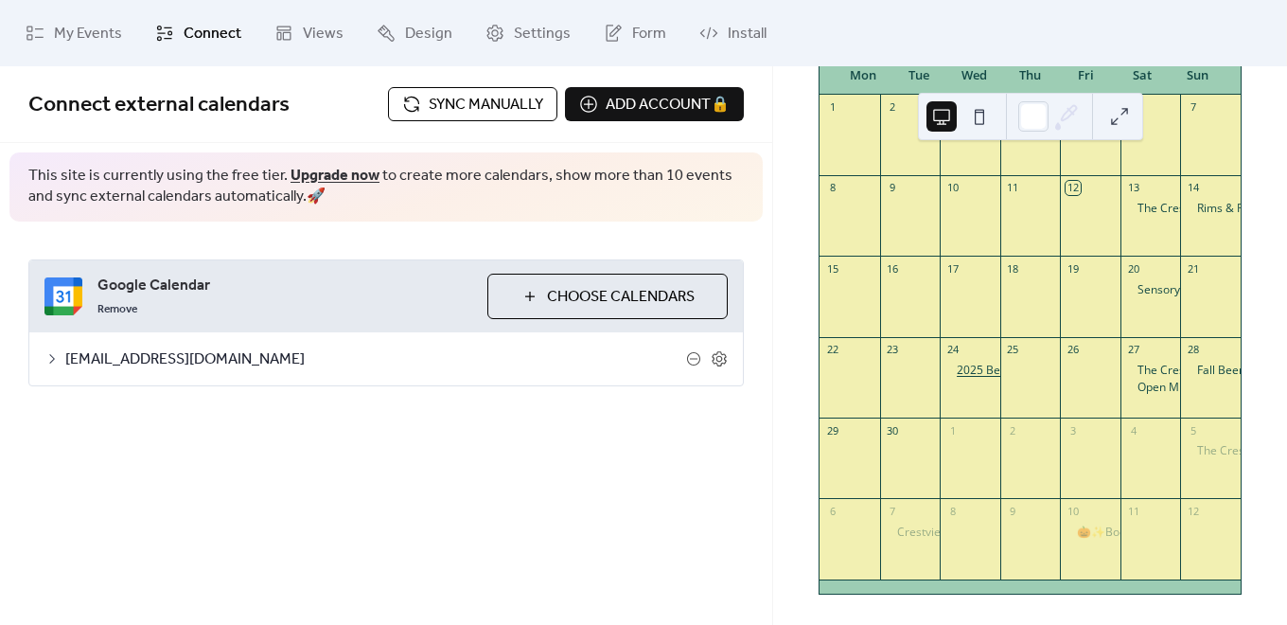
scroll to position [0, 0]
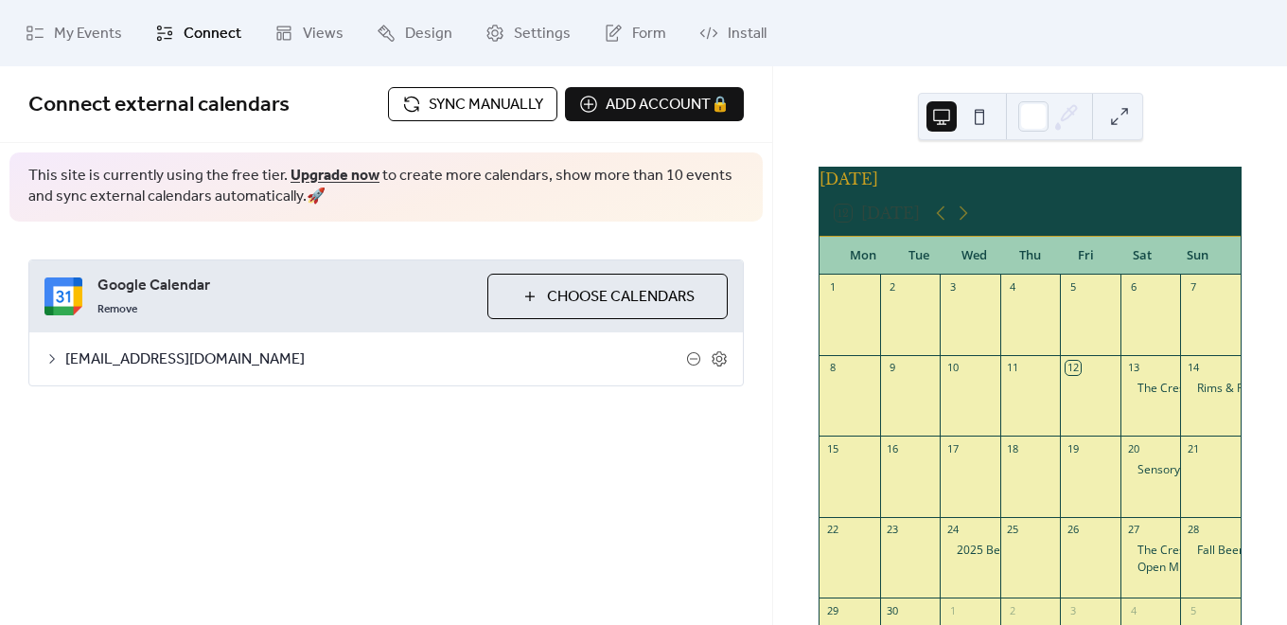
click at [474, 104] on span "Sync manually" at bounding box center [486, 105] width 115 height 23
click at [964, 216] on icon at bounding box center [963, 213] width 23 height 23
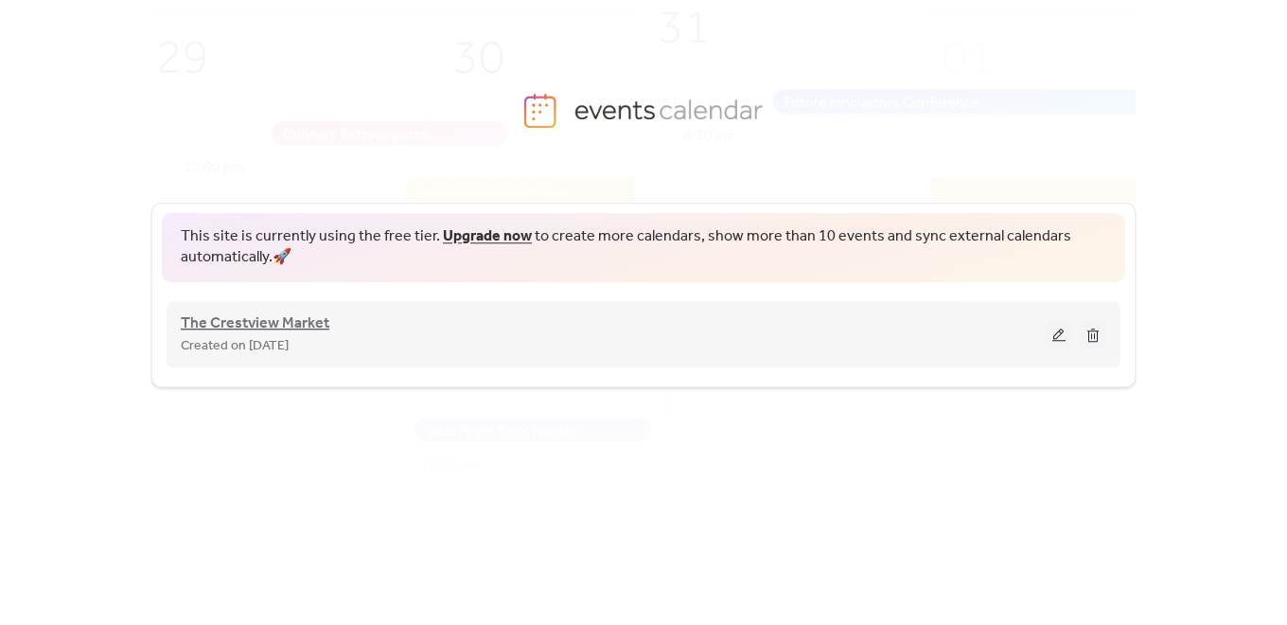
click at [248, 317] on span "The Crestview Market" at bounding box center [255, 323] width 149 height 23
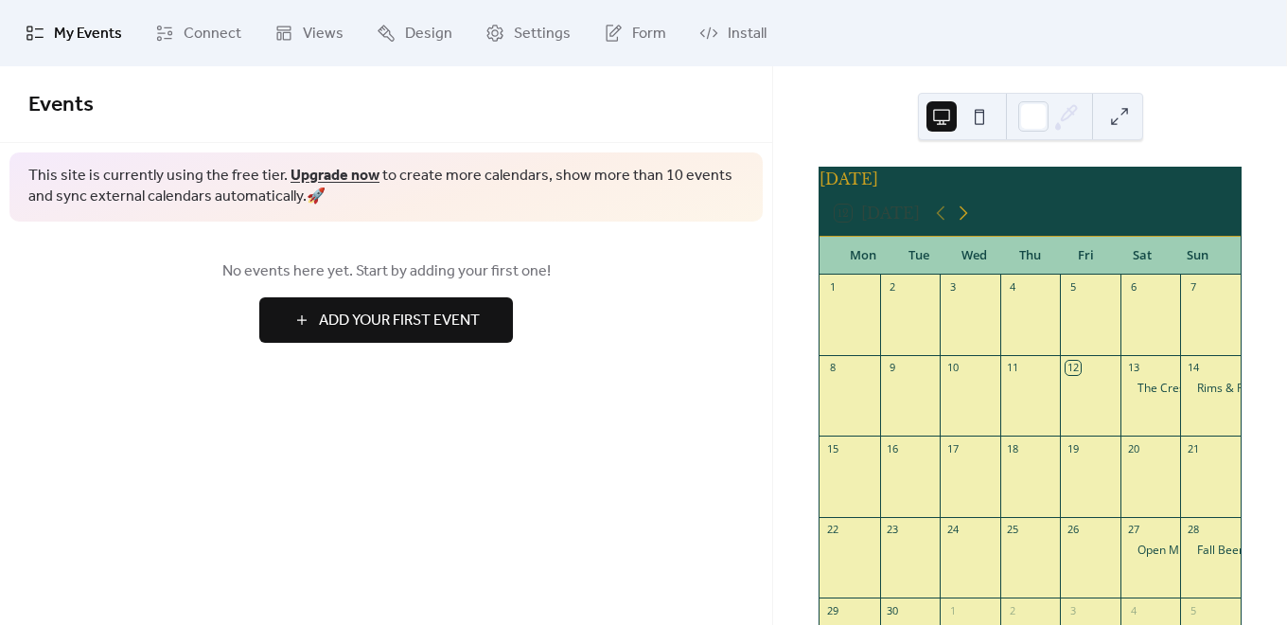
click at [967, 224] on icon at bounding box center [963, 213] width 23 height 23
click at [191, 36] on span "Connect" at bounding box center [213, 34] width 58 height 23
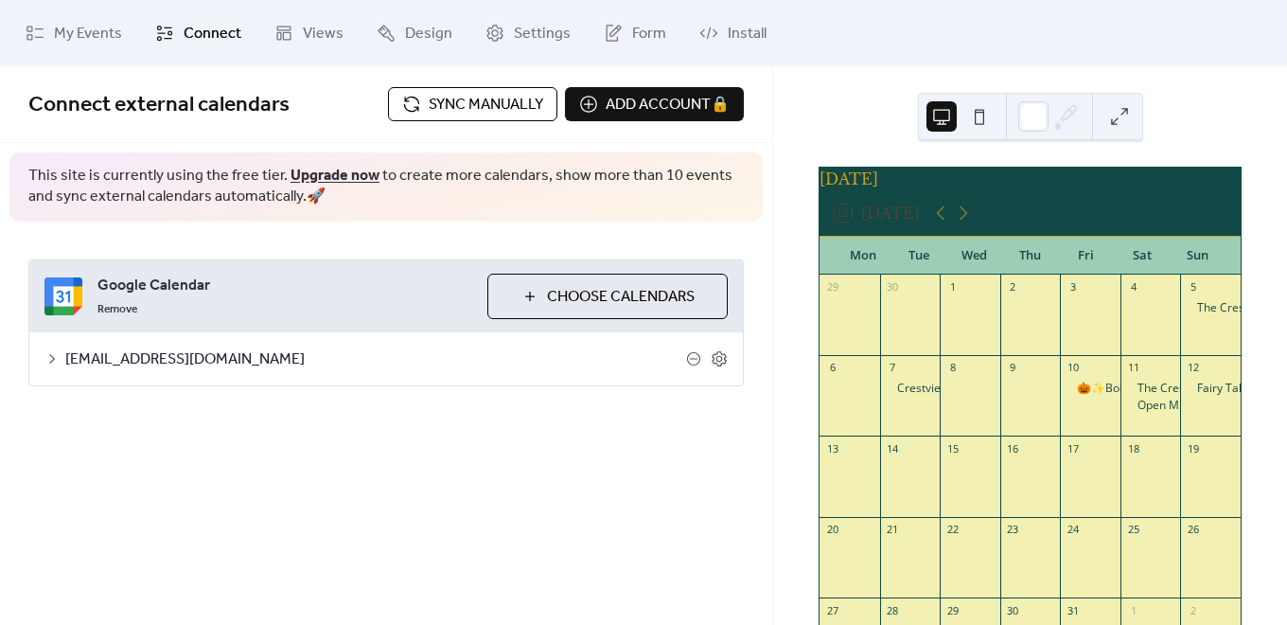
click at [515, 105] on span "Sync manually" at bounding box center [486, 105] width 115 height 23
click at [945, 213] on icon at bounding box center [940, 213] width 23 height 23
click at [966, 220] on icon at bounding box center [963, 213] width 23 height 23
